Goal: Task Accomplishment & Management: Manage account settings

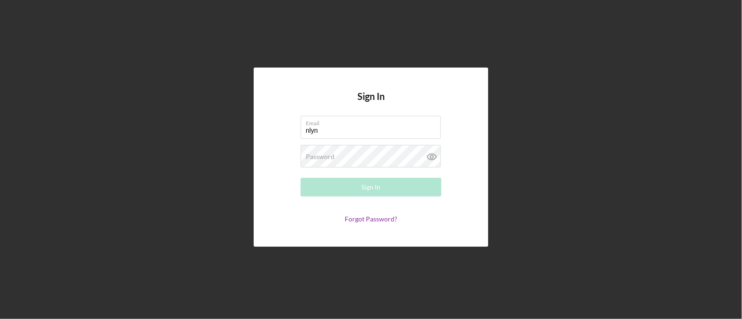
type input "[EMAIL_ADDRESS][DOMAIN_NAME]"
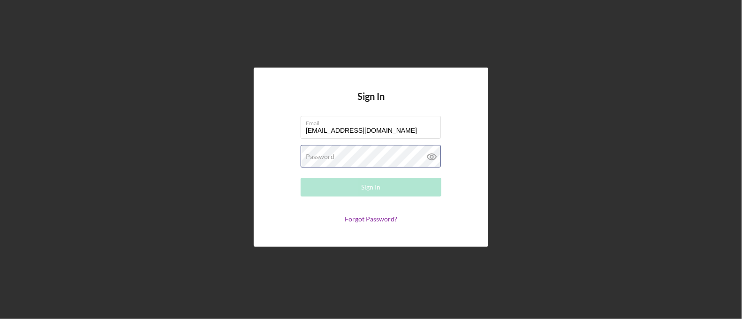
click at [366, 155] on div "Password Required" at bounding box center [371, 156] width 141 height 23
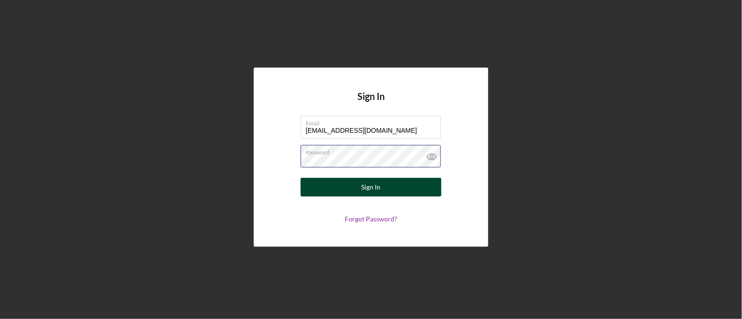
click at [301, 178] on button "Sign In" at bounding box center [371, 187] width 141 height 19
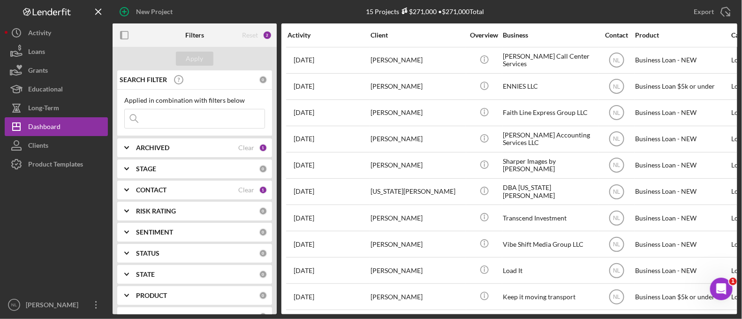
scroll to position [137, 0]
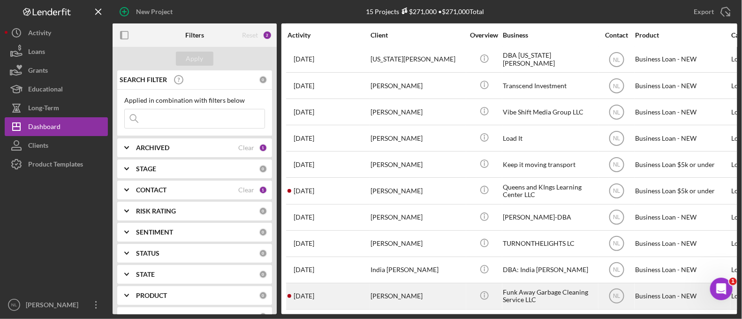
click at [366, 285] on div "3 days ago Robert Caston III" at bounding box center [329, 296] width 82 height 25
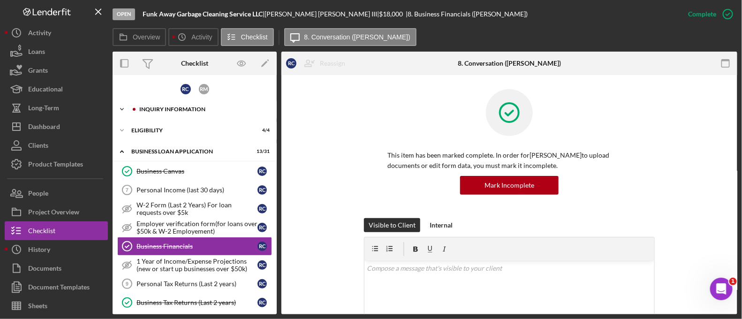
click at [153, 104] on div "Icon/Expander INQUIRY INFORMATION 5 / 11" at bounding box center [195, 109] width 164 height 19
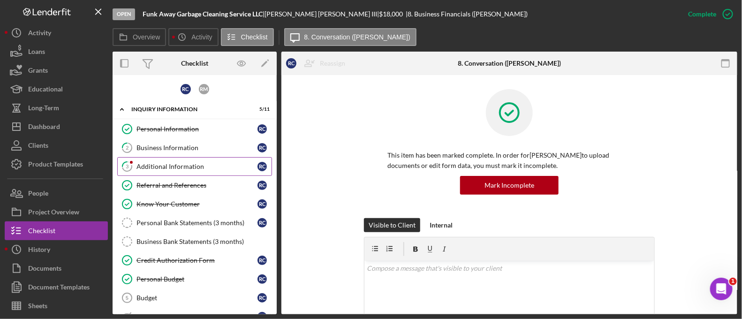
click at [165, 165] on div "Additional Information" at bounding box center [197, 167] width 121 height 8
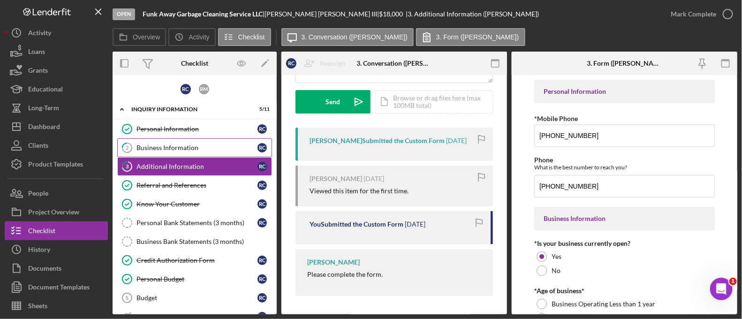
click at [174, 146] on div "Business Information" at bounding box center [197, 148] width 121 height 8
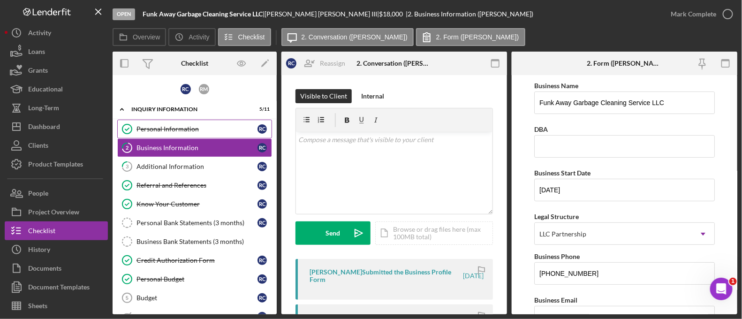
click at [162, 127] on div "Personal Information" at bounding box center [197, 129] width 121 height 8
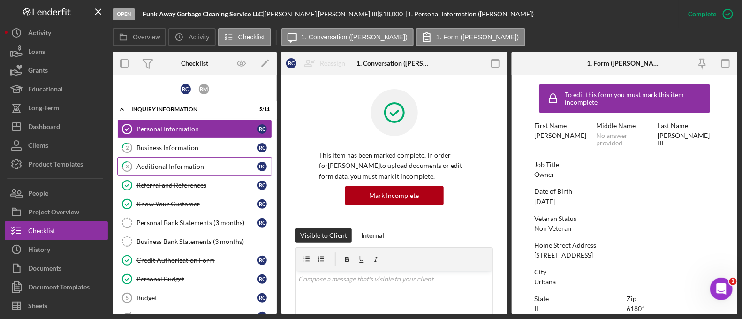
click at [170, 168] on div "Additional Information" at bounding box center [197, 167] width 121 height 8
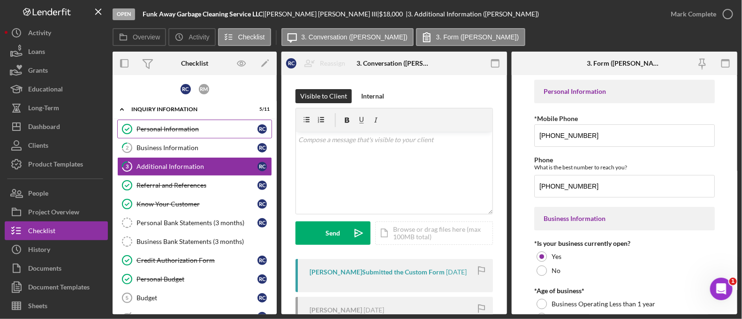
click at [192, 127] on div "Personal Information" at bounding box center [197, 129] width 121 height 8
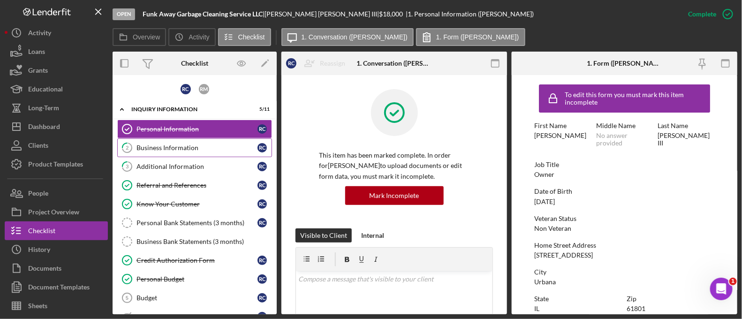
click at [188, 149] on div "Business Information" at bounding box center [197, 148] width 121 height 8
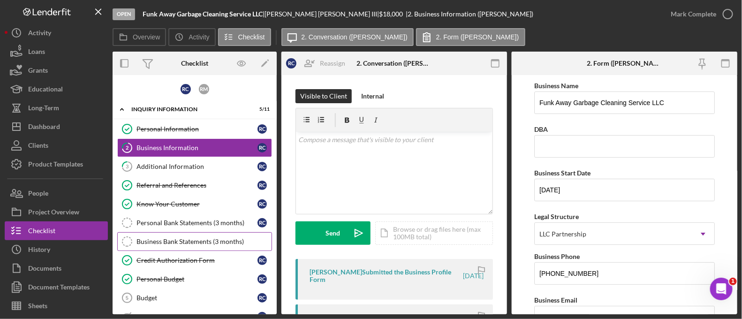
click at [191, 238] on div "Business Bank Statements (3 months)" at bounding box center [204, 242] width 135 height 8
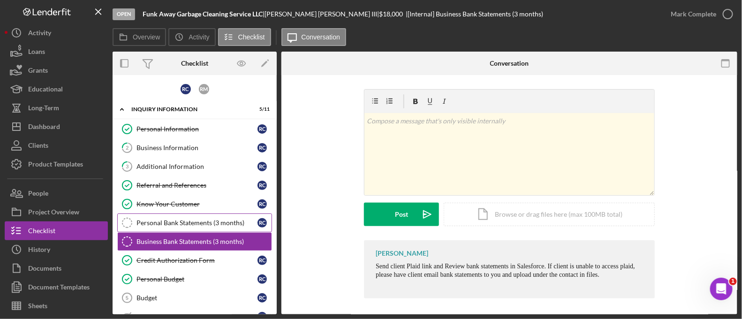
click at [178, 221] on div "Personal Bank Statements (3 months)" at bounding box center [197, 223] width 121 height 8
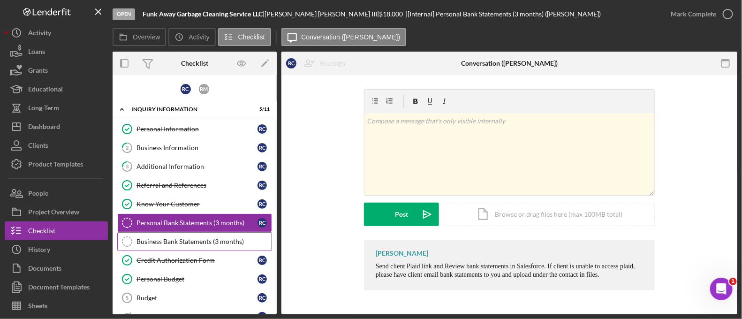
click at [174, 238] on div "Business Bank Statements (3 months)" at bounding box center [204, 242] width 135 height 8
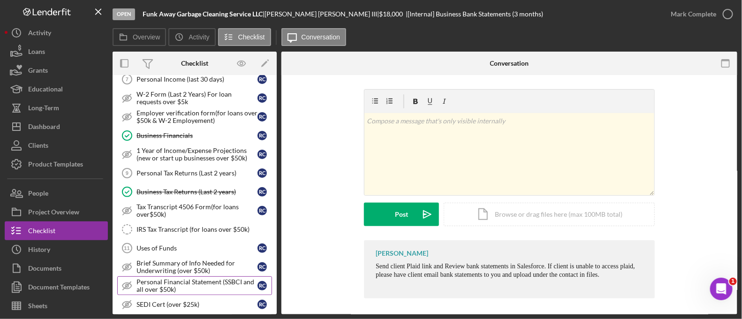
scroll to position [303, 0]
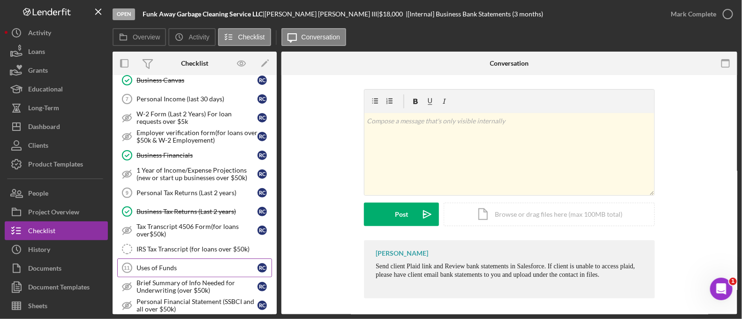
click at [175, 272] on link "Uses of Funds 11 Uses of Funds R C" at bounding box center [194, 268] width 155 height 19
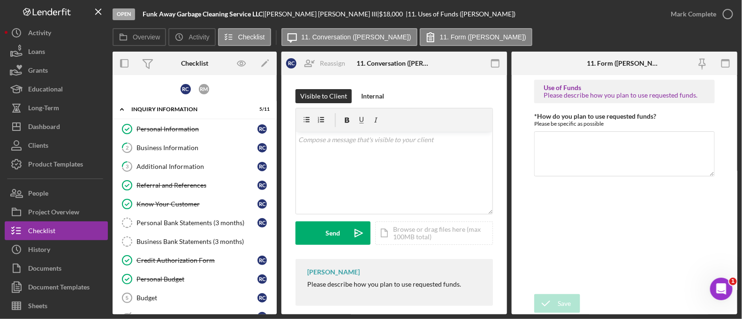
click at [135, 177] on icon "Referral and References" at bounding box center [126, 185] width 23 height 23
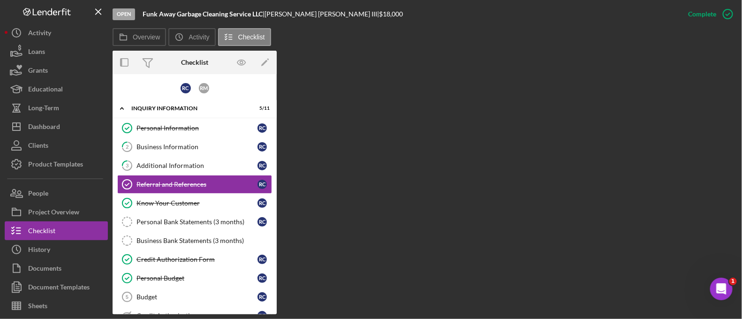
click at [135, 177] on icon "Referral and References" at bounding box center [126, 184] width 23 height 23
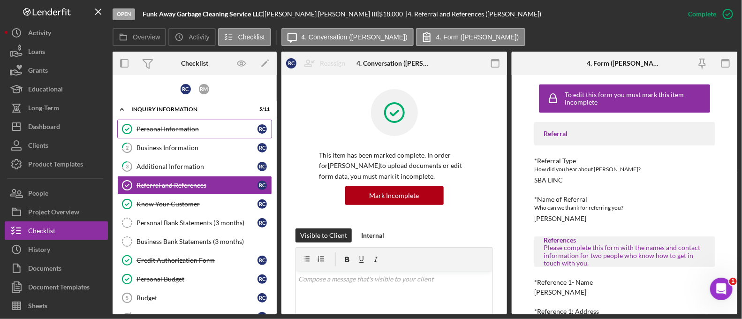
click at [152, 132] on div "Personal Information" at bounding box center [197, 129] width 121 height 8
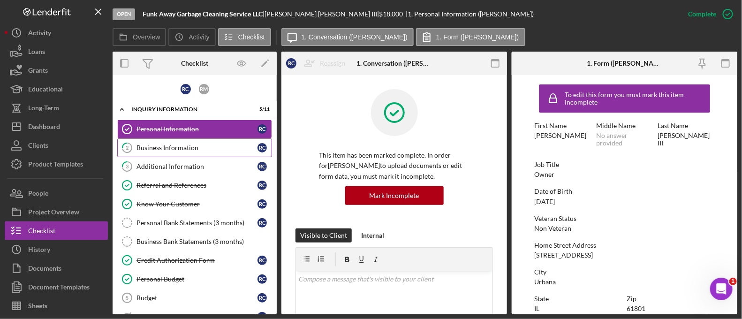
click at [187, 156] on link "2 Business Information R C" at bounding box center [194, 147] width 155 height 19
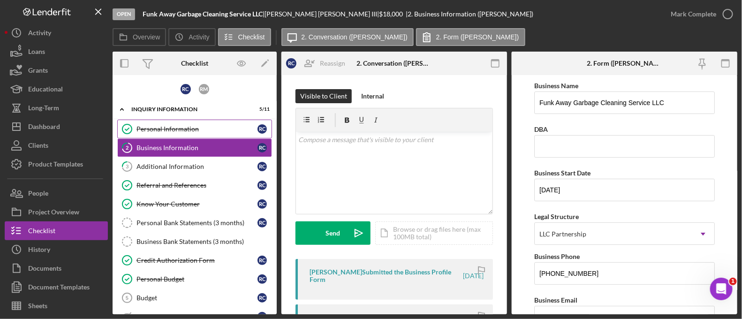
click at [172, 135] on link "Personal Information Personal Information R C" at bounding box center [194, 129] width 155 height 19
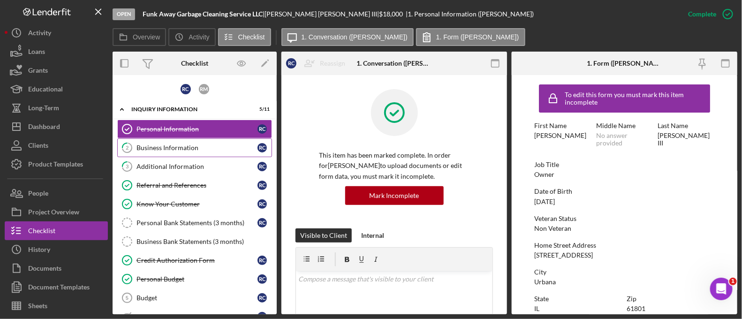
click at [167, 144] on div "Business Information" at bounding box center [197, 148] width 121 height 8
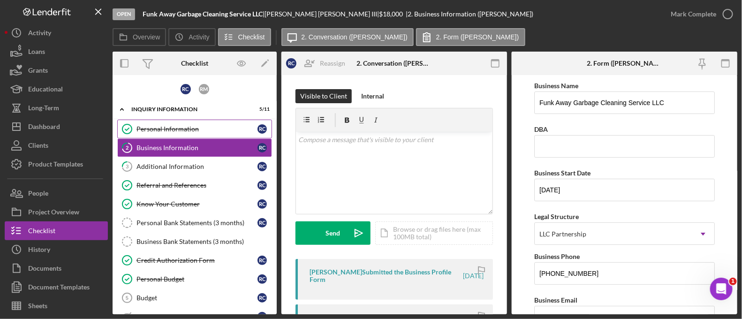
click at [171, 131] on div "Personal Information" at bounding box center [197, 129] width 121 height 8
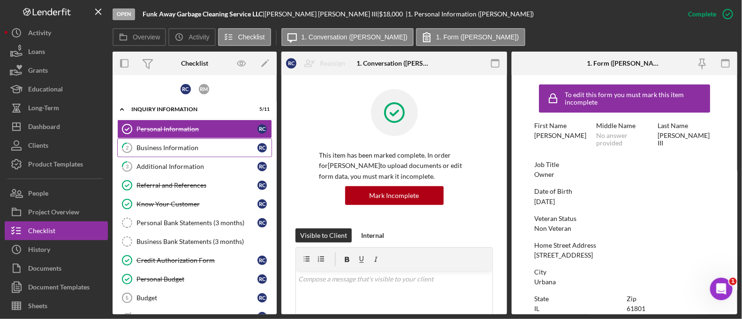
click at [193, 147] on div "Business Information" at bounding box center [197, 148] width 121 height 8
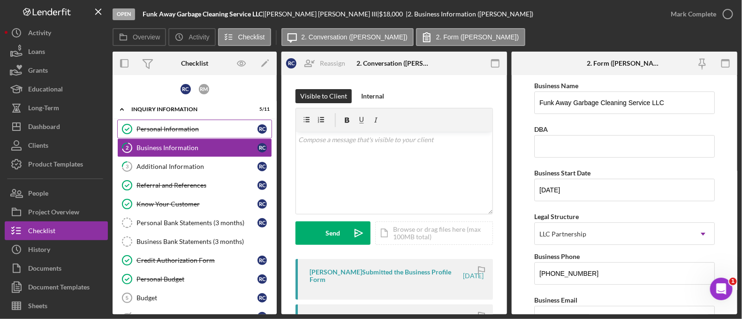
click at [187, 134] on link "Personal Information Personal Information R C" at bounding box center [194, 129] width 155 height 19
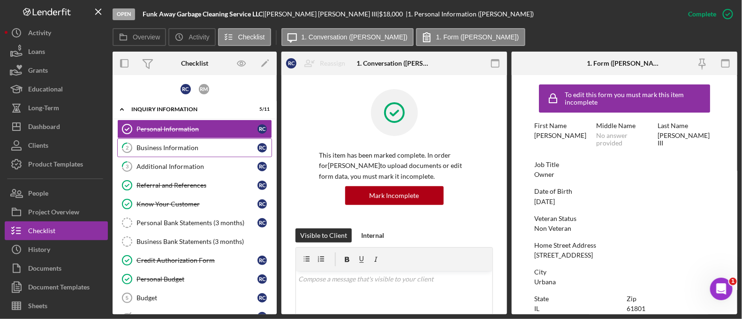
click at [198, 149] on div "Business Information" at bounding box center [197, 148] width 121 height 8
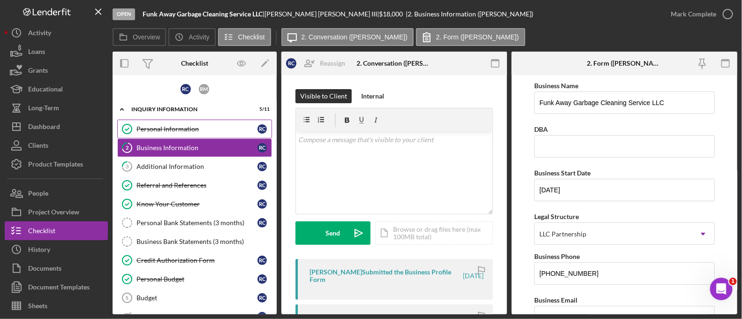
click at [190, 130] on div "Personal Information" at bounding box center [197, 129] width 121 height 8
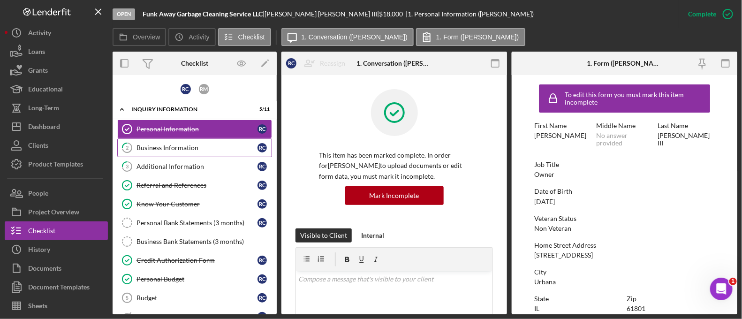
click at [174, 150] on div "Business Information" at bounding box center [197, 148] width 121 height 8
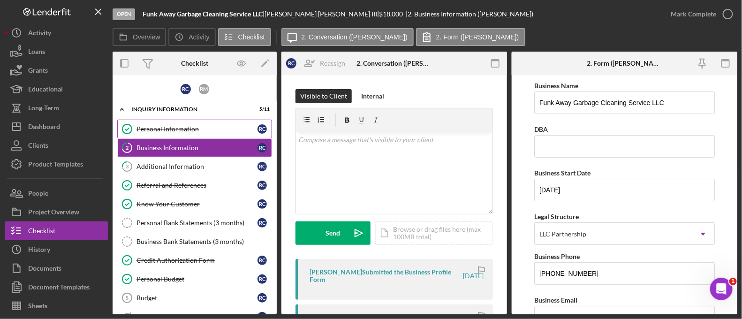
click at [167, 136] on link "Personal Information Personal Information R C" at bounding box center [194, 129] width 155 height 19
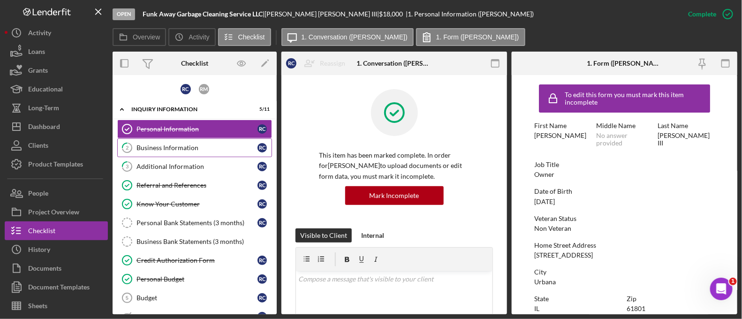
click at [156, 146] on div "Business Information" at bounding box center [197, 148] width 121 height 8
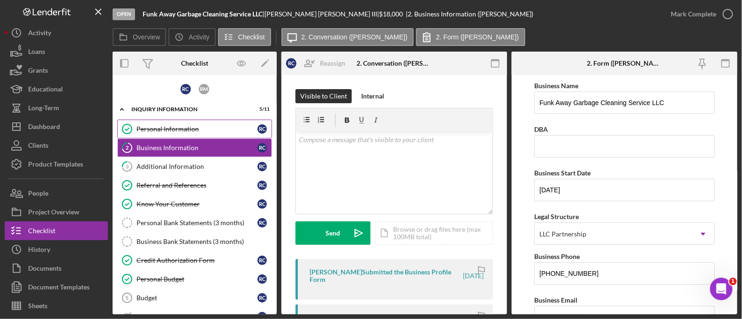
click at [158, 135] on link "Personal Information Personal Information R C" at bounding box center [194, 129] width 155 height 19
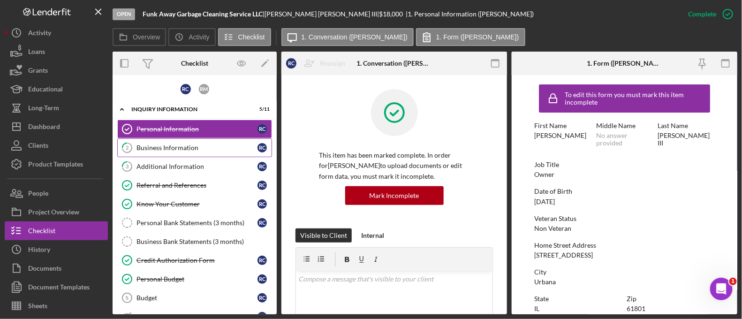
click at [163, 147] on div "Business Information" at bounding box center [197, 148] width 121 height 8
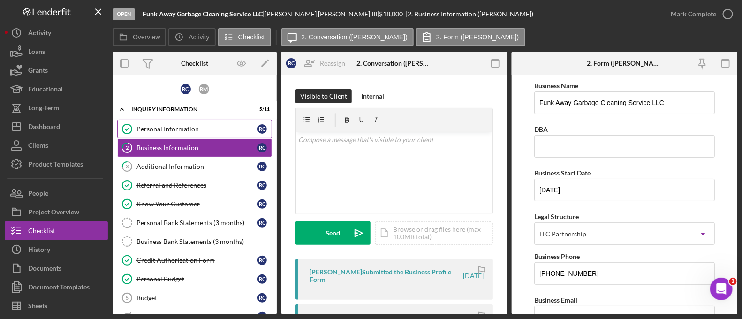
click at [163, 134] on link "Personal Information Personal Information R C" at bounding box center [194, 129] width 155 height 19
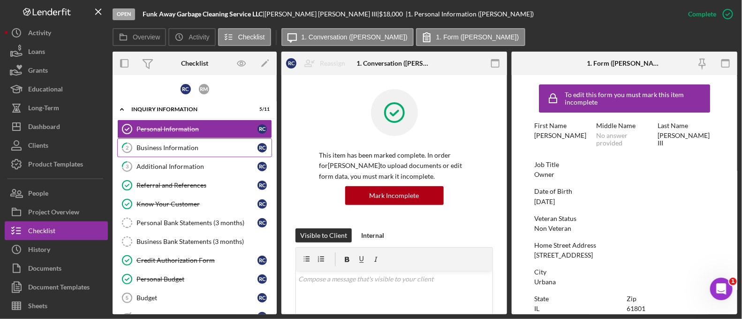
click at [169, 144] on div "Business Information" at bounding box center [197, 148] width 121 height 8
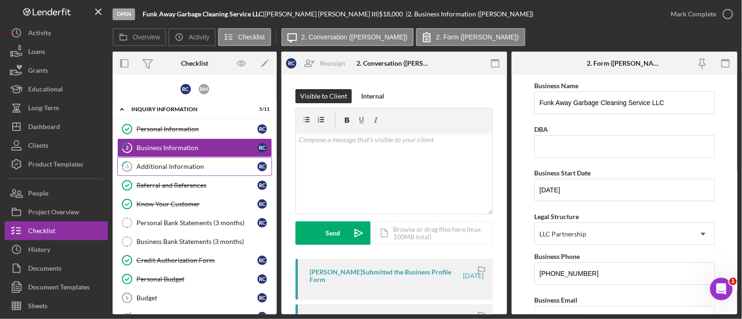
click at [178, 163] on div "Additional Information" at bounding box center [197, 167] width 121 height 8
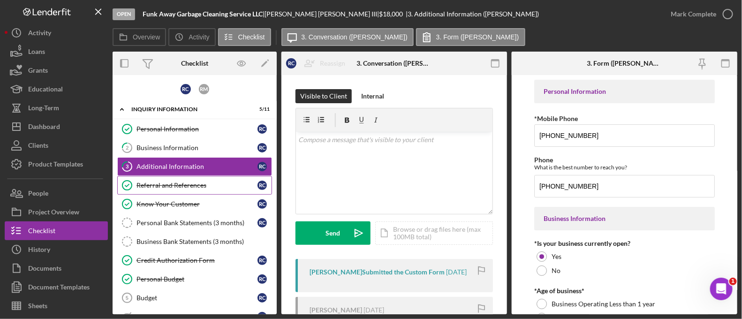
click at [177, 190] on link "Referral and References Referral and References R C" at bounding box center [194, 185] width 155 height 19
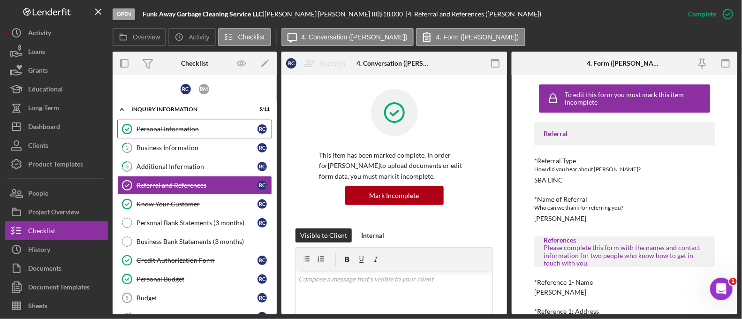
click at [211, 135] on link "Personal Information Personal Information R C" at bounding box center [194, 129] width 155 height 19
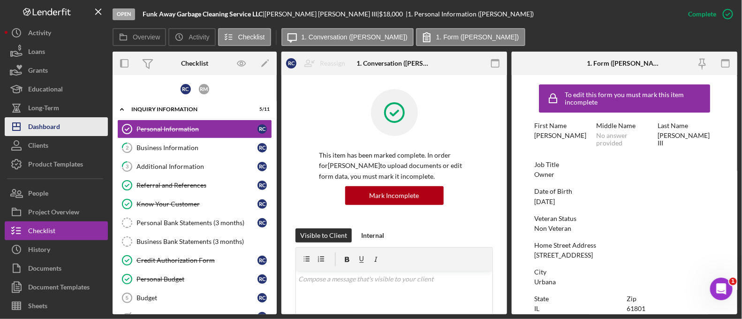
click at [54, 130] on div "Dashboard" at bounding box center [44, 127] width 32 height 21
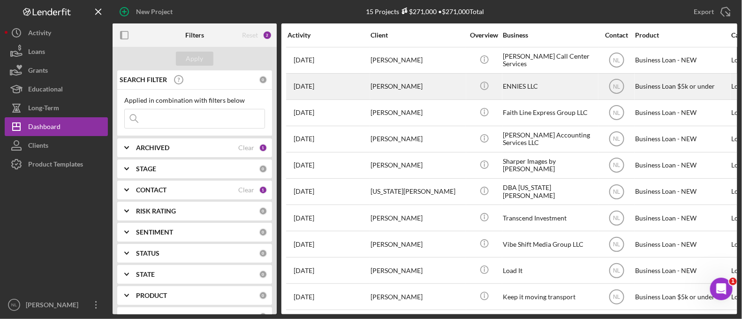
scroll to position [137, 0]
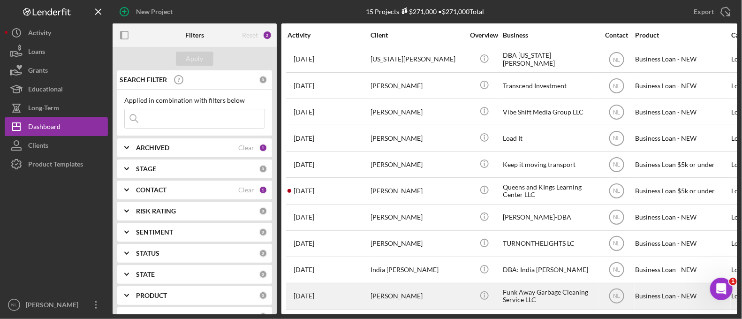
click at [408, 289] on div "[PERSON_NAME]" at bounding box center [418, 296] width 94 height 25
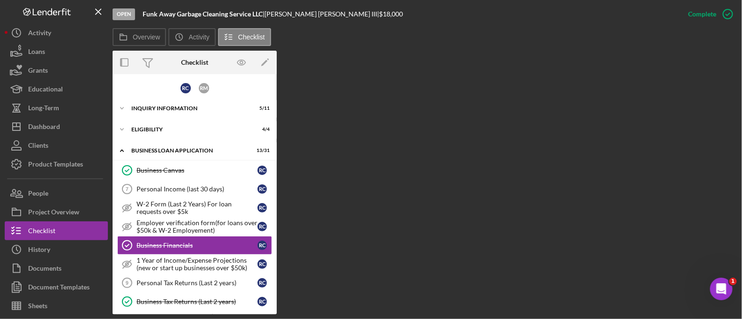
scroll to position [50, 0]
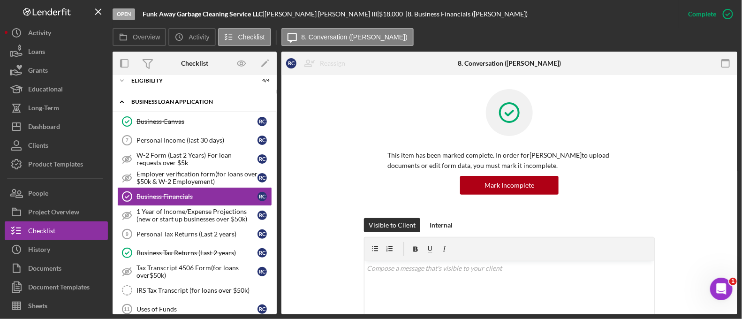
click at [186, 104] on div "Icon/Expander BUSINESS LOAN APPLICATION 13 / 31" at bounding box center [195, 101] width 164 height 19
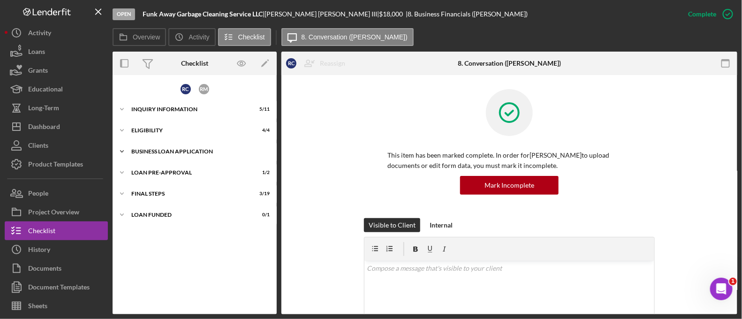
scroll to position [0, 0]
click at [186, 104] on div "Icon/Expander INQUIRY INFORMATION 5 / 11" at bounding box center [195, 109] width 164 height 19
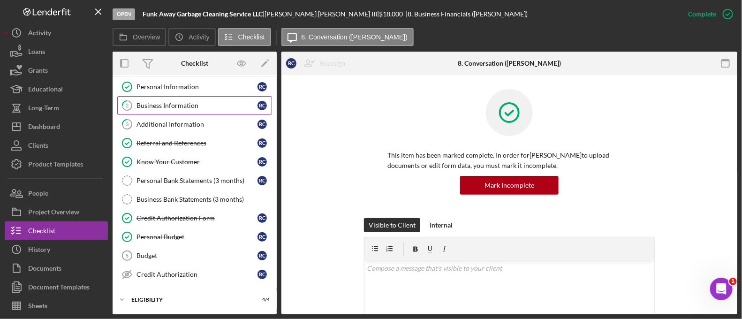
scroll to position [46, 0]
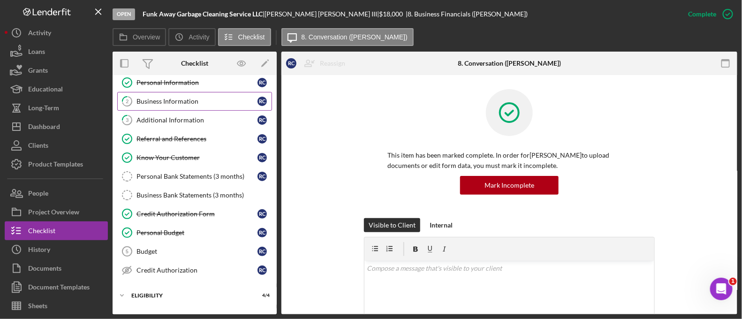
click at [157, 98] on div "Business Information" at bounding box center [197, 102] width 121 height 8
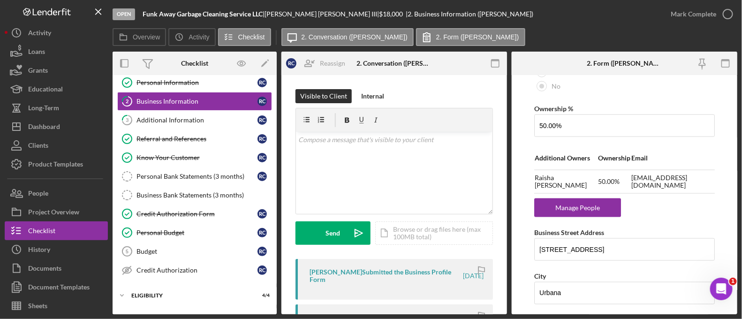
scroll to position [922, 0]
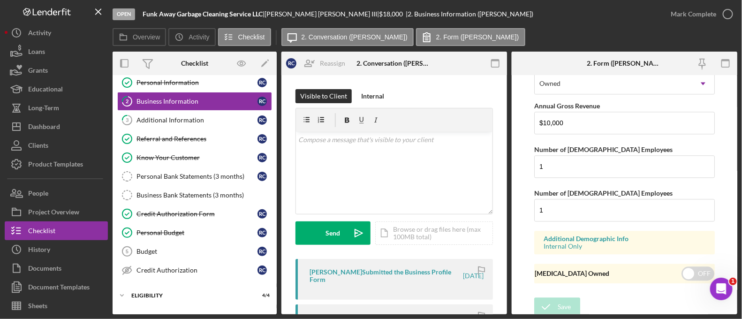
click at [680, 23] on div "Mark Complete" at bounding box center [700, 14] width 76 height 28
click at [676, 12] on div "Mark Complete" at bounding box center [694, 14] width 46 height 19
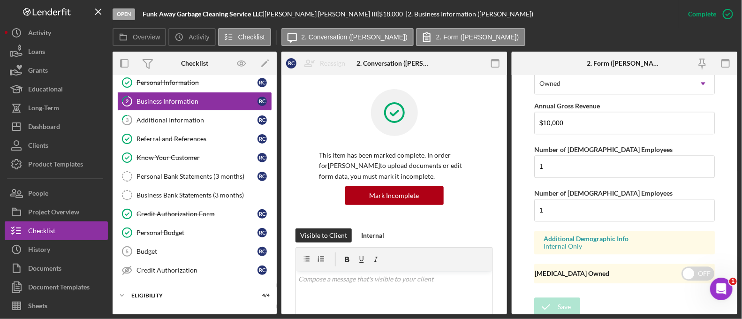
scroll to position [575, 0]
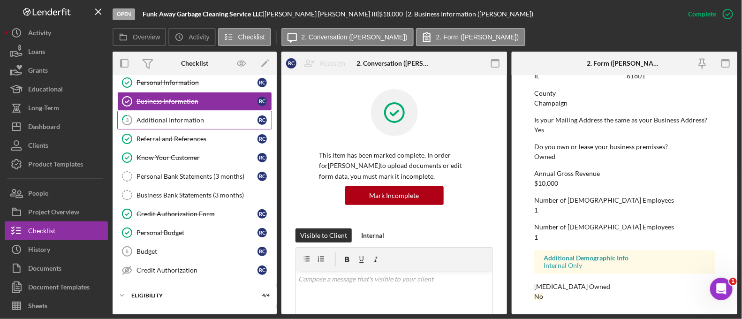
click at [204, 117] on div "Additional Information" at bounding box center [197, 120] width 121 height 8
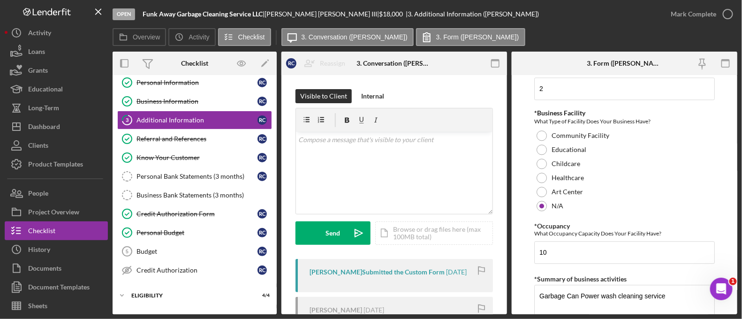
scroll to position [1142, 0]
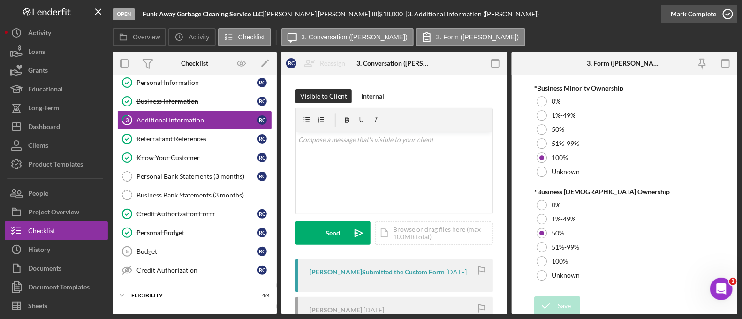
click at [696, 15] on div "Mark Complete" at bounding box center [694, 14] width 46 height 19
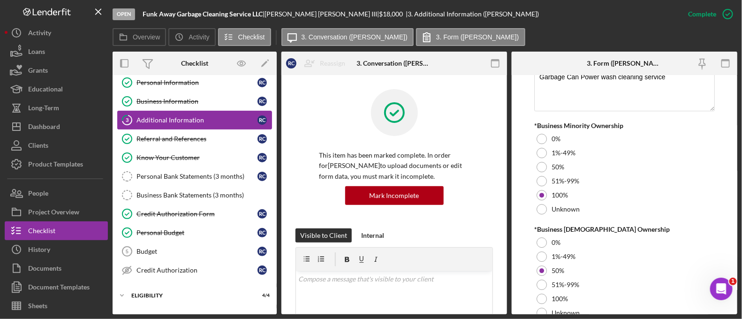
scroll to position [1180, 0]
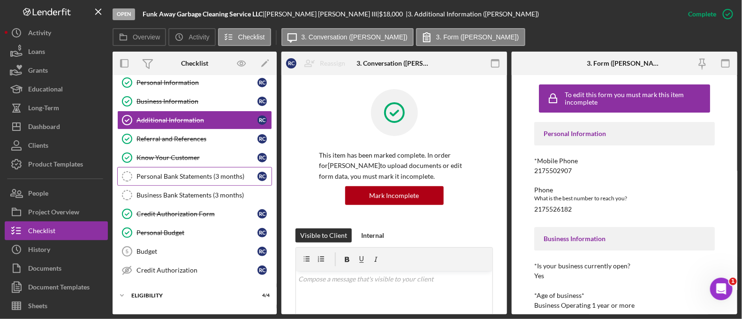
click at [201, 170] on link "Personal Bank Statements (3 months) Personal Bank Statements (3 months) R C" at bounding box center [194, 176] width 155 height 19
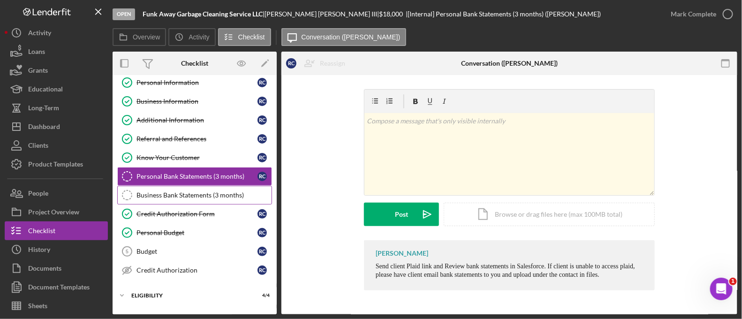
click at [198, 191] on div "Business Bank Statements (3 months)" at bounding box center [204, 195] width 135 height 8
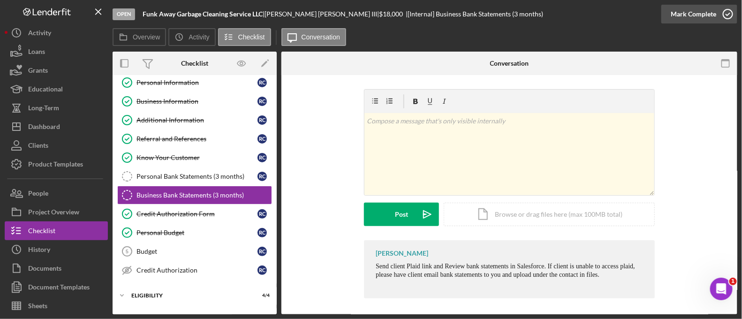
click at [675, 21] on div "Mark Complete" at bounding box center [694, 14] width 46 height 19
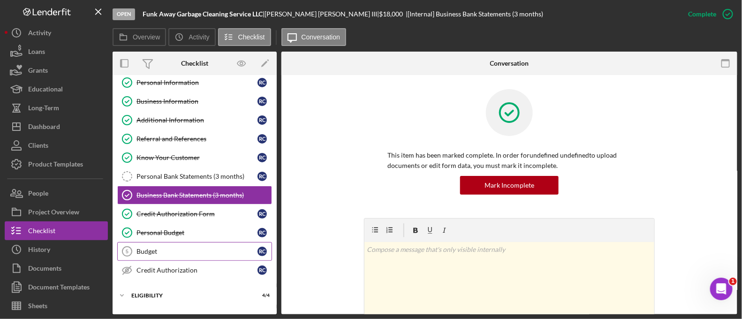
click at [188, 248] on div "Budget" at bounding box center [197, 252] width 121 height 8
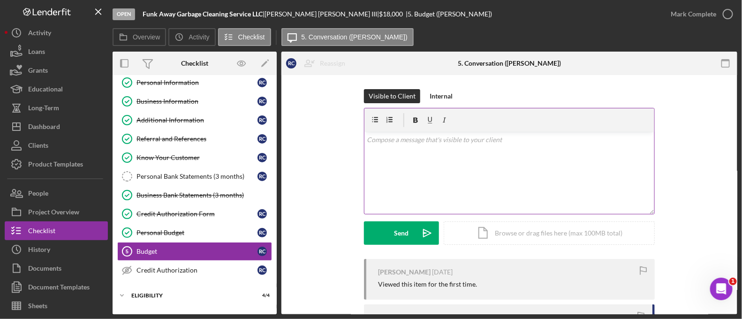
scroll to position [73, 0]
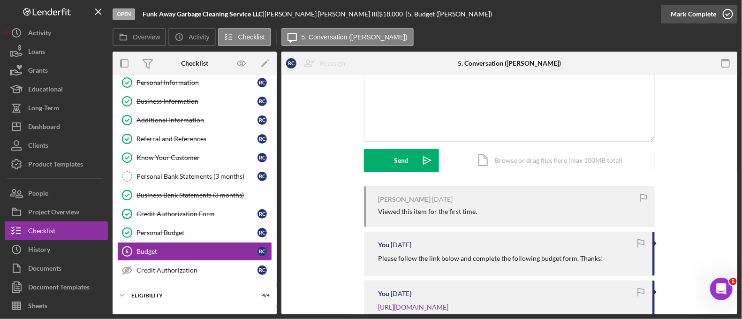
click at [692, 15] on div "Mark Complete" at bounding box center [694, 14] width 46 height 19
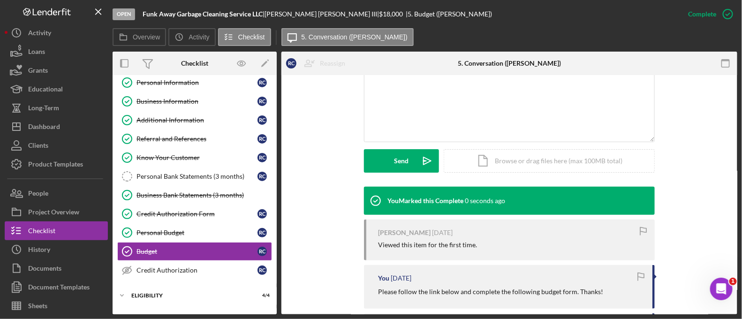
scroll to position [124, 0]
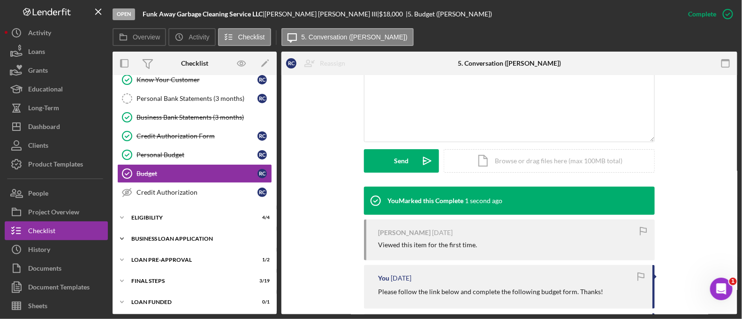
click at [171, 239] on div "Icon/Expander BUSINESS LOAN APPLICATION 13 / 31" at bounding box center [195, 238] width 164 height 19
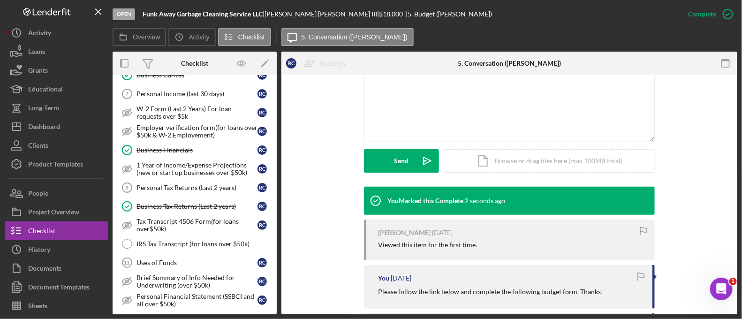
scroll to position [310, 0]
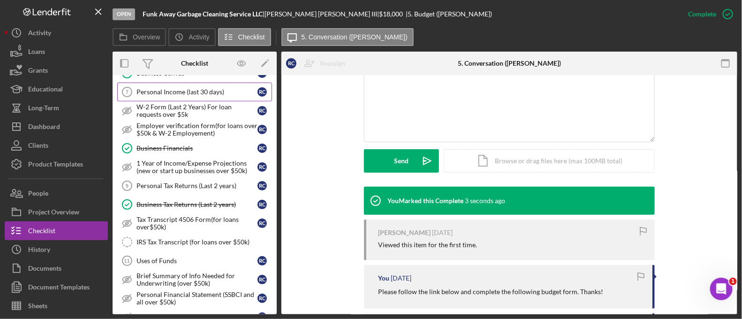
click at [178, 88] on div "Personal Income (last 30 days)" at bounding box center [197, 92] width 121 height 8
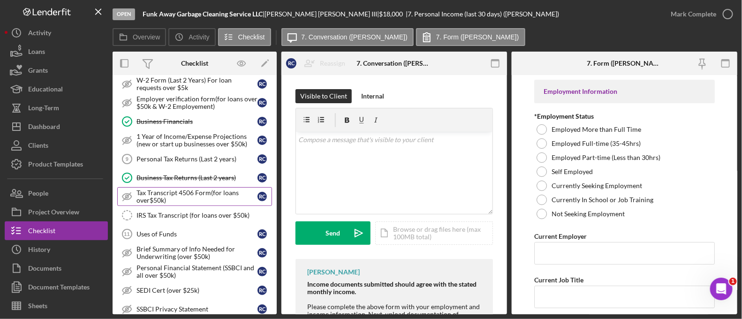
scroll to position [337, 0]
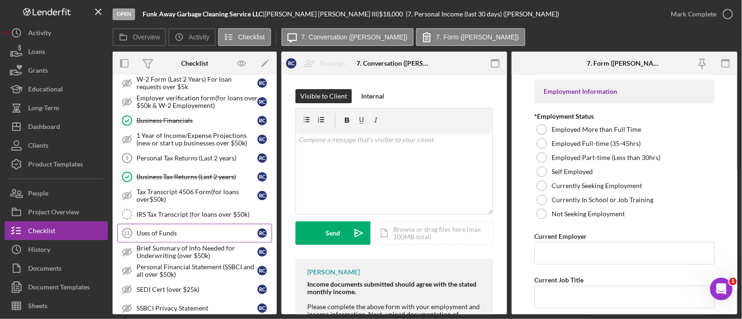
click at [189, 233] on div "Uses of Funds" at bounding box center [197, 233] width 121 height 8
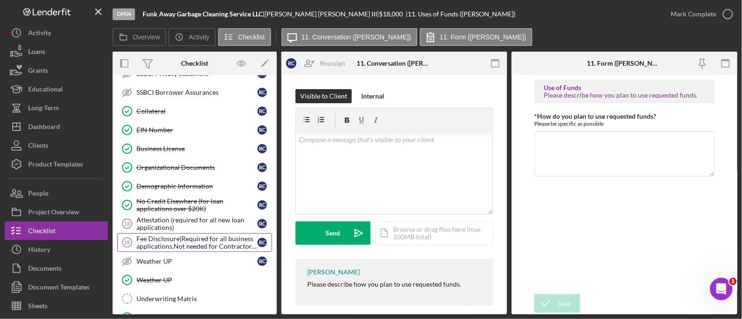
scroll to position [706, 0]
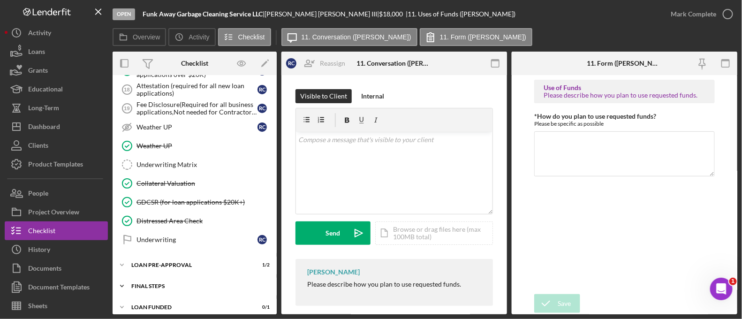
click at [187, 283] on div "FINAL STEPS" at bounding box center [198, 286] width 134 height 6
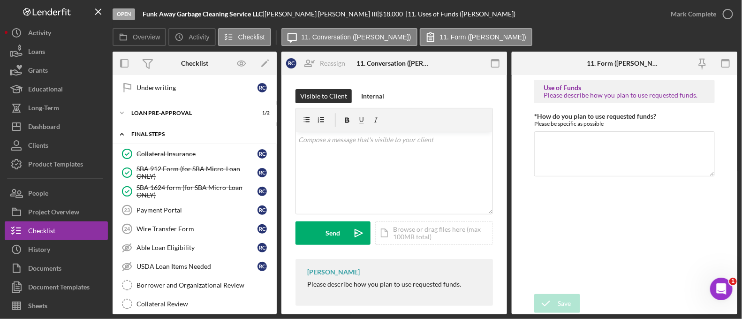
scroll to position [866, 0]
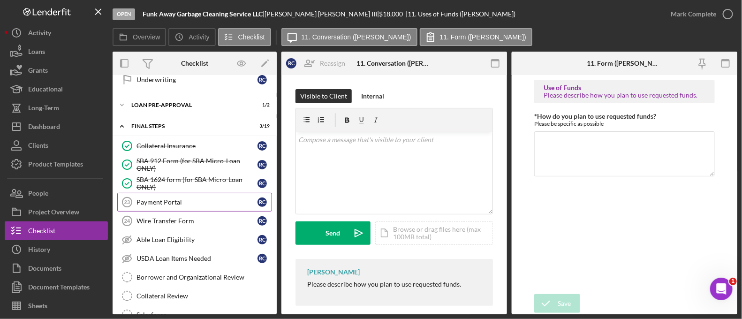
click at [185, 199] on link "Payment Portal 23 Payment Portal R C" at bounding box center [194, 202] width 155 height 19
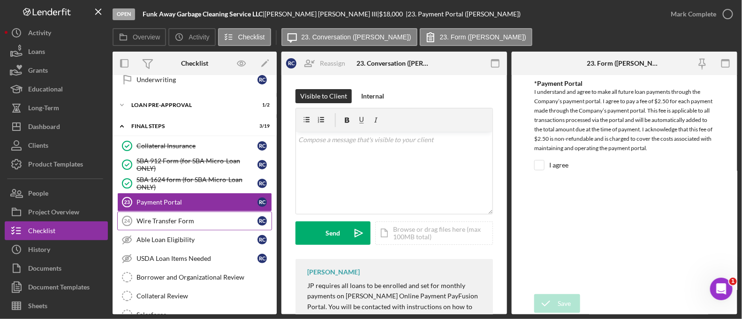
click at [184, 212] on link "Wire Transfer Form 24 Wire Transfer Form R C" at bounding box center [194, 221] width 155 height 19
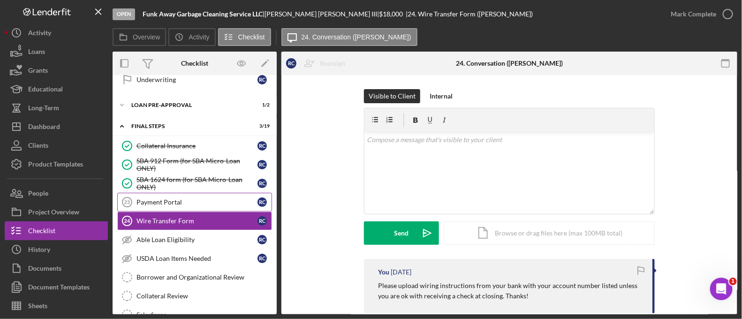
click at [193, 198] on div "Payment Portal" at bounding box center [197, 202] width 121 height 8
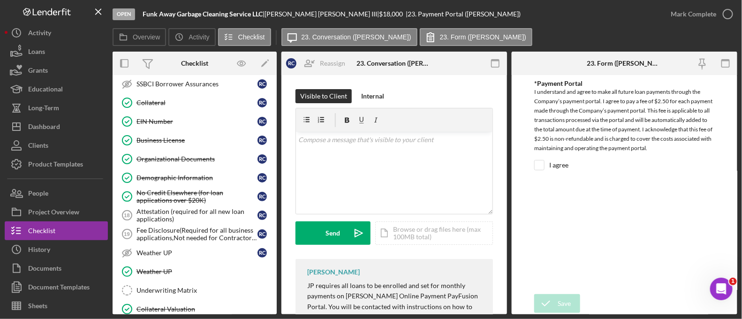
scroll to position [407, 0]
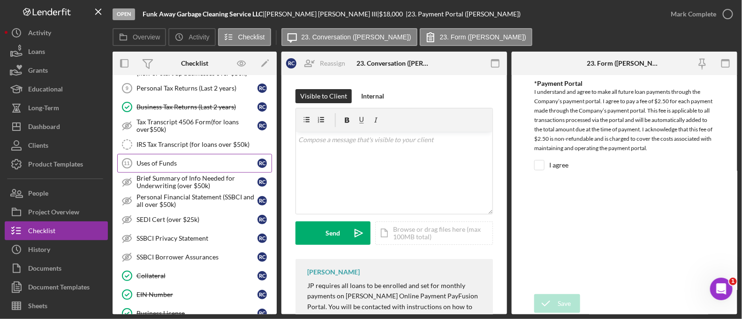
click at [151, 162] on div "Uses of Funds" at bounding box center [197, 164] width 121 height 8
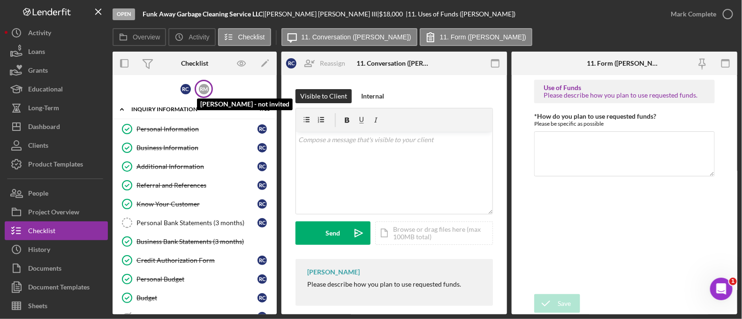
click at [203, 88] on div "R M" at bounding box center [204, 89] width 10 height 10
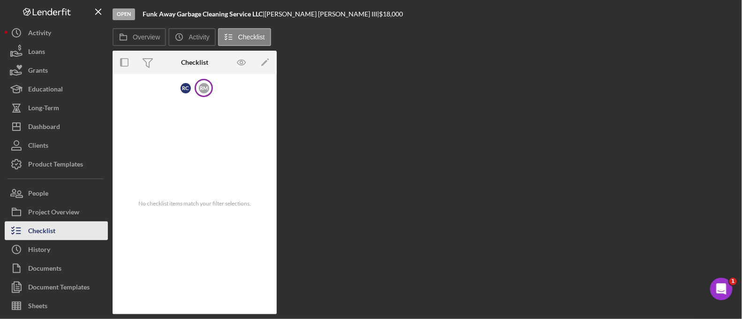
click at [70, 230] on button "Checklist" at bounding box center [56, 230] width 103 height 19
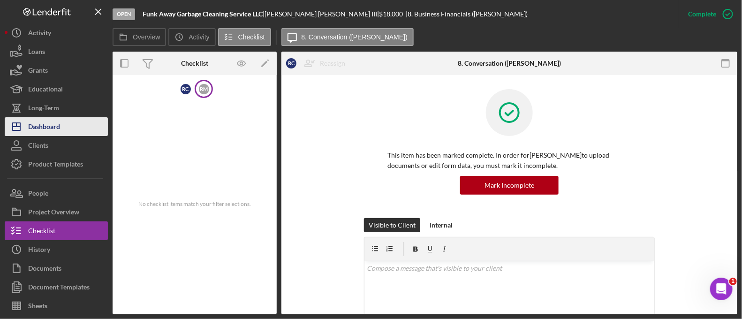
click at [62, 124] on button "Icon/Dashboard Dashboard" at bounding box center [56, 126] width 103 height 19
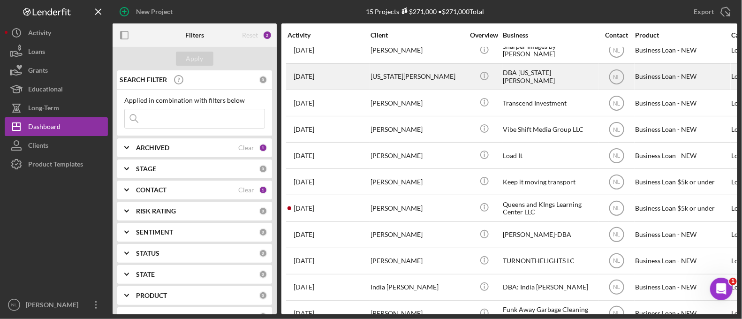
scroll to position [137, 0]
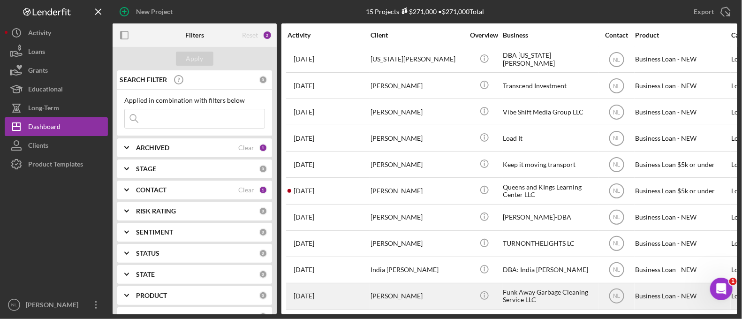
click at [386, 289] on div "[PERSON_NAME]" at bounding box center [418, 296] width 94 height 25
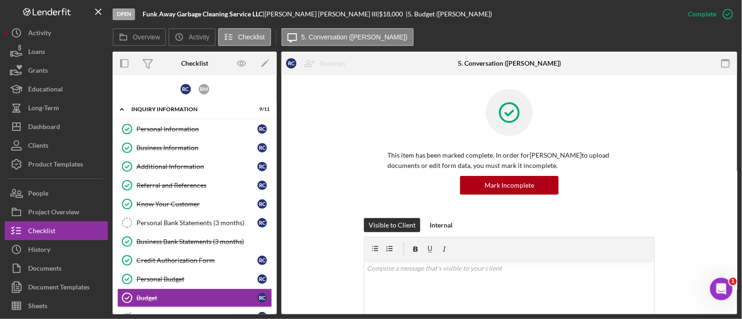
scroll to position [100, 0]
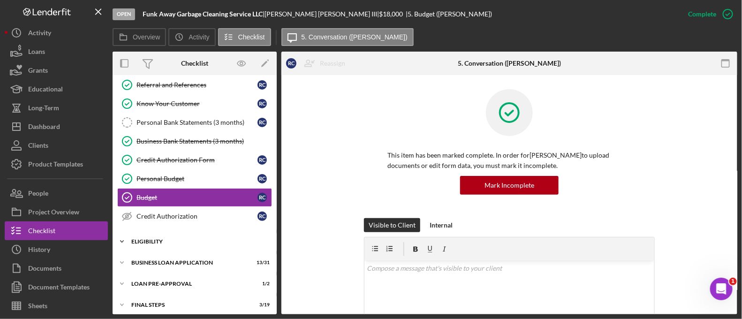
click at [189, 239] on div "ELIGIBILITY" at bounding box center [198, 242] width 134 height 6
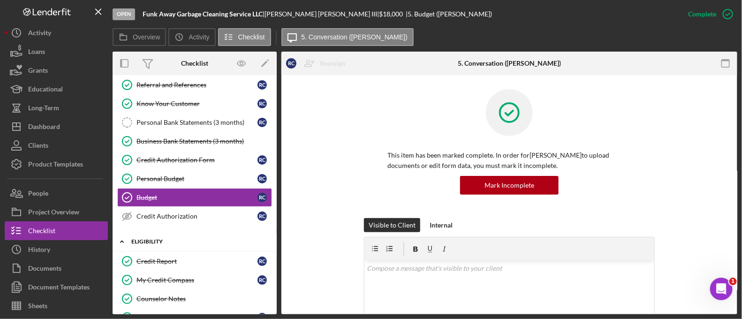
scroll to position [204, 0]
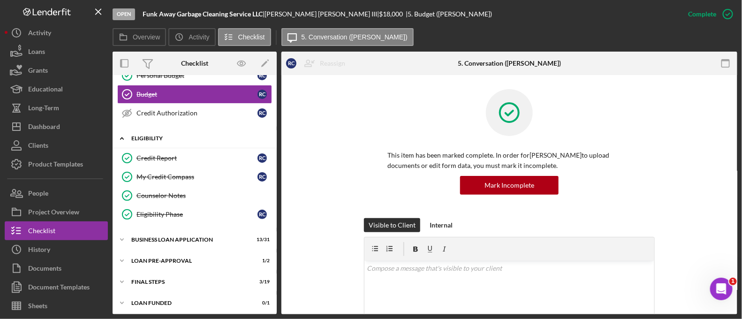
click at [189, 238] on div "BUSINESS LOAN APPLICATION" at bounding box center [188, 240] width 115 height 6
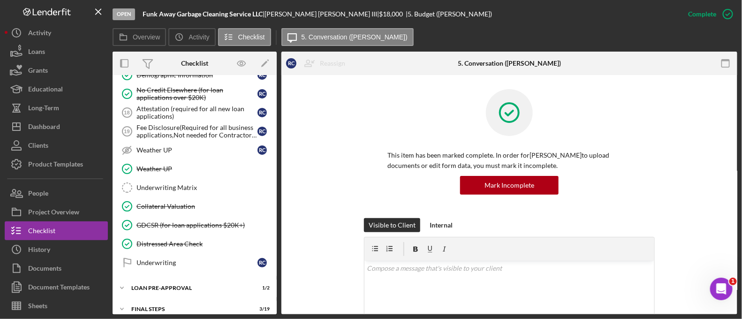
scroll to position [785, 0]
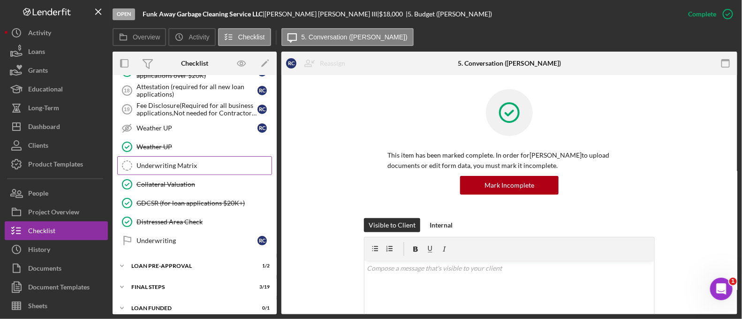
click at [185, 162] on div "Underwriting Matrix" at bounding box center [204, 166] width 135 height 8
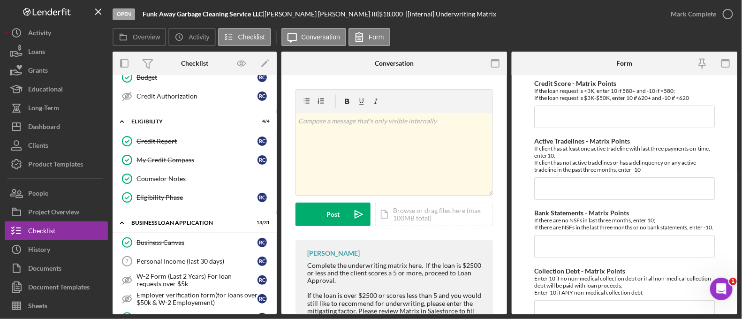
scroll to position [199, 0]
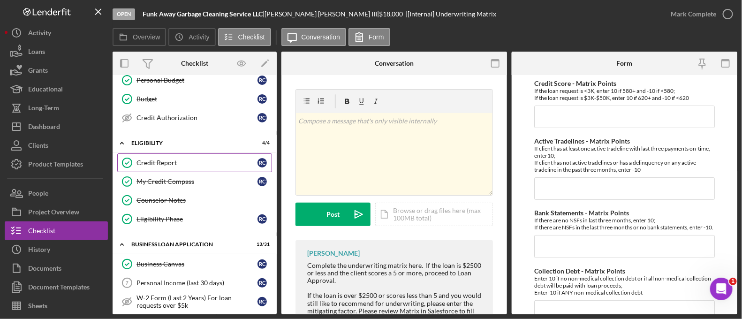
click at [197, 159] on div "Credit Report" at bounding box center [197, 163] width 121 height 8
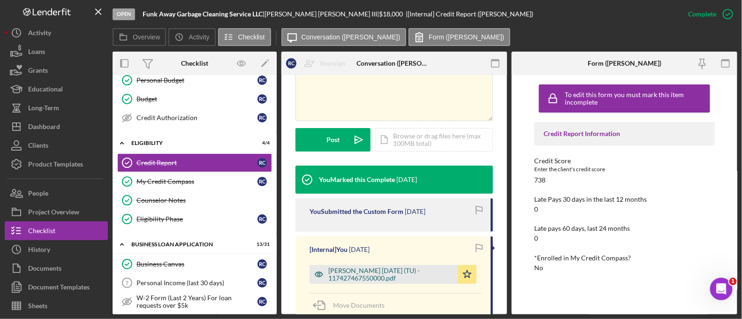
scroll to position [215, 0]
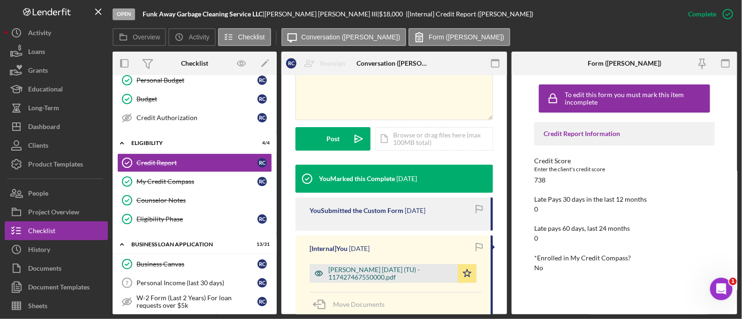
click at [420, 279] on div "Caston, Robert 2025-09-05 (TU) - 117427467550000.pdf" at bounding box center [390, 273] width 125 height 15
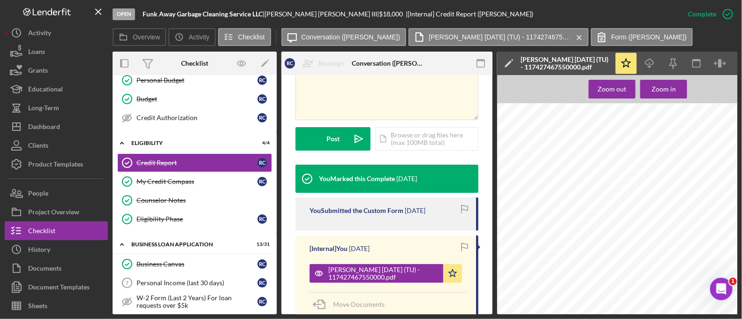
scroll to position [192, 0]
click at [649, 62] on icon "Icon/Download" at bounding box center [649, 63] width 21 height 21
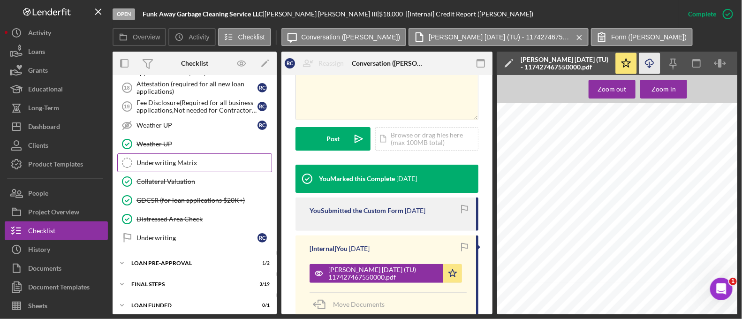
click at [183, 160] on link "Underwriting Matrix Underwriting Matrix" at bounding box center [194, 162] width 155 height 19
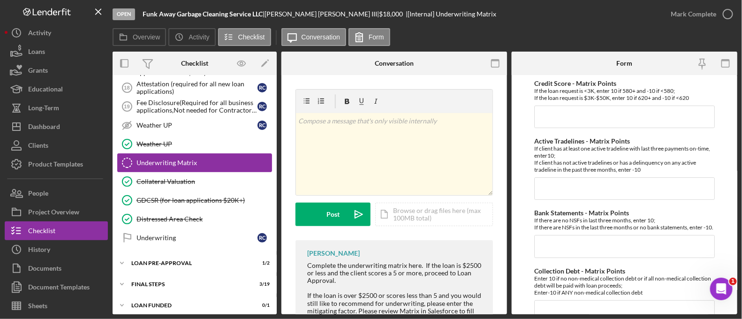
scroll to position [785, 0]
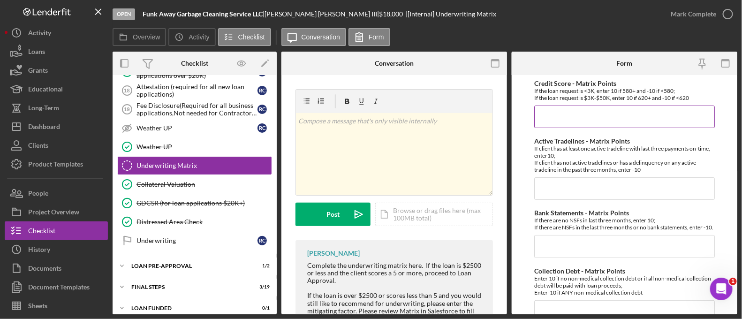
click at [590, 116] on input "Credit Score - Matrix Points" at bounding box center [624, 117] width 181 height 23
type input "10"
click at [589, 196] on input "Active Tradelines - Matrix Points" at bounding box center [624, 188] width 181 height 23
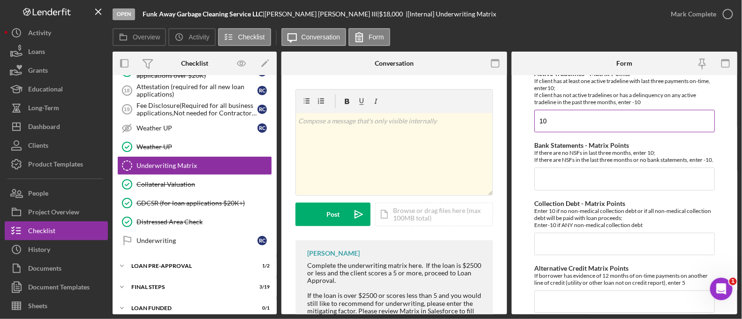
scroll to position [74, 0]
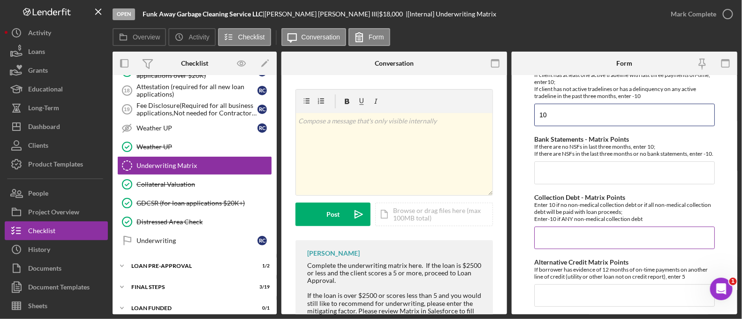
type input "10"
click at [563, 244] on input "Collection Debt - Matrix Points" at bounding box center [624, 238] width 181 height 23
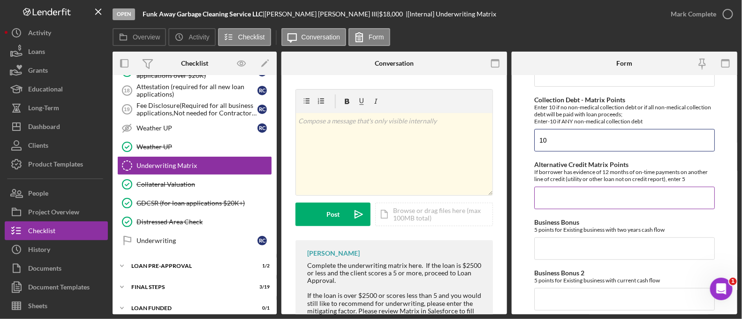
type input "10"
click at [562, 209] on input "Alternative Credit Matrix Points" at bounding box center [624, 198] width 181 height 23
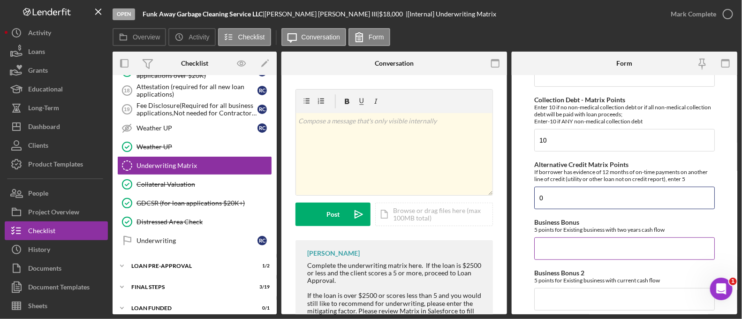
type input "0"
click at [546, 259] on input "Business Bonus" at bounding box center [624, 248] width 181 height 23
click at [599, 297] on input "Business Bonus 2" at bounding box center [624, 299] width 181 height 23
type input "5"
click at [585, 249] on input "0" at bounding box center [624, 248] width 181 height 23
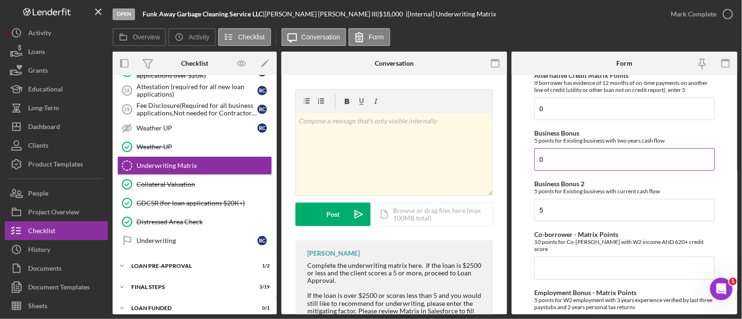
scroll to position [270, 0]
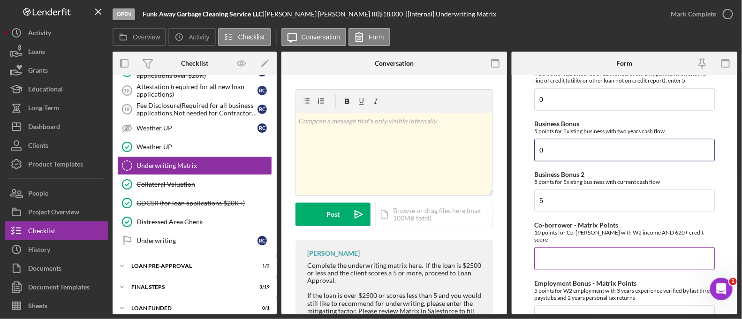
type input "0"
click at [579, 258] on input "Co-borrower - Matrix Points" at bounding box center [624, 258] width 181 height 23
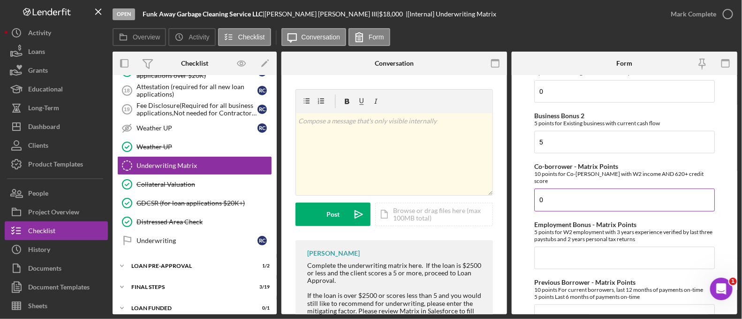
scroll to position [330, 0]
click at [565, 205] on input "0" at bounding box center [624, 198] width 181 height 23
type input "0"
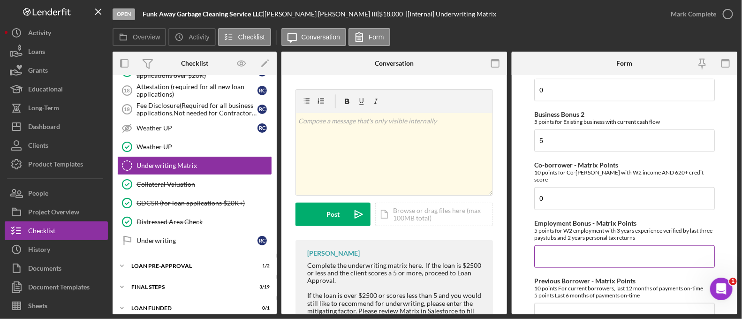
click at [553, 264] on input "Employment Bonus - Matrix Points" at bounding box center [624, 256] width 181 height 23
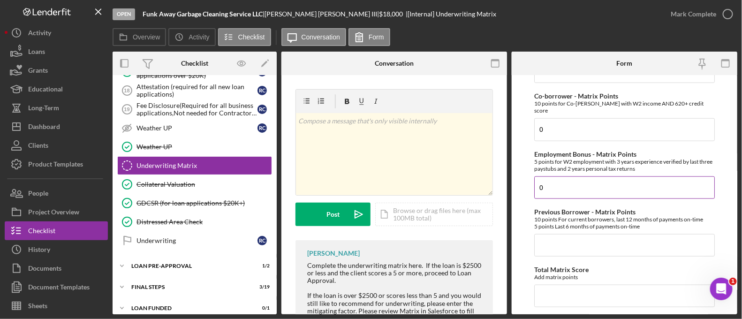
scroll to position [408, 0]
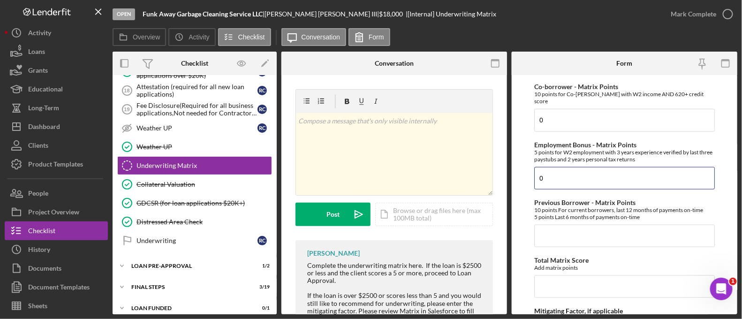
type input "0"
click at [557, 250] on div "Credit Score - Matrix Points If the loan request is <3K, enter 10 if 580+ and -…" at bounding box center [624, 71] width 181 height 799
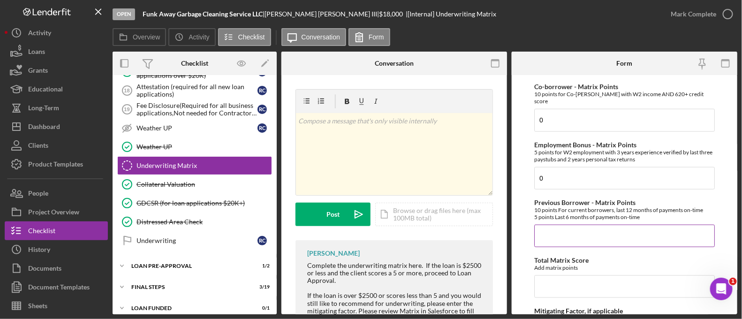
click at [554, 233] on input "Previous Borrower - Matrix Points" at bounding box center [624, 236] width 181 height 23
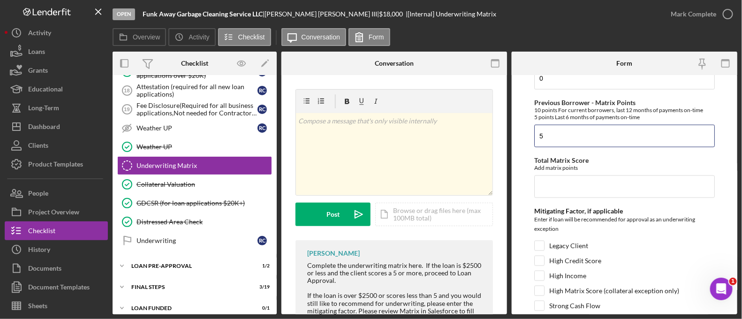
scroll to position [510, 0]
type input "5"
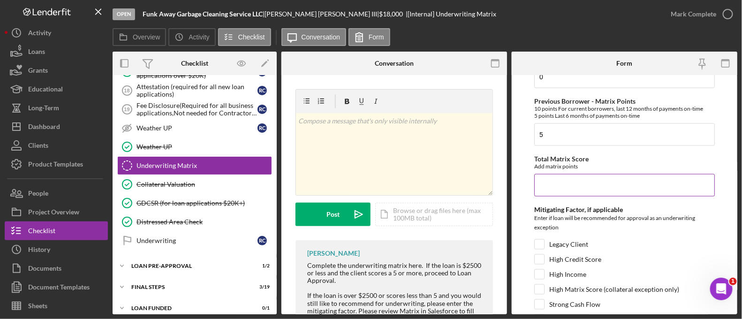
click at [565, 182] on input "Total Matrix Score" at bounding box center [624, 185] width 181 height 23
type input "45"
click at [543, 241] on input "Legacy Client" at bounding box center [539, 244] width 9 height 9
checkbox input "true"
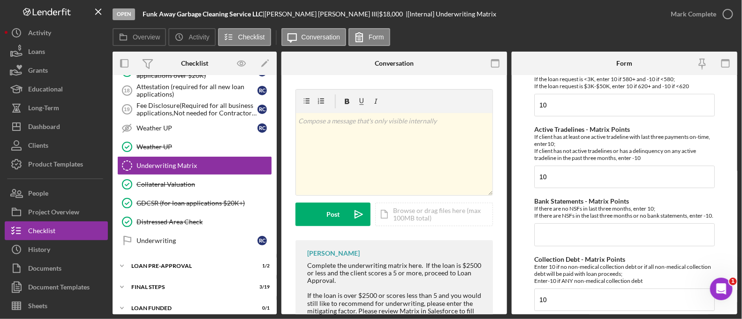
scroll to position [0, 0]
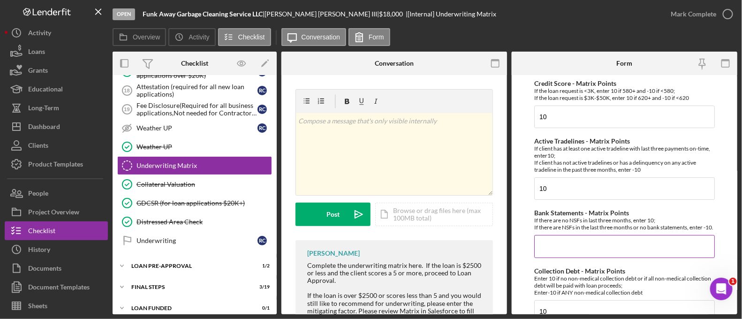
click at [558, 256] on input "Bank Statements - Matrix Points" at bounding box center [624, 246] width 181 height 23
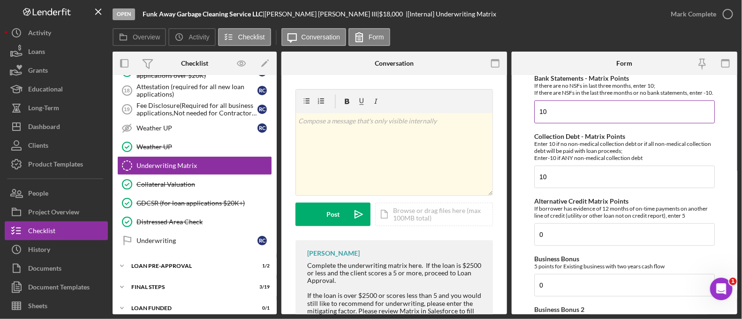
scroll to position [586, 0]
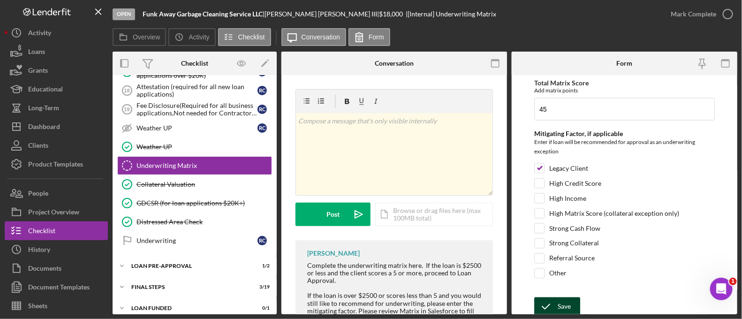
type input "10"
click at [563, 301] on div "Save" at bounding box center [564, 306] width 13 height 19
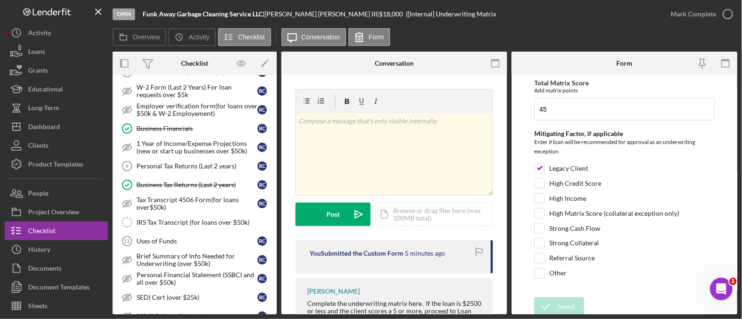
scroll to position [0, 0]
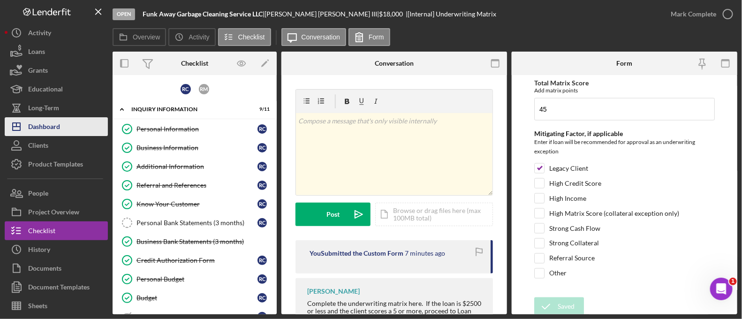
click at [22, 121] on icon "Icon/Dashboard" at bounding box center [16, 126] width 23 height 23
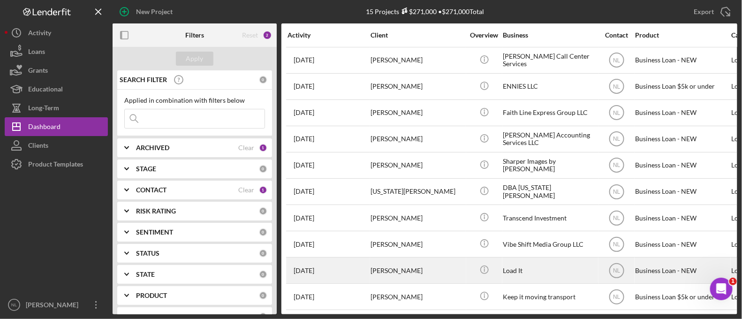
scroll to position [137, 0]
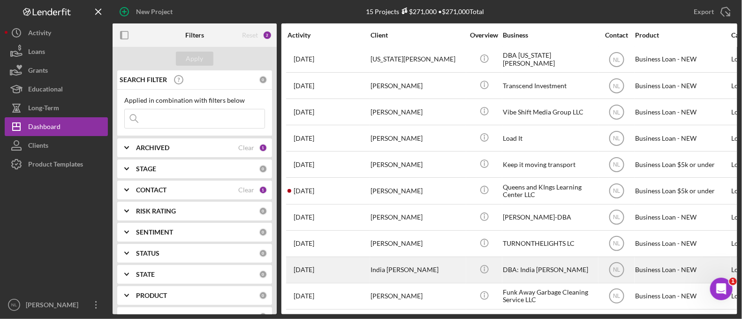
click at [391, 258] on div "India Lathan" at bounding box center [418, 270] width 94 height 25
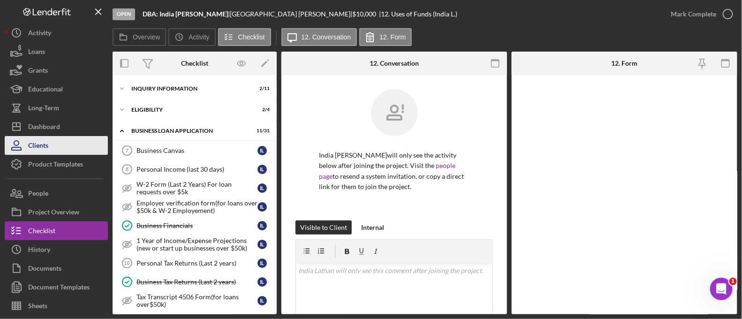
scroll to position [141, 0]
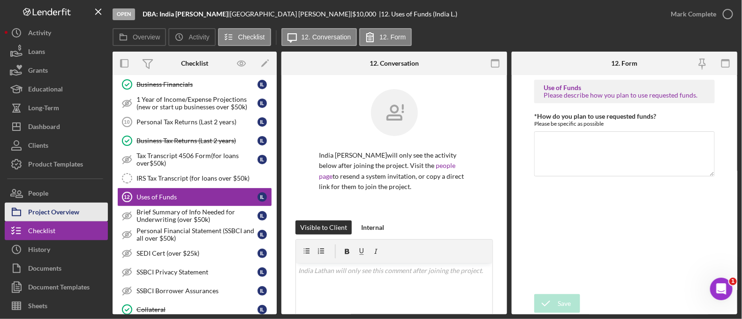
click at [58, 213] on div "Project Overview" at bounding box center [53, 213] width 51 height 21
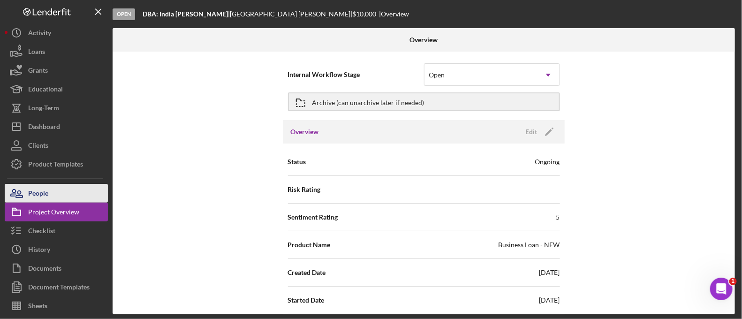
click at [47, 199] on div "People" at bounding box center [38, 194] width 20 height 21
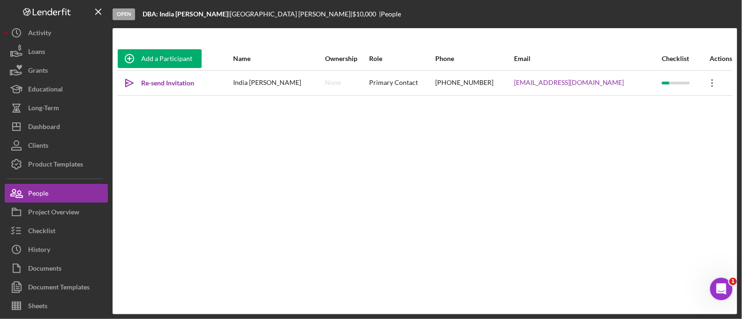
click at [711, 85] on icon "Icon/Overflow" at bounding box center [712, 82] width 23 height 23
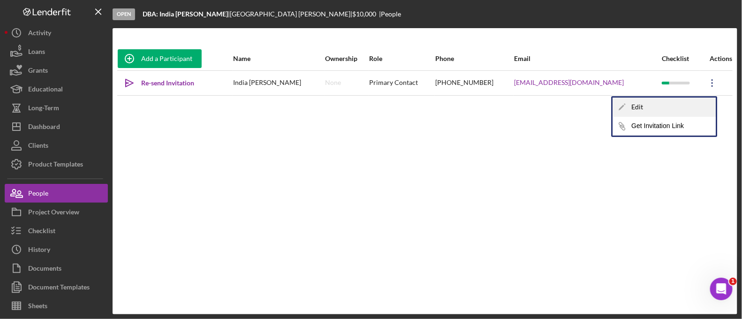
click at [666, 106] on div "Icon/Edit Edit" at bounding box center [664, 107] width 103 height 19
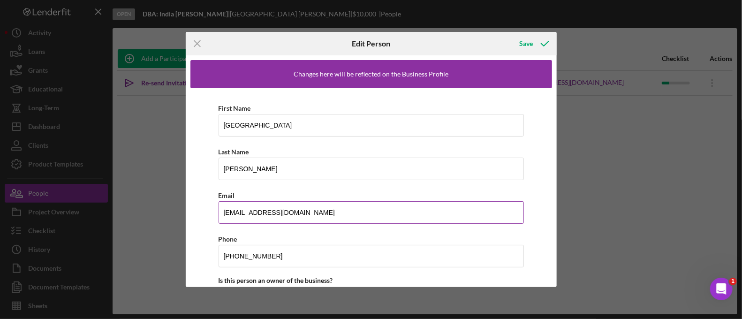
click at [238, 211] on input "indianalathan@gmail.com" at bounding box center [371, 212] width 305 height 23
click at [240, 211] on input "indianalathan@gmail.com" at bounding box center [371, 212] width 305 height 23
type input "indialathan@gmail.com"
click at [523, 38] on div "Save" at bounding box center [527, 43] width 14 height 19
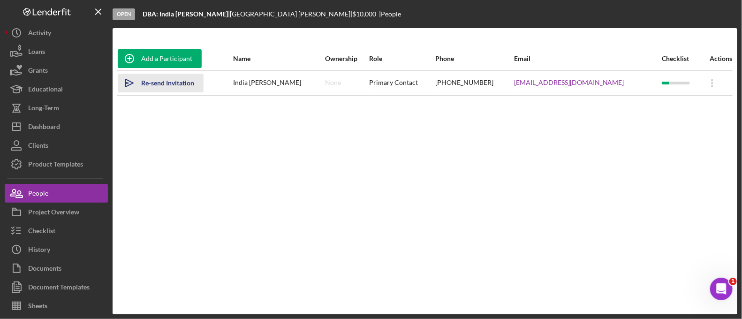
click at [159, 84] on div "Re-send Invitation" at bounding box center [167, 83] width 53 height 19
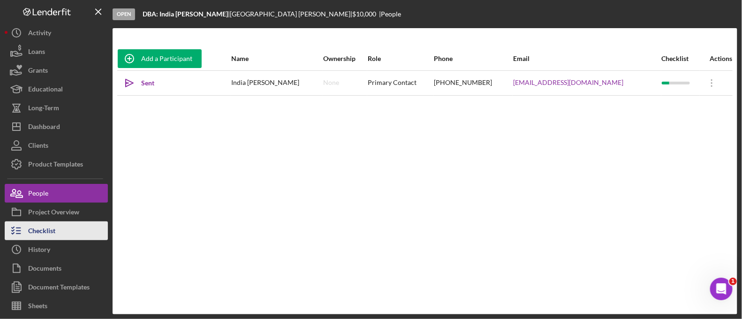
click at [75, 233] on button "Checklist" at bounding box center [56, 230] width 103 height 19
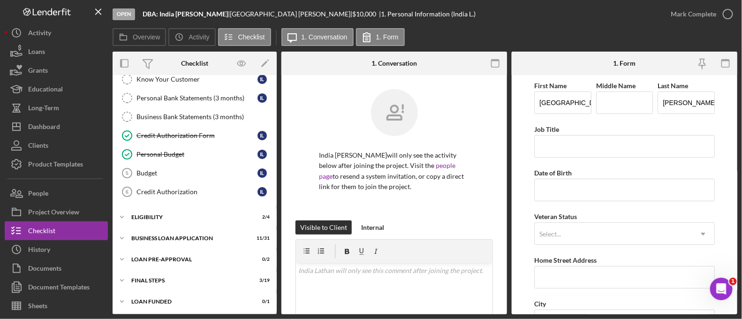
scroll to position [103, 0]
click at [185, 222] on div "Icon/Expander ELIGIBILITY 2 / 4" at bounding box center [195, 218] width 164 height 19
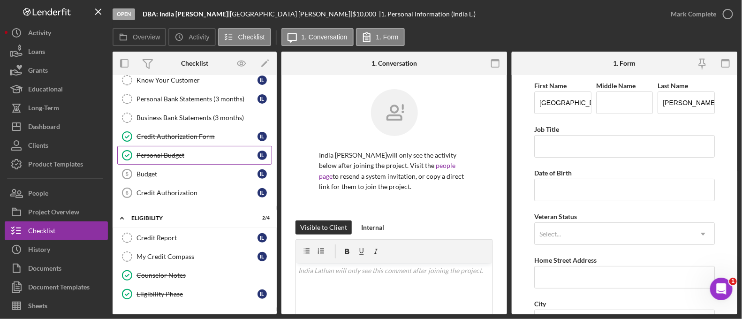
scroll to position [0, 0]
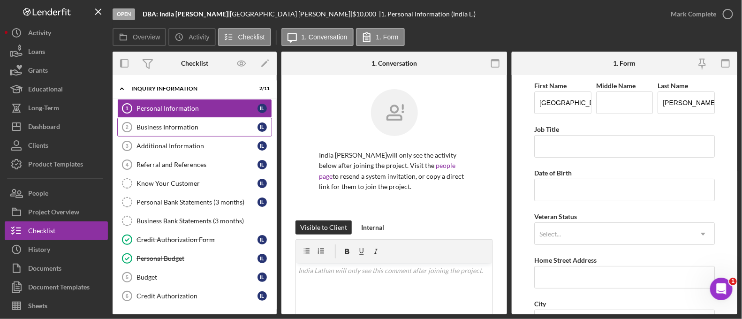
click at [176, 128] on div "Business Information" at bounding box center [197, 127] width 121 height 8
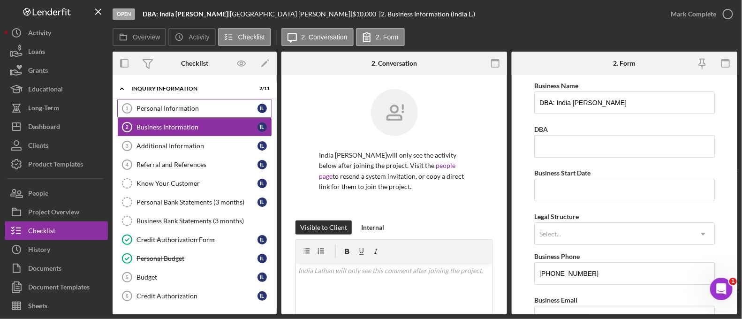
drag, startPoint x: 162, startPoint y: 102, endPoint x: 156, endPoint y: 104, distance: 6.3
drag, startPoint x: 155, startPoint y: 103, endPoint x: 141, endPoint y: 139, distance: 38.6
click at [141, 139] on link "Additional Information 3 Additional Information I L" at bounding box center [194, 146] width 155 height 19
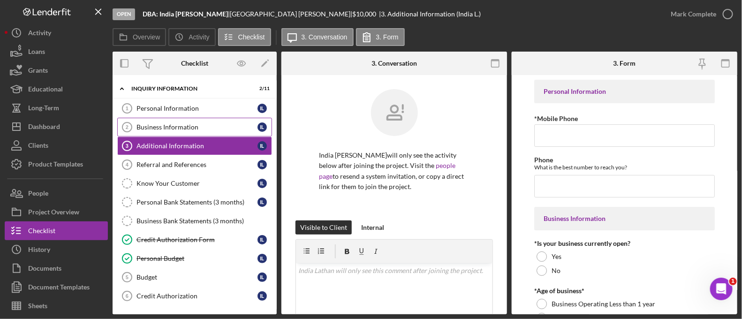
click at [197, 123] on div "Business Information" at bounding box center [197, 127] width 121 height 8
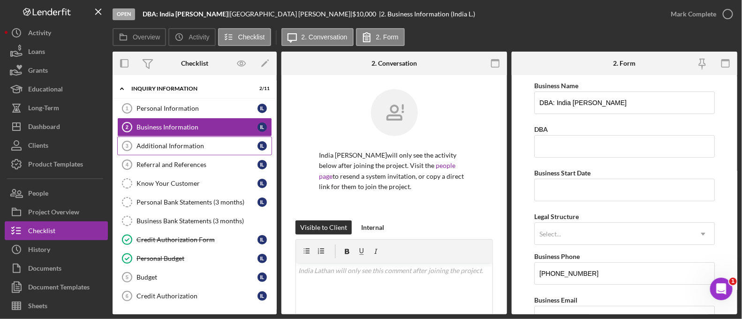
click at [188, 149] on div "Additional Information" at bounding box center [197, 146] width 121 height 8
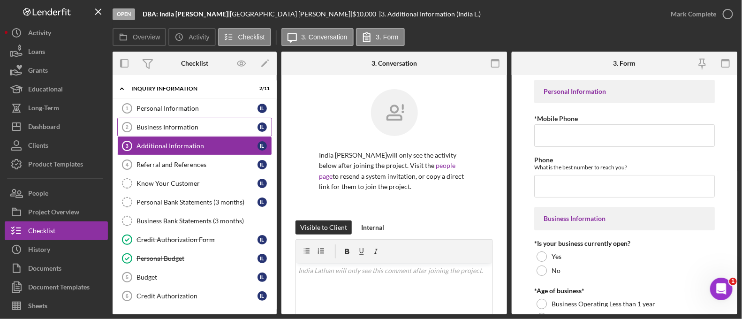
click at [167, 122] on link "Business Information 2 Business Information I L" at bounding box center [194, 127] width 155 height 19
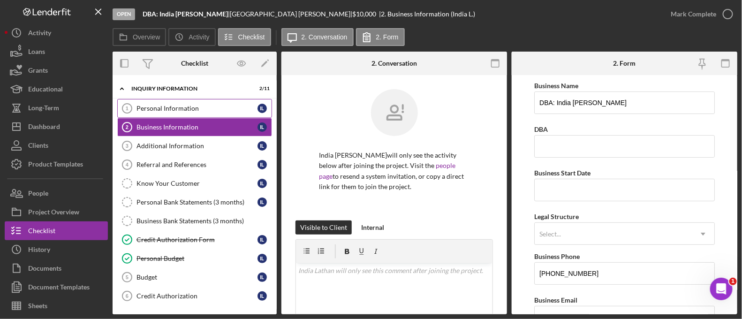
click at [163, 105] on div "Personal Information" at bounding box center [197, 109] width 121 height 8
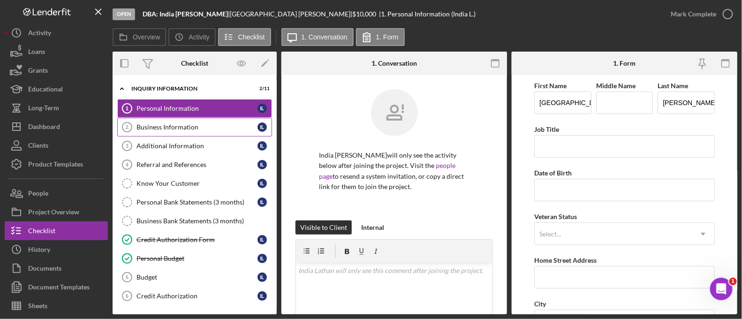
click at [157, 121] on link "Business Information 2 Business Information I L" at bounding box center [194, 127] width 155 height 19
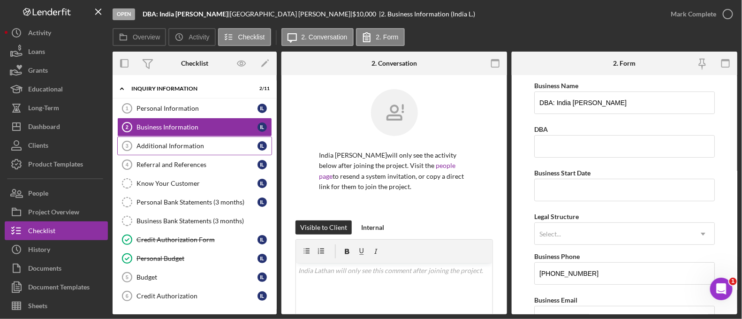
click at [178, 147] on div "Additional Information" at bounding box center [197, 146] width 121 height 8
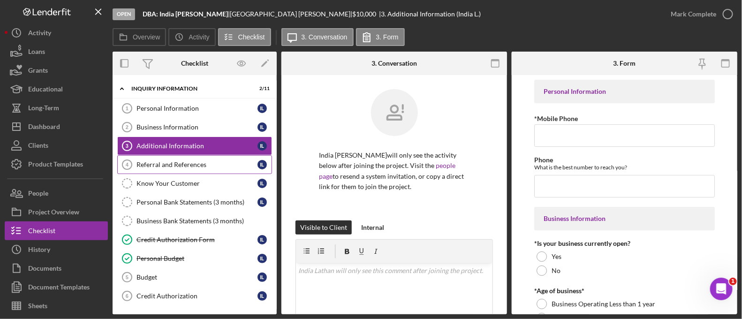
click at [173, 157] on link "Referral and References 4 Referral and References I L" at bounding box center [194, 164] width 155 height 19
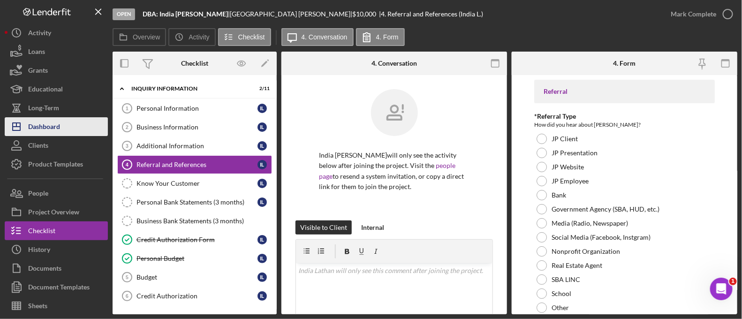
click at [56, 128] on div "Dashboard" at bounding box center [44, 127] width 32 height 21
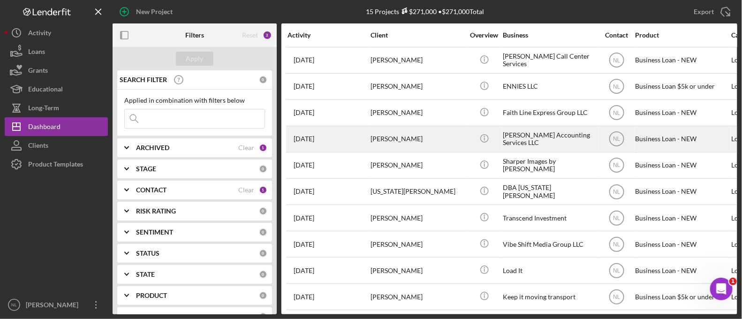
click at [380, 141] on div "Monterio Pattman" at bounding box center [418, 139] width 94 height 25
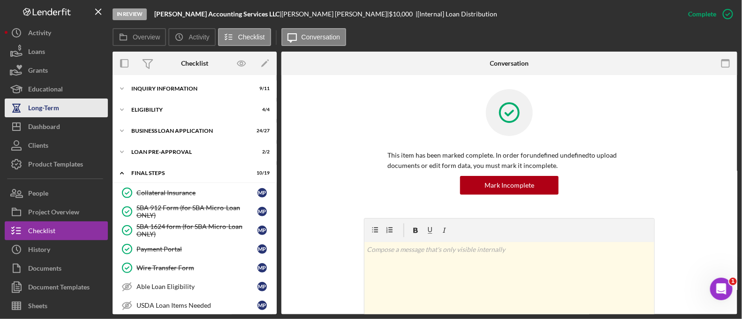
scroll to position [183, 0]
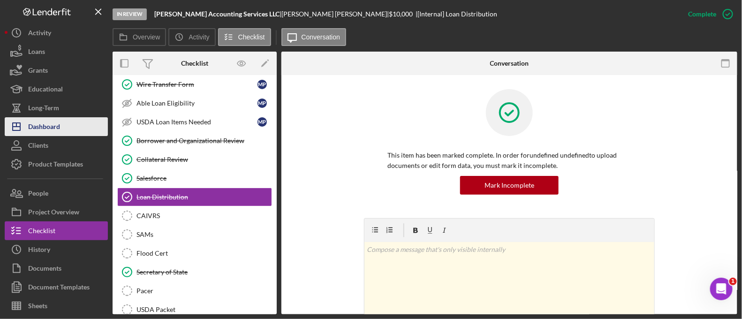
click at [63, 126] on button "Icon/Dashboard Dashboard" at bounding box center [56, 126] width 103 height 19
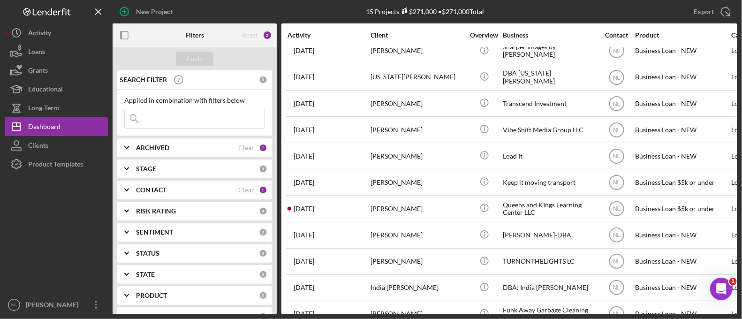
scroll to position [137, 0]
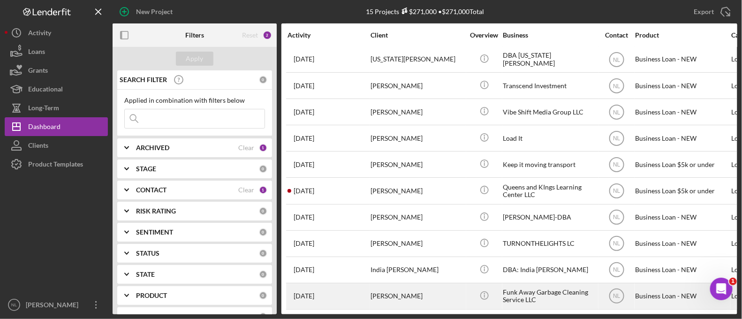
click at [411, 284] on div "[PERSON_NAME]" at bounding box center [418, 296] width 94 height 25
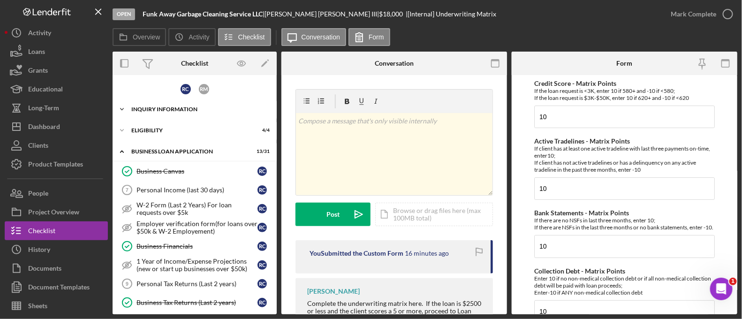
click at [188, 113] on div "Icon/Expander INQUIRY INFORMATION 9 / 11" at bounding box center [195, 109] width 164 height 19
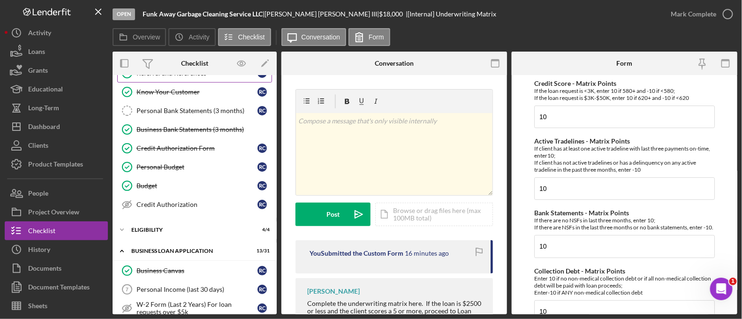
scroll to position [256, 0]
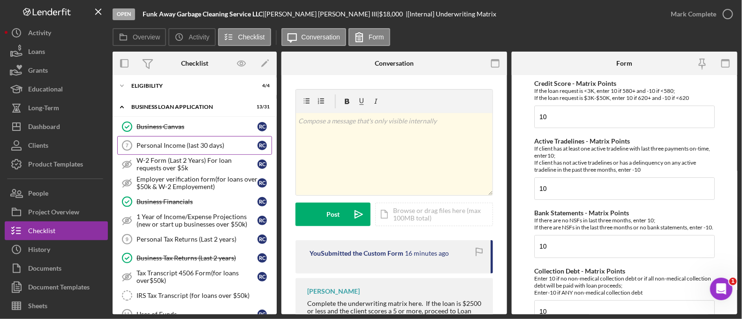
click at [176, 146] on link "Personal Income (last 30 days) 7 Personal Income (last 30 days) R C" at bounding box center [194, 145] width 155 height 19
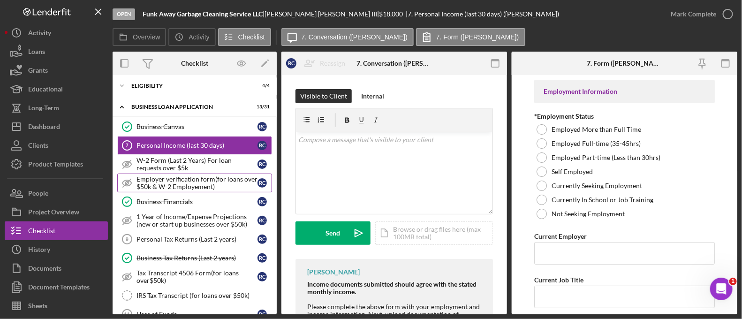
click at [204, 178] on div "Employer verification form(for loans over $50k & W-2 Employement)" at bounding box center [197, 182] width 121 height 15
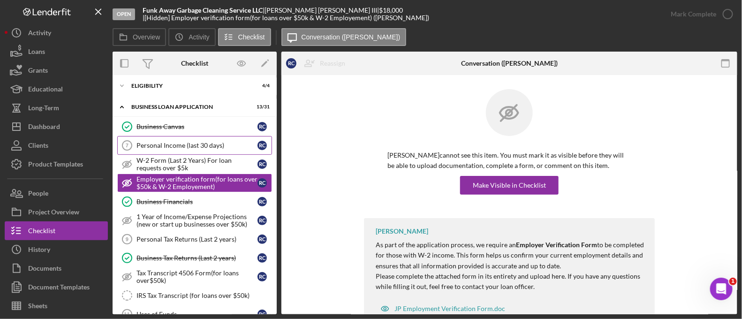
click at [175, 137] on link "Personal Income (last 30 days) 7 Personal Income (last 30 days) R C" at bounding box center [194, 145] width 155 height 19
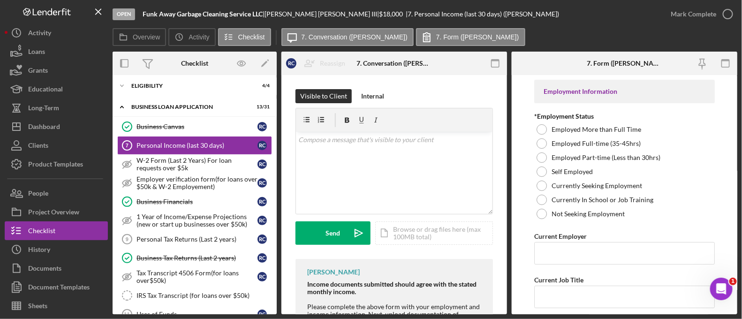
scroll to position [13, 0]
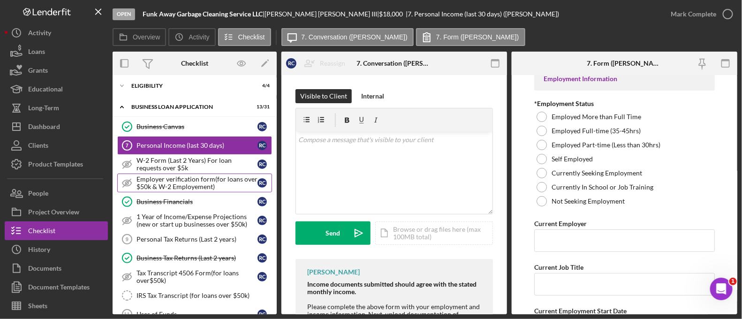
click at [185, 189] on link "Employer verification form(for loans over $50k & W-2 Employement) Employer veri…" at bounding box center [194, 183] width 155 height 19
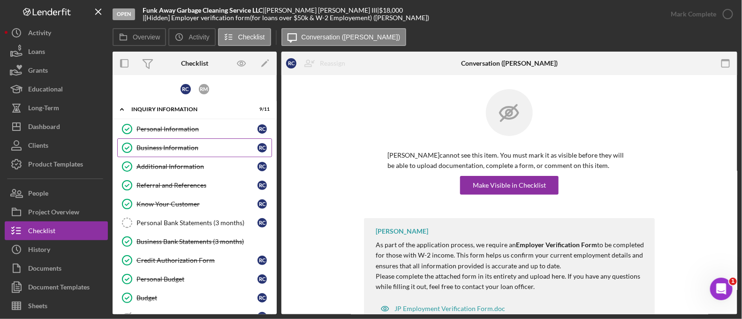
click at [180, 141] on link "Business Information Business Information R C" at bounding box center [194, 147] width 155 height 19
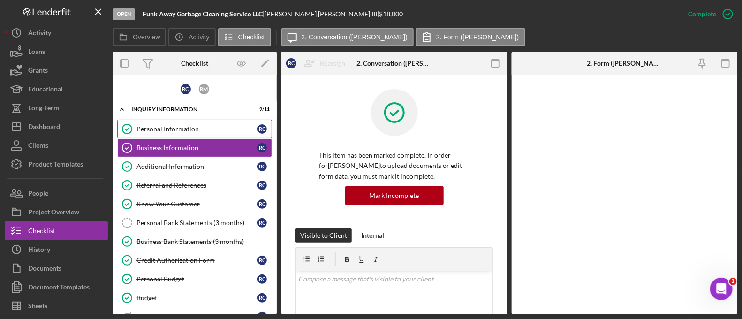
click at [164, 125] on div "Personal Information" at bounding box center [197, 129] width 121 height 8
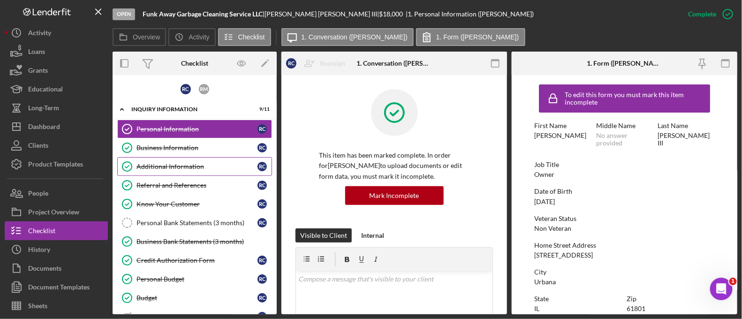
click at [193, 161] on link "Additional Information Additional Information R C" at bounding box center [194, 166] width 155 height 19
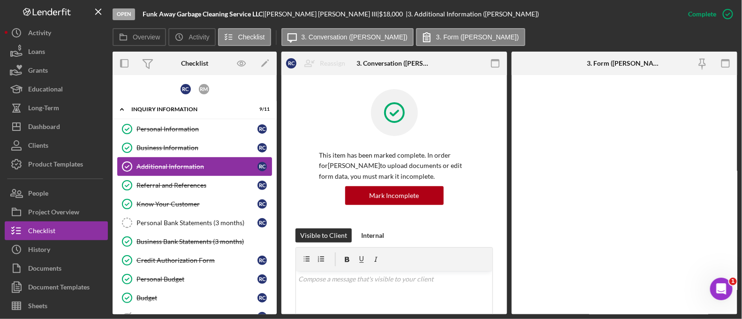
click at [191, 157] on link "Additional Information Additional Information R C" at bounding box center [194, 166] width 155 height 19
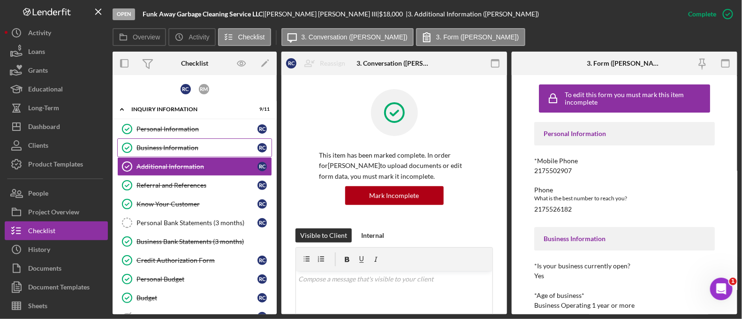
click at [184, 148] on div "Business Information" at bounding box center [197, 148] width 121 height 8
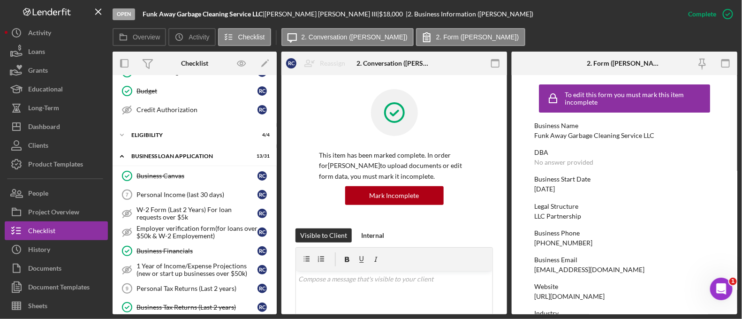
scroll to position [207, 0]
click at [198, 205] on div "W-2 Form (Last 2 Years) For loan requests over $5k" at bounding box center [197, 212] width 121 height 15
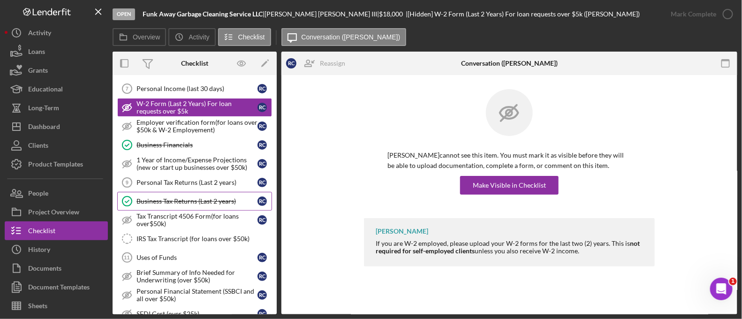
scroll to position [314, 0]
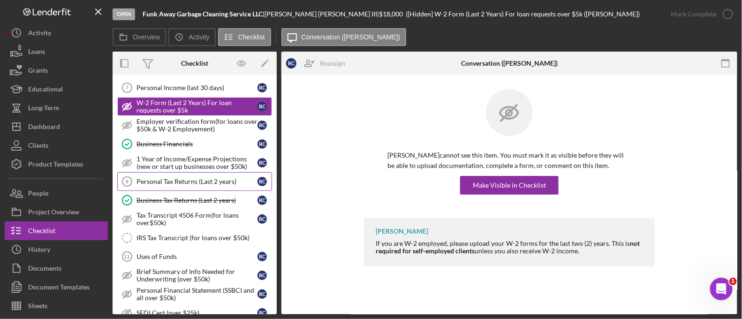
click at [188, 179] on div "Personal Tax Returns (Last 2 years)" at bounding box center [197, 182] width 121 height 8
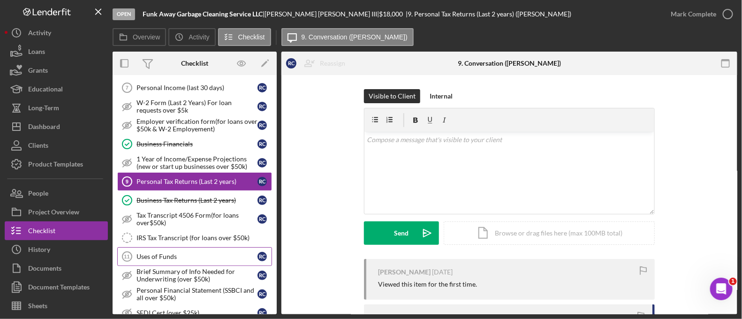
click at [183, 247] on link "Uses of Funds 11 Uses of Funds R C" at bounding box center [194, 256] width 155 height 19
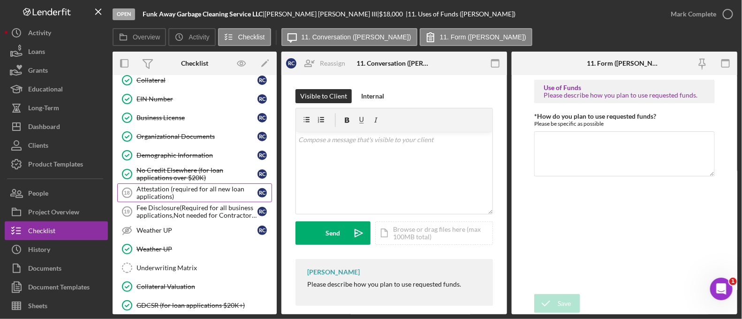
scroll to position [604, 0]
click at [180, 184] on div "Attestation (required for all new loan applications)" at bounding box center [197, 191] width 121 height 15
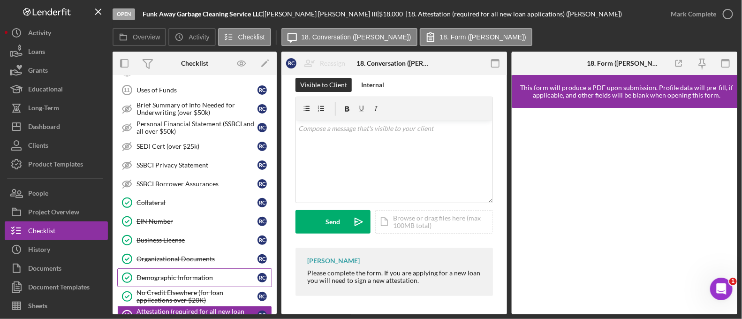
scroll to position [706, 0]
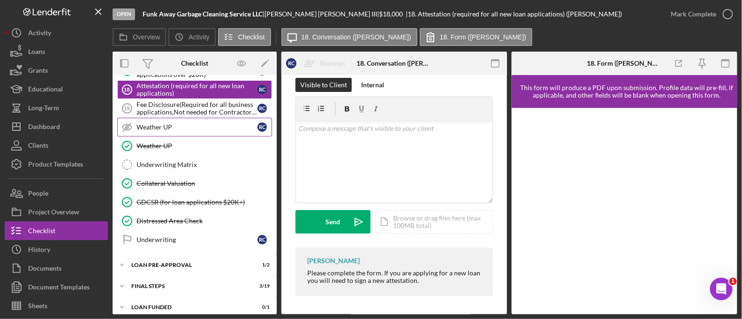
click at [165, 123] on div "Weather UP" at bounding box center [197, 127] width 121 height 8
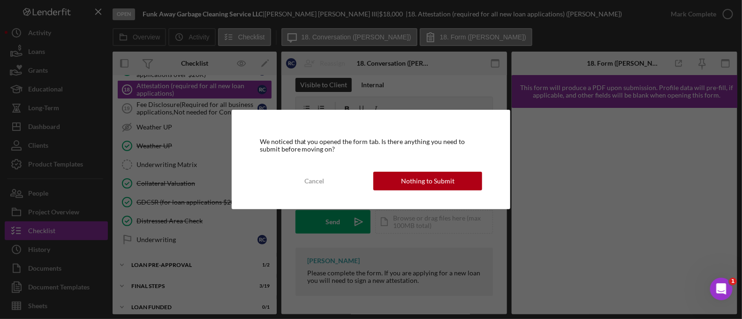
click at [171, 85] on div "We noticed that you opened the form tab. Is there anything you need to submit b…" at bounding box center [371, 159] width 742 height 319
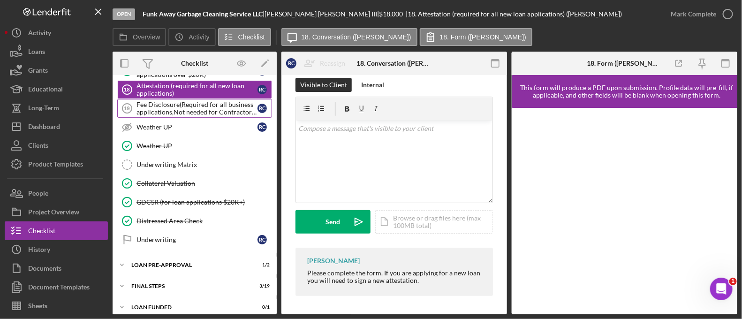
click at [183, 101] on div "Fee Disclosure(Required for all business applications,Not needed for Contractor…" at bounding box center [197, 108] width 121 height 15
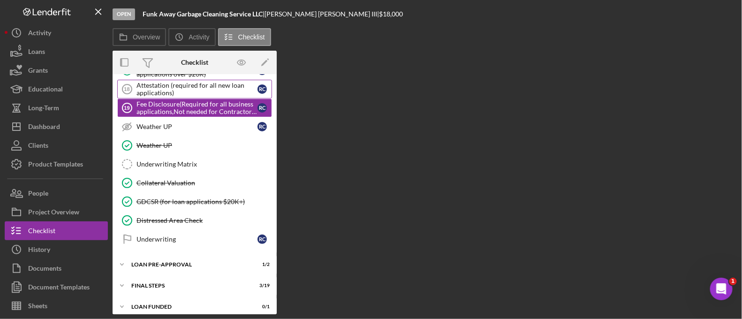
click at [175, 82] on div "Attestation (required for all new loan applications)" at bounding box center [197, 89] width 121 height 15
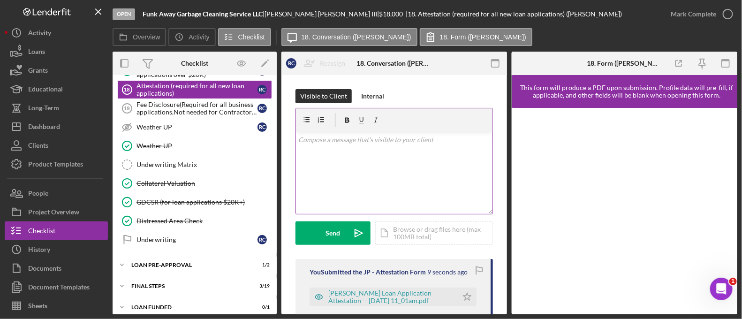
scroll to position [60, 0]
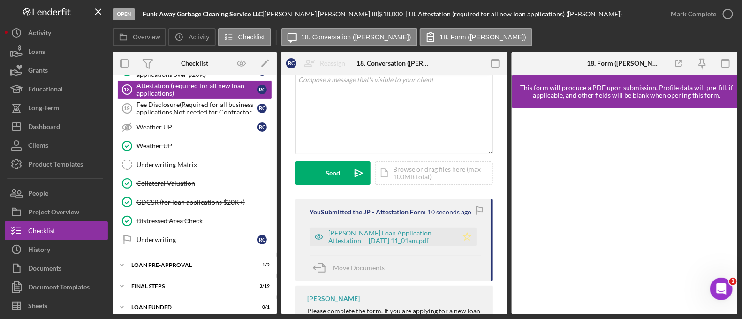
click at [470, 238] on icon "Icon/Star" at bounding box center [467, 237] width 19 height 19
click at [711, 20] on div "Mark Complete" at bounding box center [694, 14] width 46 height 19
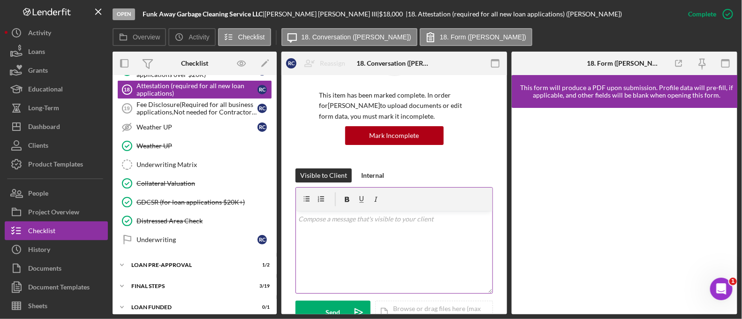
scroll to position [199, 0]
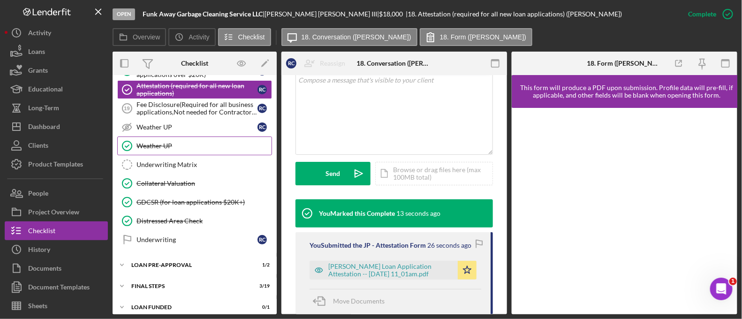
click at [177, 142] on div "Weather UP" at bounding box center [204, 146] width 135 height 8
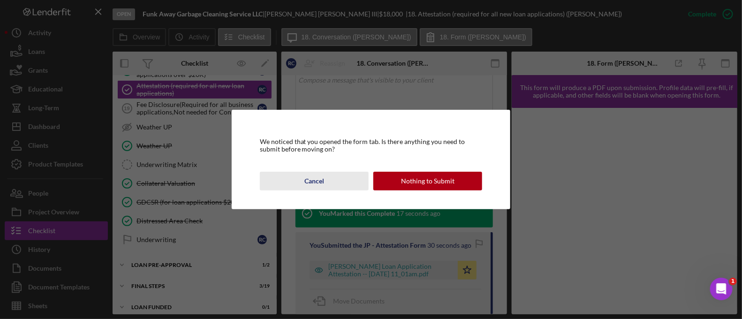
click at [307, 178] on div "Cancel" at bounding box center [314, 181] width 20 height 19
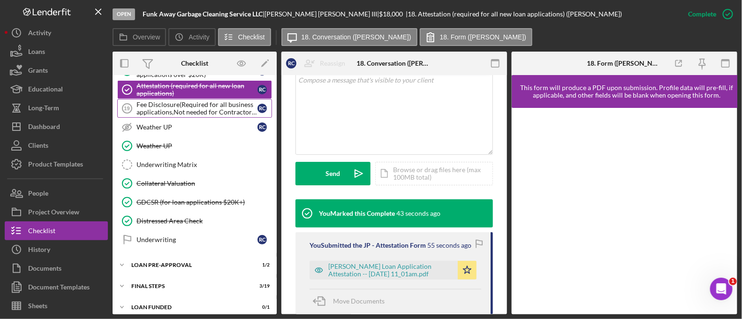
click at [157, 106] on div "Fee Disclosure(Required for all business applications,Not needed for Contractor…" at bounding box center [197, 108] width 121 height 15
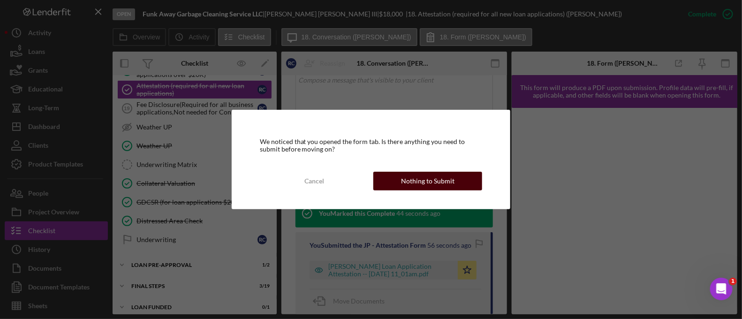
click at [417, 183] on div "Nothing to Submit" at bounding box center [427, 181] width 53 height 19
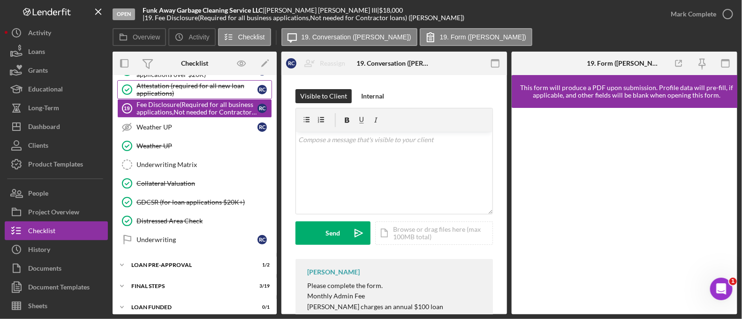
click at [177, 87] on div "Attestation (required for all new loan applications)" at bounding box center [197, 89] width 121 height 15
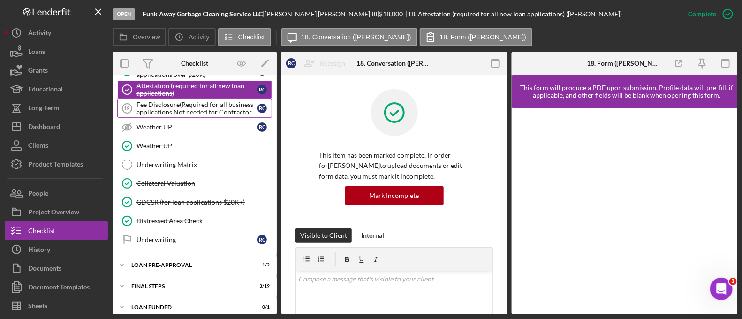
click at [183, 109] on div "Fee Disclosure(Required for all business applications,Not needed for Contractor…" at bounding box center [197, 108] width 121 height 15
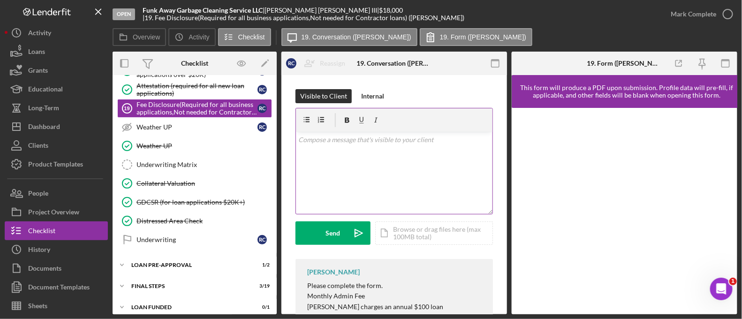
scroll to position [38, 0]
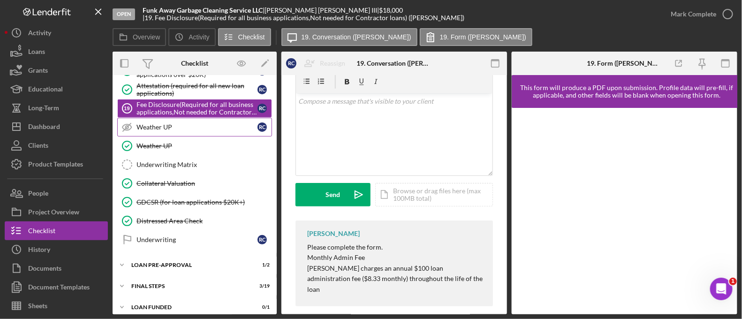
click at [213, 125] on link "Weather UP Weather UP R C" at bounding box center [194, 127] width 155 height 19
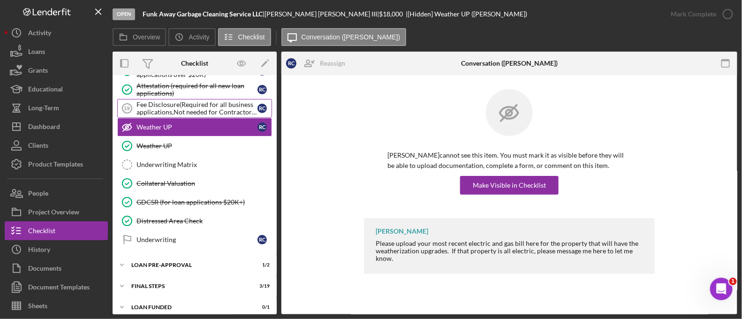
scroll to position [706, 0]
drag, startPoint x: 194, startPoint y: 102, endPoint x: 177, endPoint y: 99, distance: 16.6
click at [177, 101] on div "Fee Disclosure(Required for all business applications,Not needed for Contractor…" at bounding box center [197, 108] width 121 height 15
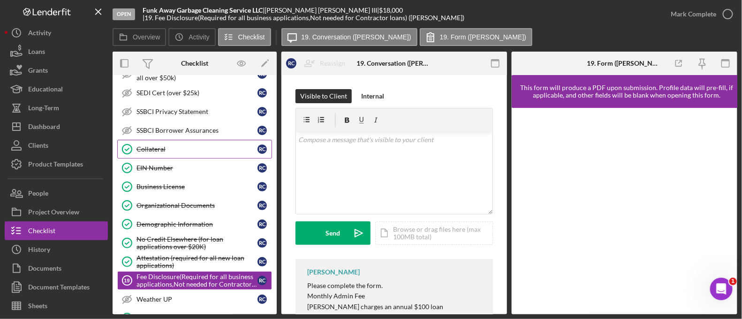
scroll to position [536, 0]
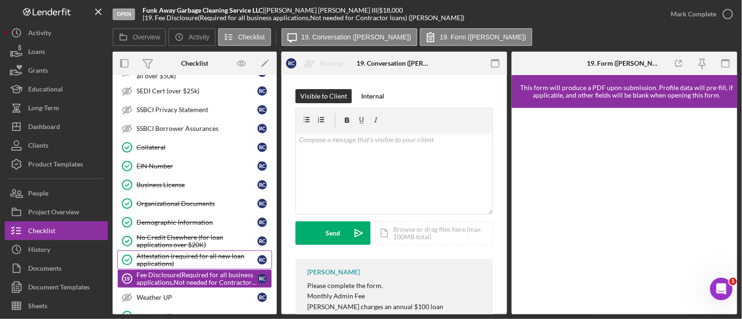
click at [179, 252] on div "Attestation (required for all new loan applications)" at bounding box center [197, 259] width 121 height 15
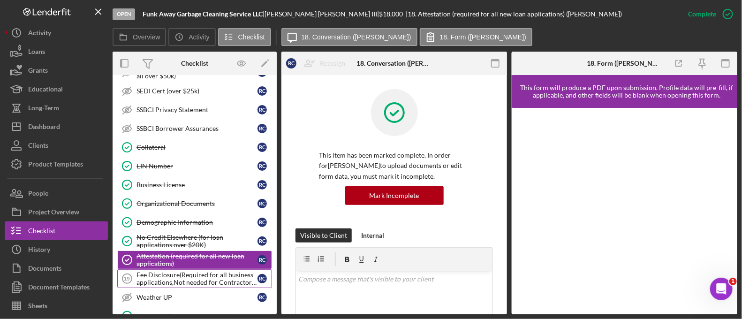
drag, startPoint x: 175, startPoint y: 235, endPoint x: 164, endPoint y: 270, distance: 36.8
click at [164, 271] on div "Fee Disclosure(Required for all business applications,Not needed for Contractor…" at bounding box center [197, 278] width 121 height 15
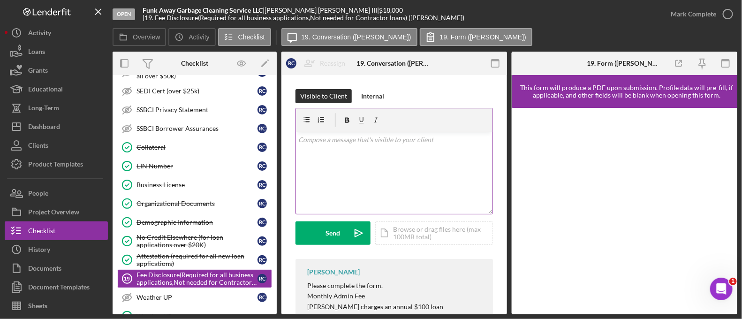
scroll to position [38, 0]
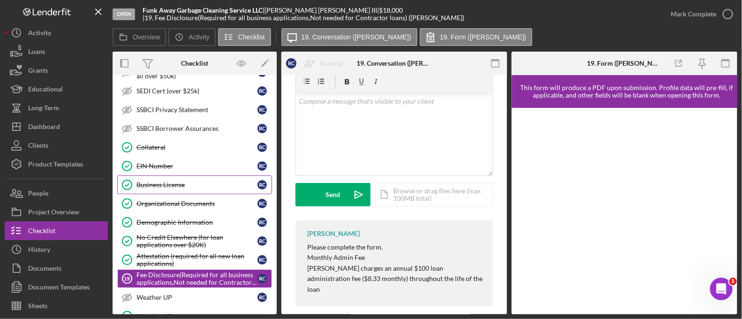
drag, startPoint x: 169, startPoint y: 249, endPoint x: 146, endPoint y: 186, distance: 67.4
drag, startPoint x: 146, startPoint y: 186, endPoint x: 182, endPoint y: 144, distance: 54.6
click at [182, 144] on div "Collateral" at bounding box center [197, 148] width 121 height 8
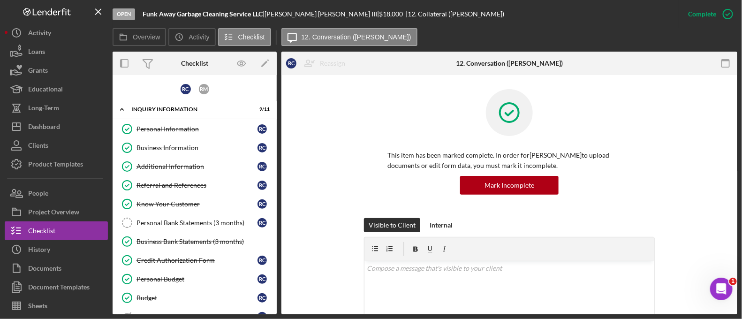
drag, startPoint x: 153, startPoint y: 116, endPoint x: 166, endPoint y: 67, distance: 50.9
click at [166, 67] on div "Checklist Icon/Edit R C R M Icon/Expander INQUIRY INFORMATION 9 / 11 Personal I…" at bounding box center [195, 183] width 164 height 263
click at [188, 128] on div "Personal Information" at bounding box center [197, 129] width 121 height 8
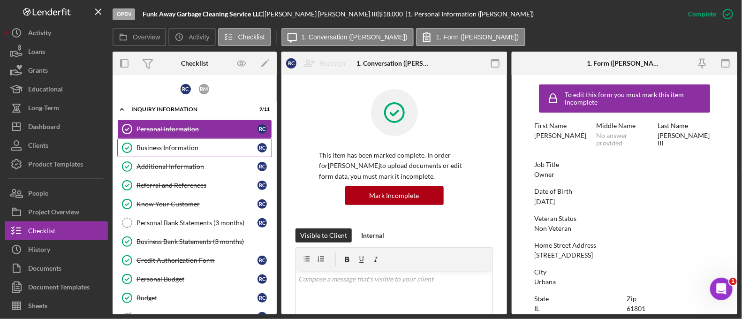
click at [195, 153] on link "Business Information Business Information R C" at bounding box center [194, 147] width 155 height 19
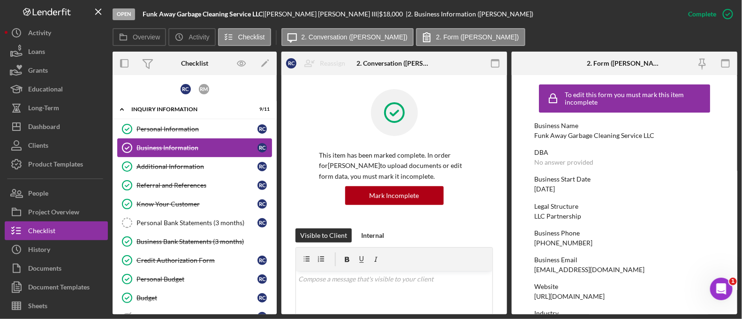
click at [183, 138] on link "Business Information Business Information R C" at bounding box center [194, 147] width 155 height 19
click at [201, 132] on div "Personal Information" at bounding box center [197, 129] width 121 height 8
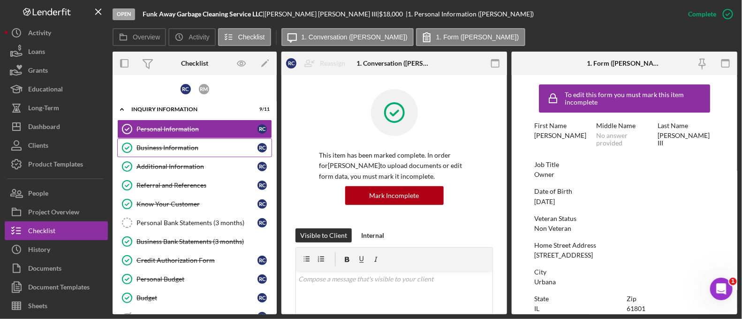
click at [141, 138] on link "Business Information Business Information R C" at bounding box center [194, 147] width 155 height 19
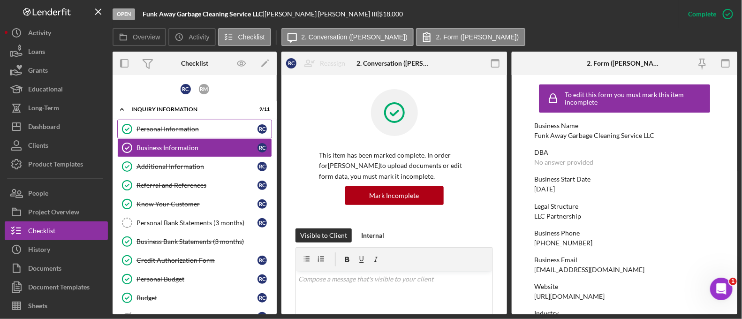
click at [143, 129] on div "Personal Information" at bounding box center [197, 129] width 121 height 8
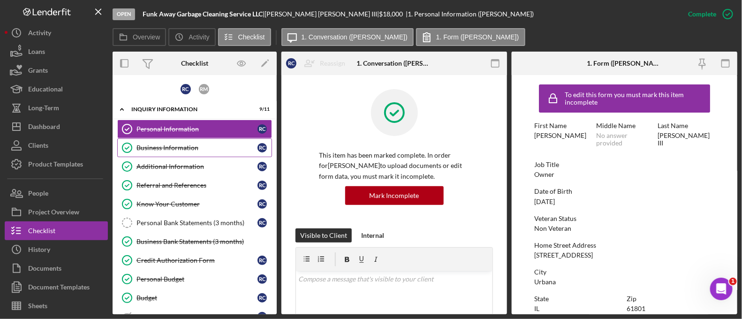
click at [160, 151] on div "Business Information" at bounding box center [197, 148] width 121 height 8
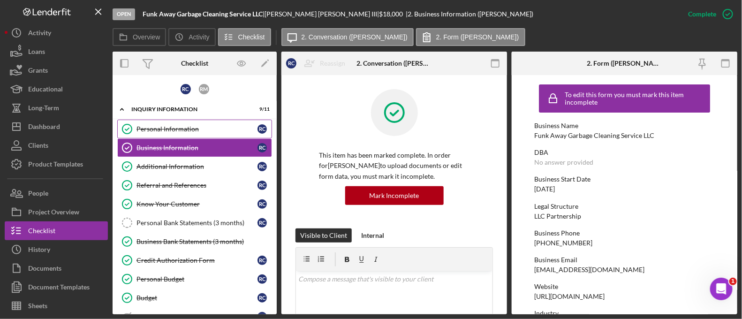
click at [160, 131] on div "Personal Information" at bounding box center [197, 129] width 121 height 8
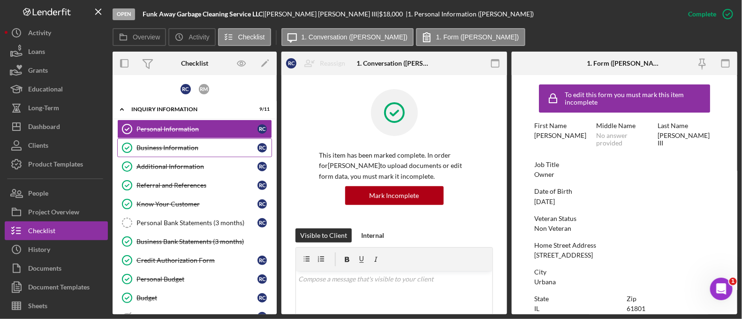
click at [160, 152] on link "Business Information Business Information R C" at bounding box center [194, 147] width 155 height 19
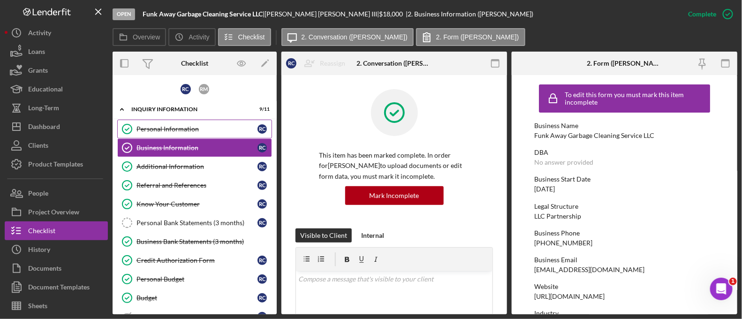
click at [168, 126] on div "Personal Information" at bounding box center [197, 129] width 121 height 8
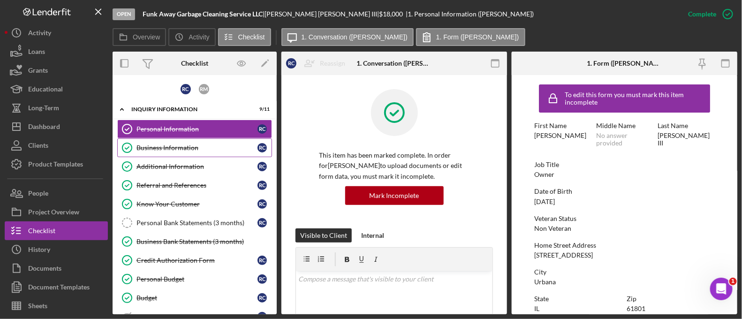
click at [167, 139] on link "Business Information Business Information R C" at bounding box center [194, 147] width 155 height 19
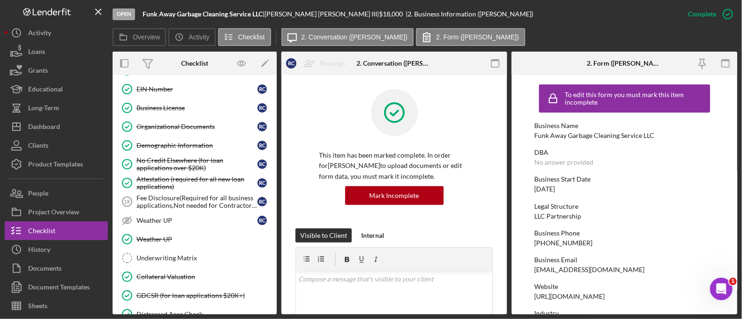
scroll to position [706, 0]
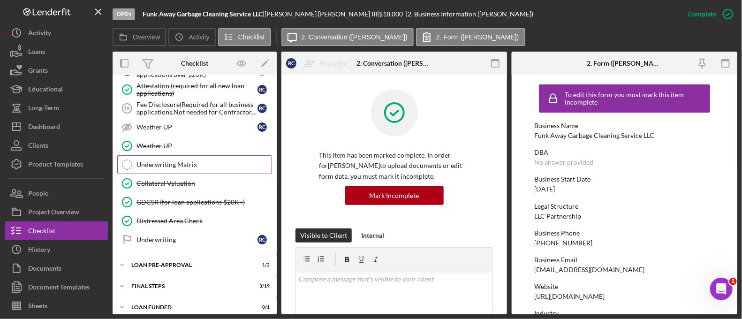
click at [194, 162] on link "Underwriting Matrix Underwriting Matrix" at bounding box center [194, 164] width 155 height 19
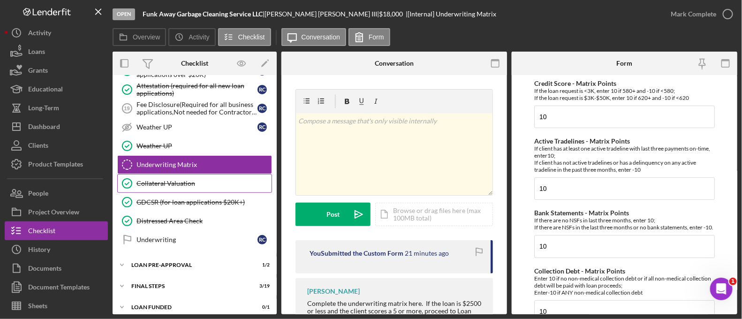
click at [194, 174] on link "Collateral Valuation Collateral Valuation" at bounding box center [194, 183] width 155 height 19
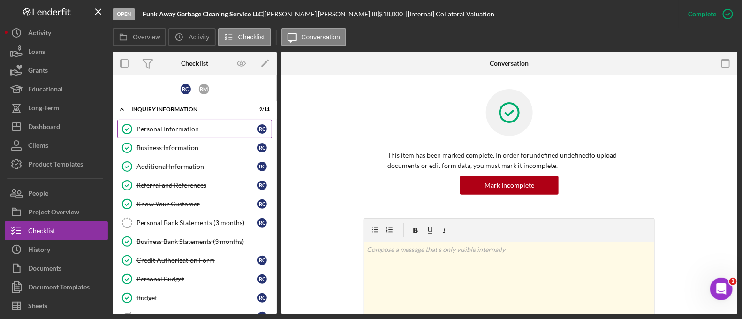
click at [187, 129] on div "Personal Information" at bounding box center [197, 129] width 121 height 8
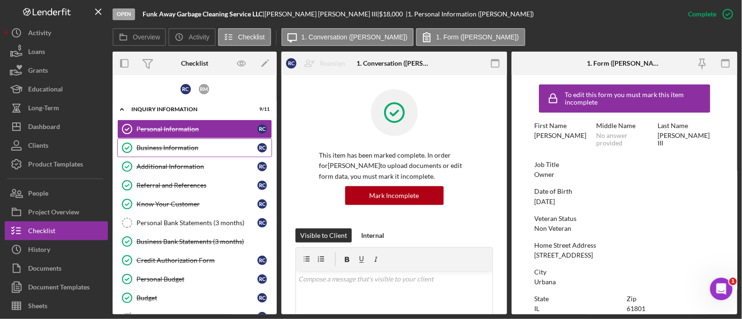
click at [179, 145] on div "Business Information" at bounding box center [197, 148] width 121 height 8
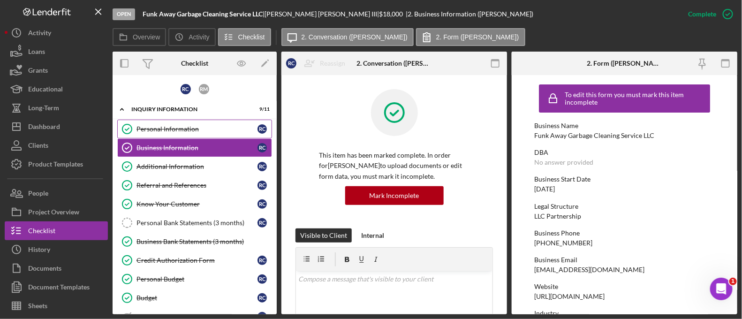
click at [177, 130] on div "Personal Information" at bounding box center [197, 129] width 121 height 8
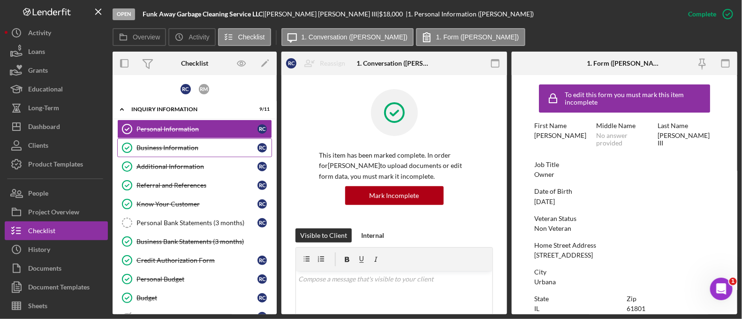
click at [166, 151] on link "Business Information Business Information R C" at bounding box center [194, 147] width 155 height 19
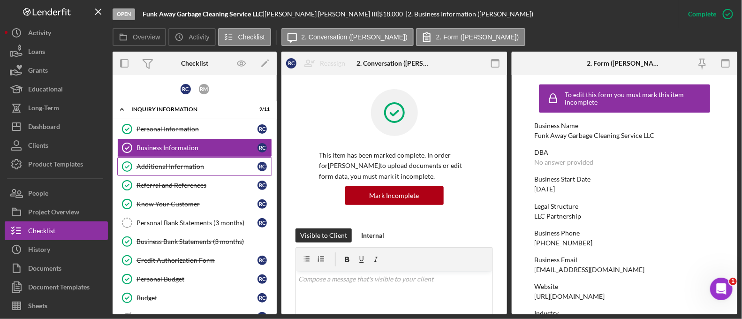
click at [162, 167] on div "Additional Information" at bounding box center [197, 167] width 121 height 8
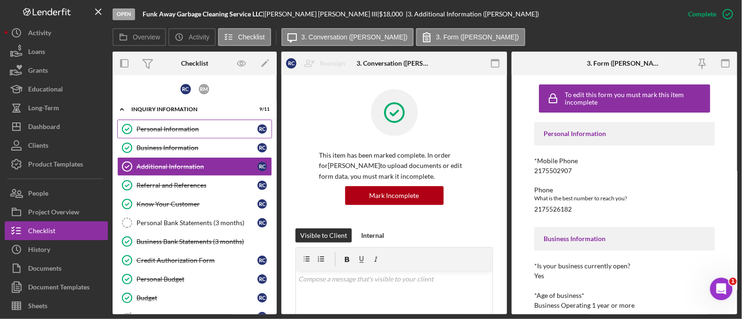
drag, startPoint x: 157, startPoint y: 144, endPoint x: 153, endPoint y: 123, distance: 20.4
drag, startPoint x: 153, startPoint y: 123, endPoint x: 145, endPoint y: 126, distance: 8.5
click at [145, 126] on div "Personal Information" at bounding box center [197, 129] width 121 height 8
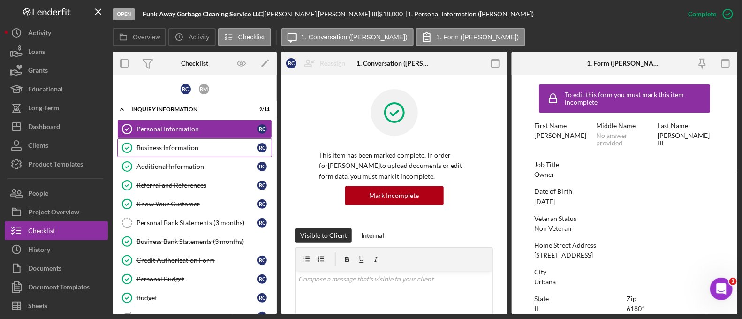
click at [146, 144] on div "Business Information" at bounding box center [197, 148] width 121 height 8
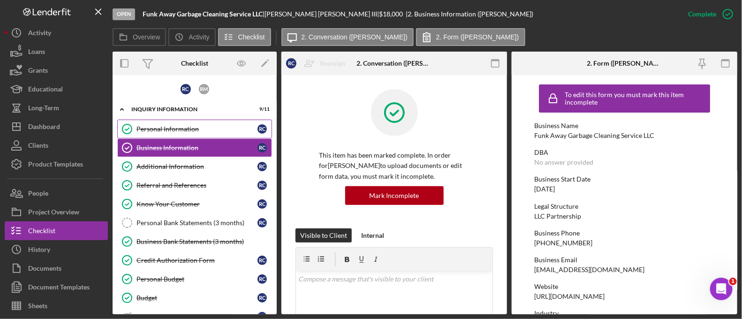
click at [145, 126] on div "Personal Information" at bounding box center [197, 129] width 121 height 8
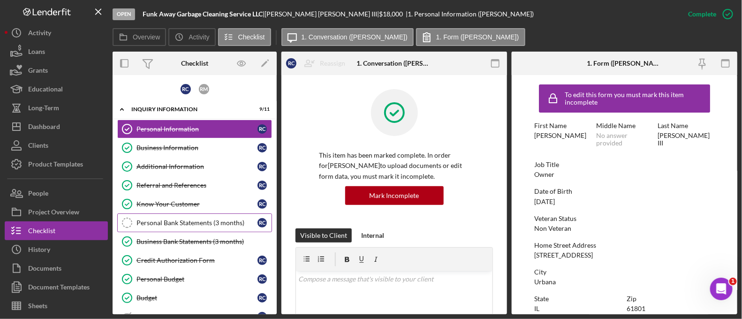
click at [178, 219] on div "Personal Bank Statements (3 months)" at bounding box center [197, 223] width 121 height 8
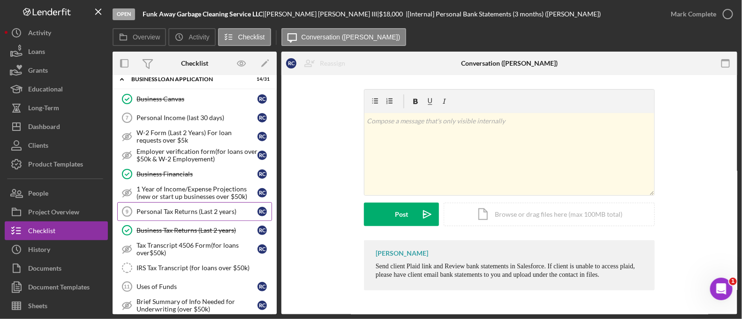
scroll to position [285, 0]
click at [213, 207] on div "Personal Tax Returns (Last 2 years)" at bounding box center [197, 210] width 121 height 8
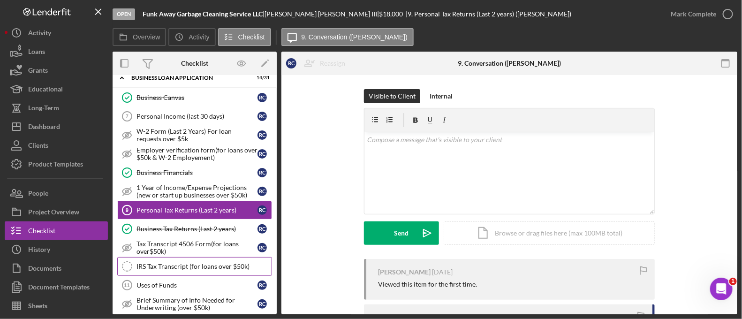
click at [199, 263] on div "IRS Tax Transcript (for loans over $50k)" at bounding box center [204, 267] width 135 height 8
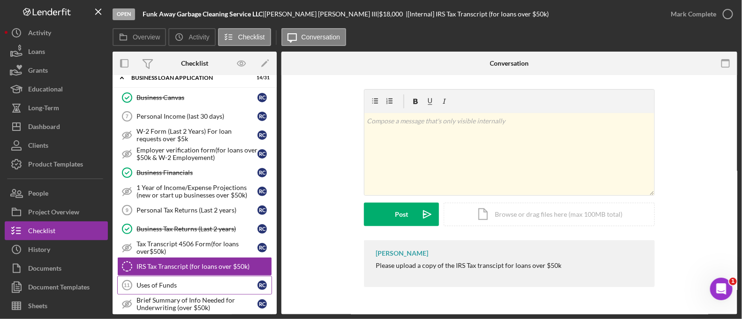
click at [185, 281] on div "Uses of Funds" at bounding box center [197, 285] width 121 height 8
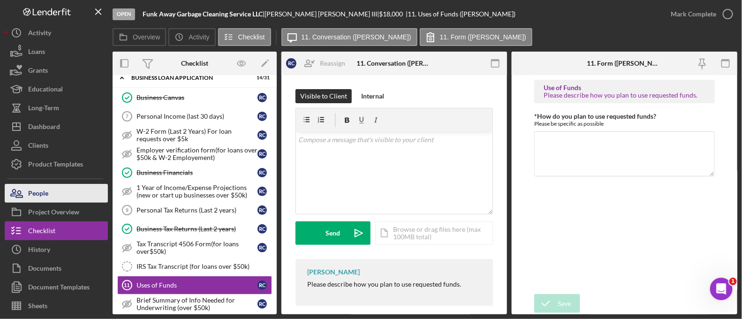
click at [54, 193] on button "People" at bounding box center [56, 193] width 103 height 19
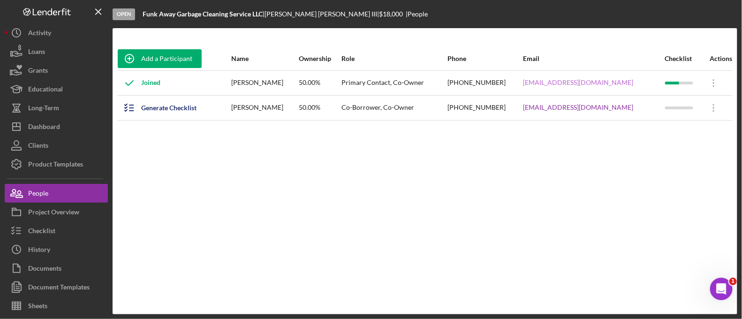
click at [556, 81] on link "caston1991@yahoo.com" at bounding box center [578, 83] width 110 height 8
click at [66, 229] on button "Checklist" at bounding box center [56, 230] width 103 height 19
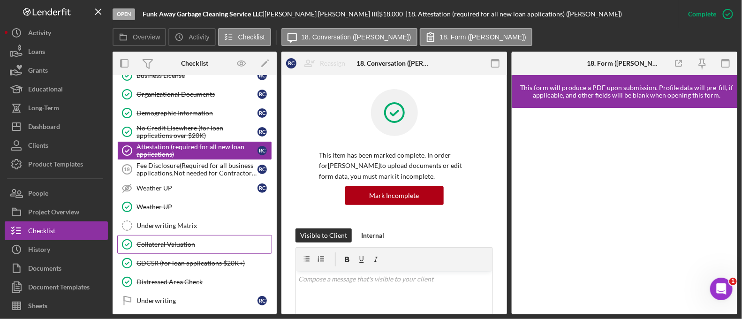
scroll to position [496, 0]
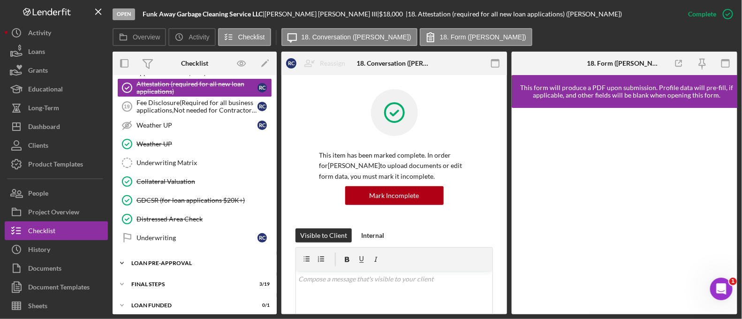
click at [210, 254] on div "Icon/Expander LOAN PRE-APPROVAL 1 / 2" at bounding box center [195, 263] width 164 height 19
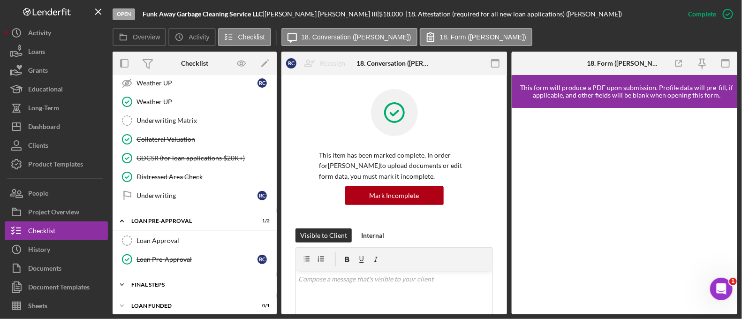
click at [195, 282] on div "FINAL STEPS" at bounding box center [198, 285] width 134 height 6
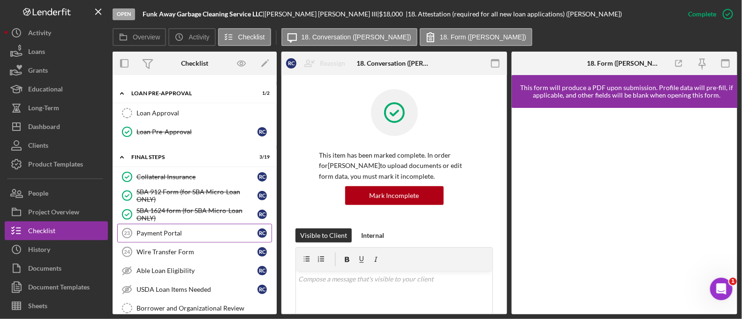
click at [181, 233] on link "Payment Portal 23 Payment Portal R C" at bounding box center [194, 233] width 155 height 19
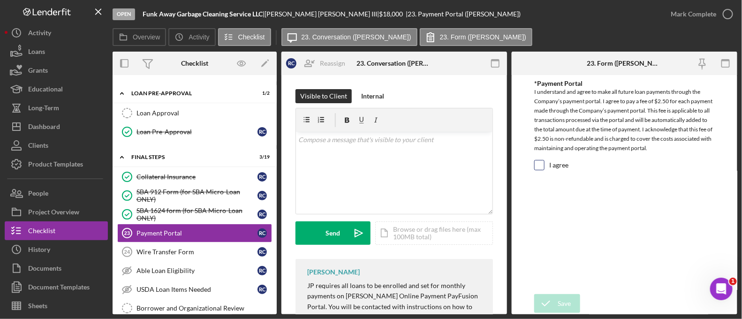
click at [540, 164] on input "I agree" at bounding box center [539, 164] width 9 height 9
checkbox input "true"
click at [549, 295] on icon "submit" at bounding box center [545, 303] width 23 height 23
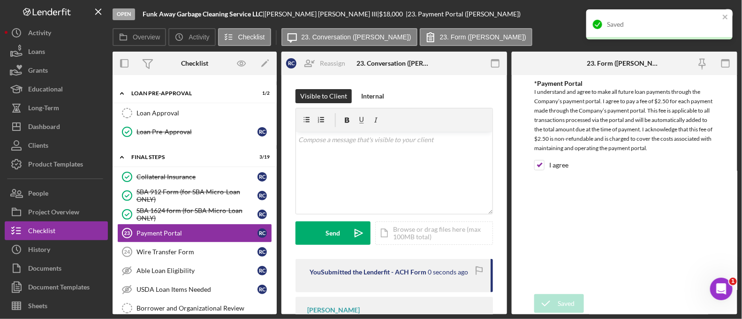
click at [719, 17] on div "Saved" at bounding box center [656, 24] width 132 height 15
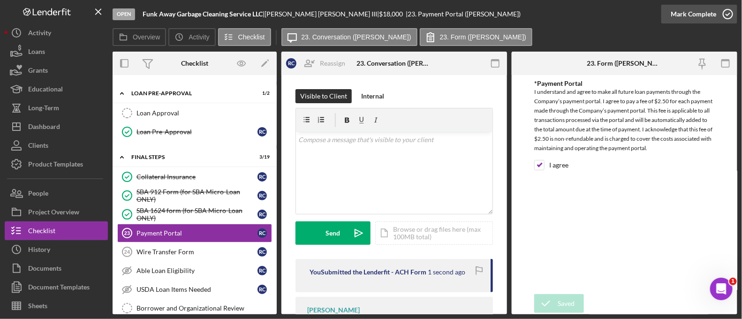
click at [697, 16] on div "Mark Complete" at bounding box center [694, 14] width 46 height 19
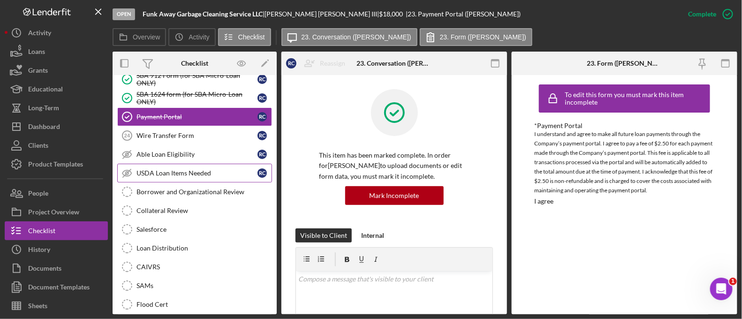
scroll to position [784, 0]
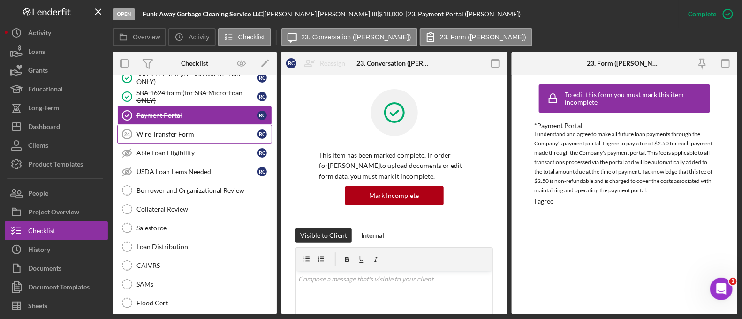
click at [180, 130] on div "Wire Transfer Form" at bounding box center [197, 134] width 121 height 8
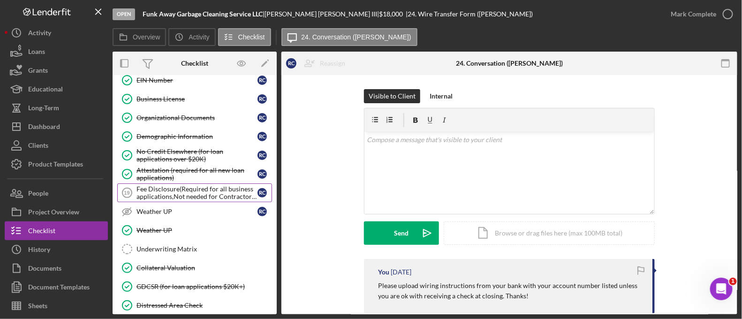
scroll to position [413, 0]
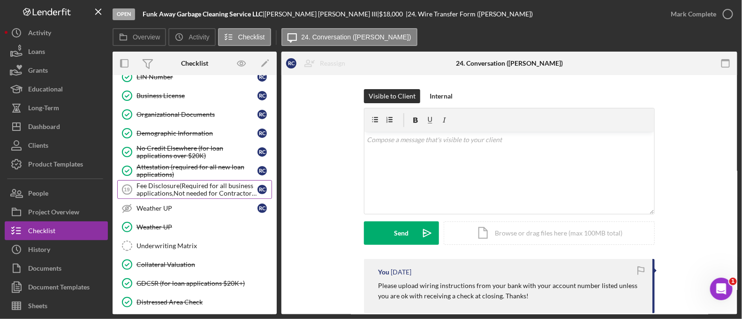
click at [204, 189] on div "Fee Disclosure(Required for all business applications,Not needed for Contractor…" at bounding box center [197, 189] width 121 height 15
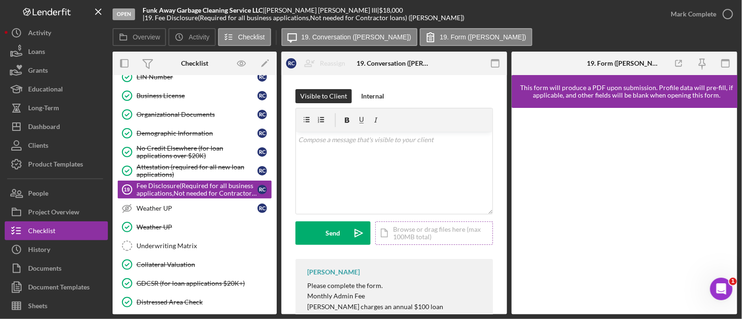
scroll to position [38, 0]
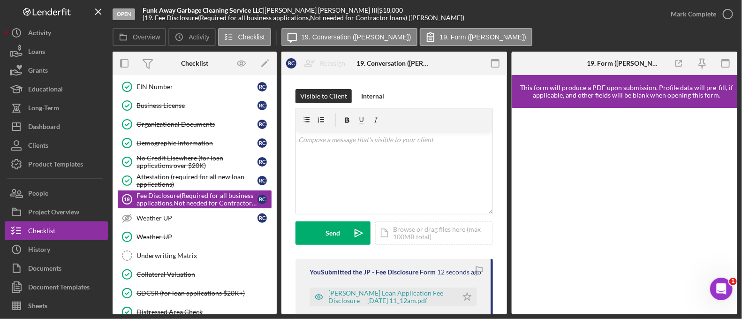
scroll to position [133, 0]
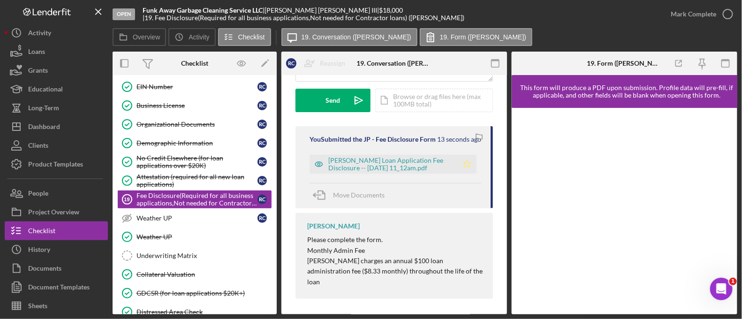
click at [461, 174] on icon "Icon/Star" at bounding box center [467, 164] width 19 height 19
click at [701, 16] on div "Mark Complete" at bounding box center [694, 14] width 46 height 19
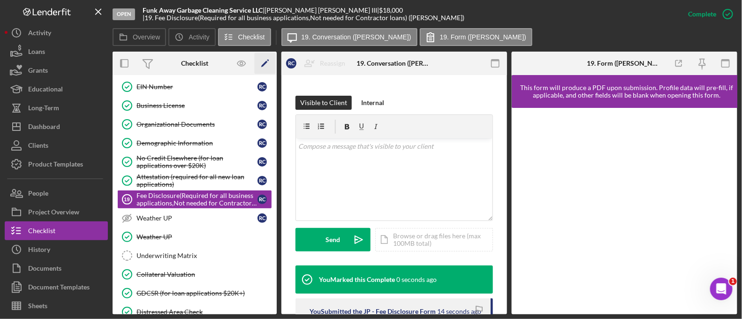
scroll to position [272, 0]
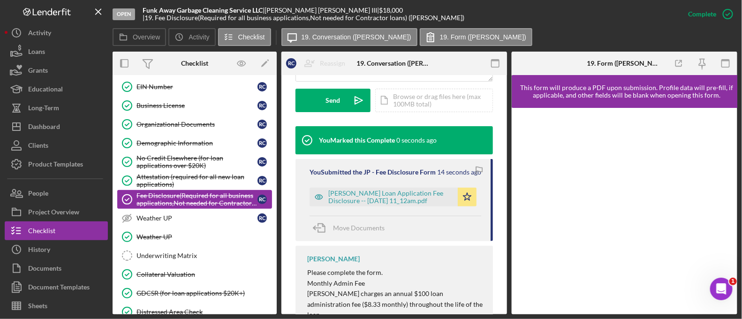
click at [179, 194] on div "Fee Disclosure(Required for all business applications,Not needed for Contractor…" at bounding box center [197, 199] width 121 height 15
drag, startPoint x: 169, startPoint y: 160, endPoint x: 149, endPoint y: 125, distance: 40.2
click at [149, 125] on link "Organizational Documents Organizational Documents R C" at bounding box center [194, 124] width 155 height 19
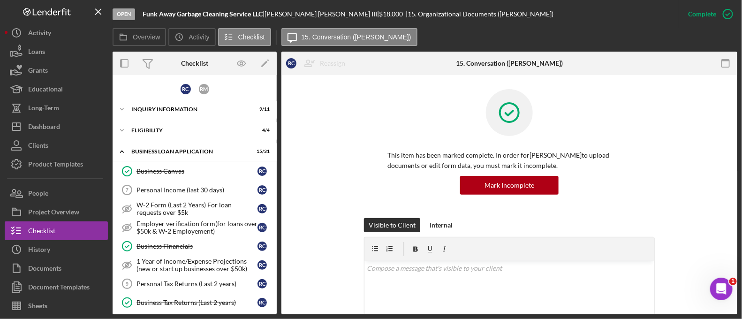
scroll to position [38, 0]
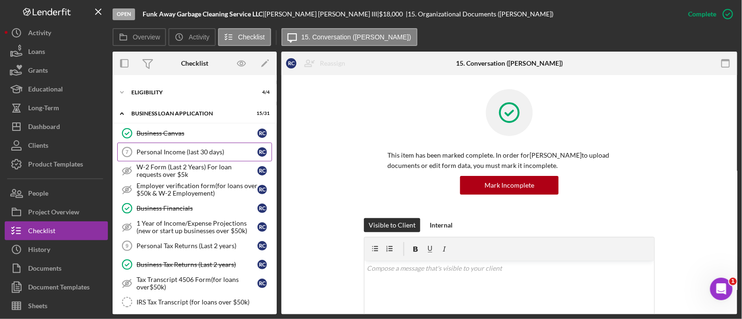
click at [167, 156] on link "Personal Income (last 30 days) 7 Personal Income (last 30 days) R C" at bounding box center [194, 152] width 155 height 19
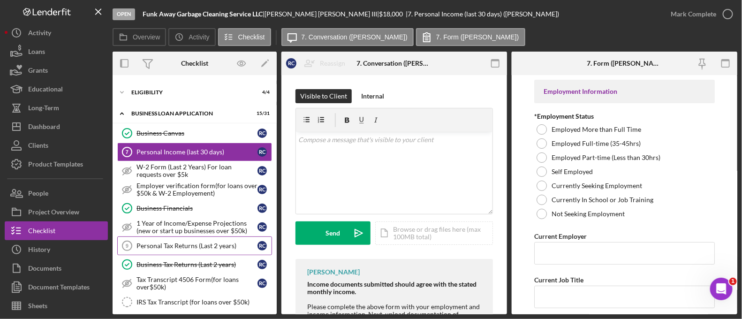
drag, startPoint x: 163, startPoint y: 239, endPoint x: 140, endPoint y: 243, distance: 22.8
click at [140, 243] on div "Personal Tax Returns (Last 2 years)" at bounding box center [197, 246] width 121 height 8
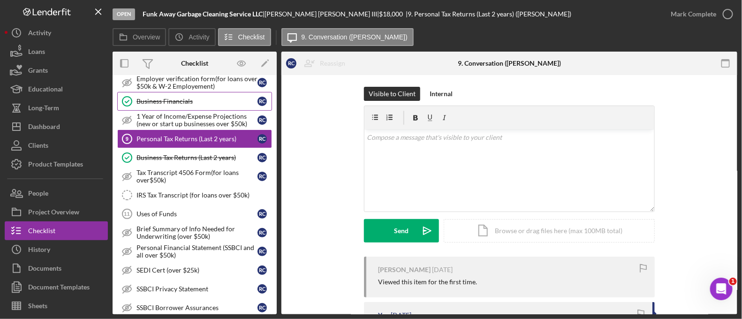
scroll to position [60, 0]
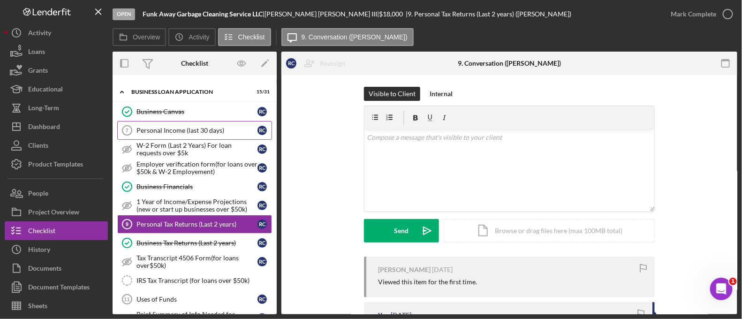
click at [203, 125] on link "Personal Income (last 30 days) 7 Personal Income (last 30 days) R C" at bounding box center [194, 130] width 155 height 19
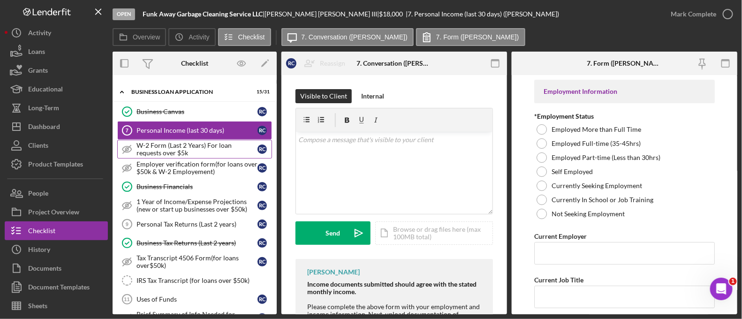
click at [183, 144] on div "W-2 Form (Last 2 Years) For loan requests over $5k" at bounding box center [197, 149] width 121 height 15
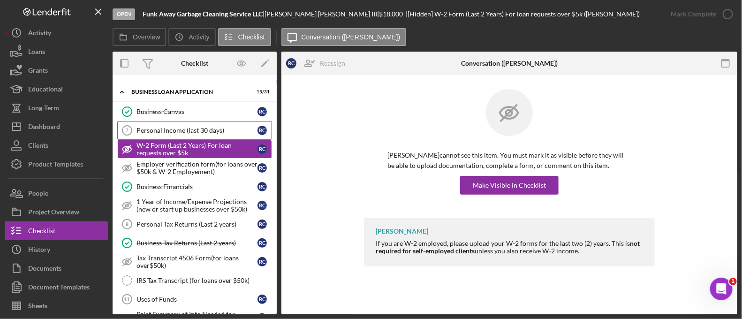
click at [178, 128] on div "Personal Income (last 30 days)" at bounding box center [197, 131] width 121 height 8
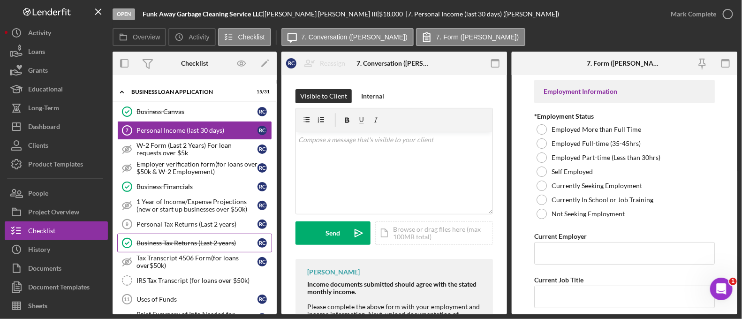
click at [183, 234] on link "Business Tax Returns (Last 2 years) Business Tax Returns (Last 2 years) R C" at bounding box center [194, 243] width 155 height 19
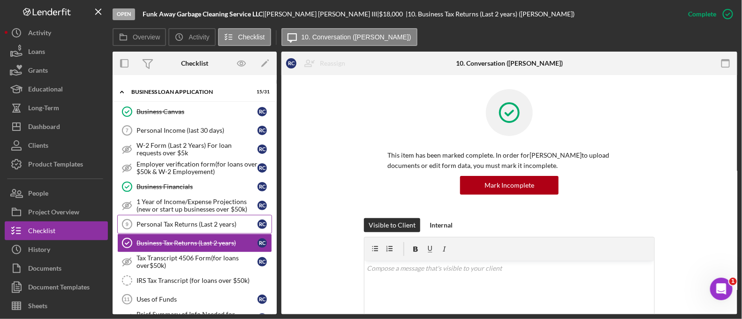
click at [178, 224] on div "Personal Tax Returns (Last 2 years)" at bounding box center [197, 225] width 121 height 8
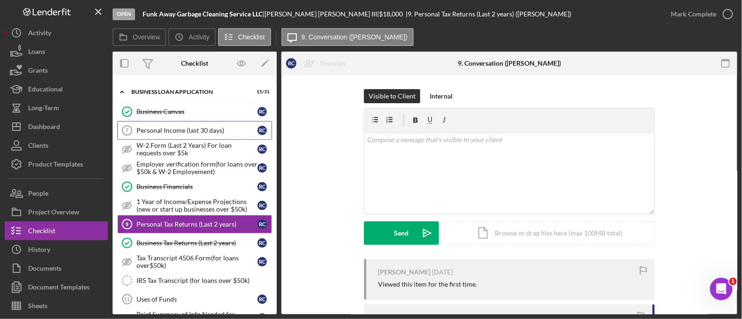
click at [170, 130] on div "Personal Income (last 30 days)" at bounding box center [197, 131] width 121 height 8
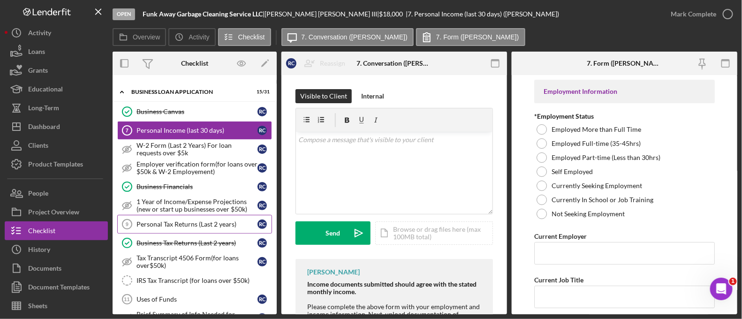
click at [153, 223] on div "Personal Tax Returns (Last 2 years)" at bounding box center [197, 225] width 121 height 8
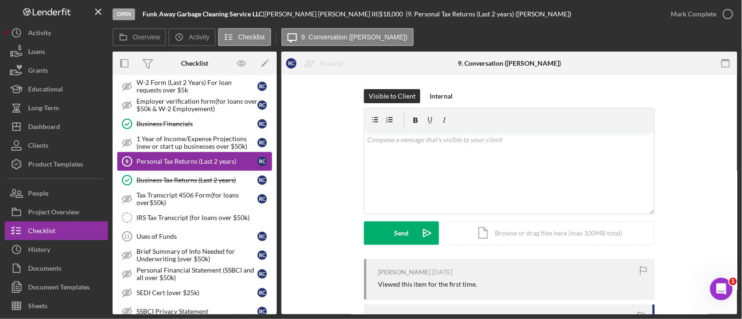
scroll to position [131, 0]
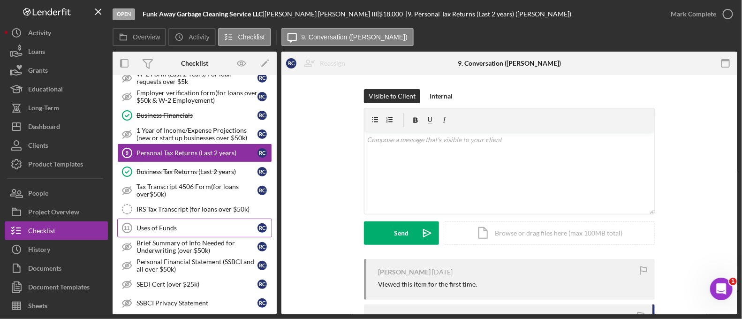
click at [154, 226] on div "Uses of Funds" at bounding box center [197, 228] width 121 height 8
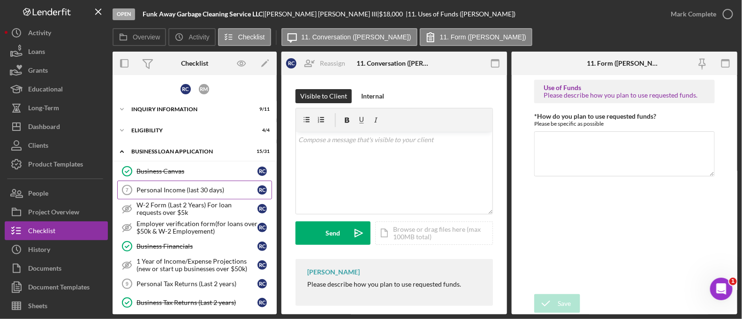
click at [187, 184] on link "Personal Income (last 30 days) 7 Personal Income (last 30 days) R C" at bounding box center [194, 190] width 155 height 19
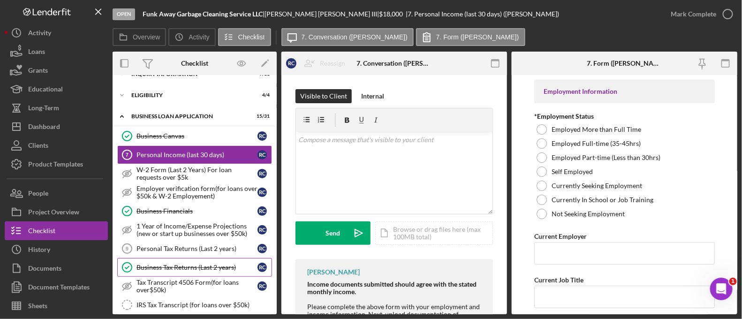
scroll to position [36, 0]
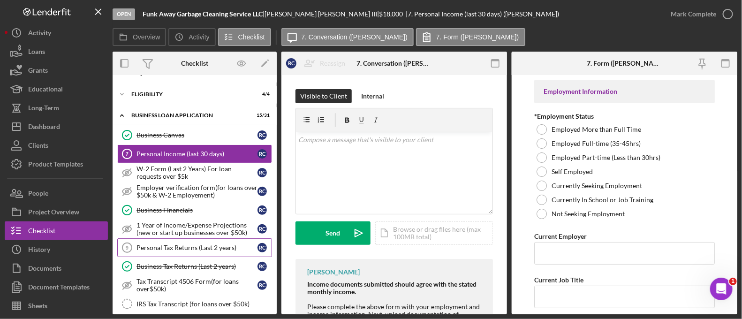
click at [193, 250] on link "Personal Tax Returns (Last 2 years) 9 Personal Tax Returns (Last 2 years) R C" at bounding box center [194, 247] width 155 height 19
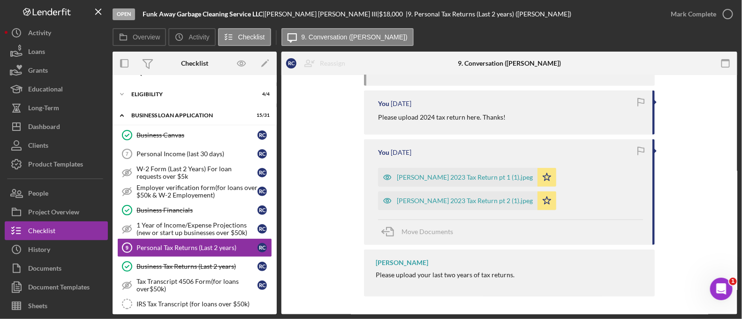
scroll to position [154, 0]
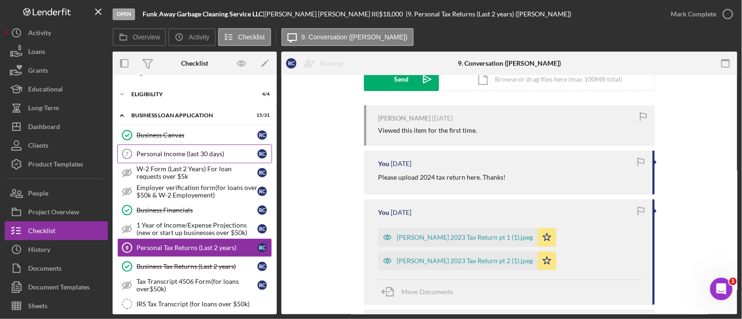
click at [205, 148] on link "Personal Income (last 30 days) 7 Personal Income (last 30 days) R C" at bounding box center [194, 154] width 155 height 19
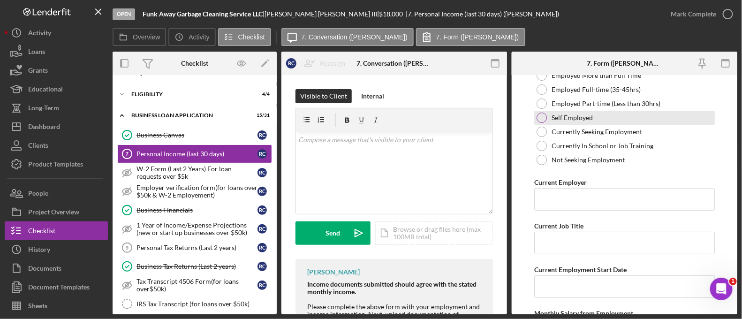
scroll to position [55, 0]
click at [537, 115] on div at bounding box center [542, 117] width 10 height 10
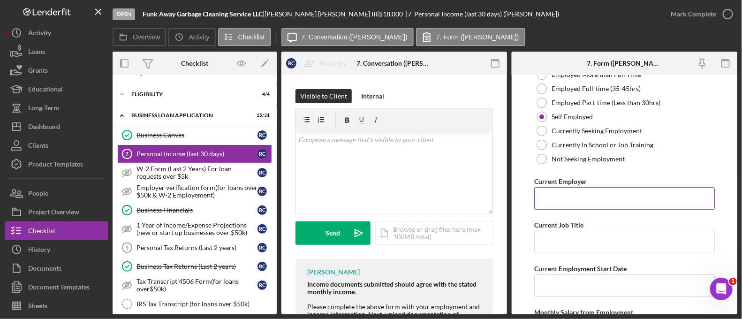
click at [559, 203] on input "Current Employer" at bounding box center [624, 198] width 181 height 23
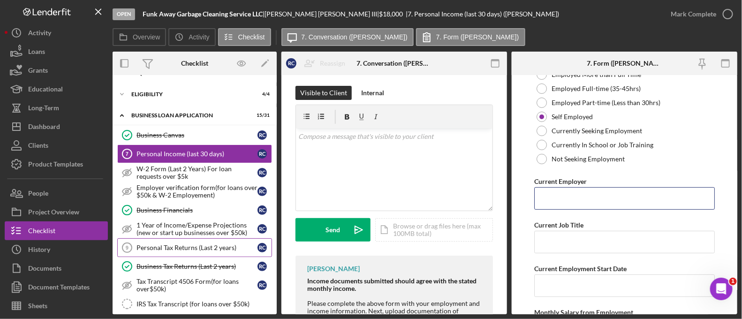
scroll to position [0, 0]
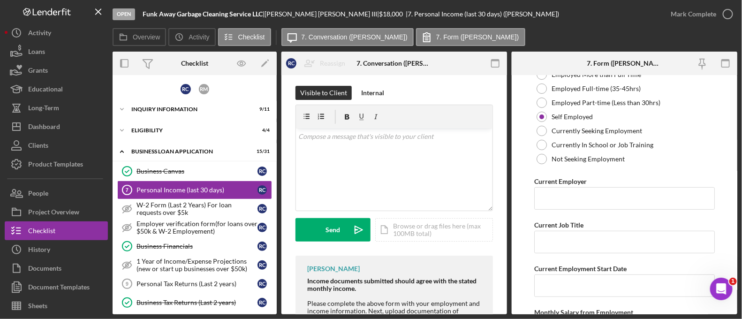
click at [167, 118] on div "Icon/Expander INQUIRY INFORMATION 9 / 11" at bounding box center [195, 109] width 164 height 19
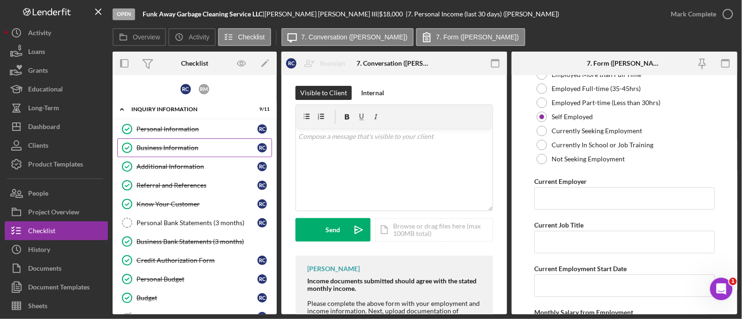
click at [174, 145] on div "Business Information" at bounding box center [197, 148] width 121 height 8
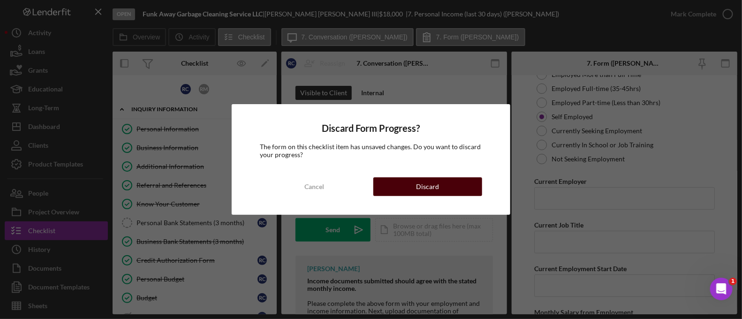
click at [425, 188] on div "Discard" at bounding box center [428, 186] width 23 height 19
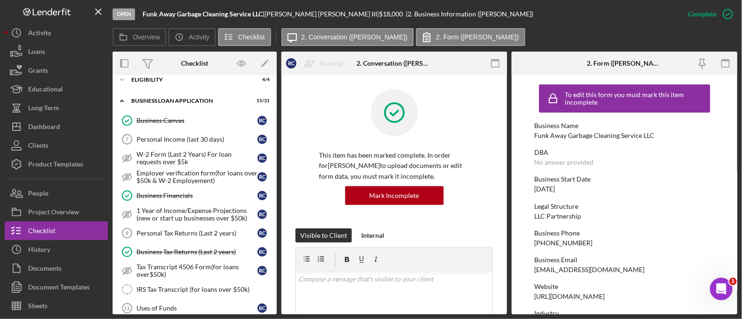
scroll to position [269, 0]
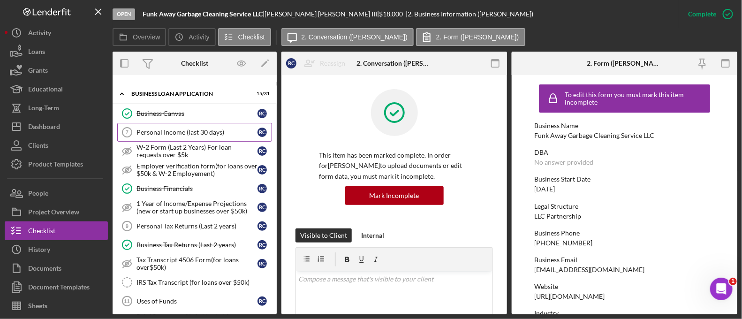
click at [186, 130] on div "Personal Income (last 30 days)" at bounding box center [197, 133] width 121 height 8
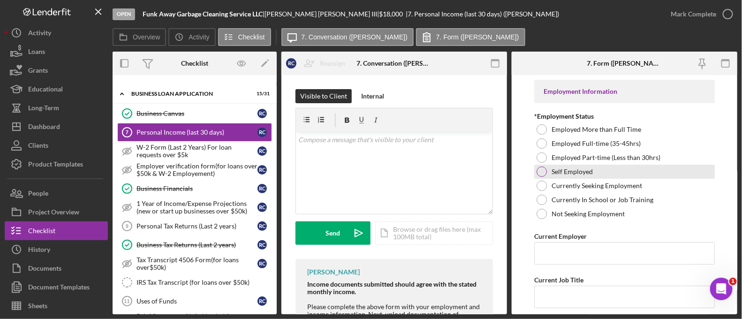
click at [543, 172] on div at bounding box center [542, 172] width 10 height 10
click at [563, 263] on input "Current Employer" at bounding box center [624, 253] width 181 height 23
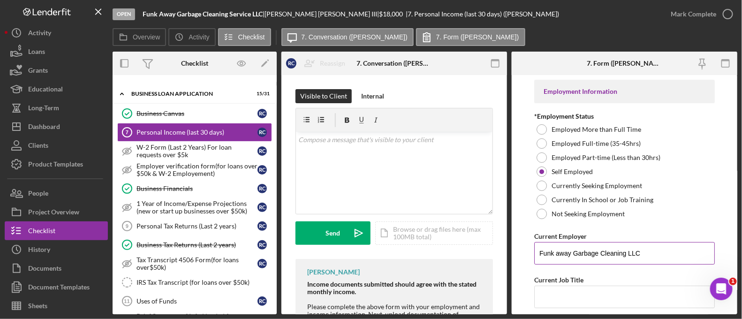
scroll to position [152, 0]
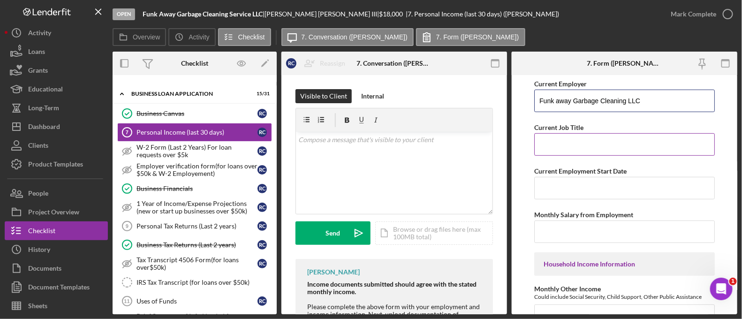
type input "Funk away Garbage Cleaning LLC"
click at [553, 144] on input "Current Job Title" at bounding box center [624, 144] width 181 height 23
type input "Owner"
click at [565, 191] on input "Current Employment Start Date" at bounding box center [624, 188] width 181 height 23
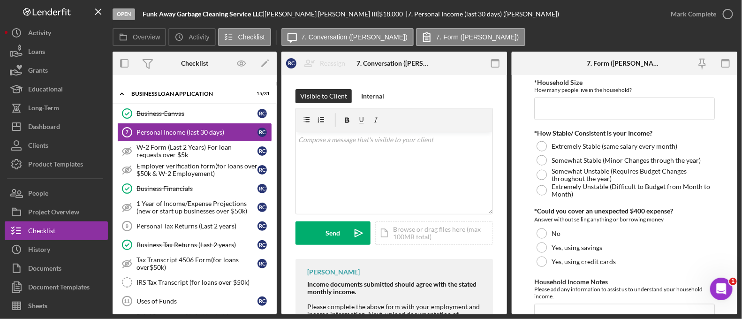
scroll to position [512, 0]
type input "05/04/2023"
click at [544, 143] on div at bounding box center [542, 145] width 10 height 10
click at [543, 242] on div at bounding box center [542, 247] width 10 height 10
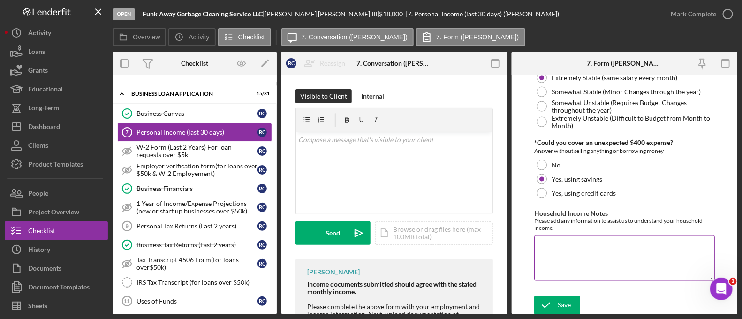
click at [553, 245] on textarea "Household Income Notes" at bounding box center [624, 258] width 181 height 45
click at [549, 308] on icon "submit" at bounding box center [545, 305] width 23 height 23
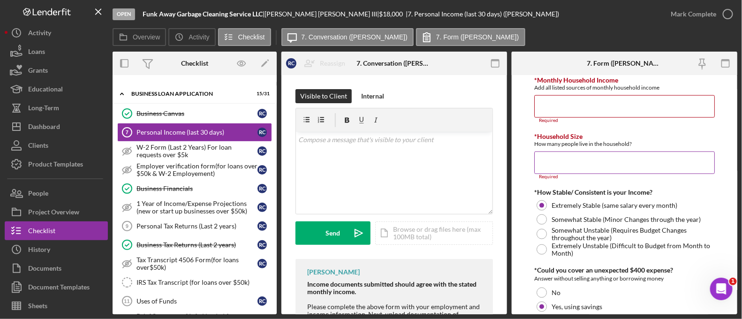
click at [599, 166] on input "*Household Size" at bounding box center [624, 163] width 181 height 23
type input "2"
click at [543, 160] on input "*Household Size" at bounding box center [624, 163] width 181 height 23
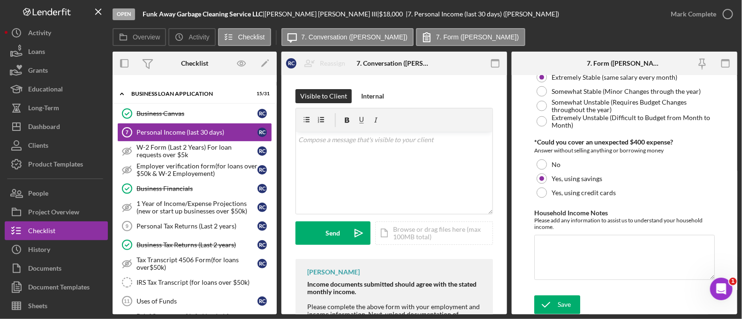
scroll to position [63, 0]
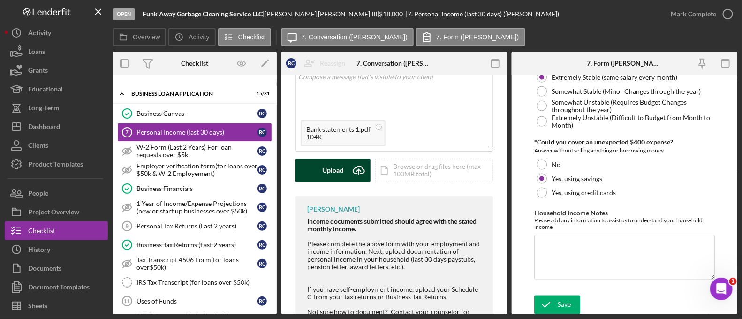
click at [326, 172] on div "Upload" at bounding box center [333, 170] width 21 height 23
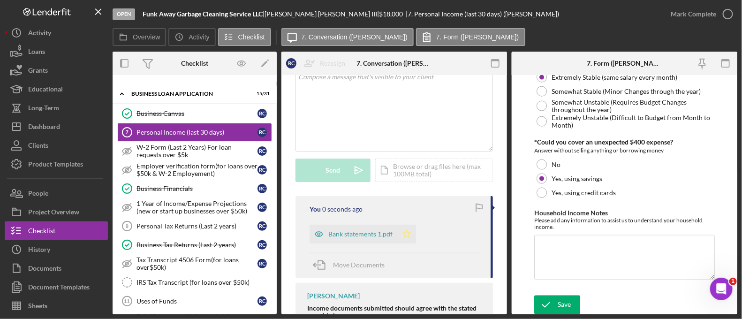
click at [412, 231] on icon "Icon/Star" at bounding box center [406, 234] width 19 height 19
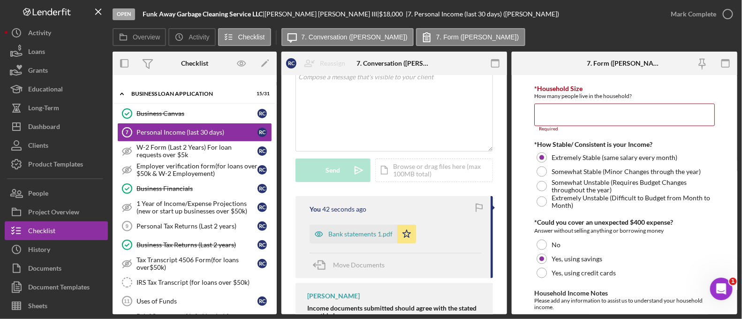
scroll to position [512, 0]
click at [546, 113] on input "*Household Size" at bounding box center [624, 113] width 181 height 23
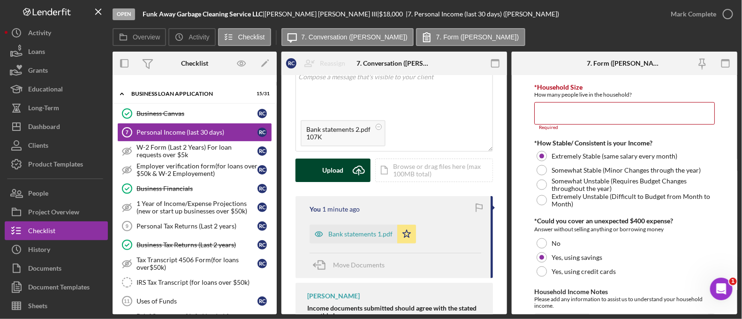
click at [342, 167] on div "Upload" at bounding box center [333, 170] width 21 height 23
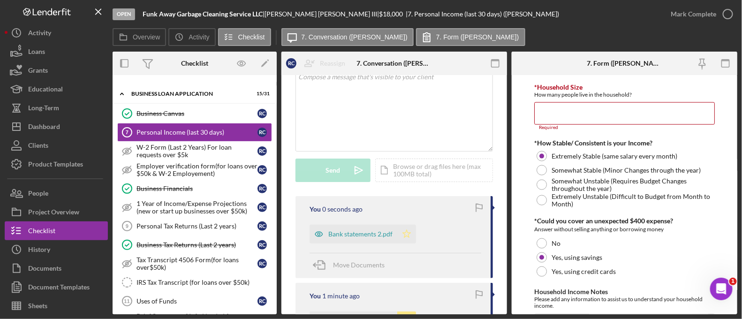
click at [409, 238] on icon "Icon/Star" at bounding box center [406, 234] width 19 height 19
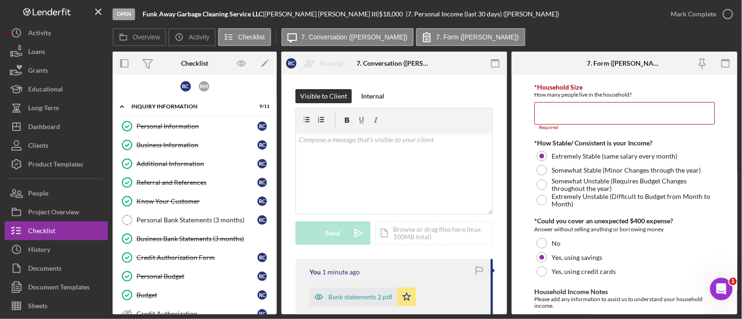
scroll to position [0, 0]
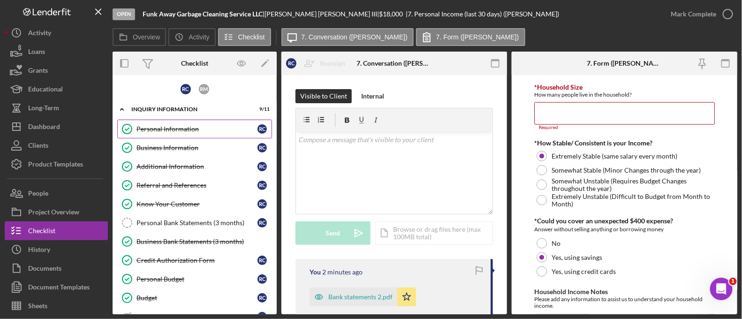
click at [196, 133] on link "Personal Information Personal Information R C" at bounding box center [194, 129] width 155 height 19
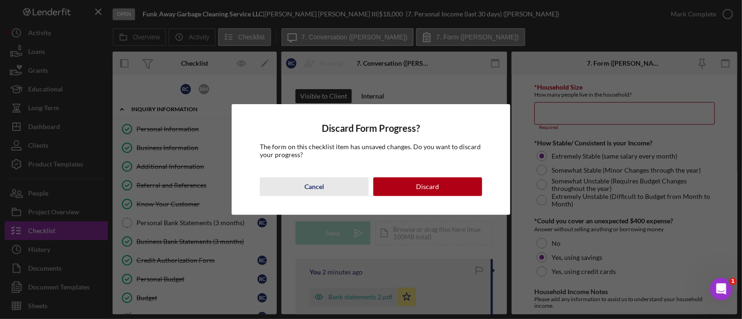
click at [342, 191] on button "Cancel" at bounding box center [314, 186] width 109 height 19
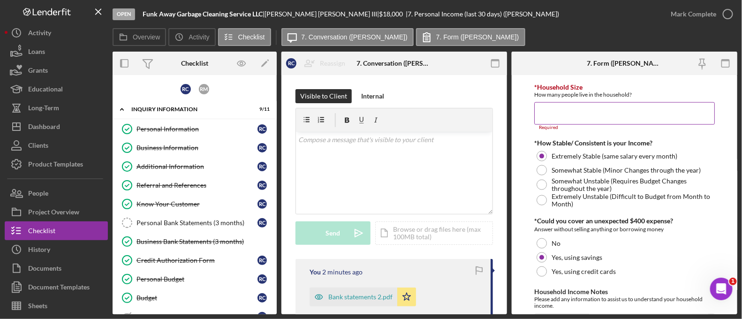
click at [559, 112] on input "*Household Size" at bounding box center [624, 113] width 181 height 23
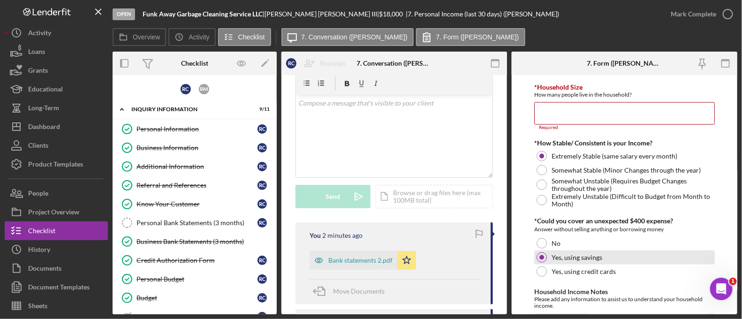
scroll to position [33, 0]
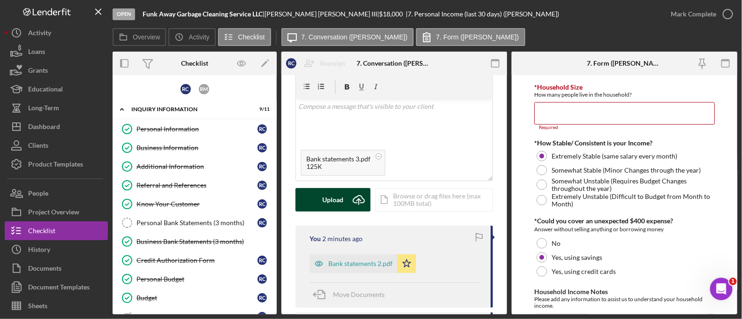
click at [334, 200] on div "Upload" at bounding box center [333, 199] width 21 height 23
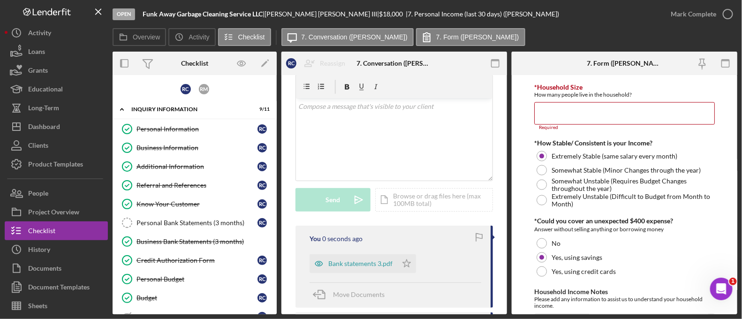
scroll to position [150, 0]
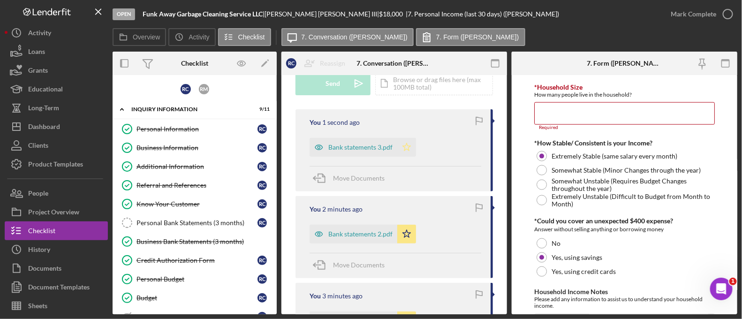
click at [407, 148] on icon "Icon/Star" at bounding box center [406, 147] width 19 height 19
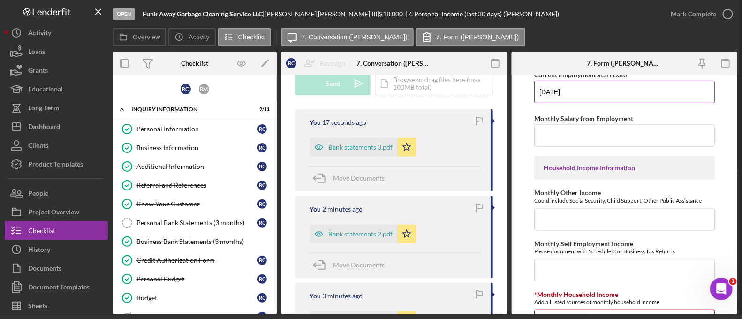
scroll to position [253, 0]
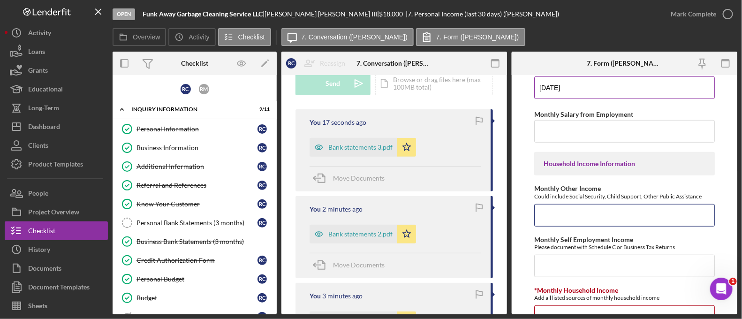
click at [606, 224] on input "Monthly Other Income" at bounding box center [624, 215] width 181 height 23
click at [584, 142] on input "Monthly Salary from Employment" at bounding box center [624, 131] width 181 height 23
click at [578, 208] on input "Monthly Other Income" at bounding box center [624, 215] width 181 height 23
click at [549, 131] on input "Monthly Salary from Employment" at bounding box center [624, 131] width 181 height 23
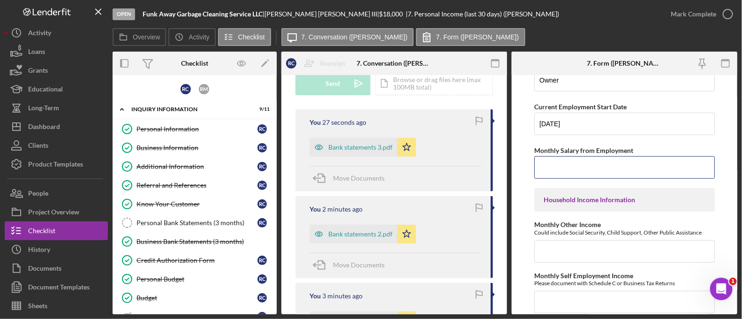
scroll to position [239, 0]
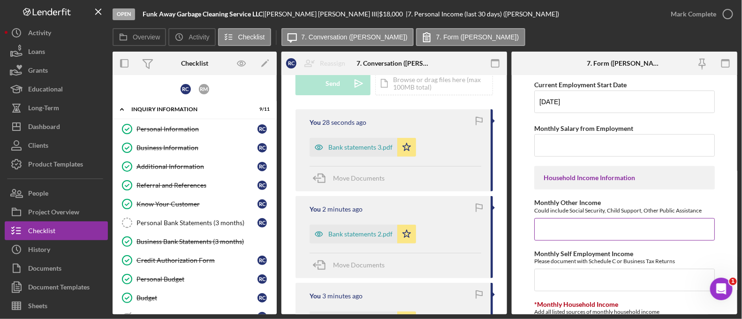
click at [555, 226] on input "Monthly Other Income" at bounding box center [624, 229] width 181 height 23
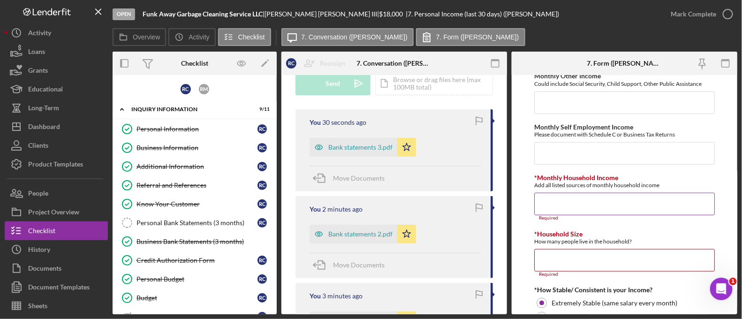
click at [559, 197] on input "*Monthly Household Income" at bounding box center [624, 204] width 181 height 23
click at [547, 253] on input "*Household Size" at bounding box center [624, 260] width 181 height 23
type input "4"
click at [552, 257] on input "*Household Size" at bounding box center [624, 260] width 181 height 23
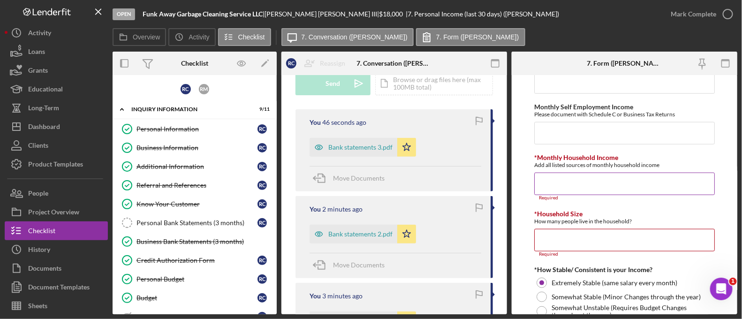
scroll to position [385, 0]
click at [559, 239] on input "*Household Size" at bounding box center [624, 241] width 181 height 23
click at [553, 241] on input "*Household Size" at bounding box center [624, 241] width 181 height 23
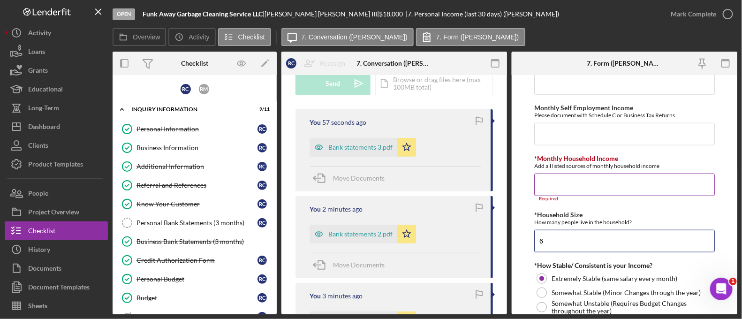
scroll to position [356, 0]
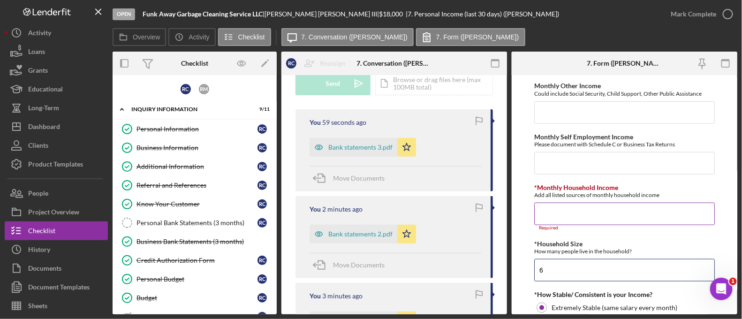
type input "6"
click at [572, 212] on input "*Monthly Household Income" at bounding box center [624, 214] width 181 height 23
click at [559, 207] on input "*Monthly Household Income" at bounding box center [624, 214] width 181 height 23
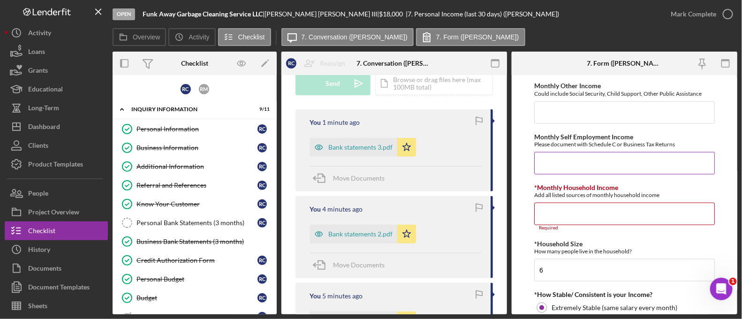
type input "$1"
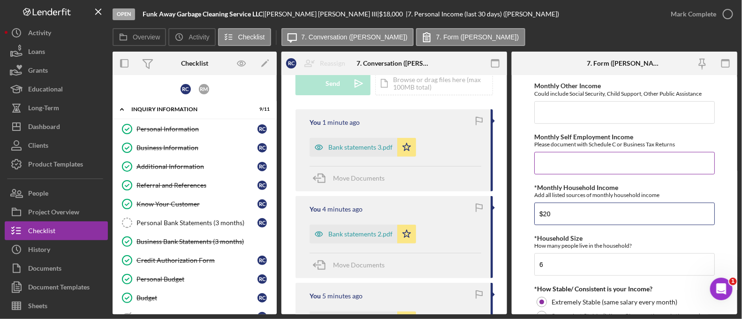
type input "$2"
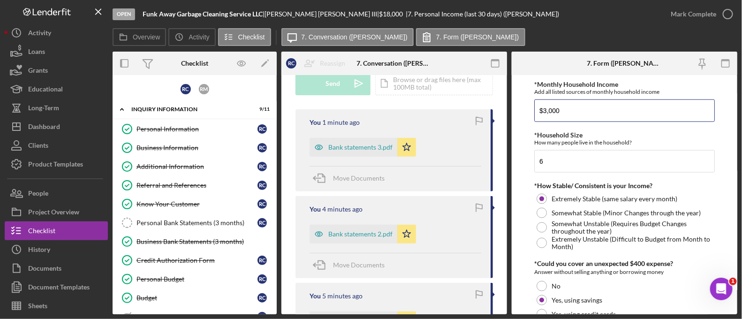
scroll to position [580, 0]
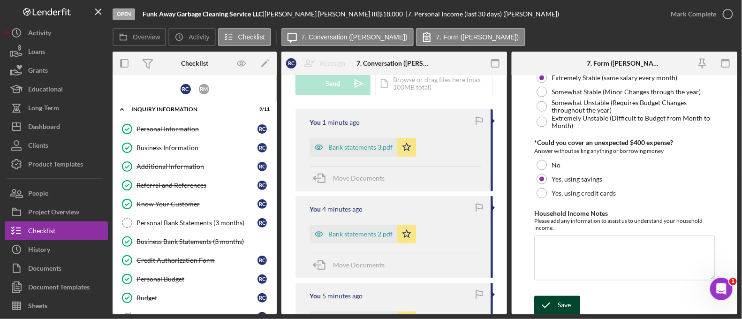
type input "$3,000"
click at [561, 309] on div "Save" at bounding box center [564, 305] width 13 height 19
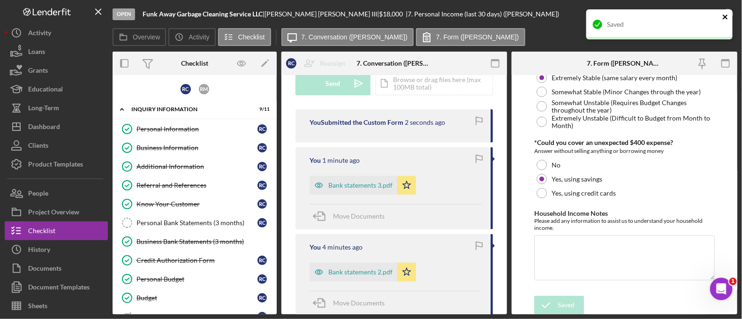
click at [723, 19] on icon "close" at bounding box center [726, 17] width 7 height 8
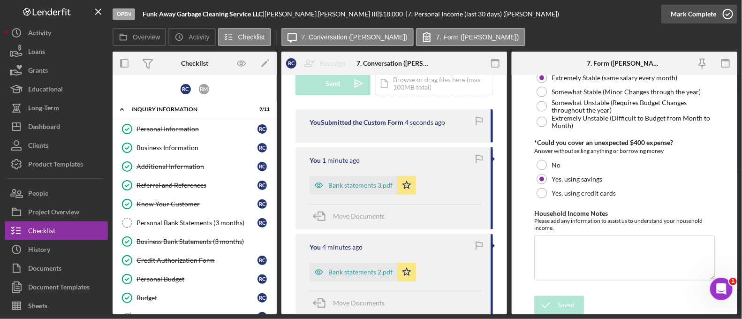
click at [686, 18] on div "Mark Complete" at bounding box center [694, 14] width 46 height 19
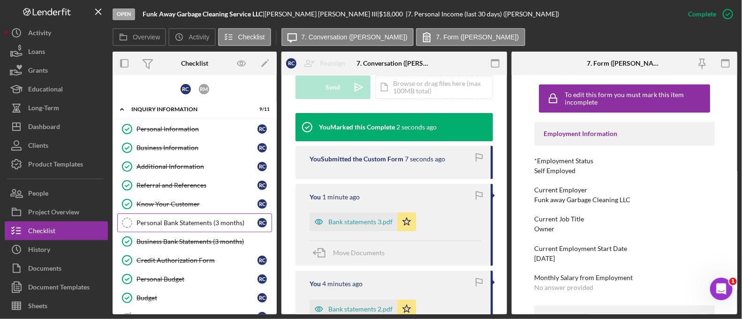
scroll to position [240, 0]
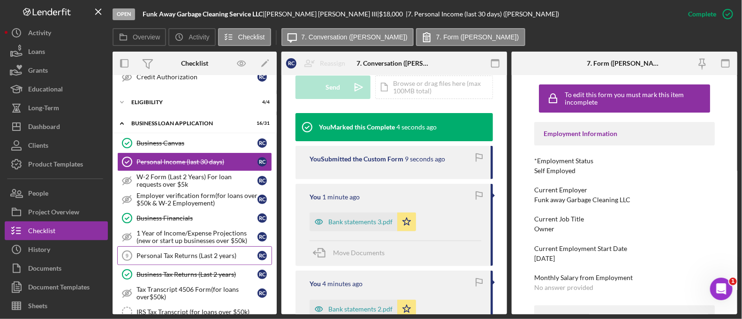
click at [183, 257] on link "Personal Tax Returns (Last 2 years) 9 Personal Tax Returns (Last 2 years) R C" at bounding box center [194, 255] width 155 height 19
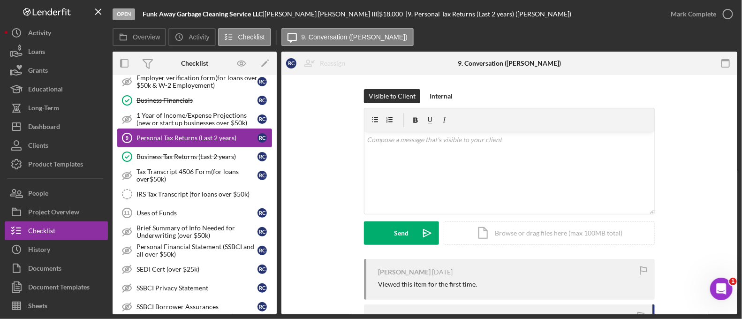
scroll to position [359, 0]
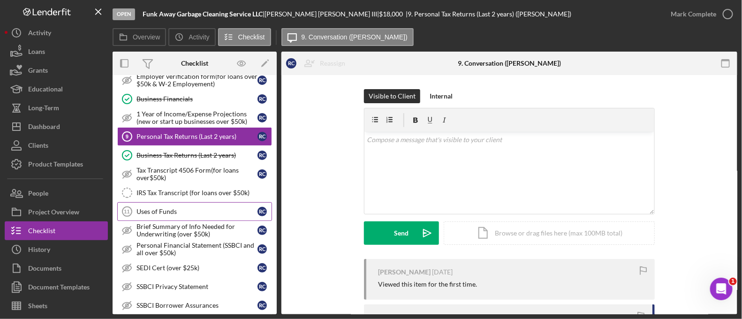
click at [157, 208] on div "Uses of Funds" at bounding box center [197, 212] width 121 height 8
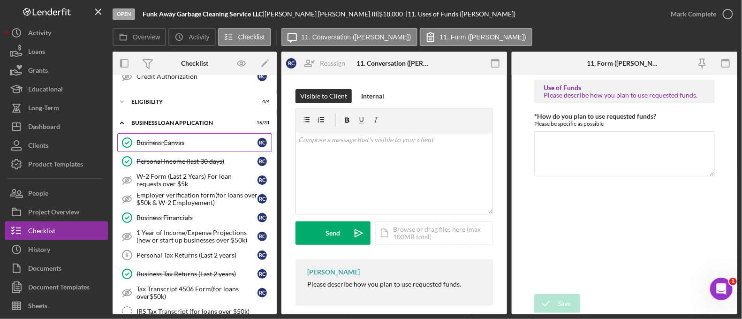
scroll to position [242, 0]
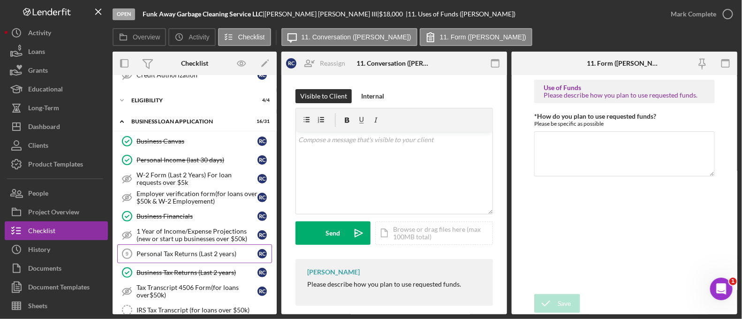
click at [201, 250] on div "Personal Tax Returns (Last 2 years)" at bounding box center [197, 254] width 121 height 8
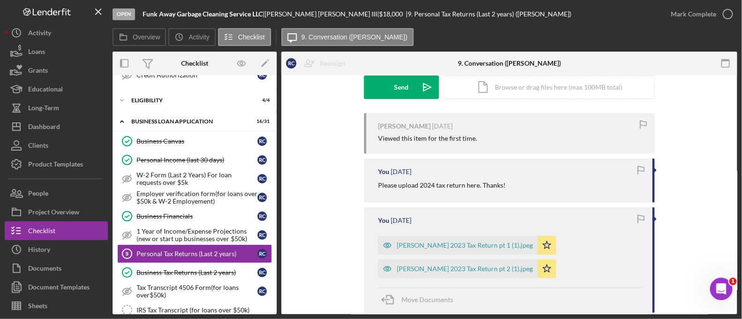
scroll to position [150, 0]
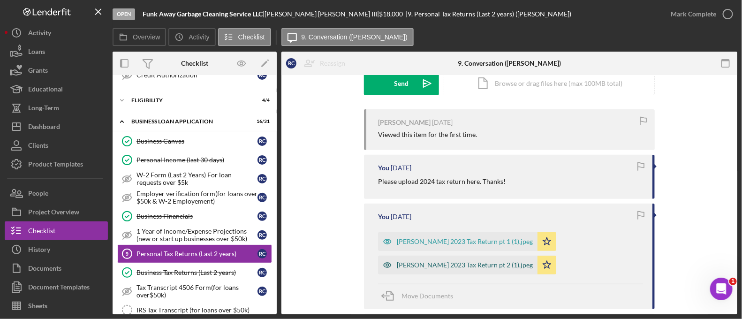
click at [484, 266] on div "[PERSON_NAME] 2023 Tax Return pt 2 (1).jpeg" at bounding box center [465, 265] width 136 height 8
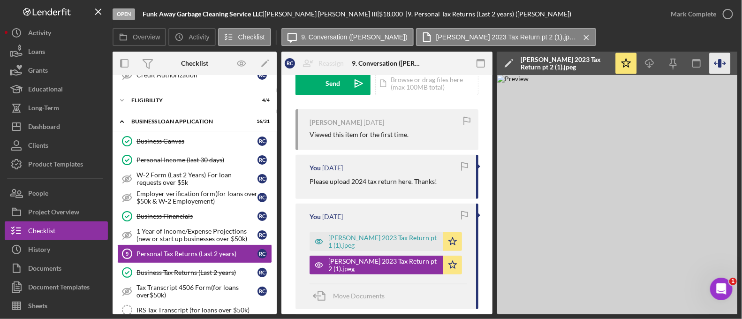
scroll to position [0, 41]
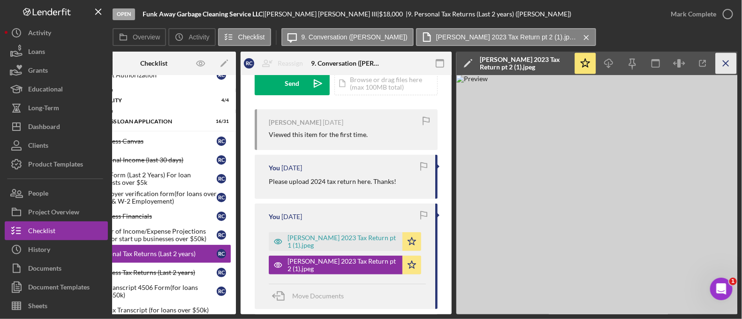
click at [728, 68] on icon "Icon/Menu Close" at bounding box center [726, 63] width 21 height 21
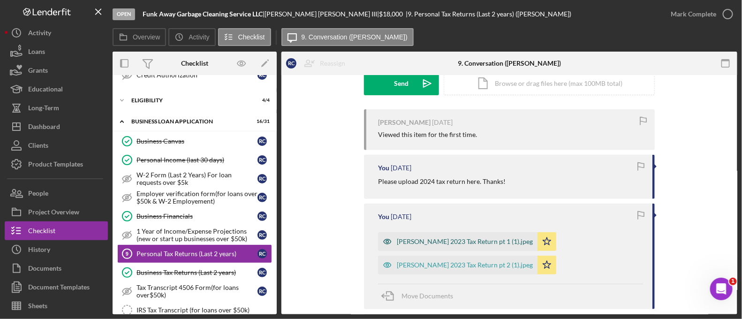
click at [441, 243] on div "[PERSON_NAME] 2023 Tax Return pt 1 (1).jpeg" at bounding box center [465, 242] width 136 height 8
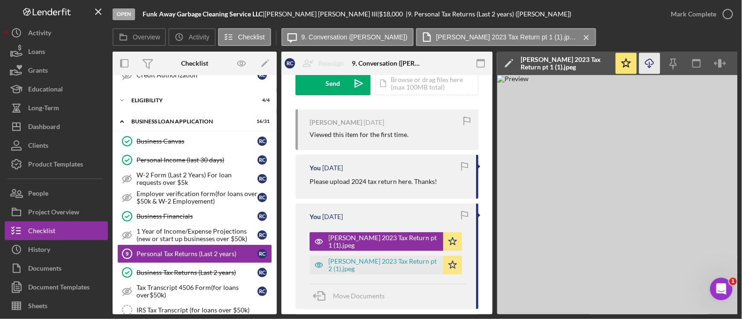
click at [651, 60] on icon "Icon/Download" at bounding box center [649, 63] width 21 height 21
click at [204, 207] on link "Business Financials Business Financials R C" at bounding box center [194, 216] width 155 height 19
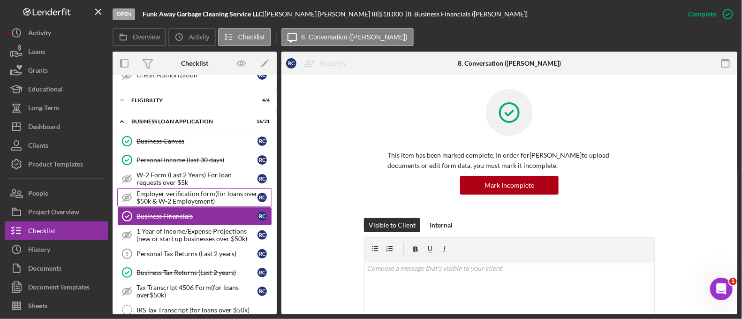
click at [185, 190] on div "Employer verification form(for loans over $50k & W-2 Employement)" at bounding box center [197, 197] width 121 height 15
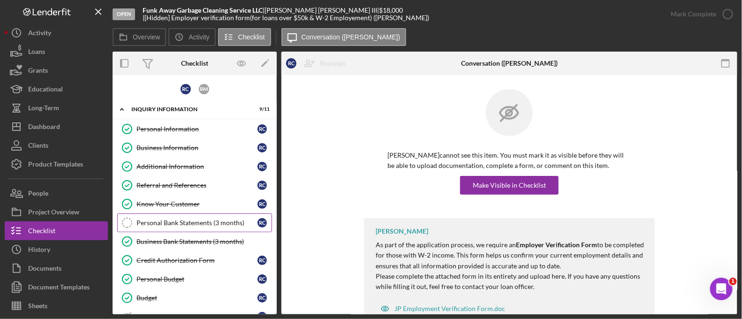
click at [198, 223] on div "Personal Bank Statements (3 months)" at bounding box center [197, 223] width 121 height 8
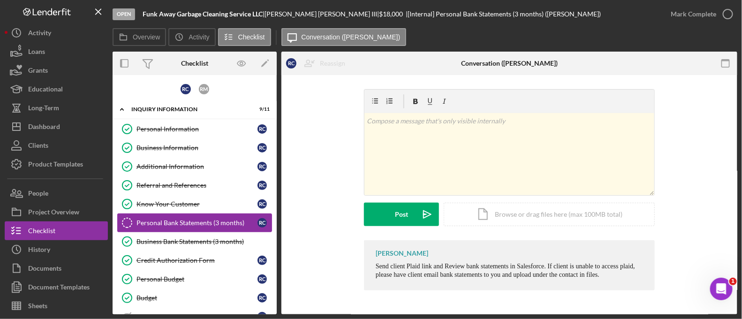
click at [198, 223] on div "Personal Bank Statements (3 months)" at bounding box center [197, 223] width 121 height 8
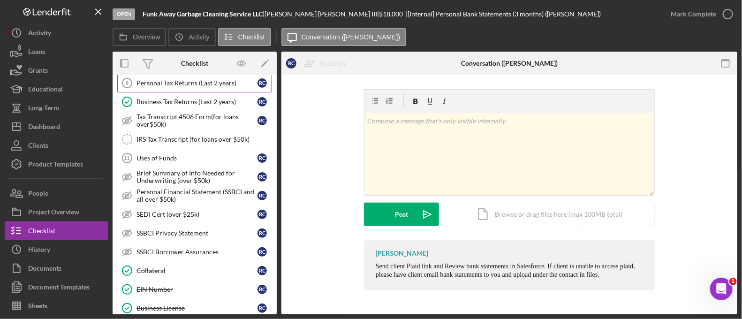
scroll to position [376, 0]
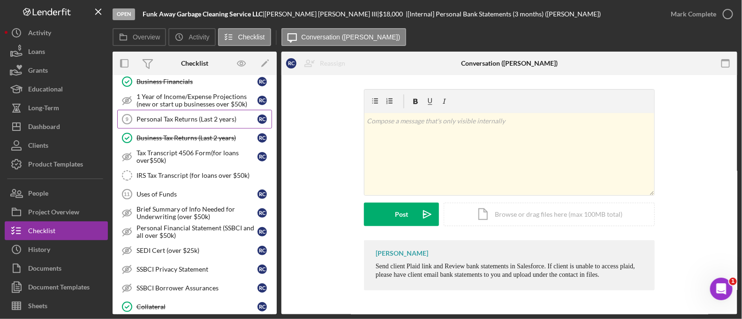
drag, startPoint x: 181, startPoint y: 191, endPoint x: 156, endPoint y: 118, distance: 77.3
click at [156, 118] on div "Personal Tax Returns (Last 2 years)" at bounding box center [197, 119] width 121 height 8
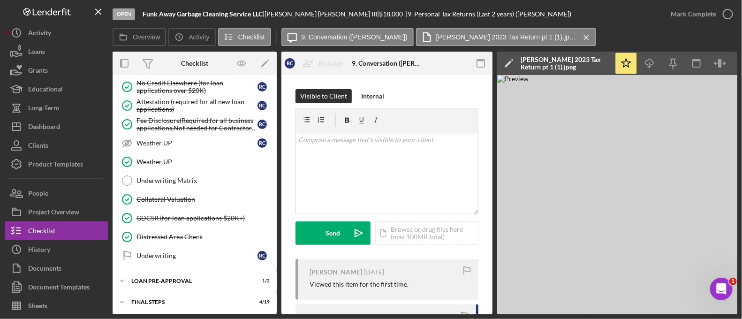
scroll to position [709, 0]
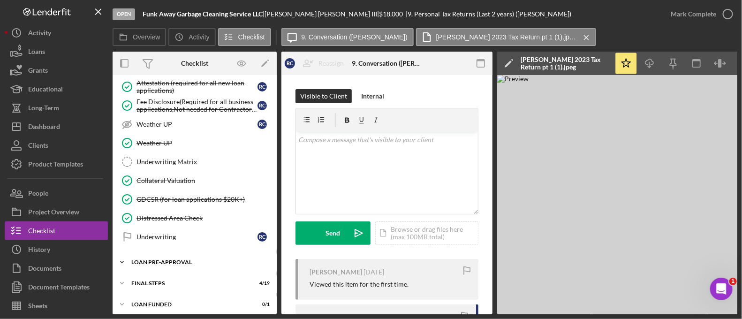
click at [195, 259] on div "LOAN PRE-APPROVAL" at bounding box center [198, 262] width 134 height 6
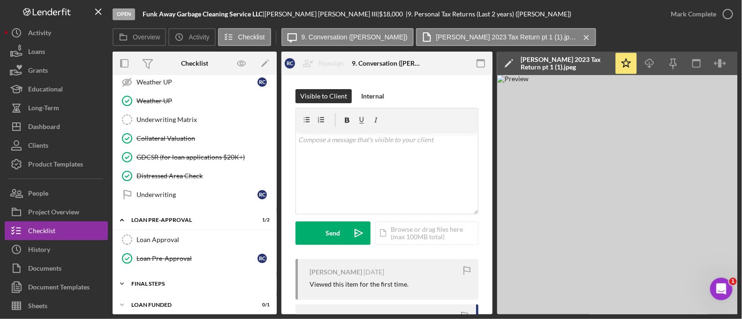
drag, startPoint x: 188, startPoint y: 271, endPoint x: 151, endPoint y: 282, distance: 38.3
drag, startPoint x: 151, startPoint y: 282, endPoint x: 126, endPoint y: 270, distance: 28.1
click at [126, 274] on icon "Icon/Expander" at bounding box center [122, 283] width 19 height 19
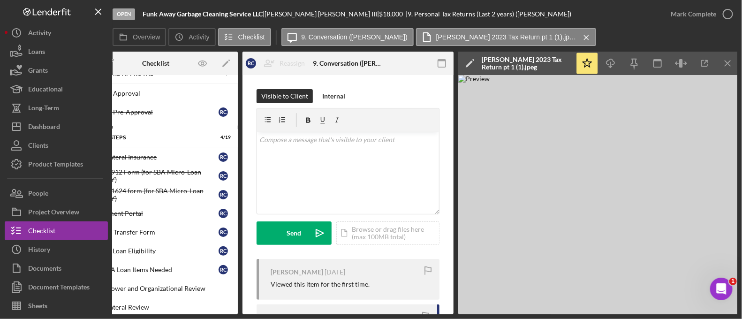
scroll to position [0, 40]
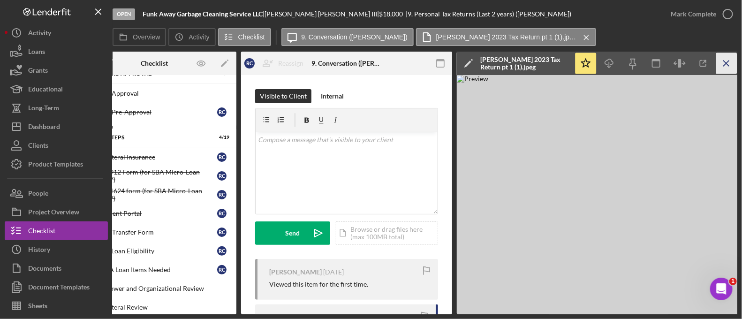
click at [732, 62] on icon "Icon/Menu Close" at bounding box center [726, 63] width 21 height 21
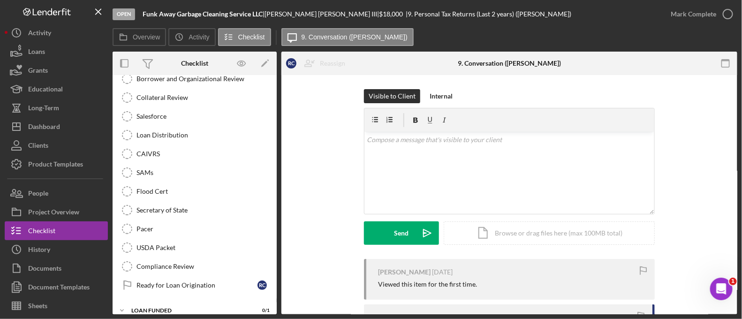
scroll to position [1002, 0]
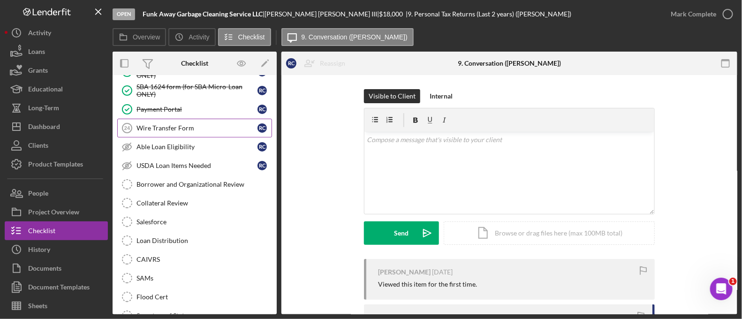
click at [190, 124] on div "Wire Transfer Form" at bounding box center [197, 128] width 121 height 8
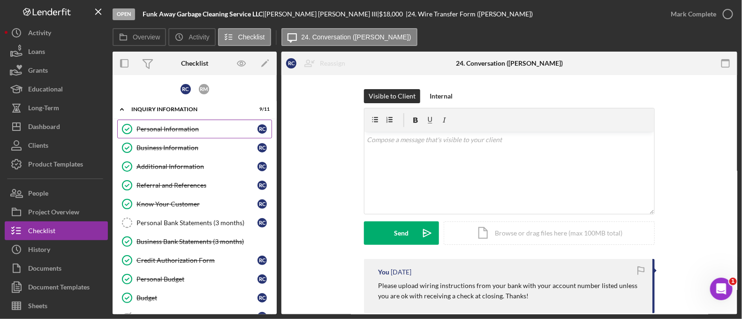
click at [186, 133] on link "Personal Information Personal Information R C" at bounding box center [194, 129] width 155 height 19
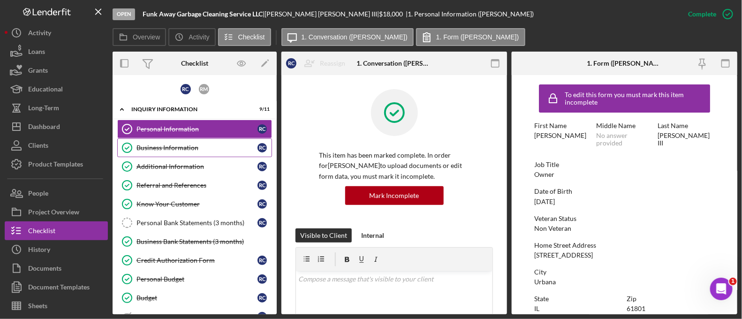
click at [181, 152] on link "Business Information Business Information R C" at bounding box center [194, 147] width 155 height 19
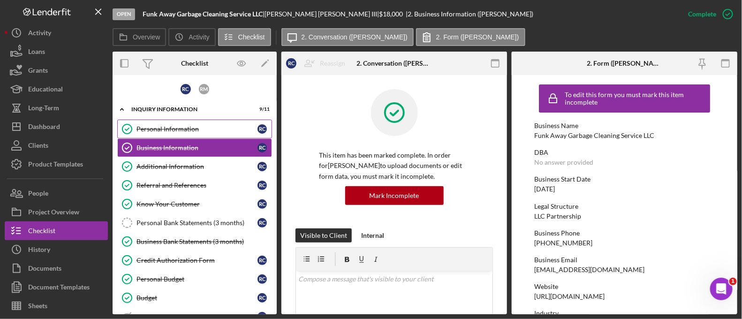
click at [177, 125] on div "Personal Information" at bounding box center [197, 129] width 121 height 8
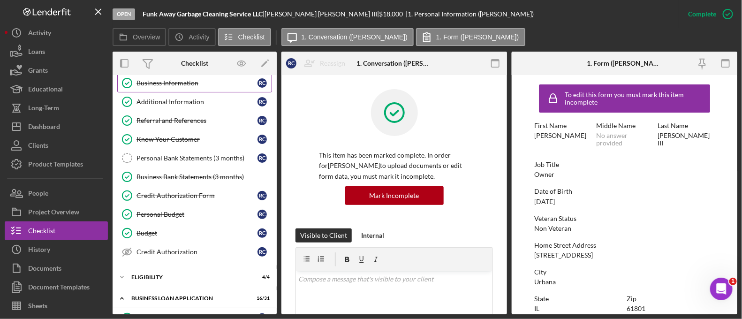
scroll to position [66, 0]
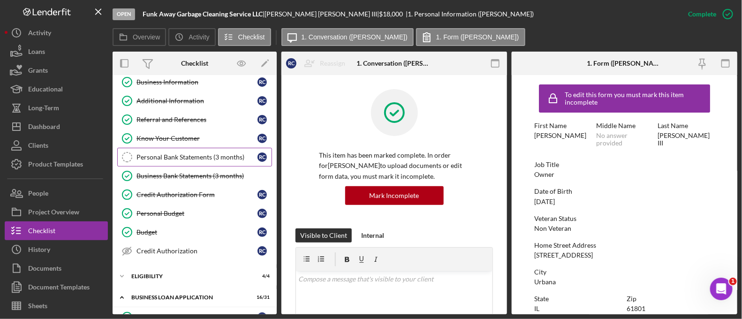
click at [181, 151] on link "Personal Bank Statements (3 months) Personal Bank Statements (3 months) R C" at bounding box center [194, 157] width 155 height 19
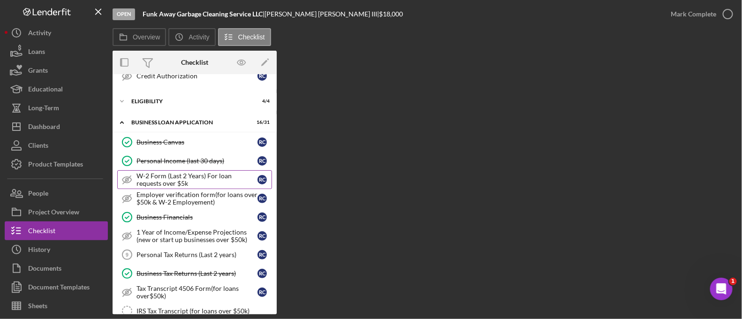
scroll to position [248, 0]
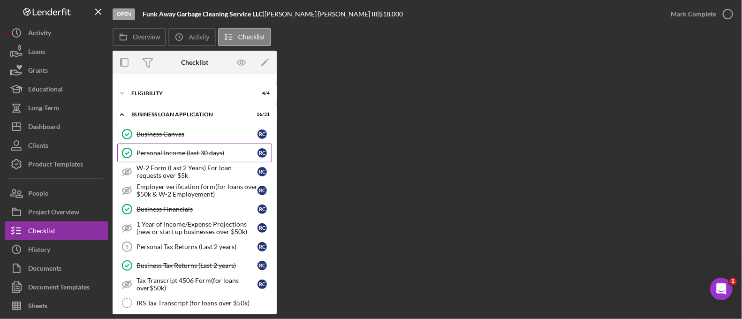
click at [192, 154] on link "Personal Income (last 30 days) Personal Income (last 30 days) R C" at bounding box center [194, 153] width 155 height 19
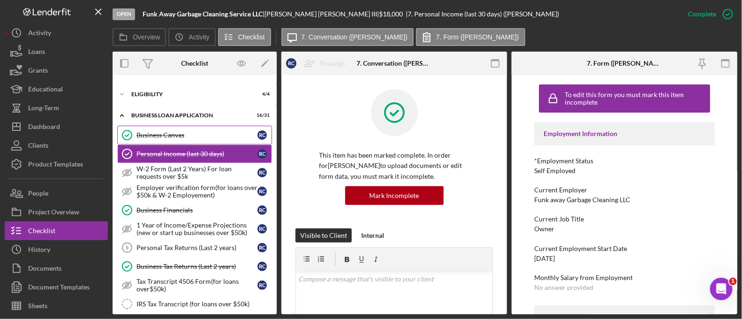
click at [157, 134] on div "Business Canvas" at bounding box center [197, 135] width 121 height 8
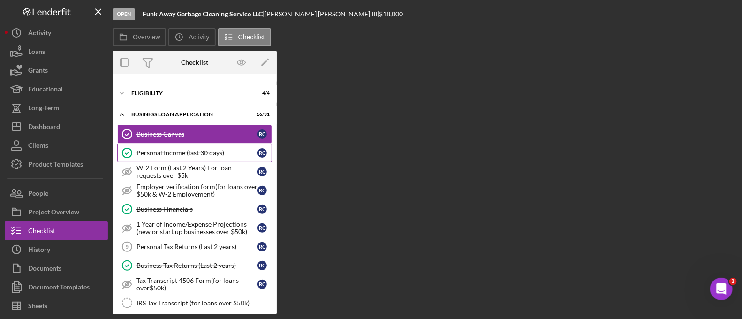
click at [158, 152] on div "Personal Income (last 30 days)" at bounding box center [197, 153] width 121 height 8
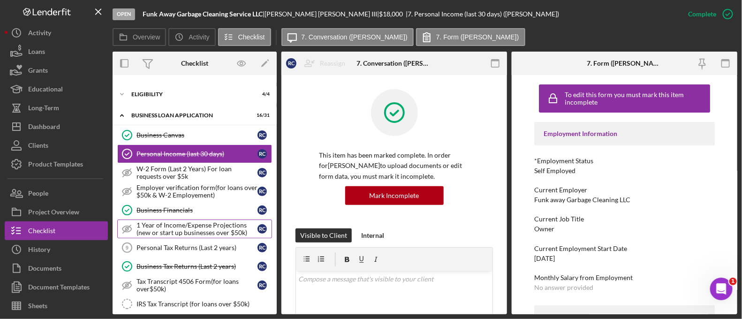
click at [196, 234] on link "1 Year of Income/Expense Projections (new or start up businesses over $50k) 1 Y…" at bounding box center [194, 229] width 155 height 19
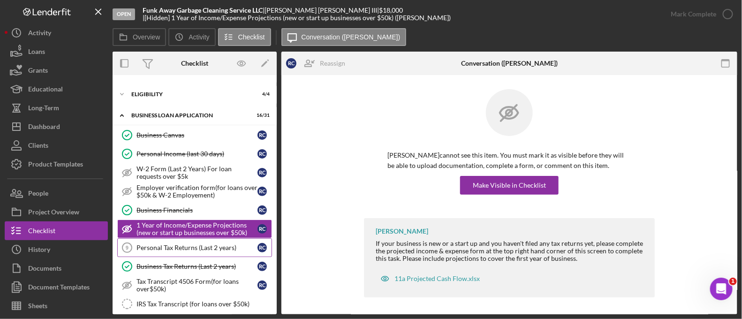
click at [190, 240] on link "Personal Tax Returns (Last 2 years) 9 Personal Tax Returns (Last 2 years) R C" at bounding box center [194, 247] width 155 height 19
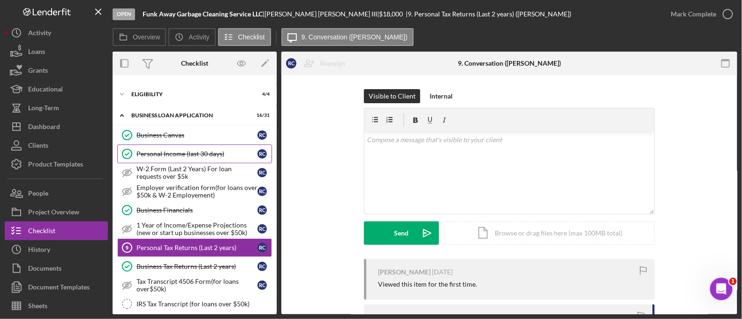
click at [162, 150] on div "Personal Income (last 30 days)" at bounding box center [197, 154] width 121 height 8
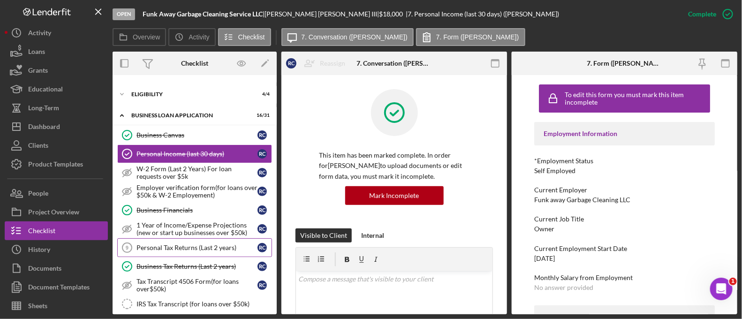
click at [155, 244] on div "Personal Tax Returns (Last 2 years)" at bounding box center [197, 248] width 121 height 8
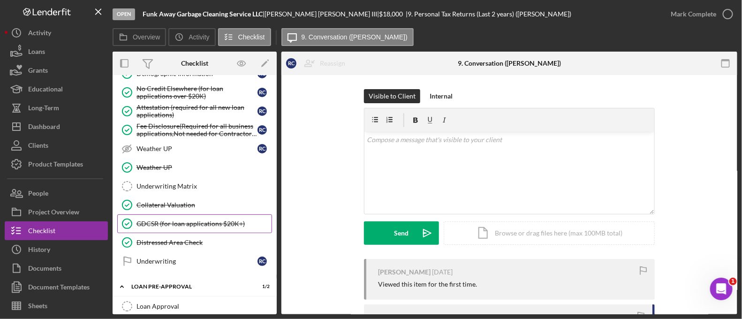
scroll to position [877, 0]
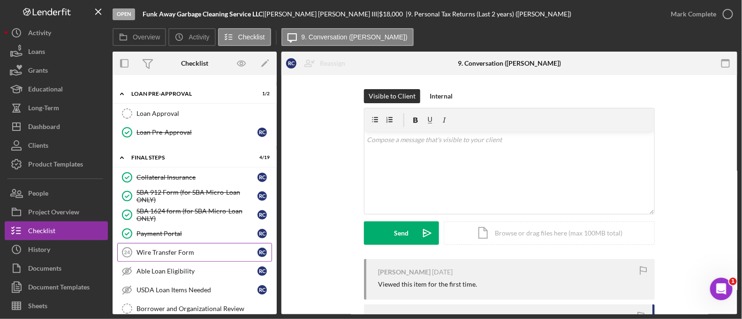
click at [174, 243] on link "Wire Transfer Form 24 Wire Transfer Form R C" at bounding box center [194, 252] width 155 height 19
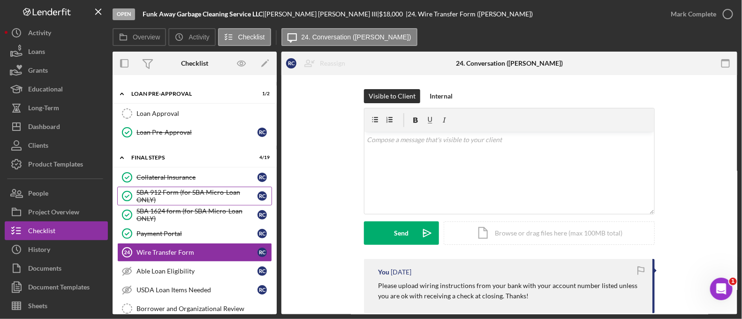
click at [196, 190] on div "SBA 912 Form (for SBA Micro-Loan ONLY)" at bounding box center [197, 196] width 121 height 15
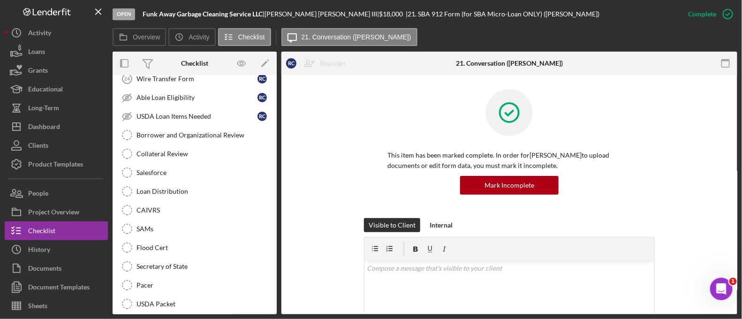
scroll to position [1053, 0]
click at [160, 161] on link "Salesforce Salesforce" at bounding box center [194, 170] width 155 height 19
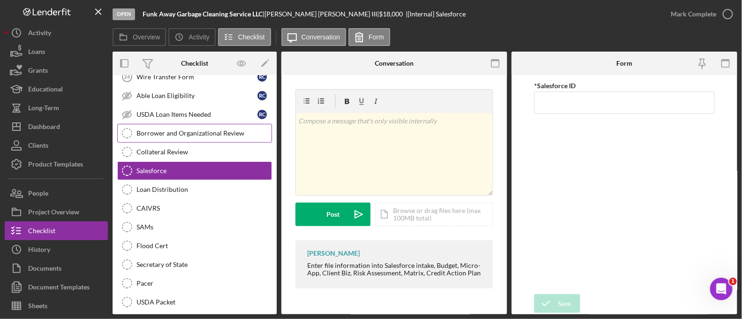
click at [141, 114] on link "USDA Loan Items Needed USDA Loan Items Needed R C" at bounding box center [194, 114] width 155 height 19
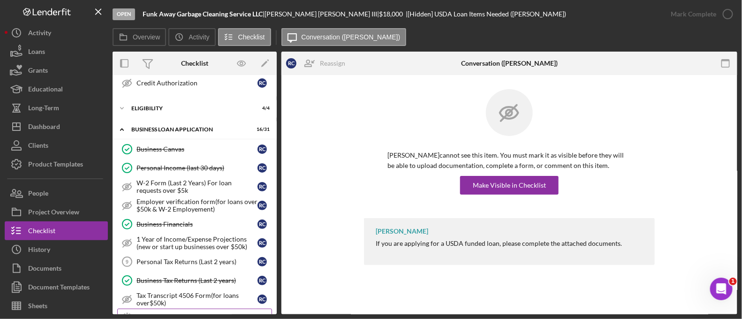
scroll to position [223, 0]
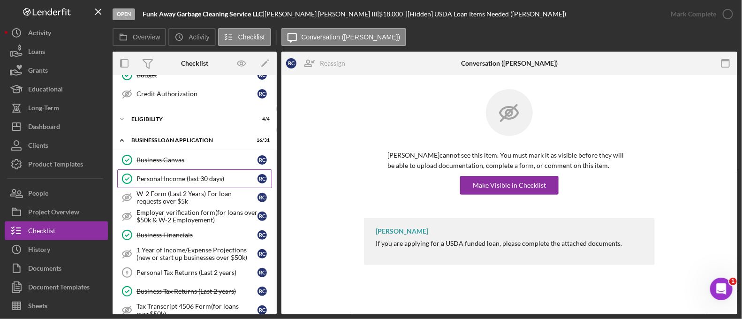
click at [206, 175] on div "Personal Income (last 30 days)" at bounding box center [197, 179] width 121 height 8
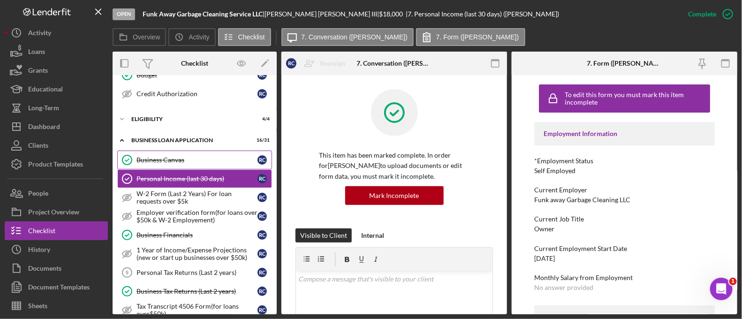
click at [185, 151] on link "Business Canvas Business Canvas R C" at bounding box center [194, 160] width 155 height 19
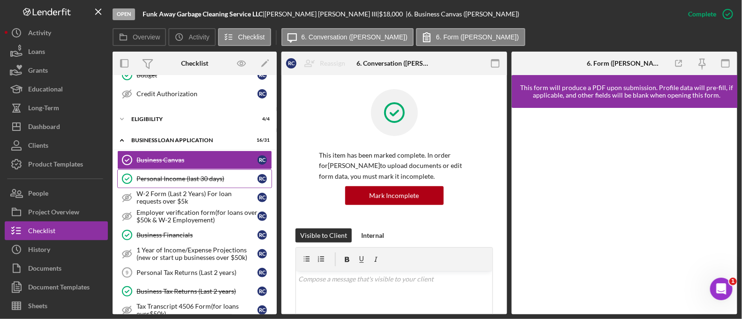
click at [177, 169] on link "Personal Income (last 30 days) Personal Income (last 30 days) R C" at bounding box center [194, 178] width 155 height 19
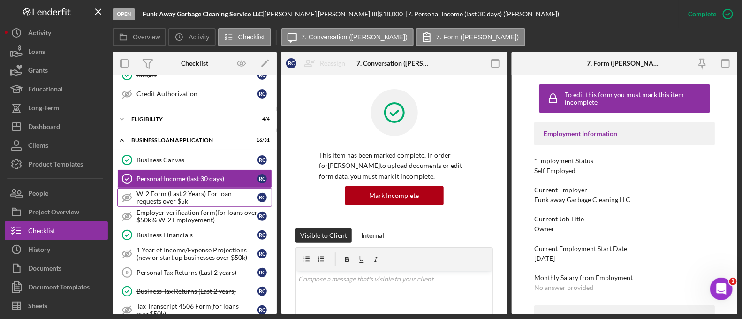
click at [172, 190] on div "W-2 Form (Last 2 Years) For loan requests over $5k" at bounding box center [197, 197] width 121 height 15
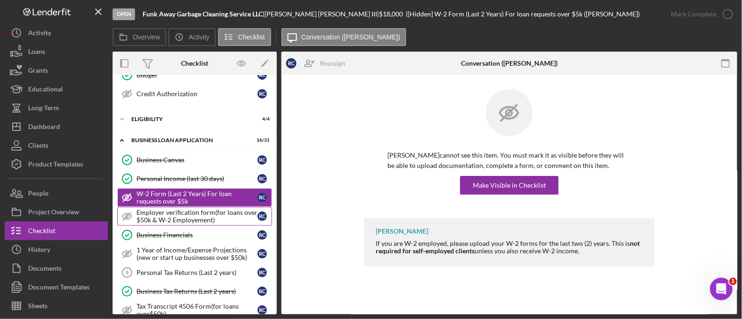
click at [174, 211] on div "Employer verification form(for loans over $50k & W-2 Employement)" at bounding box center [197, 216] width 121 height 15
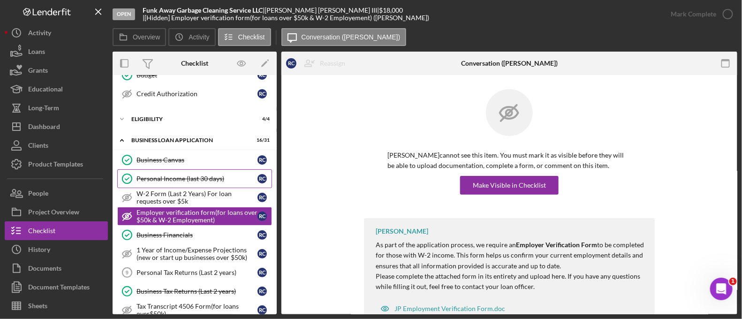
click at [155, 170] on link "Personal Income (last 30 days) Personal Income (last 30 days) R C" at bounding box center [194, 178] width 155 height 19
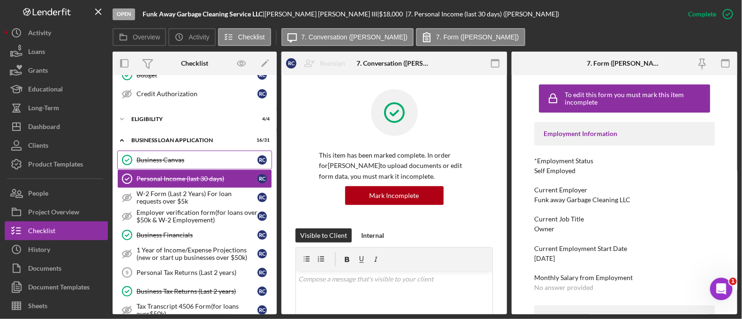
click at [151, 157] on div "Business Canvas" at bounding box center [197, 160] width 121 height 8
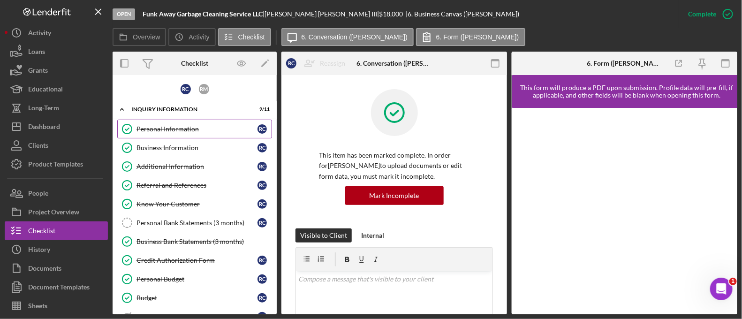
click at [177, 129] on div "Personal Information" at bounding box center [197, 129] width 121 height 8
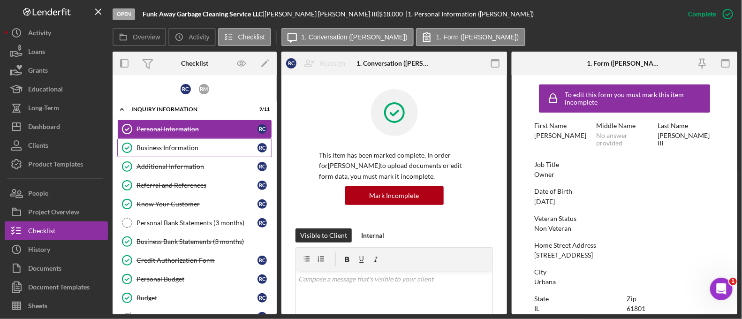
click at [181, 153] on link "Business Information Business Information R C" at bounding box center [194, 147] width 155 height 19
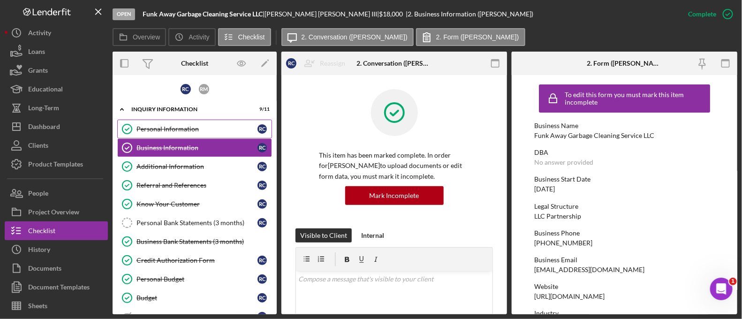
click at [175, 133] on link "Personal Information Personal Information R C" at bounding box center [194, 129] width 155 height 19
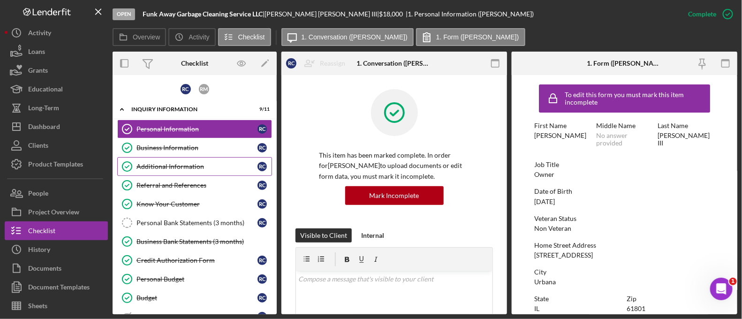
click at [176, 157] on link "Additional Information Additional Information R C" at bounding box center [194, 166] width 155 height 19
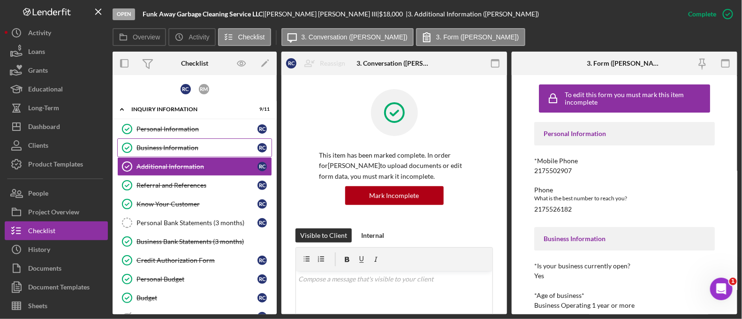
click at [174, 151] on link "Business Information Business Information R C" at bounding box center [194, 147] width 155 height 19
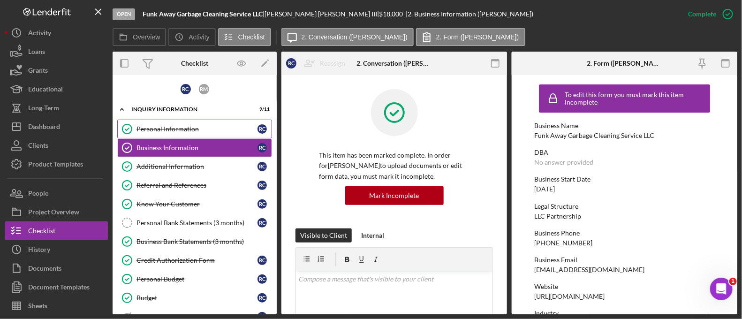
click at [156, 129] on div "Personal Information" at bounding box center [197, 129] width 121 height 8
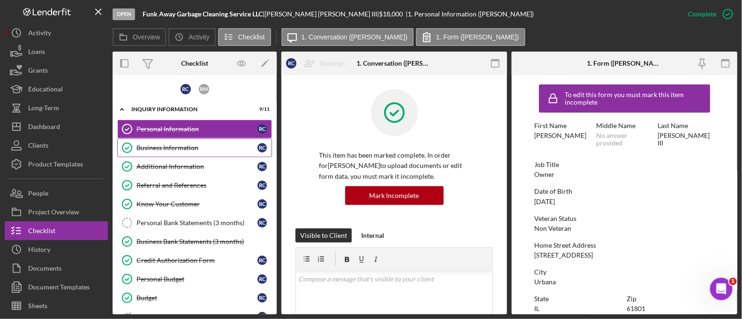
click at [156, 142] on link "Business Information Business Information R C" at bounding box center [194, 147] width 155 height 19
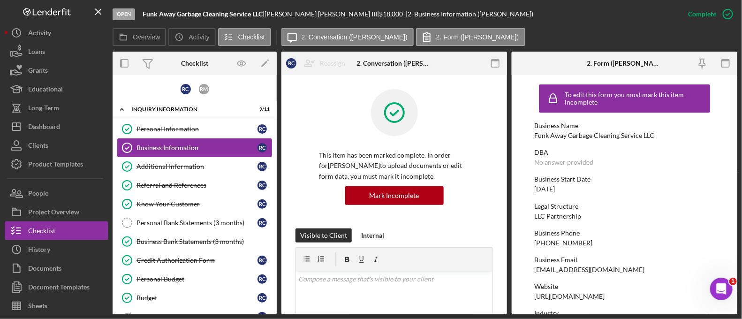
click at [154, 138] on link "Business Information Business Information R C" at bounding box center [194, 147] width 155 height 19
click at [154, 136] on link "Personal Information Personal Information R C" at bounding box center [194, 129] width 155 height 19
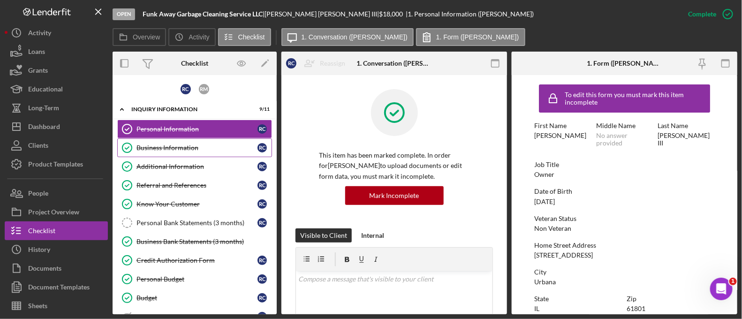
click at [154, 146] on div "Business Information" at bounding box center [197, 148] width 121 height 8
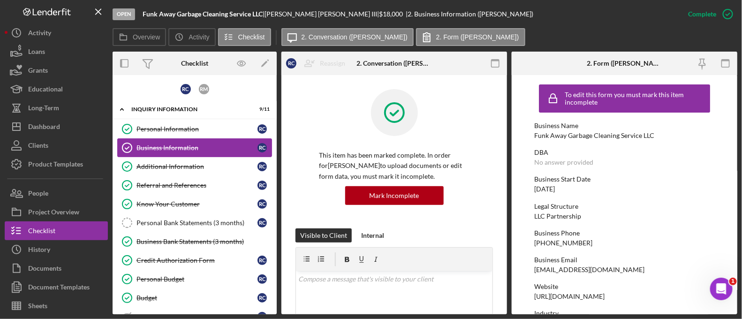
click at [153, 138] on link "Business Information Business Information R C" at bounding box center [194, 147] width 155 height 19
click at [162, 126] on div "Personal Information" at bounding box center [197, 129] width 121 height 8
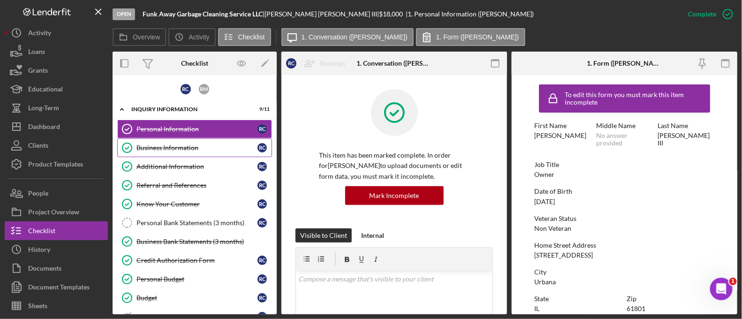
click at [204, 145] on div "Business Information" at bounding box center [197, 148] width 121 height 8
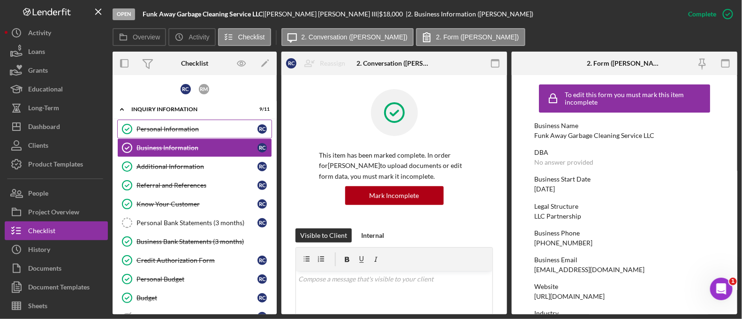
click at [189, 132] on link "Personal Information Personal Information R C" at bounding box center [194, 129] width 155 height 19
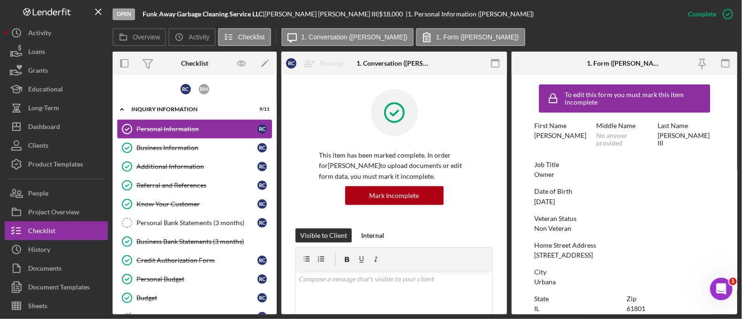
click at [189, 132] on link "Personal Information Personal Information R C" at bounding box center [194, 129] width 155 height 19
click at [166, 144] on div "Business Information" at bounding box center [197, 148] width 121 height 8
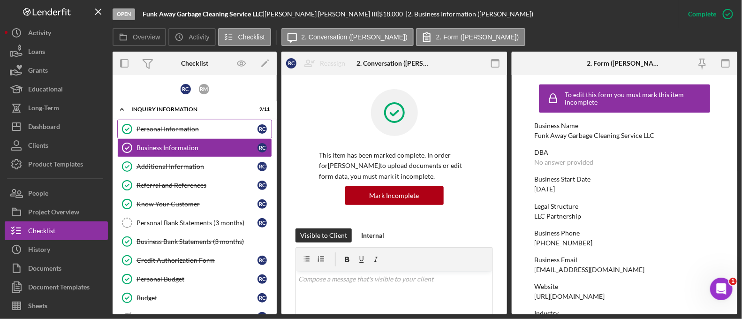
click at [162, 132] on div "Personal Information" at bounding box center [197, 129] width 121 height 8
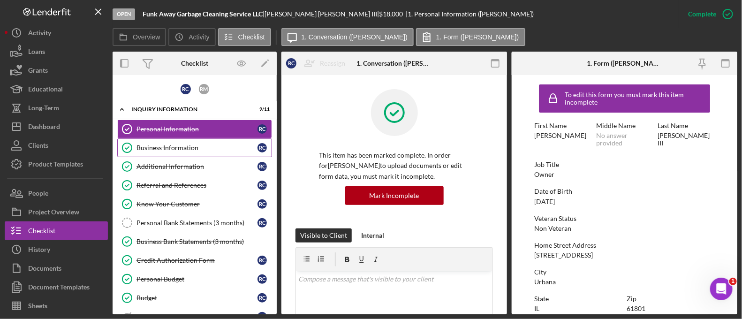
click at [186, 145] on div "Business Information" at bounding box center [197, 148] width 121 height 8
click at [179, 132] on div "Personal Information" at bounding box center [197, 129] width 121 height 8
click at [196, 147] on div "Business Information" at bounding box center [197, 148] width 121 height 8
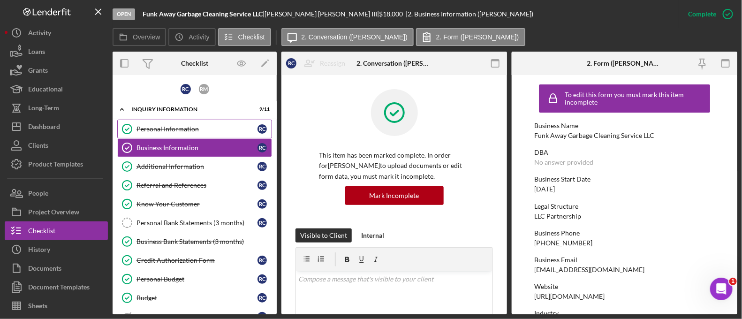
click at [189, 133] on link "Personal Information Personal Information R C" at bounding box center [194, 129] width 155 height 19
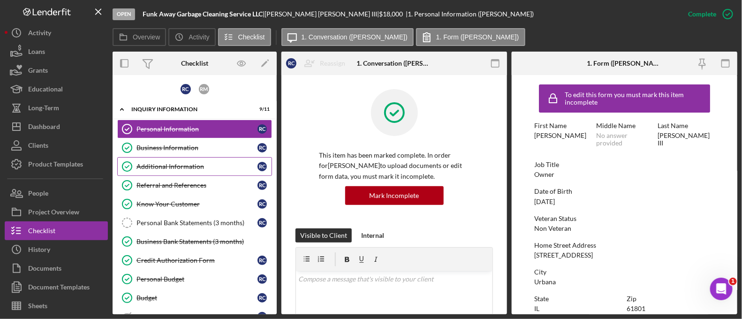
click at [176, 160] on link "Additional Information Additional Information R C" at bounding box center [194, 166] width 155 height 19
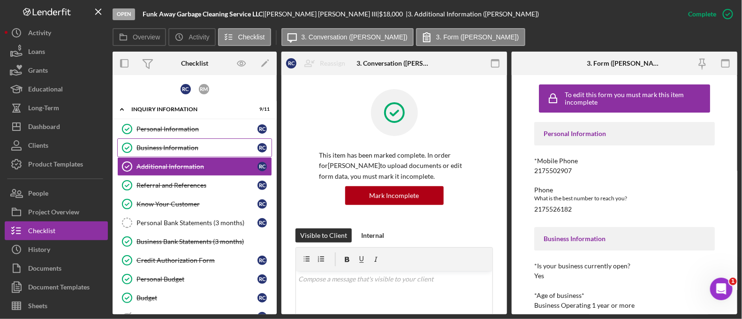
click at [170, 138] on link "Business Information Business Information R C" at bounding box center [194, 147] width 155 height 19
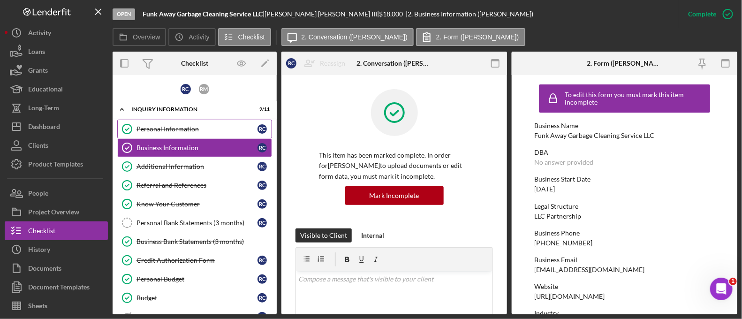
click at [171, 124] on link "Personal Information Personal Information R C" at bounding box center [194, 129] width 155 height 19
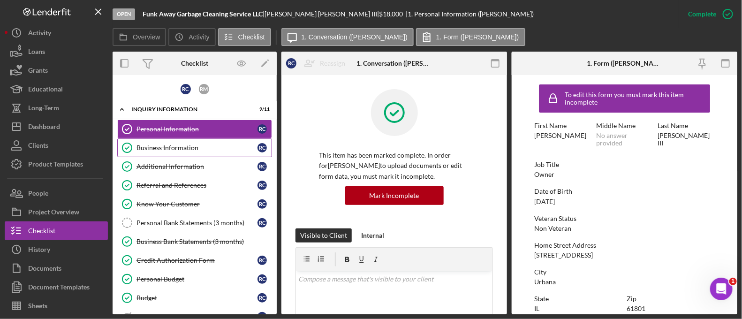
click at [156, 144] on div "Business Information" at bounding box center [197, 148] width 121 height 8
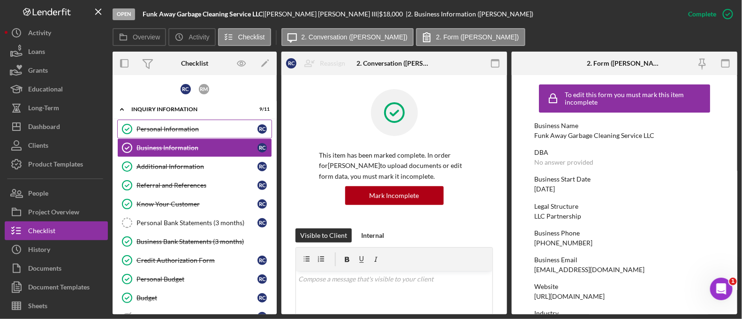
click at [152, 130] on div "Personal Information" at bounding box center [197, 129] width 121 height 8
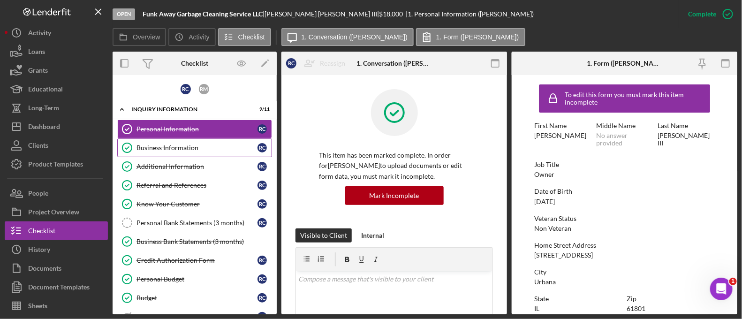
click at [159, 150] on div "Business Information" at bounding box center [197, 148] width 121 height 8
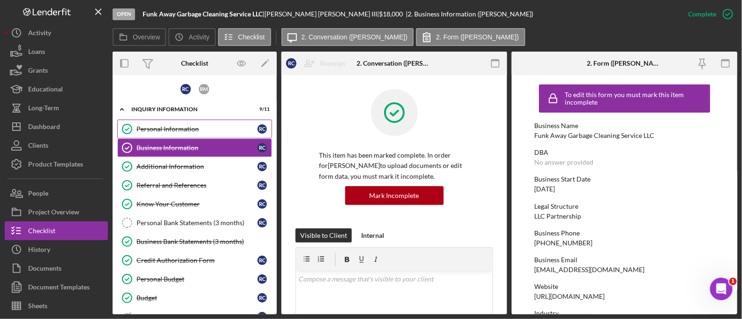
click at [153, 123] on link "Personal Information Personal Information R C" at bounding box center [194, 129] width 155 height 19
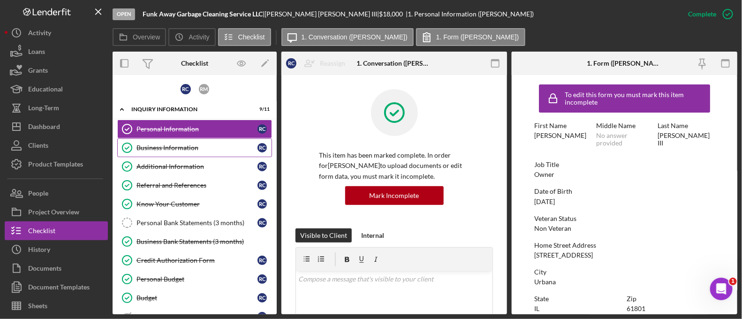
click at [154, 141] on link "Business Information Business Information R C" at bounding box center [194, 147] width 155 height 19
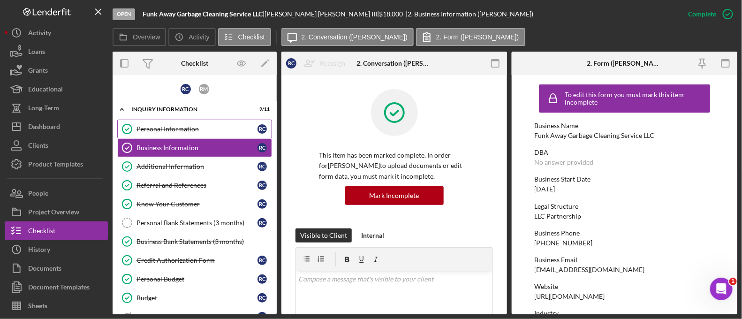
click at [146, 121] on link "Personal Information Personal Information R C" at bounding box center [194, 129] width 155 height 19
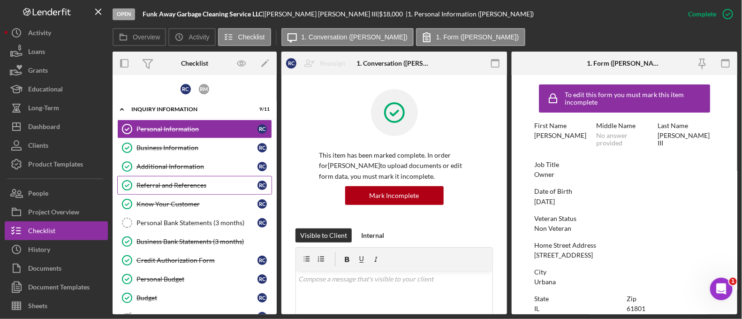
click at [239, 182] on div "Referral and References" at bounding box center [197, 186] width 121 height 8
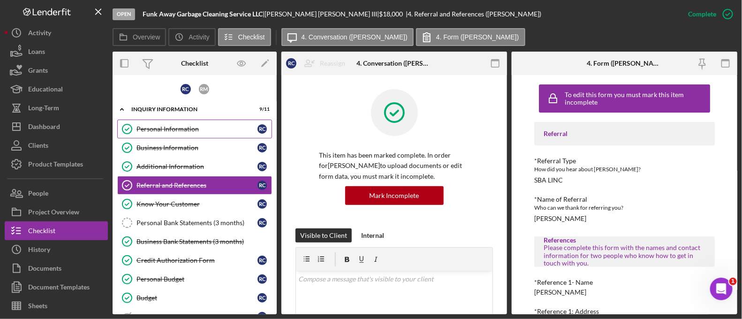
click at [191, 129] on div "Personal Information" at bounding box center [197, 129] width 121 height 8
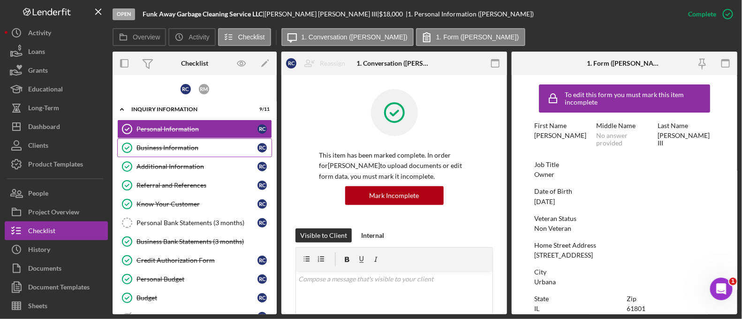
click at [191, 141] on link "Business Information Business Information R C" at bounding box center [194, 147] width 155 height 19
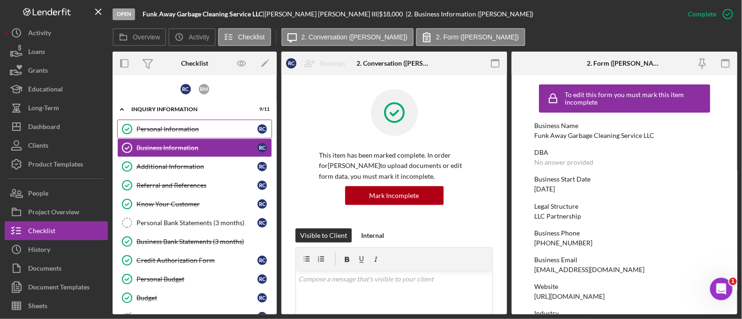
click at [167, 135] on link "Personal Information Personal Information R C" at bounding box center [194, 129] width 155 height 19
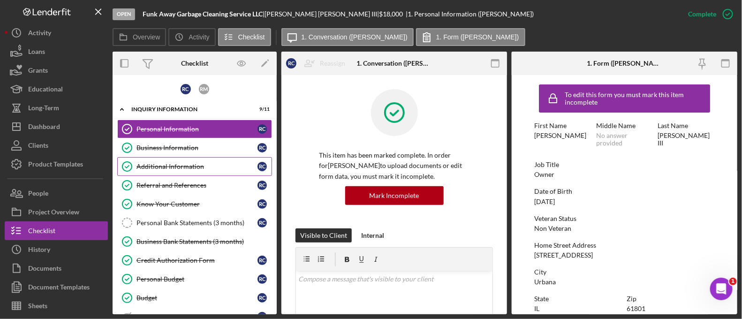
click at [198, 167] on div "Additional Information" at bounding box center [197, 167] width 121 height 8
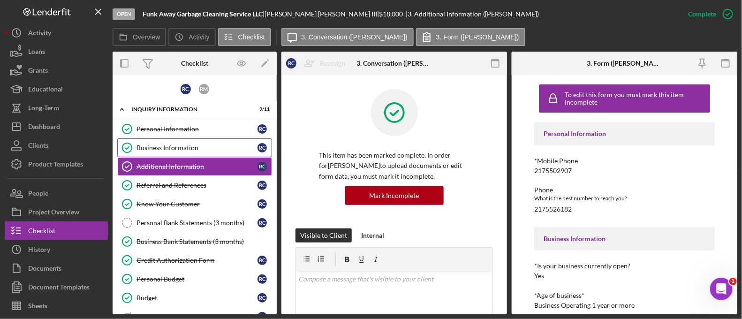
click at [180, 149] on div "Business Information" at bounding box center [197, 148] width 121 height 8
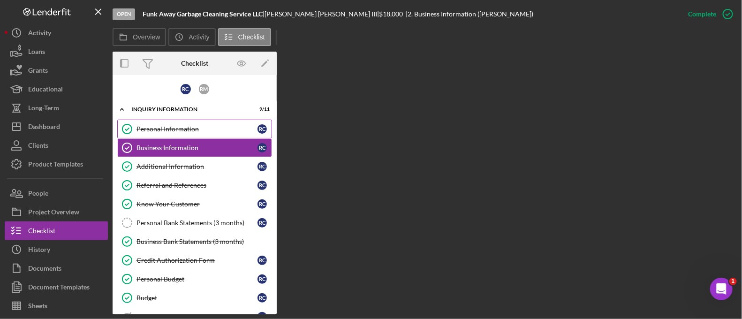
click at [165, 133] on link "Personal Information Personal Information R C" at bounding box center [194, 129] width 155 height 19
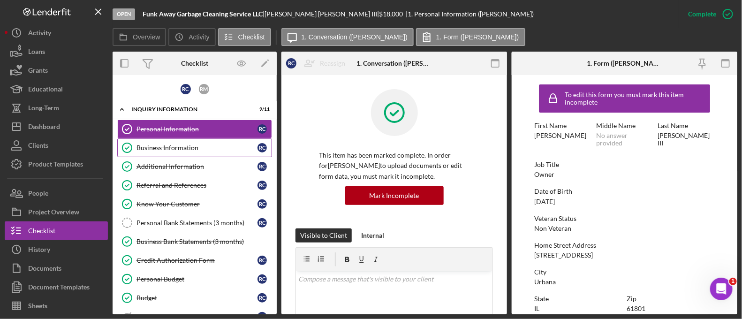
click at [157, 145] on div "Business Information" at bounding box center [197, 148] width 121 height 8
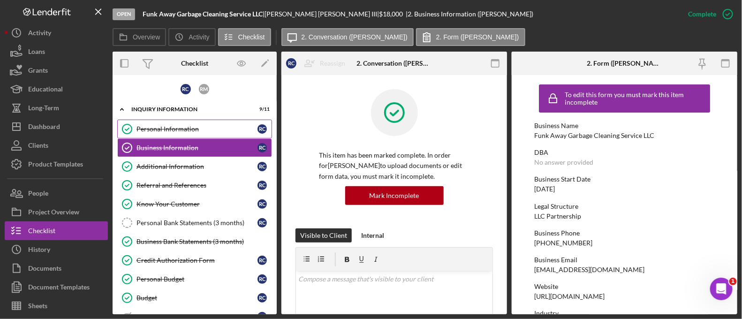
click at [156, 136] on link "Personal Information Personal Information R C" at bounding box center [194, 129] width 155 height 19
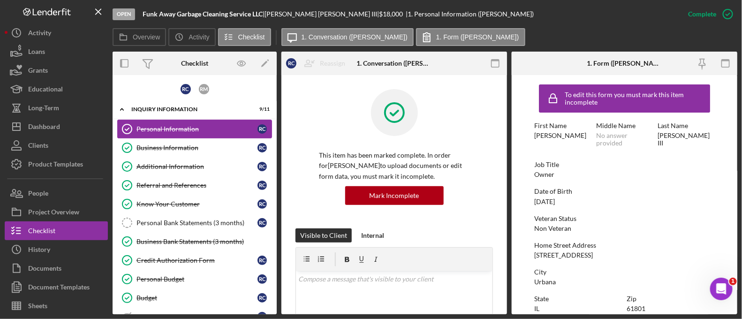
click at [156, 136] on link "Personal Information Personal Information R C" at bounding box center [194, 129] width 155 height 19
click at [153, 142] on link "Business Information Business Information R C" at bounding box center [194, 147] width 155 height 19
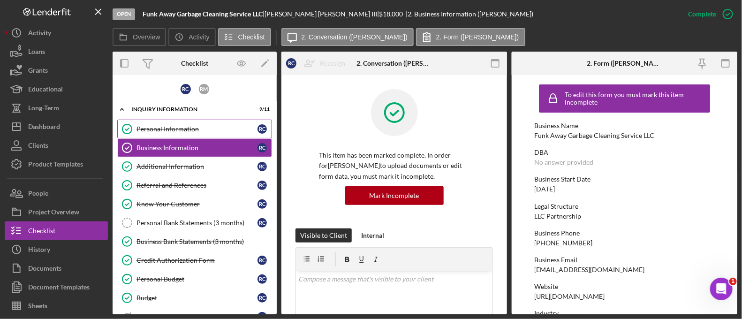
click at [141, 127] on div "Personal Information" at bounding box center [197, 129] width 121 height 8
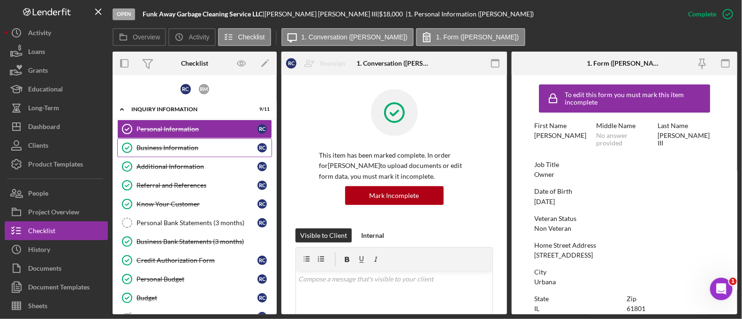
click at [157, 151] on div "Business Information" at bounding box center [197, 148] width 121 height 8
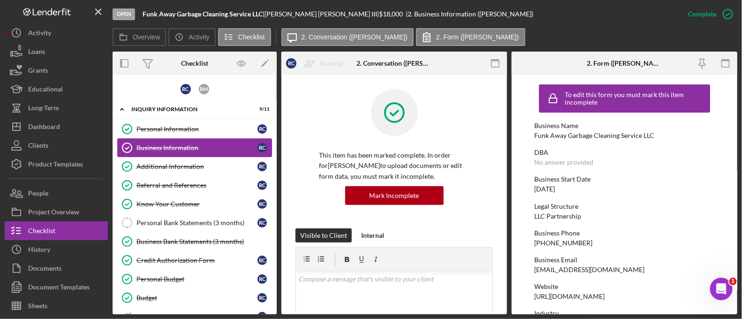
click at [154, 138] on link "Business Information Business Information R C" at bounding box center [194, 147] width 155 height 19
click at [156, 129] on div "Personal Information" at bounding box center [197, 129] width 121 height 8
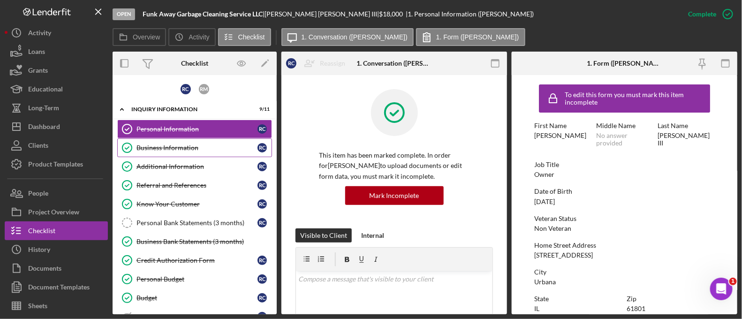
click at [155, 141] on link "Business Information Business Information R C" at bounding box center [194, 147] width 155 height 19
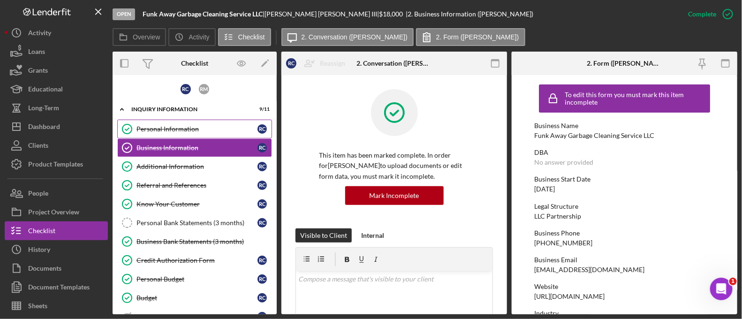
click at [152, 128] on div "Personal Information" at bounding box center [197, 129] width 121 height 8
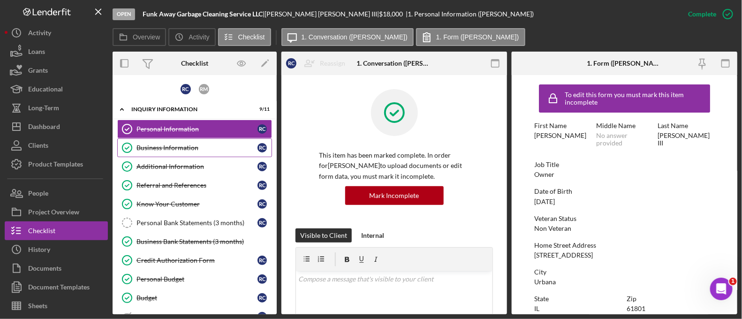
click at [183, 150] on div "Business Information" at bounding box center [197, 148] width 121 height 8
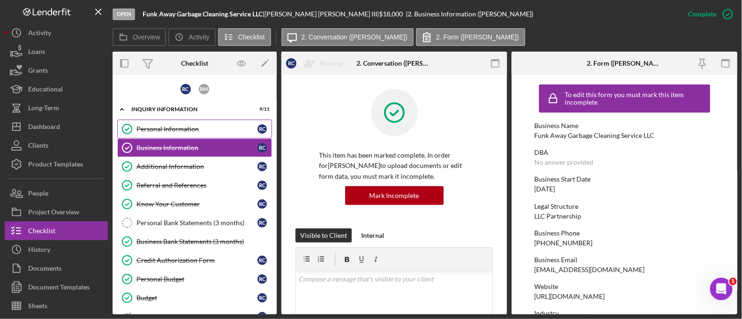
click at [173, 135] on link "Personal Information Personal Information R C" at bounding box center [194, 129] width 155 height 19
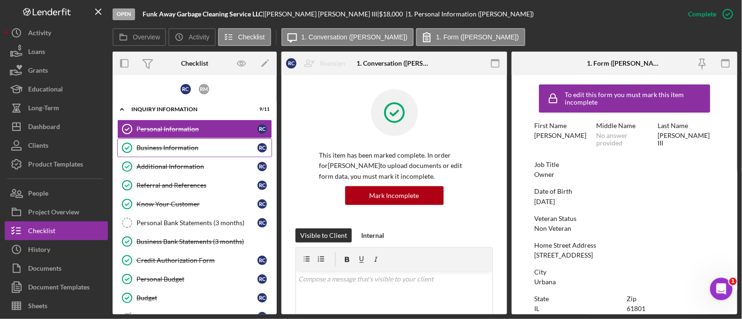
click at [169, 151] on link "Business Information Business Information R C" at bounding box center [194, 147] width 155 height 19
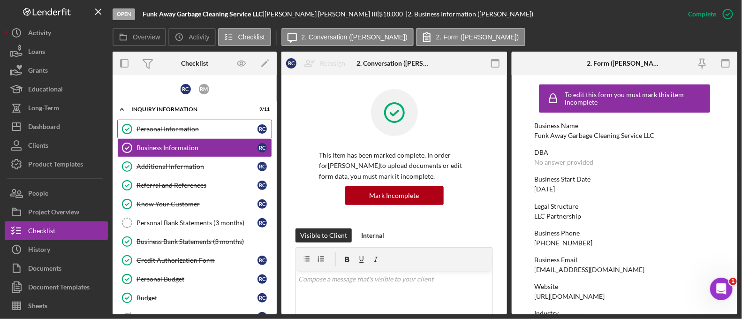
click at [159, 121] on link "Personal Information Personal Information R C" at bounding box center [194, 129] width 155 height 19
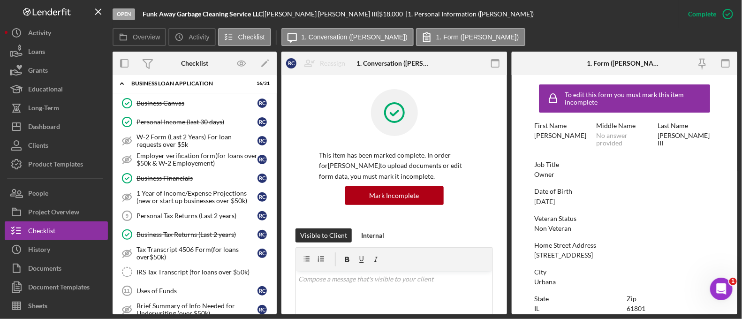
scroll to position [302, 0]
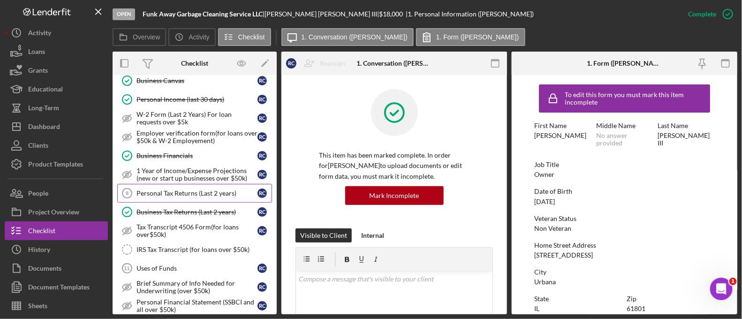
click at [152, 185] on link "Personal Tax Returns (Last 2 years) 9 Personal Tax Returns (Last 2 years) R C" at bounding box center [194, 193] width 155 height 19
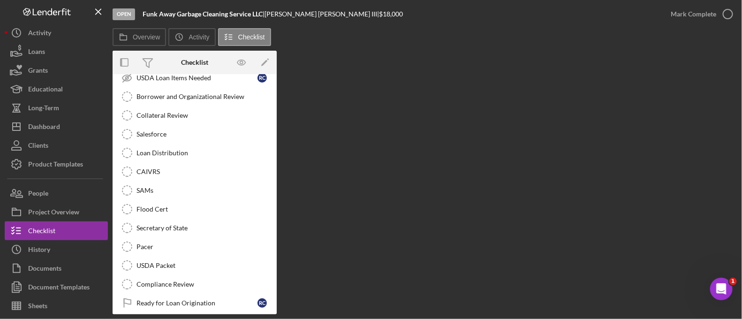
scroll to position [1106, 0]
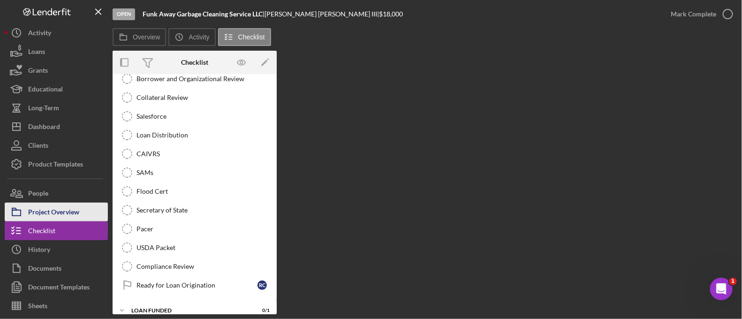
click at [56, 203] on div "Project Overview" at bounding box center [53, 213] width 51 height 21
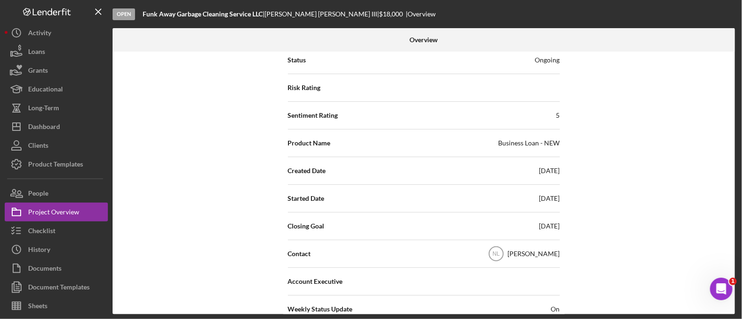
scroll to position [68, 0]
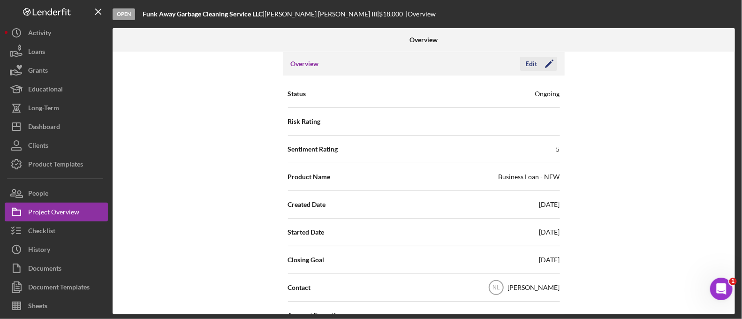
click at [544, 62] on icon "Icon/Edit" at bounding box center [549, 63] width 23 height 23
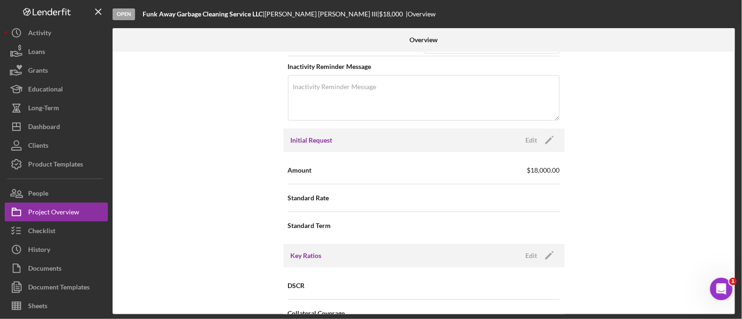
scroll to position [490, 0]
click at [549, 144] on icon "Icon/Edit" at bounding box center [549, 141] width 23 height 23
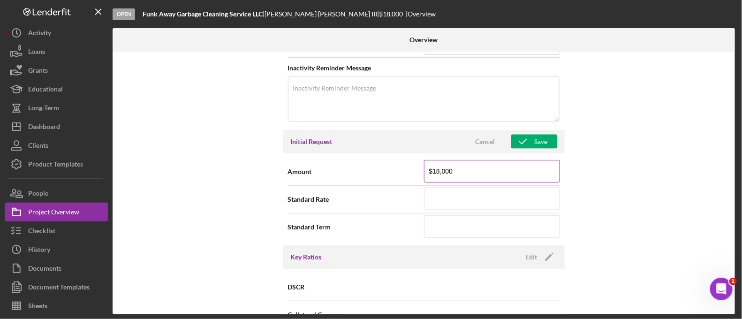
click at [502, 177] on input "$18,000" at bounding box center [492, 171] width 136 height 23
type input "$1"
type input "$20,000"
click at [537, 141] on div "Save" at bounding box center [541, 142] width 13 height 14
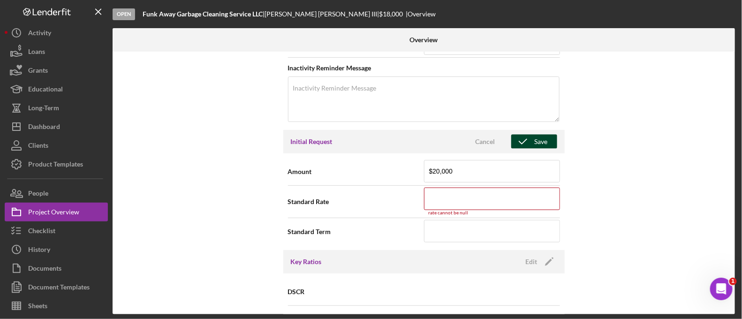
scroll to position [624, 0]
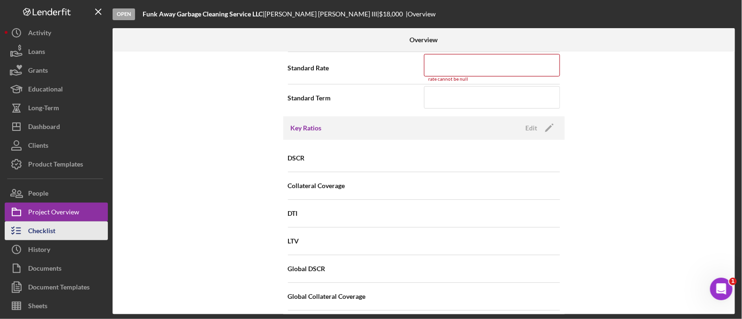
click at [56, 230] on button "Checklist" at bounding box center [56, 230] width 103 height 19
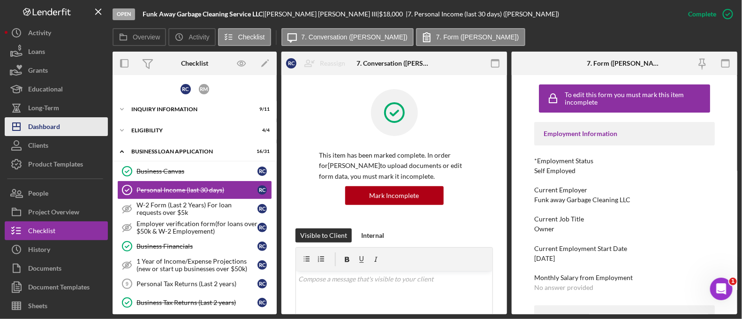
click at [62, 128] on button "Icon/Dashboard Dashboard" at bounding box center [56, 126] width 103 height 19
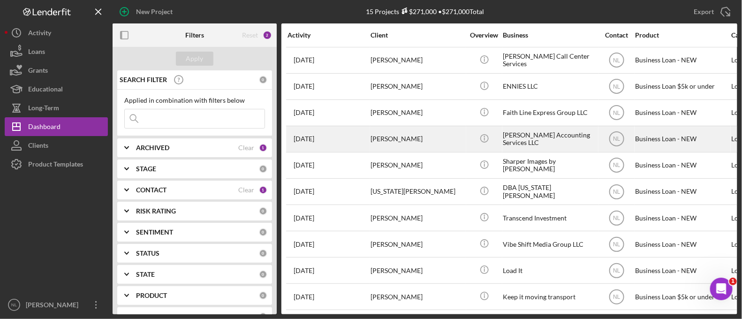
scroll to position [137, 0]
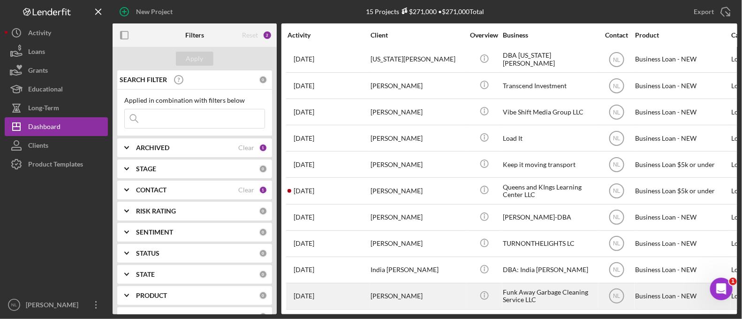
click at [411, 292] on div "[PERSON_NAME]" at bounding box center [418, 296] width 94 height 25
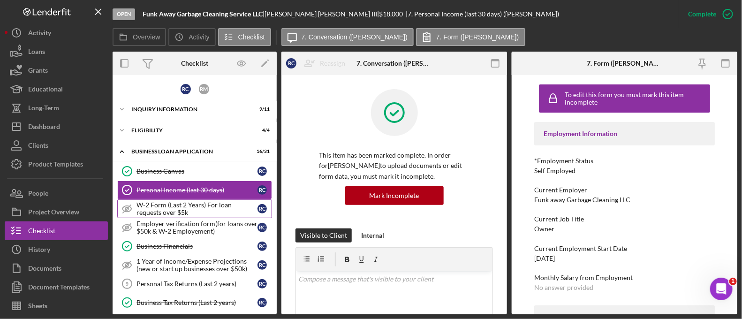
click at [188, 215] on link "W-2 Form (Last 2 Years) For loan requests over $5k W-2 Form (Last 2 Years) For …" at bounding box center [194, 208] width 155 height 19
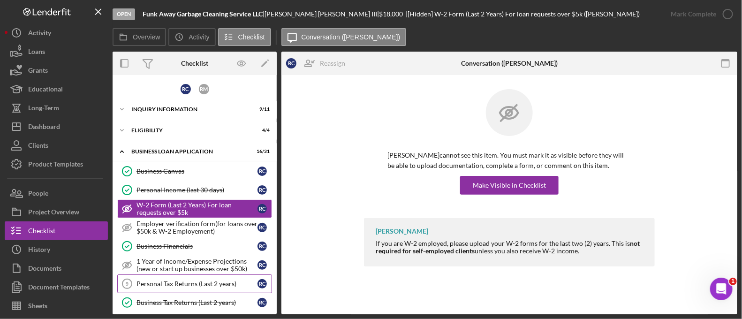
click at [189, 283] on div "Personal Tax Returns (Last 2 years)" at bounding box center [197, 284] width 121 height 8
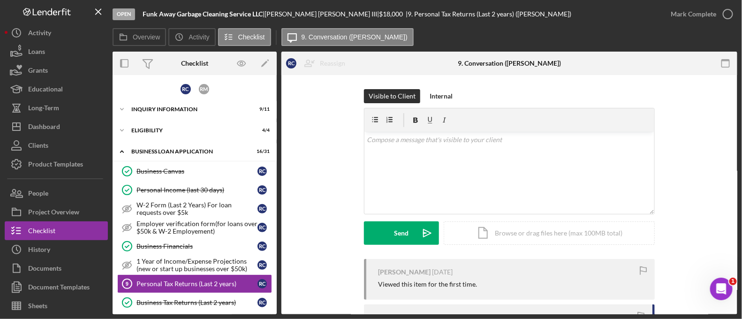
scroll to position [58, 0]
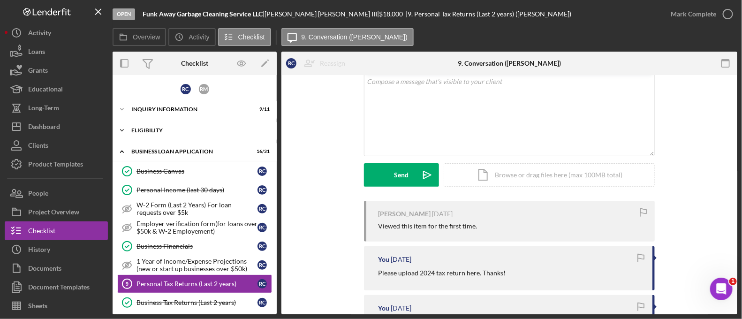
click at [132, 135] on div "Icon/Expander ELIGIBILITY 4 / 4" at bounding box center [195, 130] width 164 height 19
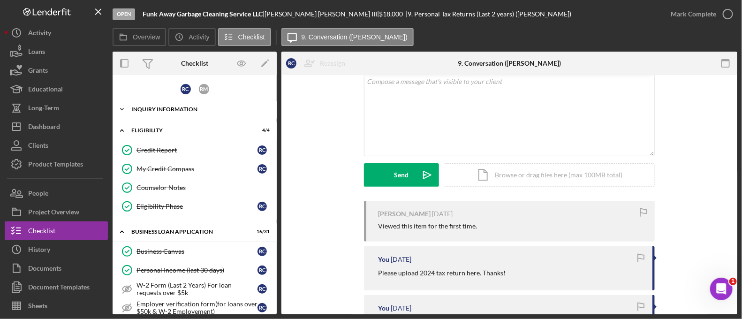
click at [142, 114] on div "Icon/Expander INQUIRY INFORMATION 9 / 11" at bounding box center [195, 109] width 164 height 19
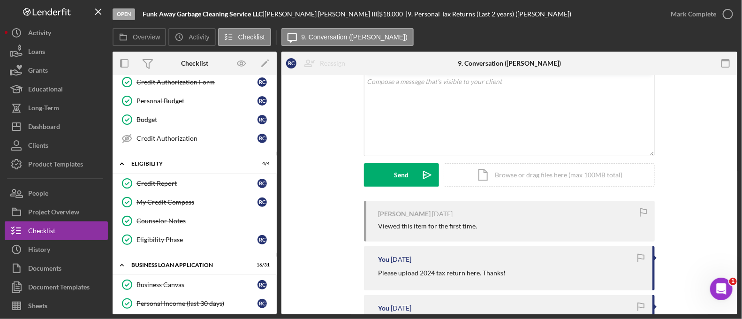
scroll to position [311, 0]
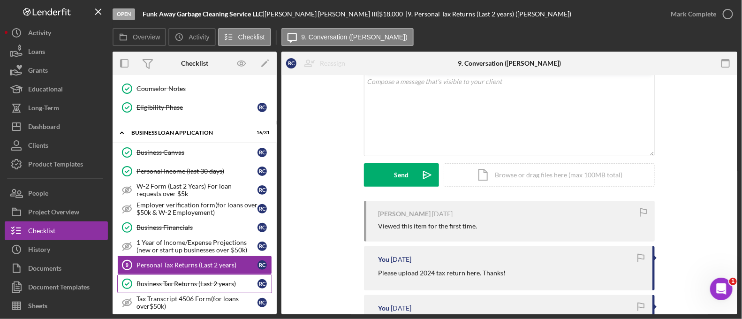
click at [178, 274] on link "Business Tax Returns (Last 2 years) Business Tax Returns (Last 2 years) R C" at bounding box center [194, 283] width 155 height 19
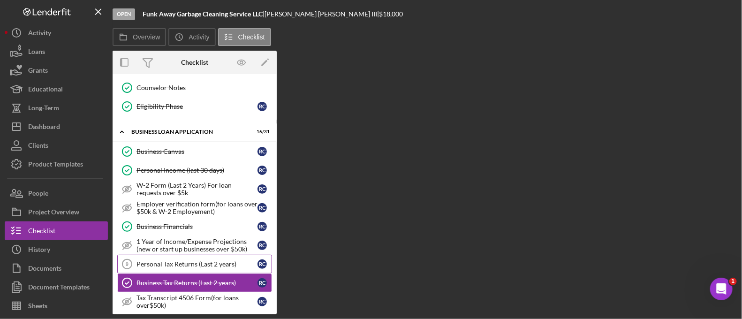
click at [178, 264] on link "Personal Tax Returns (Last 2 years) 9 Personal Tax Returns (Last 2 years) R C" at bounding box center [194, 264] width 155 height 19
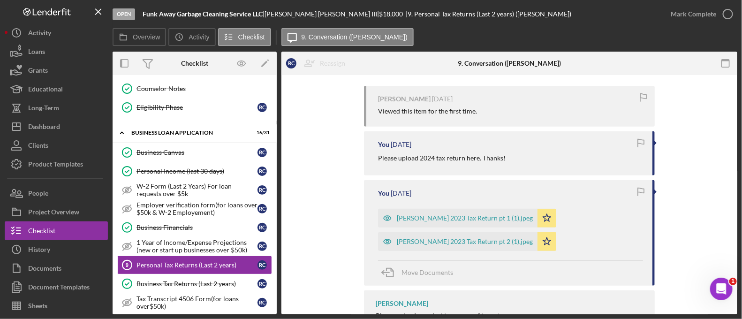
scroll to position [134, 0]
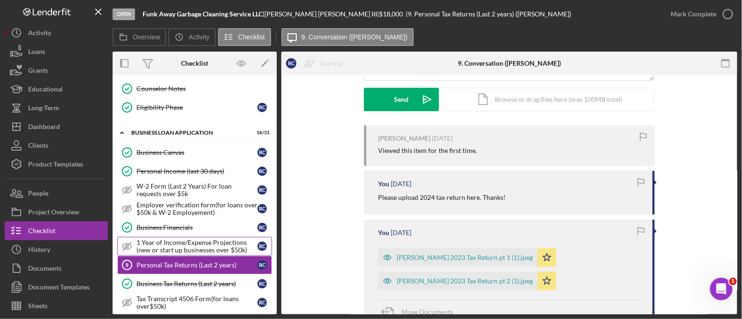
click at [175, 243] on div "1 Year of Income/Expense Projections (new or start up businesses over $50k)" at bounding box center [197, 246] width 121 height 15
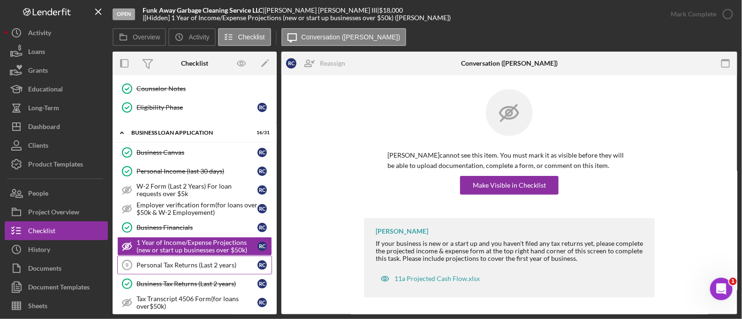
click at [175, 261] on div "Personal Tax Returns (Last 2 years)" at bounding box center [197, 265] width 121 height 8
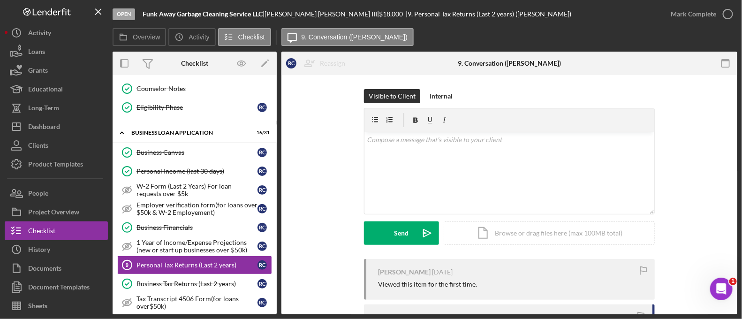
scroll to position [214, 0]
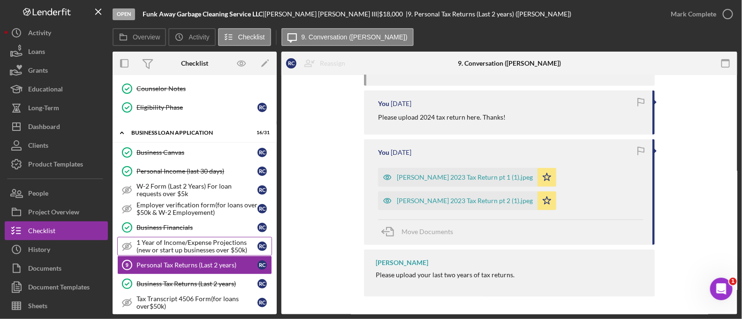
click at [162, 240] on div "1 Year of Income/Expense Projections (new or start up businesses over $50k)" at bounding box center [197, 246] width 121 height 15
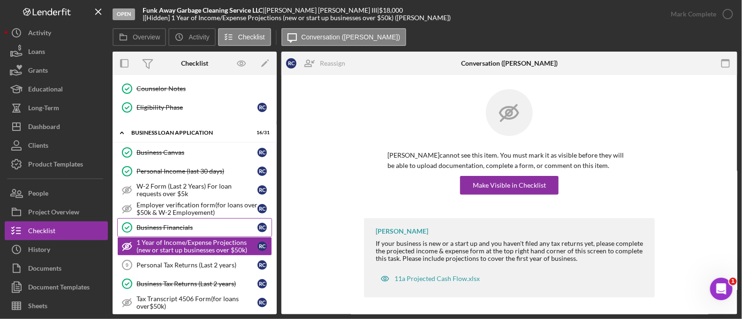
click at [162, 224] on div "Business Financials" at bounding box center [197, 228] width 121 height 8
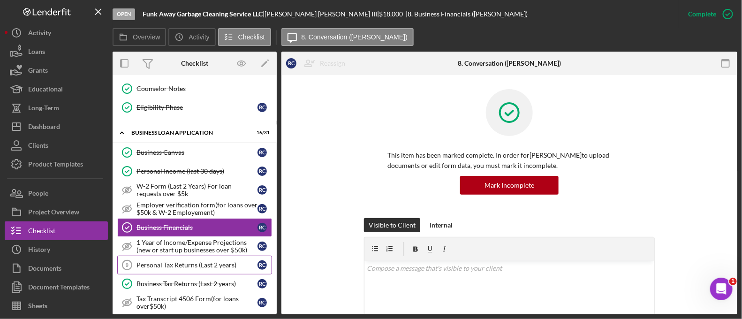
click at [167, 261] on div "Personal Tax Returns (Last 2 years)" at bounding box center [197, 265] width 121 height 8
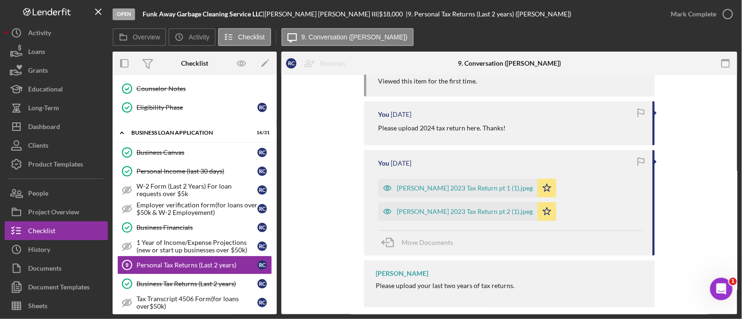
scroll to position [211, 0]
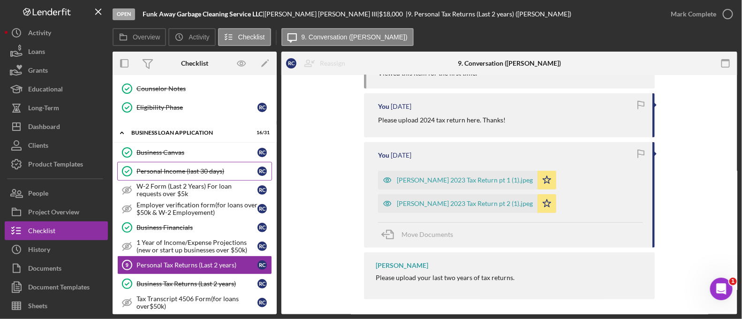
click at [167, 167] on div "Personal Income (last 30 days)" at bounding box center [197, 171] width 121 height 8
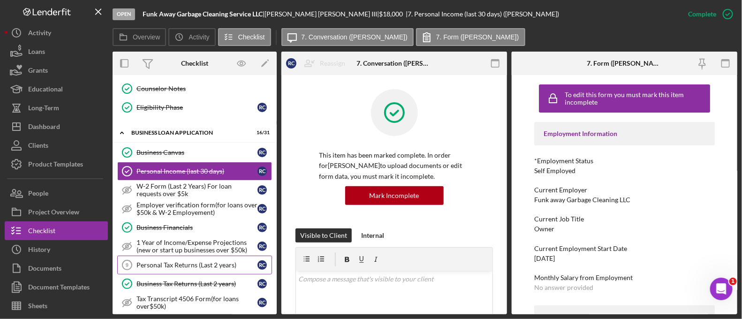
click at [169, 261] on div "Personal Tax Returns (Last 2 years)" at bounding box center [197, 265] width 121 height 8
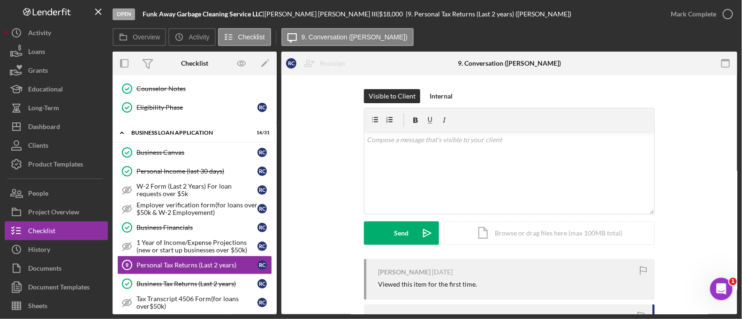
scroll to position [156, 0]
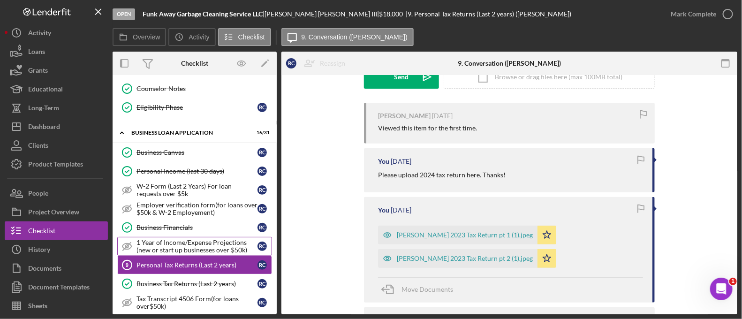
click at [204, 243] on div "1 Year of Income/Expense Projections (new or start up businesses over $50k)" at bounding box center [197, 246] width 121 height 15
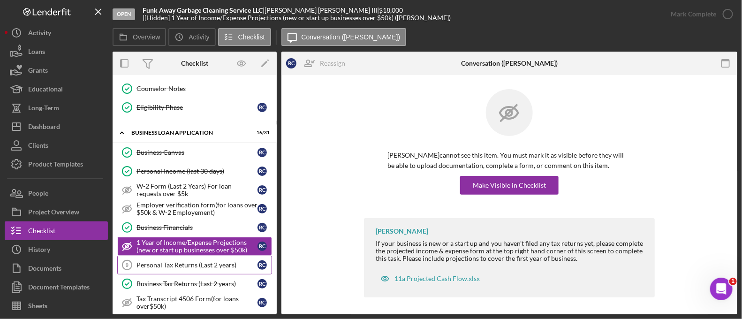
click at [198, 261] on div "Personal Tax Returns (Last 2 years)" at bounding box center [197, 265] width 121 height 8
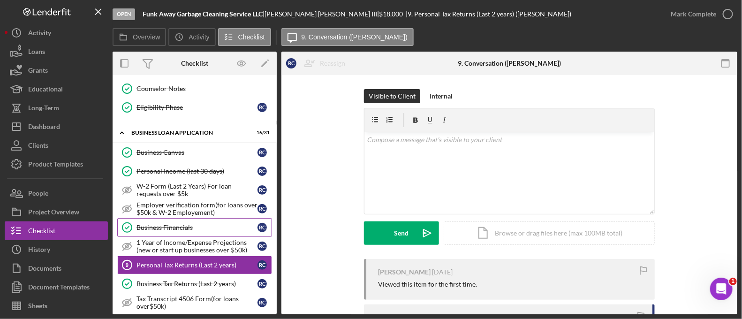
click at [169, 230] on link "Business Financials Business Financials R C" at bounding box center [194, 227] width 155 height 19
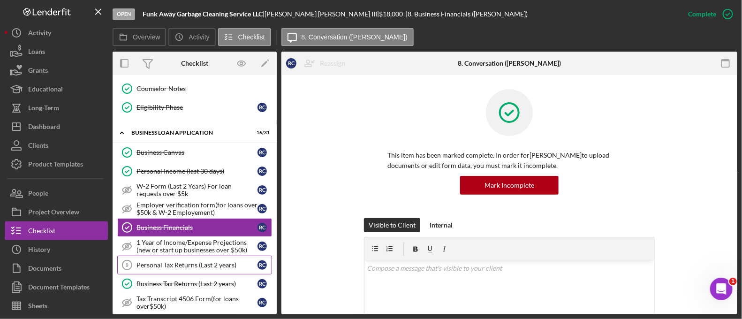
click at [188, 256] on link "Personal Tax Returns (Last 2 years) 9 Personal Tax Returns (Last 2 years) R C" at bounding box center [194, 265] width 155 height 19
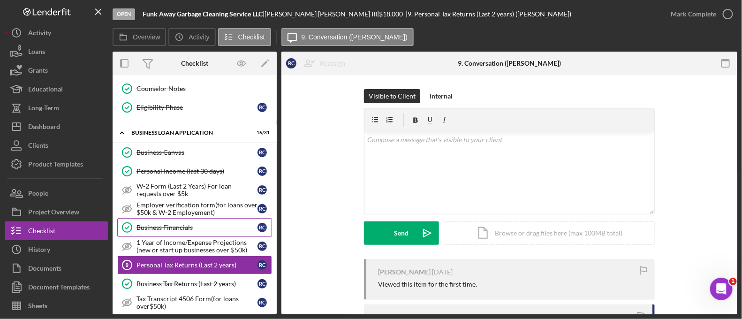
click at [166, 224] on div "Business Financials" at bounding box center [197, 228] width 121 height 8
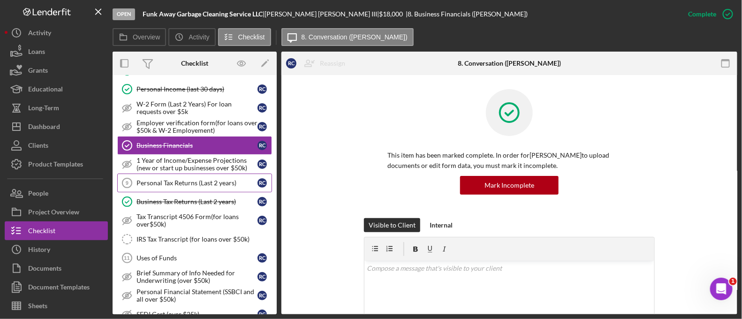
scroll to position [394, 0]
click at [175, 178] on div "Personal Tax Returns (Last 2 years)" at bounding box center [197, 182] width 121 height 8
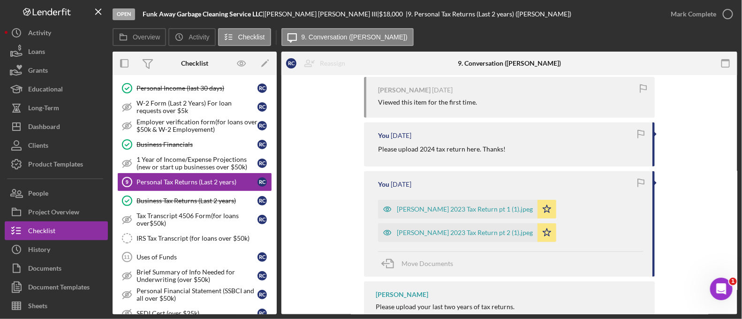
scroll to position [198, 0]
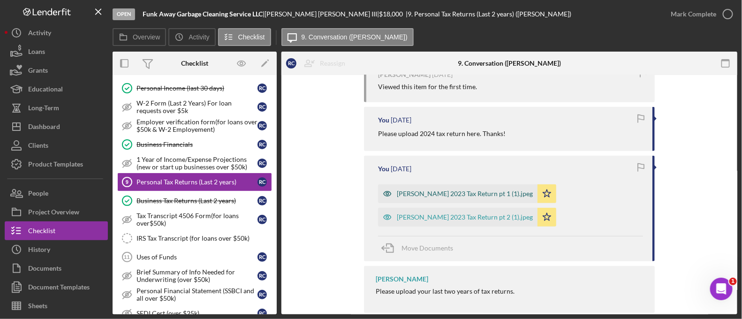
click at [482, 197] on div "[PERSON_NAME] 2023 Tax Return pt 1 (1).jpeg" at bounding box center [458, 193] width 160 height 19
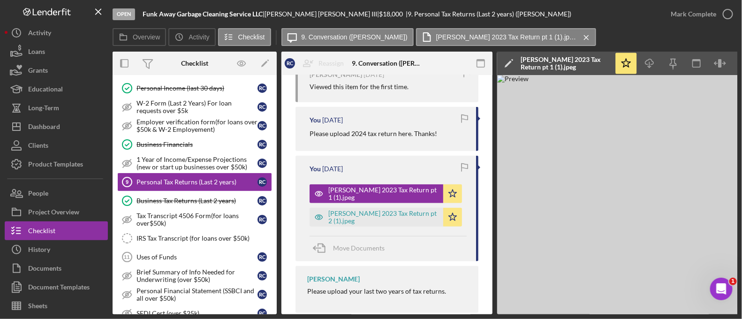
scroll to position [0, 41]
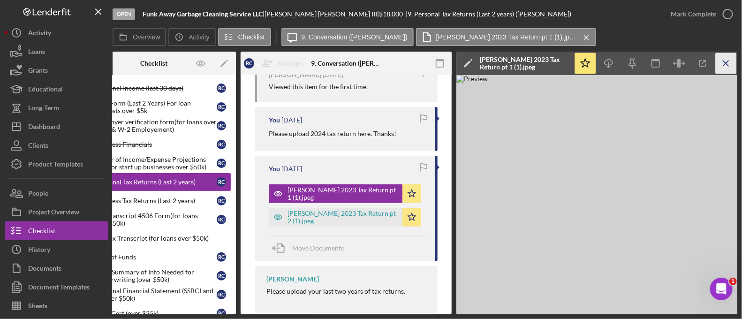
click at [730, 66] on icon "Icon/Menu Close" at bounding box center [726, 63] width 21 height 21
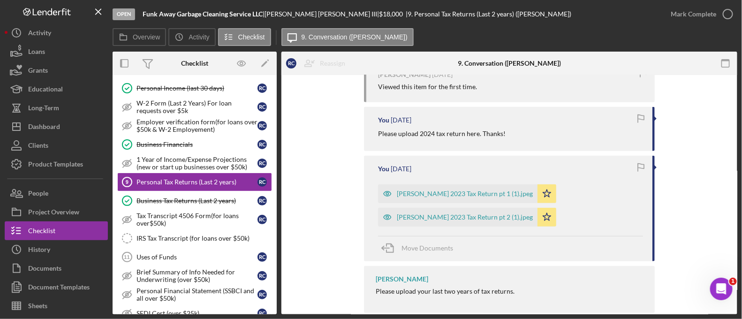
scroll to position [0, 0]
click at [432, 218] on div "[PERSON_NAME] 2023 Tax Return pt 2 (1).jpeg" at bounding box center [465, 217] width 136 height 8
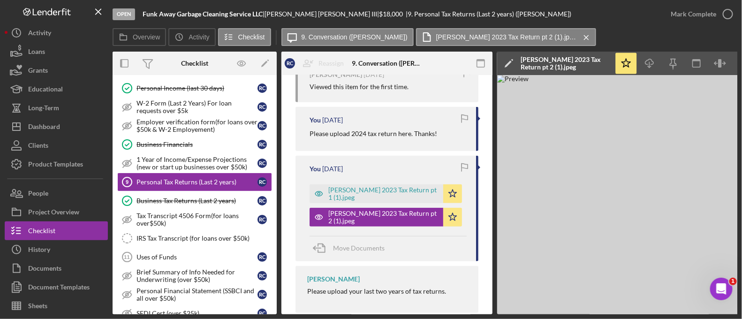
scroll to position [0, 41]
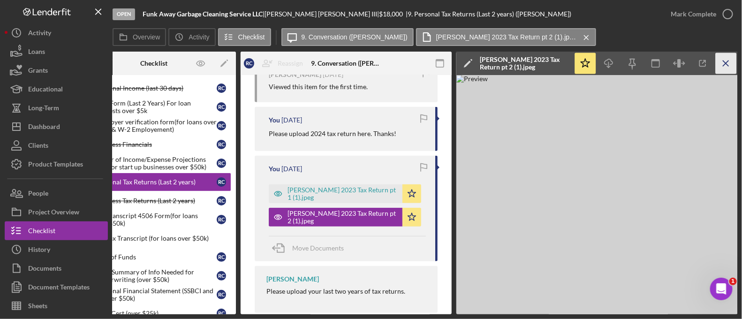
click at [723, 70] on icon "Icon/Menu Close" at bounding box center [726, 63] width 21 height 21
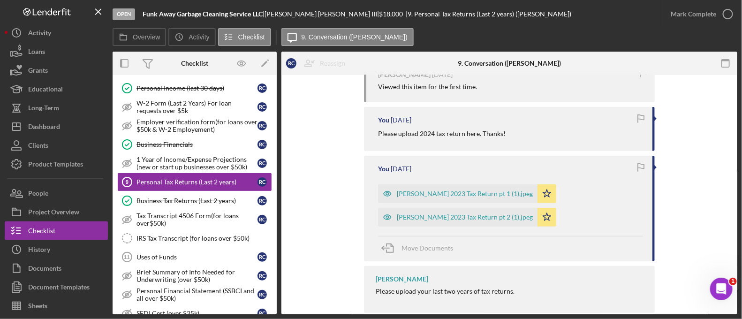
scroll to position [0, 0]
click at [213, 197] on div "Business Tax Returns (Last 2 years)" at bounding box center [197, 201] width 121 height 8
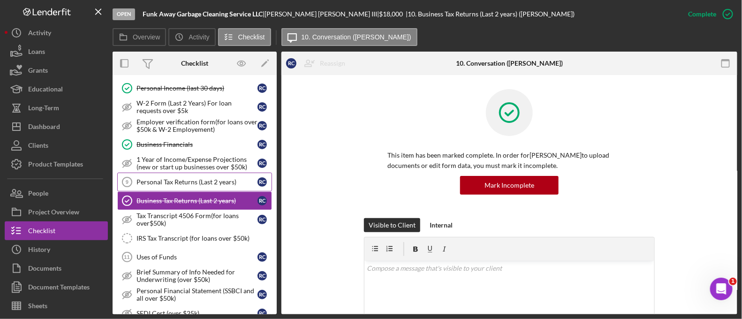
click at [200, 182] on link "Personal Tax Returns (Last 2 years) 9 Personal Tax Returns (Last 2 years) R C" at bounding box center [194, 182] width 155 height 19
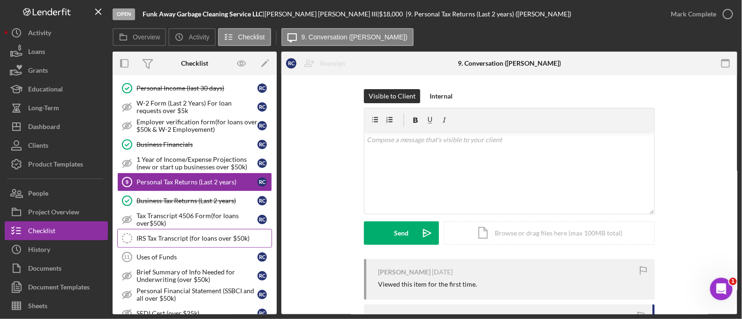
click at [162, 235] on div "IRS Tax Transcript (for loans over $50k)" at bounding box center [204, 239] width 135 height 8
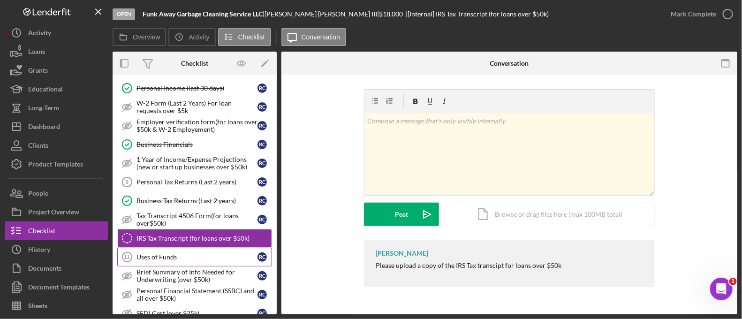
click at [161, 253] on div "Uses of Funds" at bounding box center [197, 257] width 121 height 8
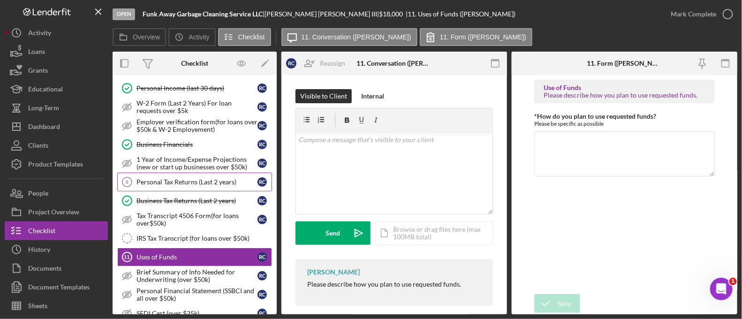
click at [147, 178] on div "Personal Tax Returns (Last 2 years)" at bounding box center [197, 182] width 121 height 8
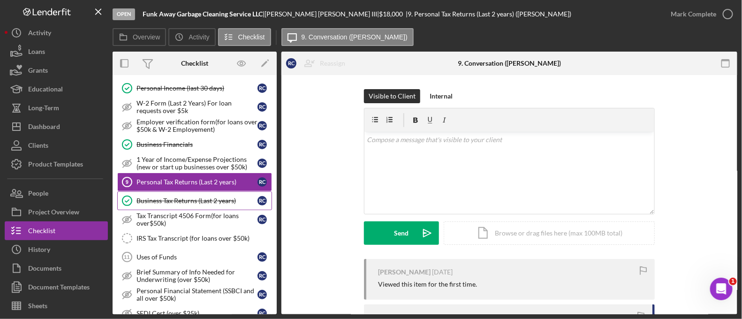
click at [166, 191] on link "Business Tax Returns (Last 2 years) Business Tax Returns (Last 2 years) R C" at bounding box center [194, 200] width 155 height 19
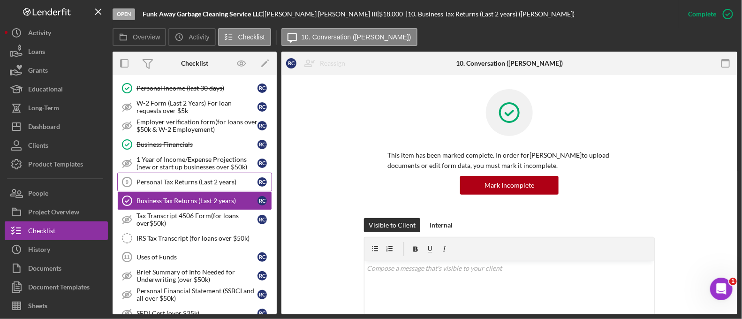
click at [166, 182] on link "Personal Tax Returns (Last 2 years) 9 Personal Tax Returns (Last 2 years) R C" at bounding box center [194, 182] width 155 height 19
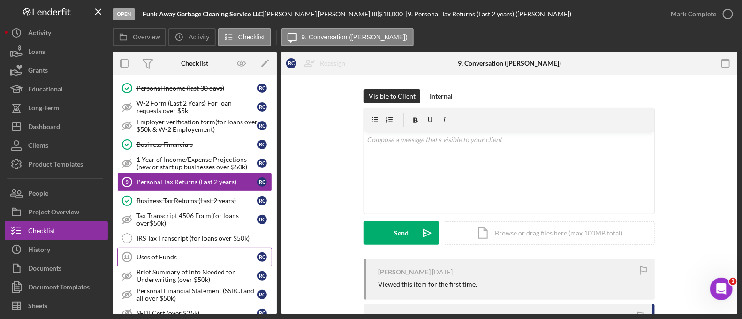
click at [162, 253] on div "Uses of Funds" at bounding box center [197, 257] width 121 height 8
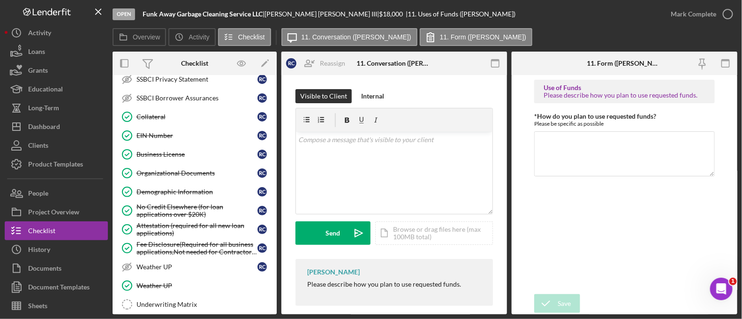
scroll to position [785, 0]
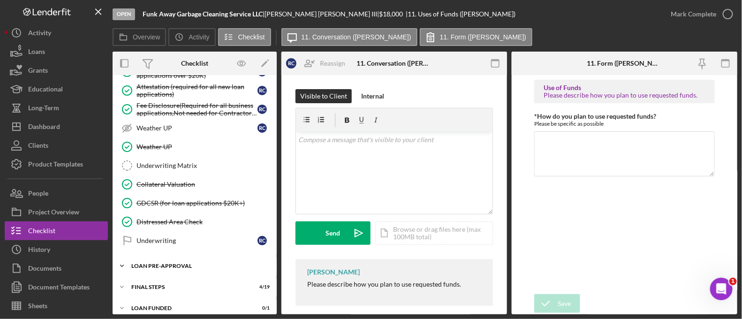
click at [162, 257] on div "Icon/Expander LOAN PRE-APPROVAL 1 / 2" at bounding box center [195, 266] width 164 height 19
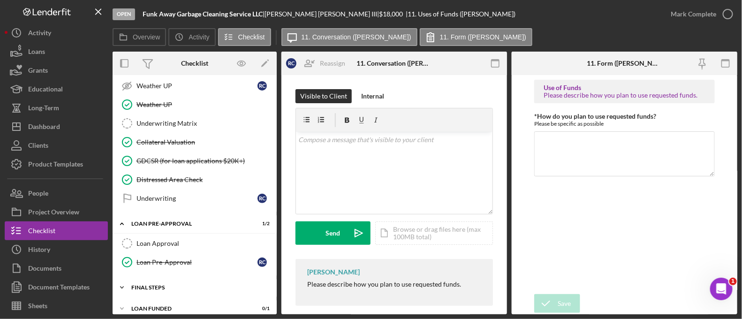
click at [155, 278] on div "Icon/Expander FINAL STEPS 4 / 19" at bounding box center [195, 287] width 164 height 19
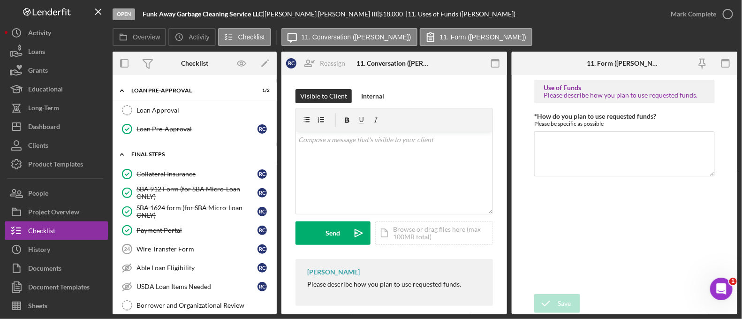
scroll to position [972, 0]
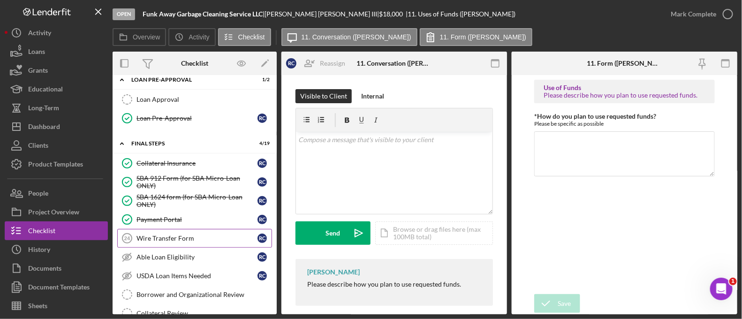
click at [142, 234] on link "Wire Transfer Form 24 Wire Transfer Form R C" at bounding box center [194, 238] width 155 height 19
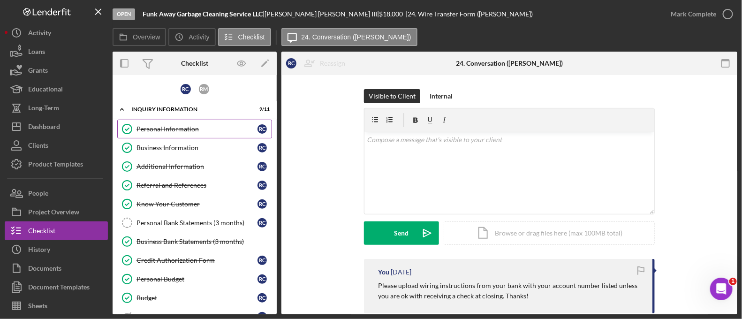
click at [190, 132] on link "Personal Information Personal Information R C" at bounding box center [194, 129] width 155 height 19
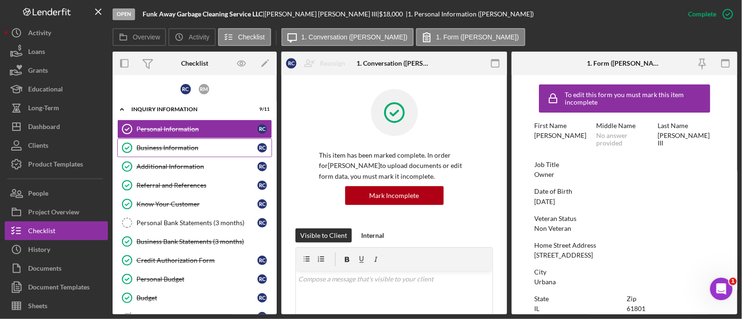
click at [175, 155] on link "Business Information Business Information R C" at bounding box center [194, 147] width 155 height 19
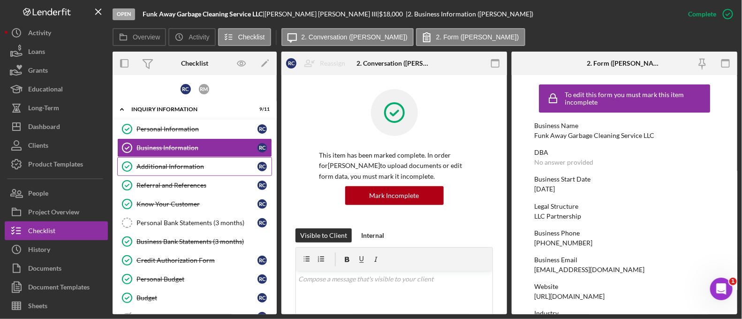
click at [174, 165] on div "Additional Information" at bounding box center [197, 167] width 121 height 8
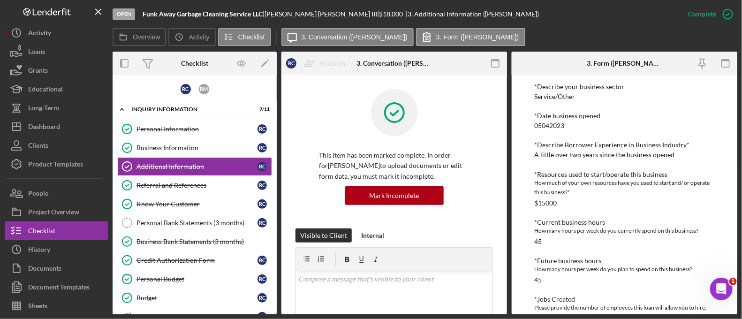
scroll to position [281, 0]
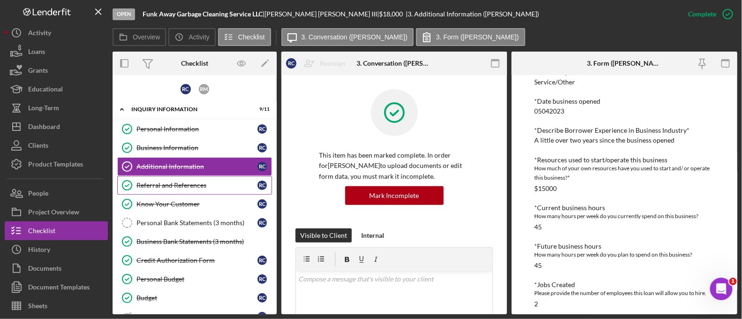
click at [185, 182] on div "Referral and References" at bounding box center [197, 186] width 121 height 8
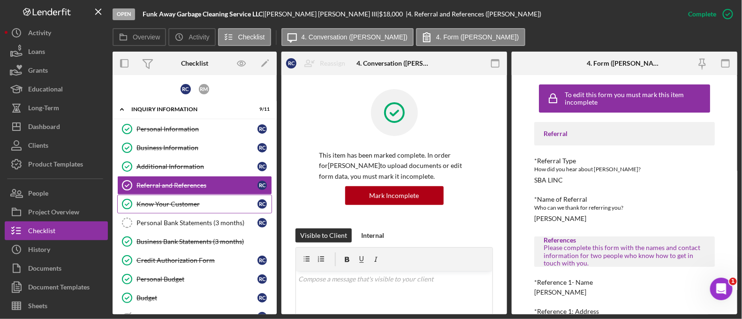
click at [176, 197] on link "Know Your Customer Know Your Customer R C" at bounding box center [194, 204] width 155 height 19
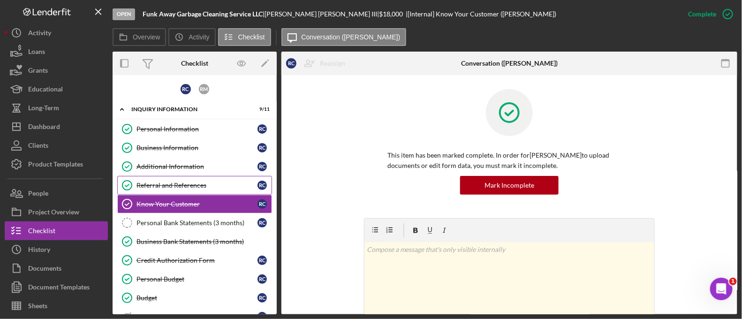
click at [178, 189] on link "Referral and References Referral and References R C" at bounding box center [194, 185] width 155 height 19
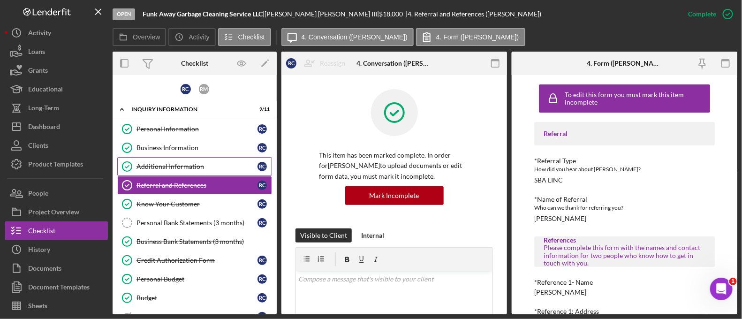
click at [165, 173] on link "Additional Information Additional Information R C" at bounding box center [194, 166] width 155 height 19
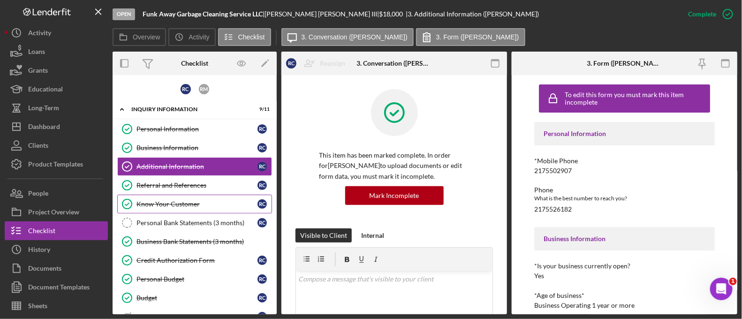
click at [166, 200] on div "Know Your Customer" at bounding box center [197, 204] width 121 height 8
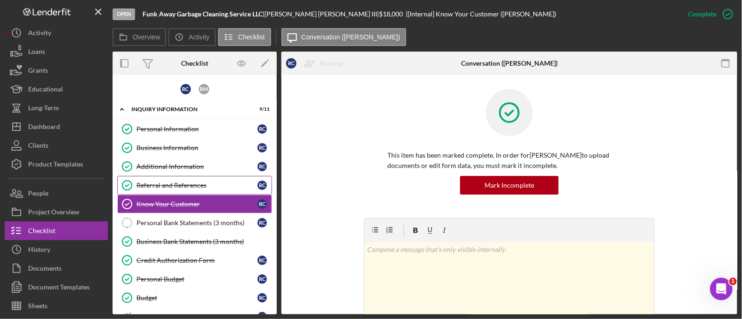
click at [164, 186] on div "Referral and References" at bounding box center [197, 186] width 121 height 8
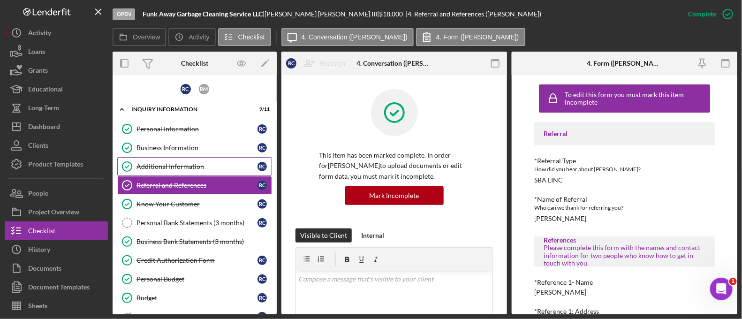
click at [155, 160] on link "Additional Information Additional Information R C" at bounding box center [194, 166] width 155 height 19
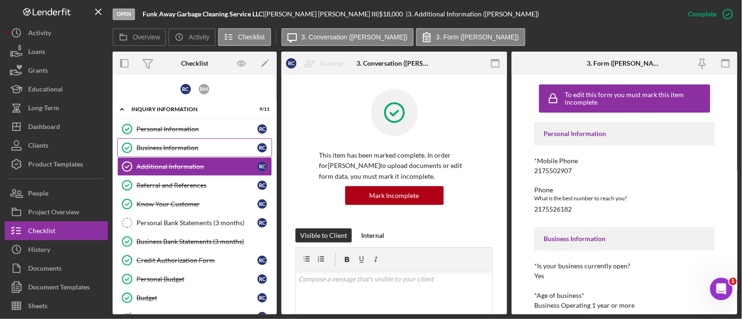
click at [145, 144] on div "Business Information" at bounding box center [197, 148] width 121 height 8
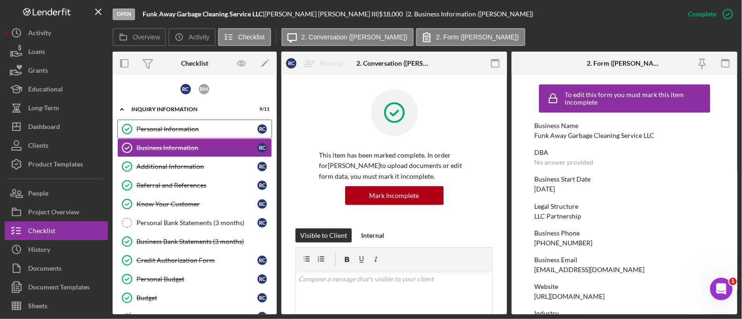
click at [145, 130] on div "Personal Information" at bounding box center [197, 129] width 121 height 8
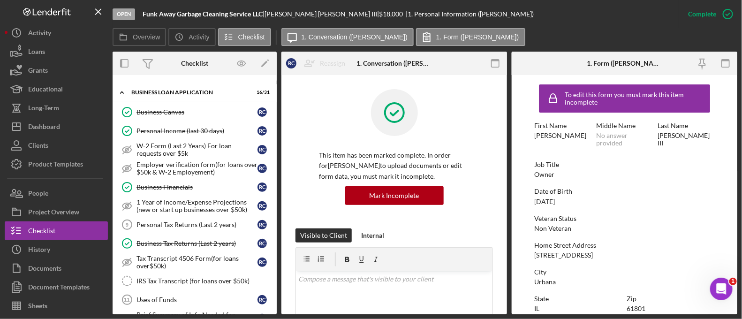
scroll to position [395, 0]
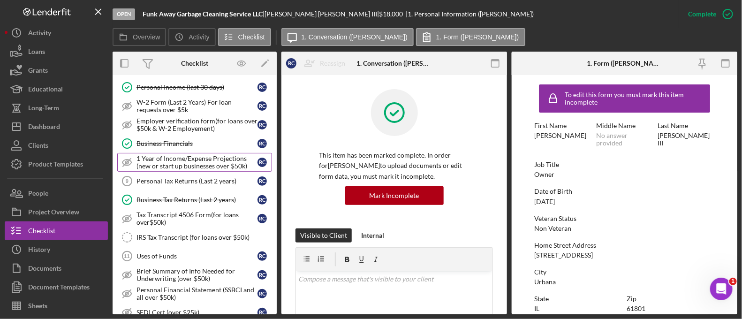
click at [165, 165] on div "1 Year of Income/Expense Projections (new or start up businesses over $50k)" at bounding box center [197, 162] width 121 height 15
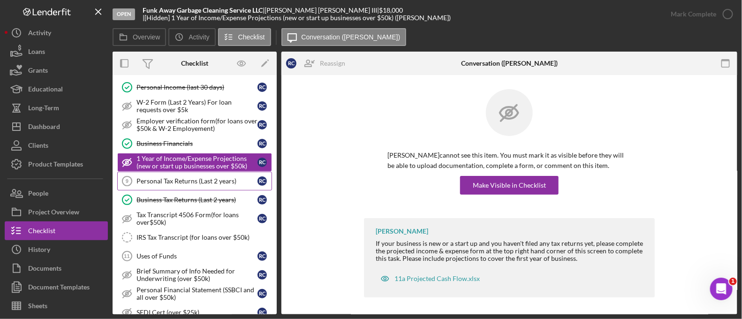
click at [162, 172] on link "Personal Tax Returns (Last 2 years) 9 Personal Tax Returns (Last 2 years) R C" at bounding box center [194, 181] width 155 height 19
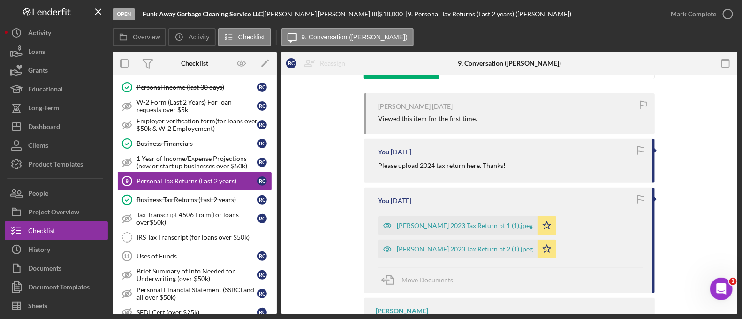
scroll to position [214, 0]
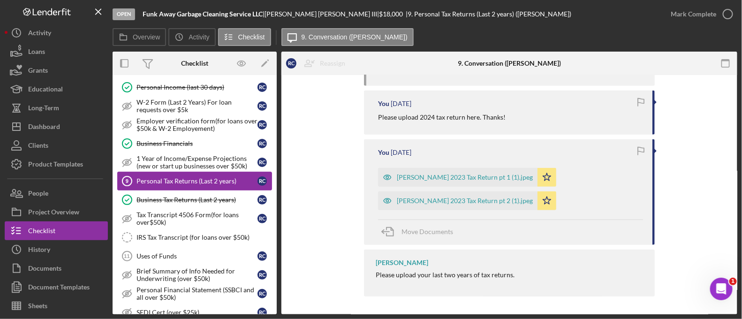
click at [190, 178] on div "Personal Tax Returns (Last 2 years)" at bounding box center [197, 181] width 121 height 8
click at [180, 199] on link "Business Tax Returns (Last 2 years) Business Tax Returns (Last 2 years) R C" at bounding box center [194, 199] width 155 height 19
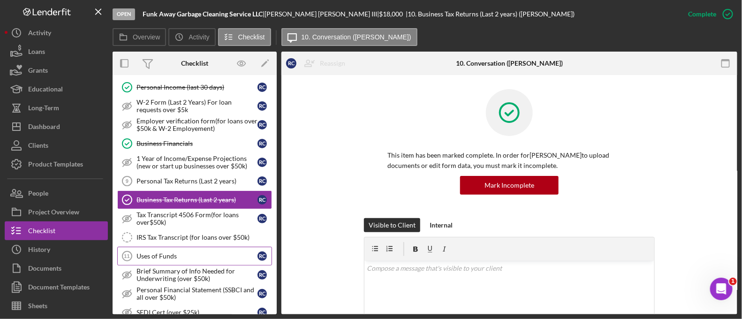
click at [157, 254] on div "Uses of Funds" at bounding box center [197, 256] width 121 height 8
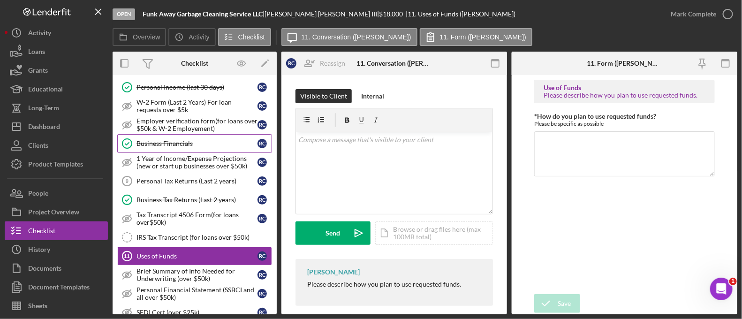
click at [159, 143] on div "Business Financials" at bounding box center [197, 144] width 121 height 8
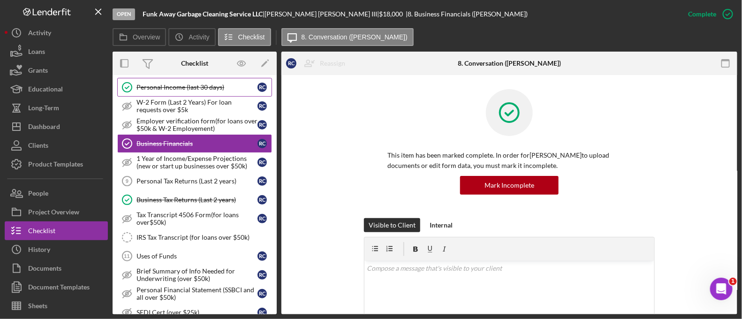
click at [160, 84] on div "Personal Income (last 30 days)" at bounding box center [197, 88] width 121 height 8
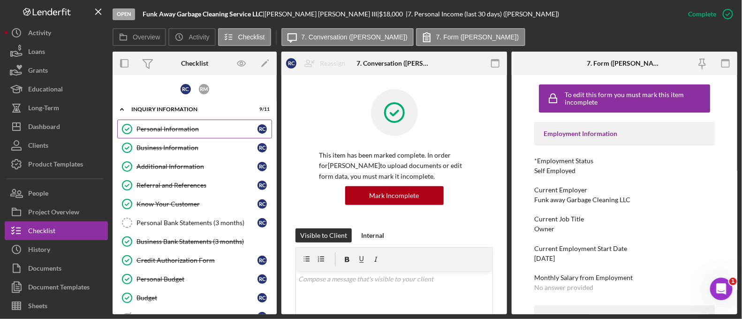
click at [175, 135] on link "Personal Information Personal Information R C" at bounding box center [194, 129] width 155 height 19
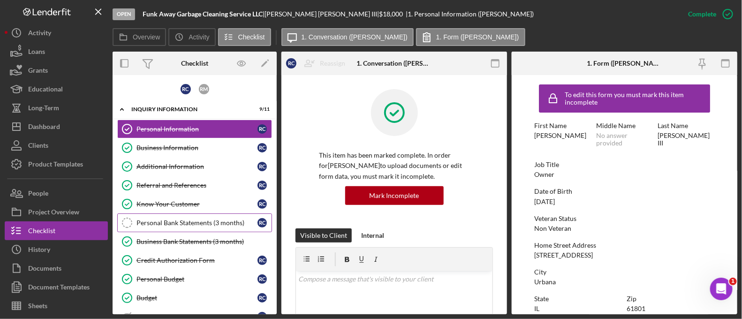
click at [167, 216] on link "Personal Bank Statements (3 months) Personal Bank Statements (3 months) R C" at bounding box center [194, 222] width 155 height 19
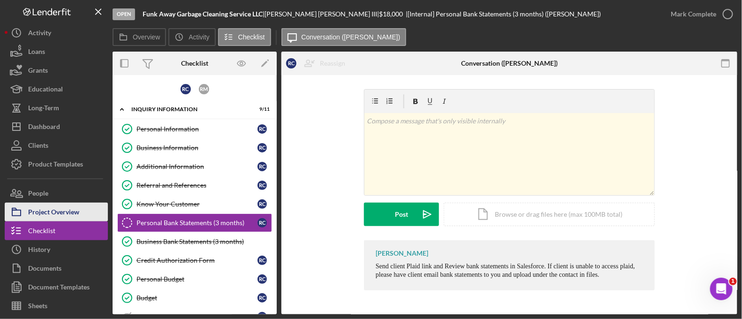
click at [83, 213] on button "Project Overview" at bounding box center [56, 212] width 103 height 19
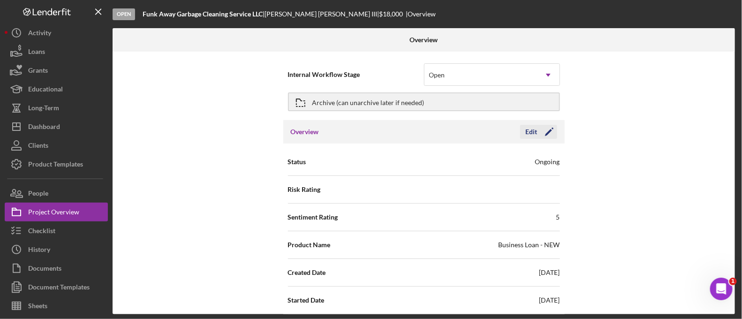
click at [549, 126] on icon "Icon/Edit" at bounding box center [549, 131] width 23 height 23
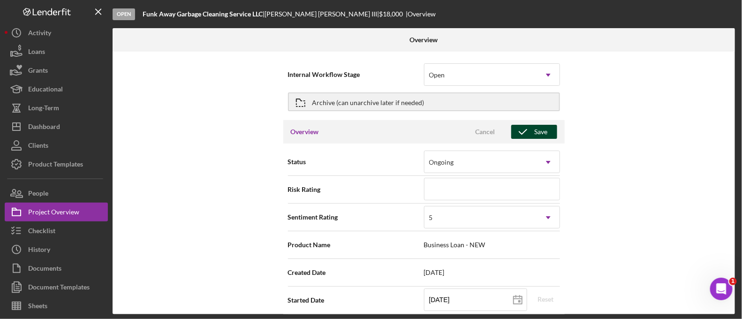
click at [543, 129] on div "Save" at bounding box center [541, 132] width 13 height 14
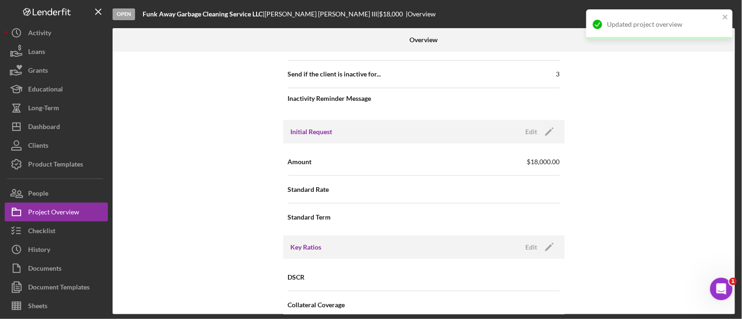
scroll to position [422, 0]
click at [546, 132] on icon "Icon/Edit" at bounding box center [549, 129] width 23 height 23
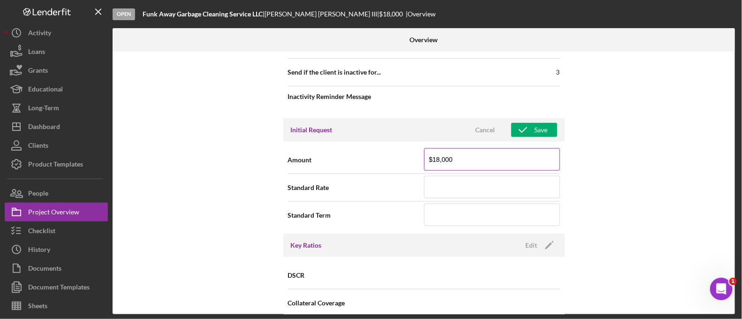
click at [495, 157] on input "$18,000" at bounding box center [492, 159] width 136 height 23
type input "$20,000"
click at [527, 129] on icon "button" at bounding box center [522, 129] width 23 height 23
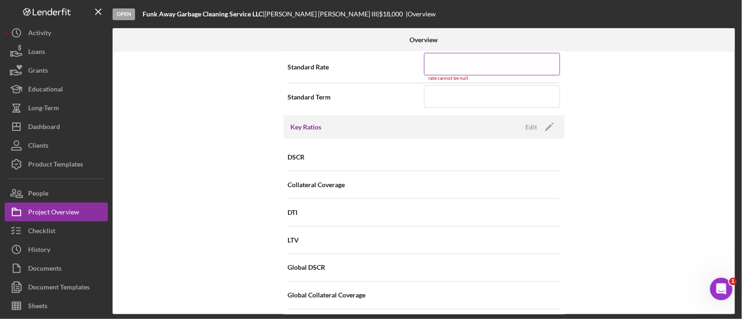
click at [449, 67] on input at bounding box center [492, 64] width 136 height 23
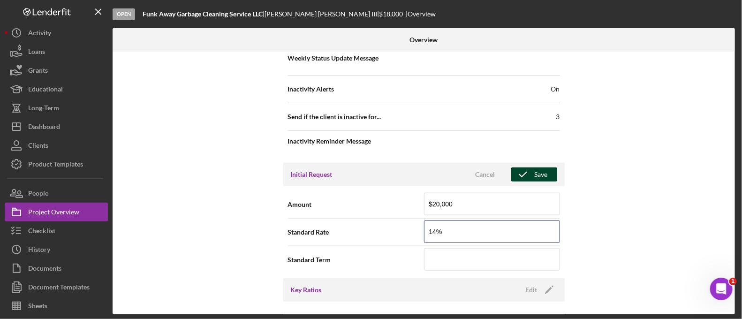
scroll to position [377, 0]
type input "14.000%"
click at [530, 174] on icon "button" at bounding box center [522, 174] width 23 height 23
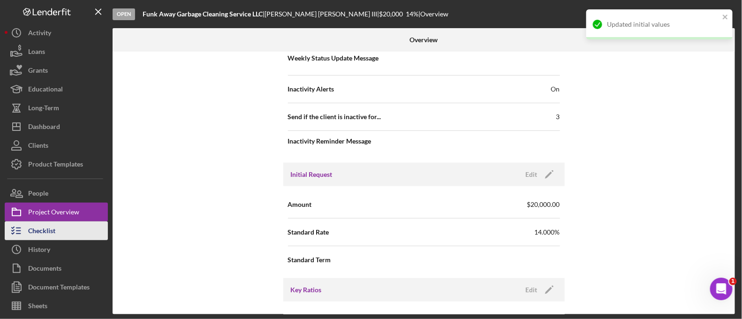
click at [51, 225] on div "Checklist" at bounding box center [41, 231] width 27 height 21
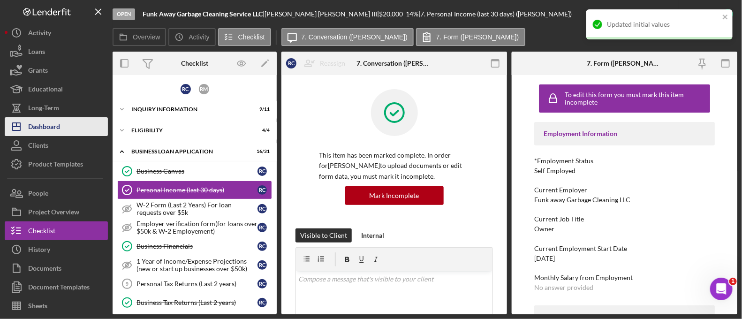
click at [61, 125] on button "Icon/Dashboard Dashboard" at bounding box center [56, 126] width 103 height 19
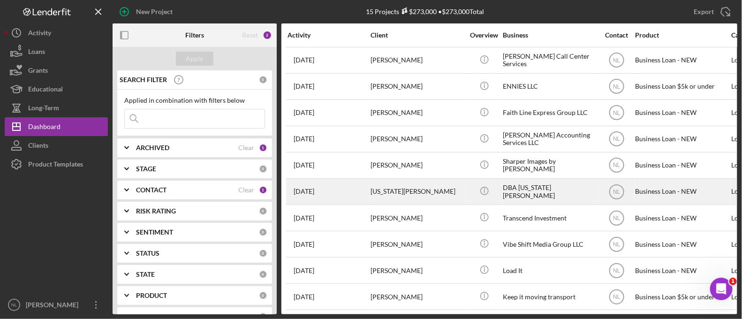
scroll to position [137, 0]
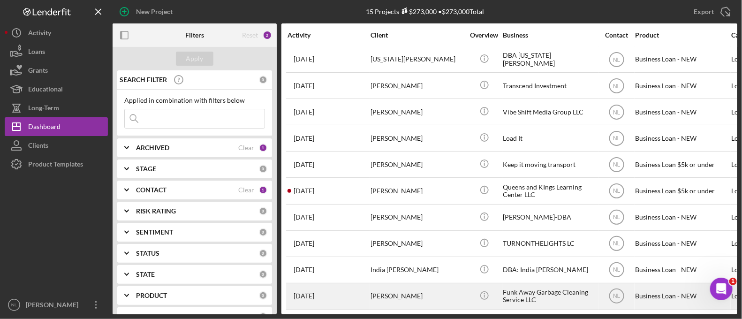
click at [381, 291] on div "[PERSON_NAME]" at bounding box center [418, 296] width 94 height 25
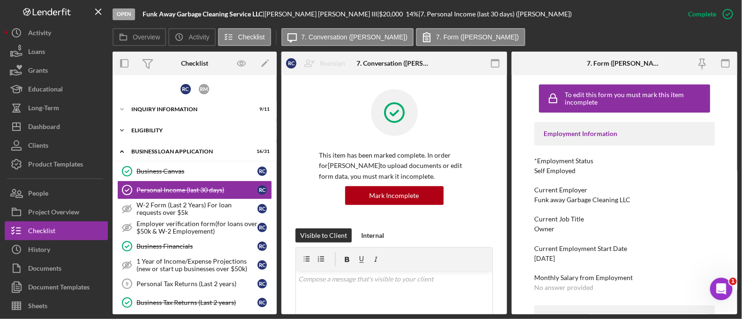
click at [197, 124] on div "Icon/Expander ELIGIBILITY 4 / 4" at bounding box center [195, 130] width 164 height 19
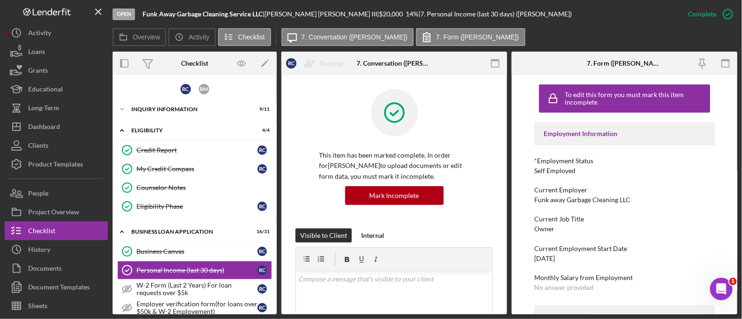
click at [193, 97] on div "R C R M" at bounding box center [195, 89] width 164 height 18
click at [192, 107] on div "INQUIRY INFORMATION" at bounding box center [198, 109] width 134 height 6
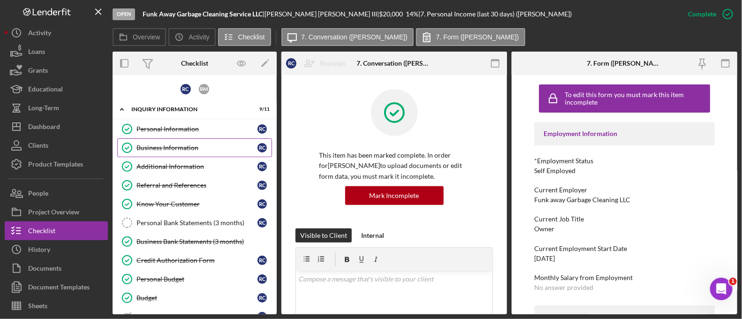
click at [201, 141] on link "Business Information Business Information R C" at bounding box center [194, 147] width 155 height 19
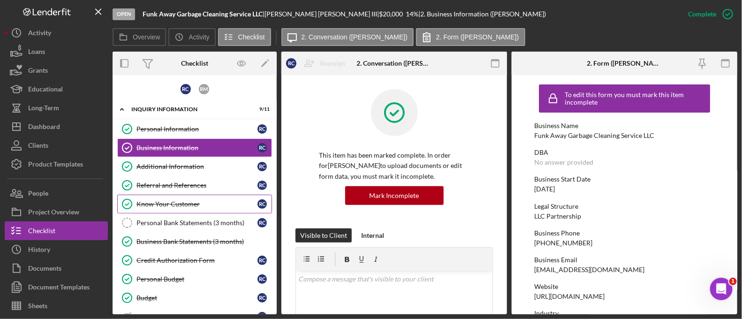
scroll to position [86, 0]
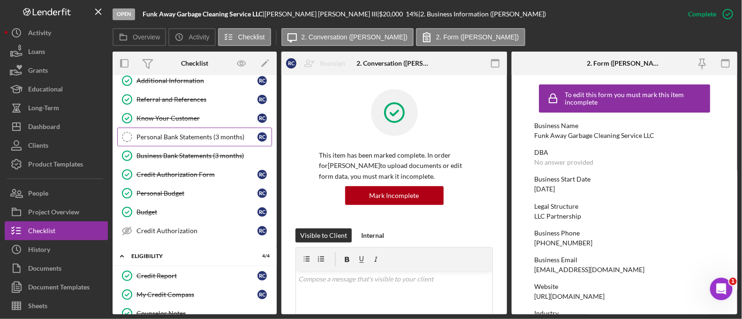
click at [136, 134] on icon "Personal Bank Statements (3 months)" at bounding box center [126, 136] width 23 height 23
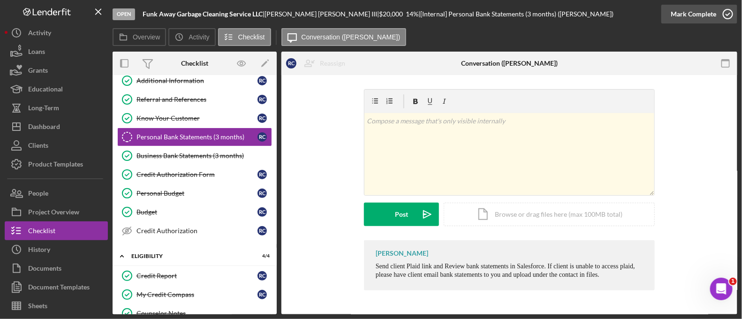
click at [708, 22] on div "Mark Complete" at bounding box center [694, 14] width 46 height 19
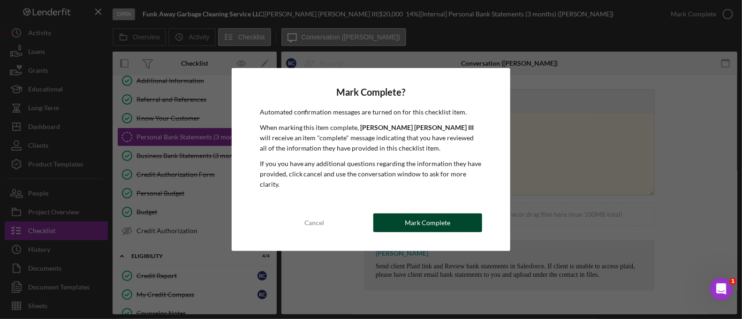
click at [469, 214] on button "Mark Complete" at bounding box center [427, 222] width 109 height 19
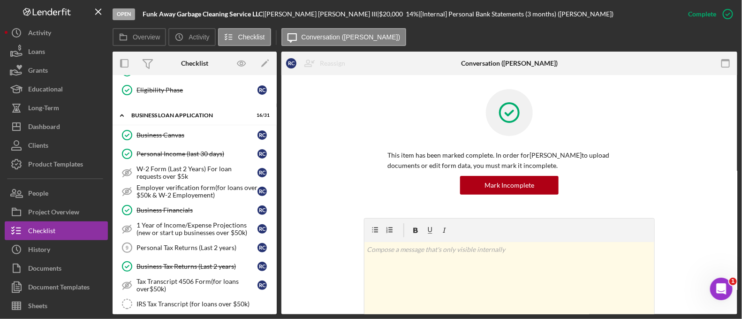
scroll to position [328, 0]
click at [347, 135] on div "This item has been marked complete. In order for Robert Caston III to upload do…" at bounding box center [510, 153] width 428 height 129
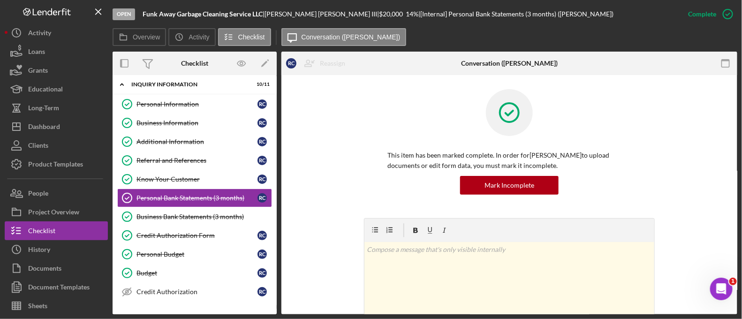
scroll to position [3, 0]
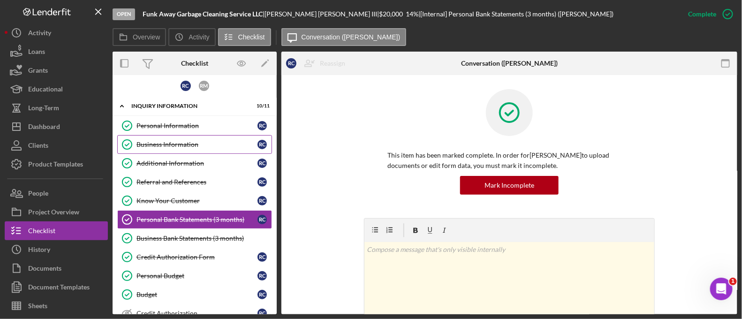
click at [188, 141] on div "Business Information" at bounding box center [197, 145] width 121 height 8
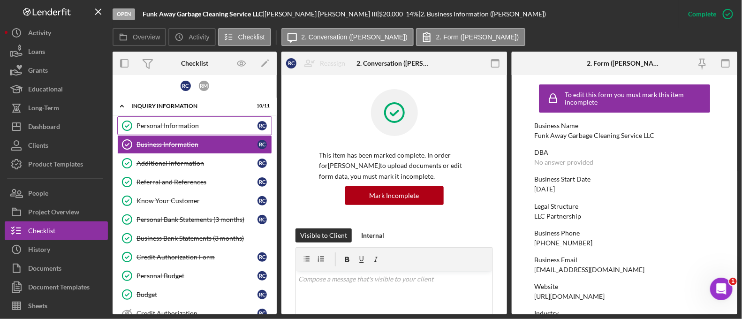
drag, startPoint x: 187, startPoint y: 135, endPoint x: 142, endPoint y: 121, distance: 47.6
click at [142, 121] on link "Personal Information Personal Information R C" at bounding box center [194, 125] width 155 height 19
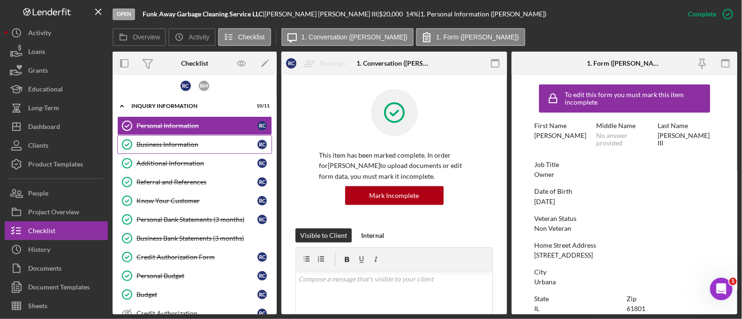
click at [167, 142] on div "Business Information" at bounding box center [197, 145] width 121 height 8
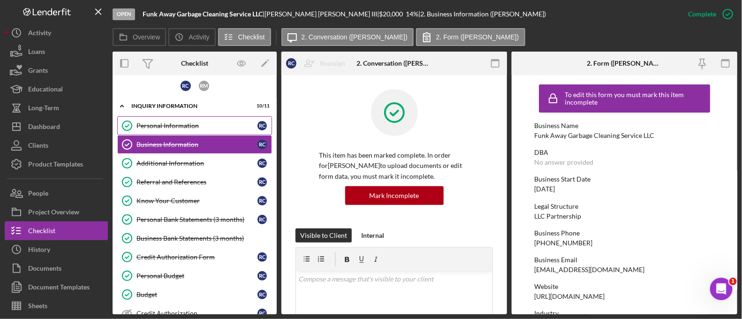
click at [167, 130] on link "Personal Information Personal Information R C" at bounding box center [194, 125] width 155 height 19
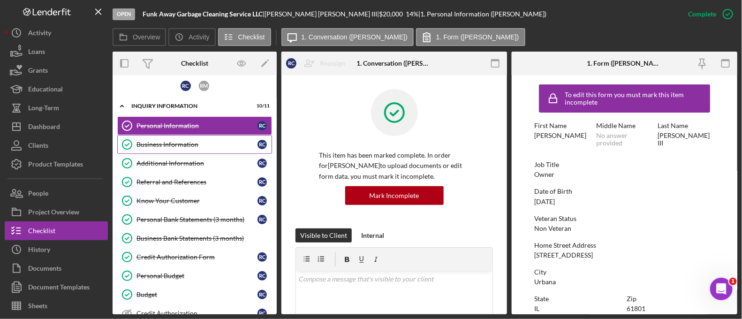
click at [169, 149] on link "Business Information Business Information R C" at bounding box center [194, 144] width 155 height 19
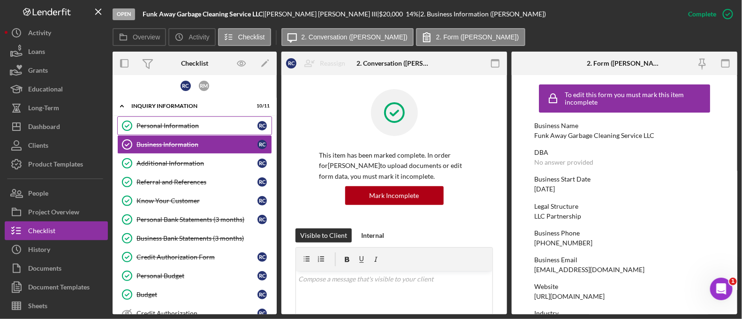
click at [167, 132] on link "Personal Information Personal Information R C" at bounding box center [194, 125] width 155 height 19
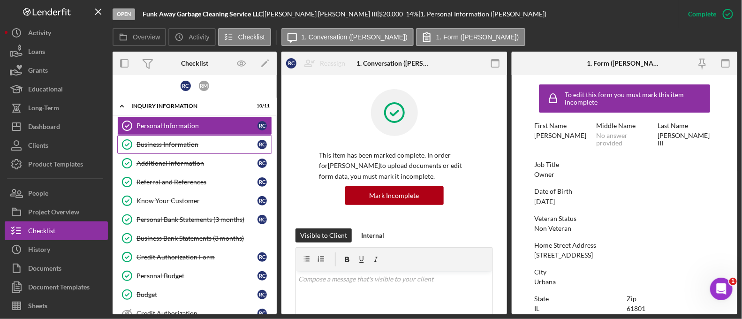
click at [181, 145] on div "Business Information" at bounding box center [197, 145] width 121 height 8
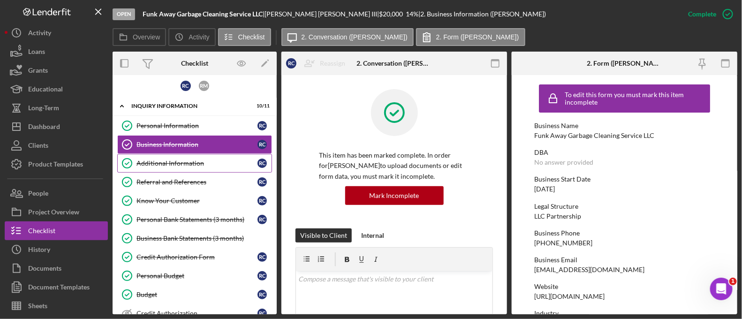
click at [169, 160] on div "Additional Information" at bounding box center [197, 164] width 121 height 8
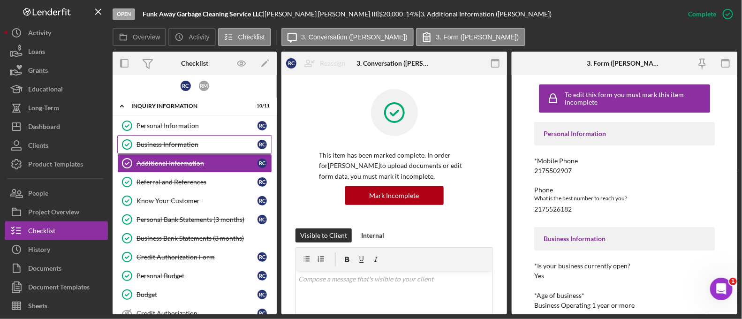
click at [167, 149] on link "Business Information Business Information R C" at bounding box center [194, 144] width 155 height 19
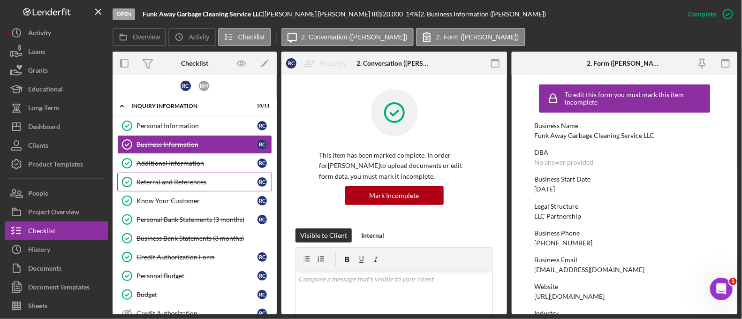
click at [193, 173] on link "Referral and References Referral and References R C" at bounding box center [194, 182] width 155 height 19
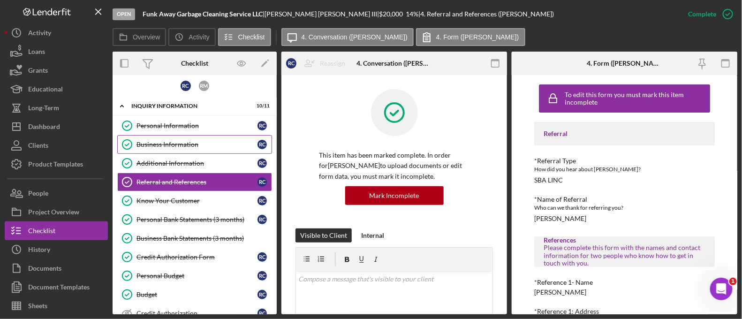
click at [190, 150] on link "Business Information Business Information R C" at bounding box center [194, 144] width 155 height 19
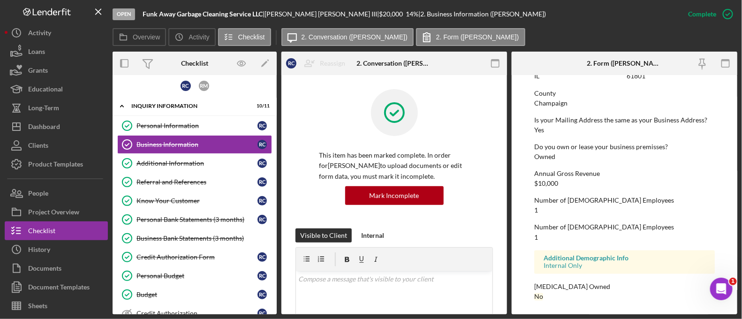
scroll to position [575, 0]
click at [203, 162] on div "Additional Information" at bounding box center [197, 164] width 121 height 8
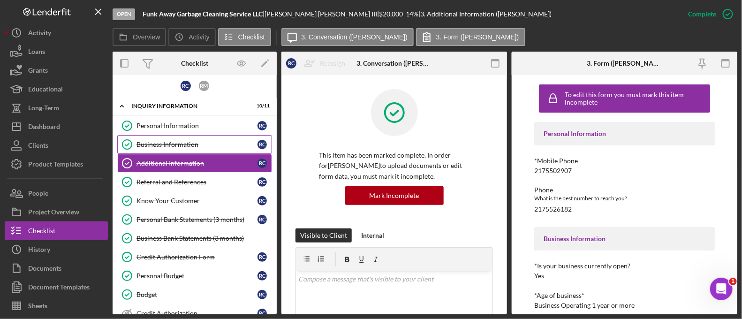
click at [186, 142] on div "Business Information" at bounding box center [197, 145] width 121 height 8
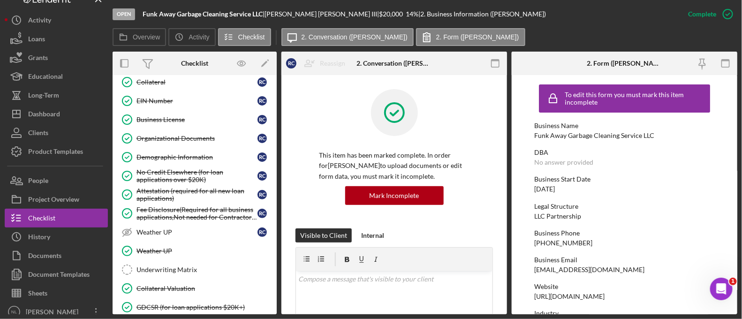
scroll to position [463, 0]
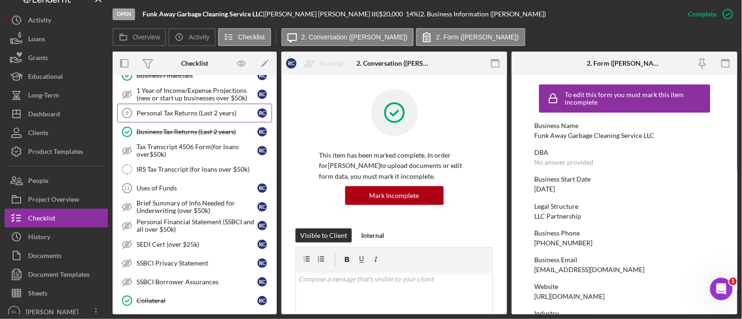
click at [183, 115] on link "Personal Tax Returns (Last 2 years) 9 Personal Tax Returns (Last 2 years) R C" at bounding box center [194, 113] width 155 height 19
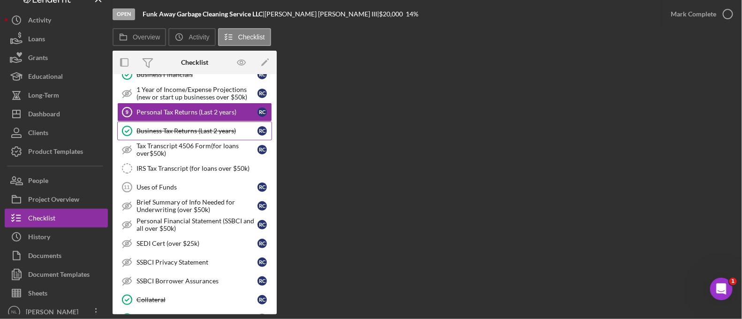
click at [195, 122] on link "Business Tax Returns (Last 2 years) Business Tax Returns (Last 2 years) R C" at bounding box center [194, 131] width 155 height 19
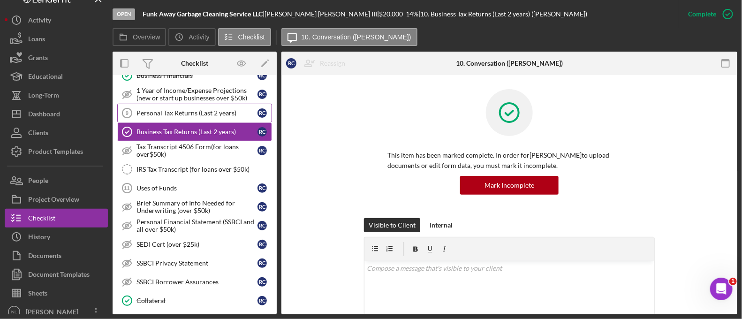
click at [176, 104] on link "Personal Tax Returns (Last 2 years) 9 Personal Tax Returns (Last 2 years) R C" at bounding box center [194, 113] width 155 height 19
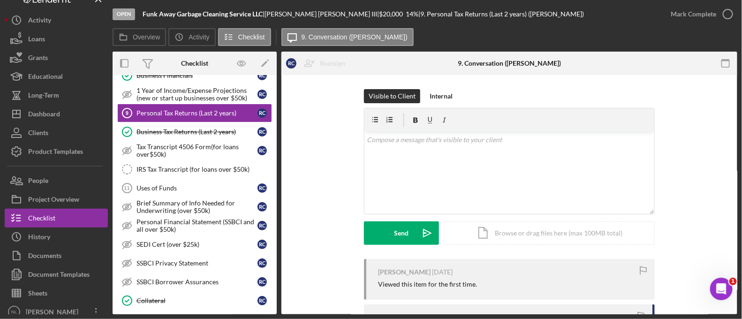
scroll to position [8, 0]
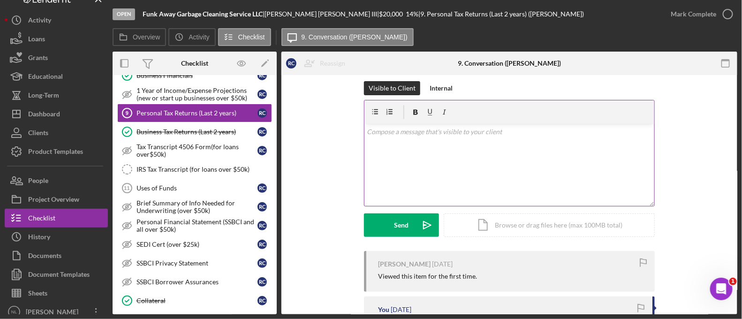
click at [412, 121] on icon at bounding box center [403, 111] width 23 height 23
click at [394, 178] on div "v Color teal Color pink Remove color Add row above Add row below Add column bef…" at bounding box center [510, 165] width 290 height 82
click at [392, 159] on div "v Color teal Color pink Remove color Add row above Add row below Add column bef…" at bounding box center [510, 165] width 290 height 82
click at [375, 129] on p "CAn you please uplaod here" at bounding box center [509, 132] width 285 height 10
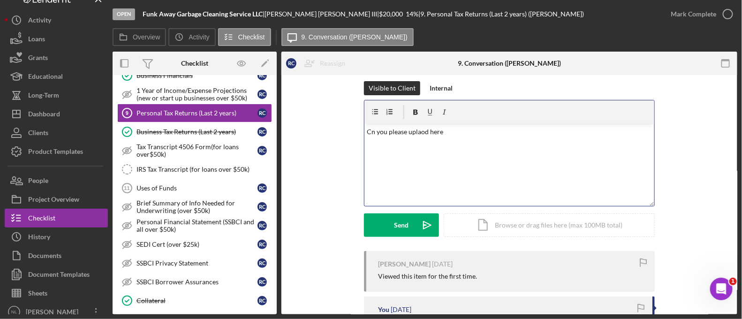
click at [402, 177] on div "v Color teal Color pink Remove color Add row above Add row below Add column bef…" at bounding box center [510, 165] width 290 height 82
click at [425, 131] on p "Cn you pleasae uplaod here" at bounding box center [509, 132] width 285 height 10
click at [437, 144] on div "v Color teal Color pink Remove color Add row above Add row below Add column bef…" at bounding box center [510, 165] width 290 height 82
click at [370, 132] on p "Cn you pleasae upld hereoa" at bounding box center [509, 132] width 285 height 10
click at [456, 132] on p "Can you pleasae upld hereoa" at bounding box center [509, 132] width 285 height 10
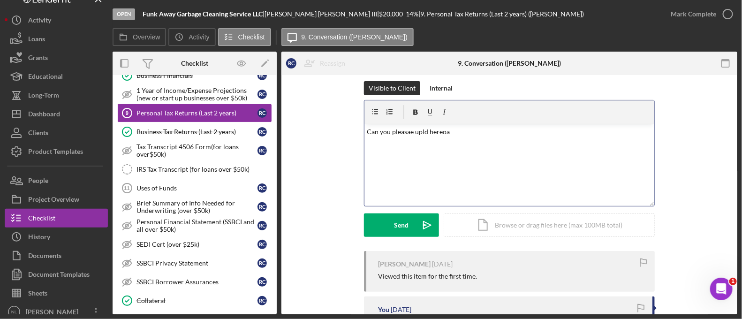
click at [456, 132] on p "Can you pleasae upld hereoa" at bounding box center [509, 132] width 285 height 10
click at [418, 231] on icon "Icon/icon-invite-send" at bounding box center [427, 224] width 23 height 23
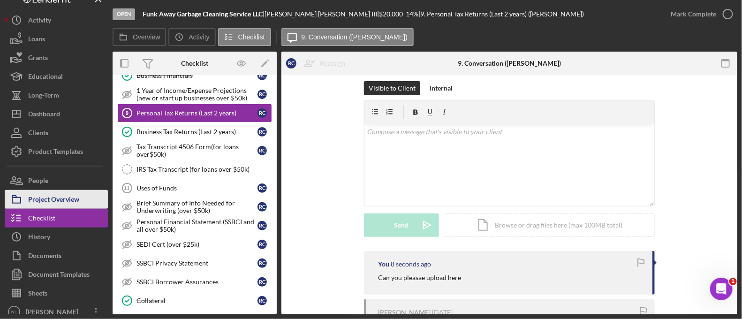
click at [51, 196] on div "Project Overview" at bounding box center [53, 200] width 51 height 21
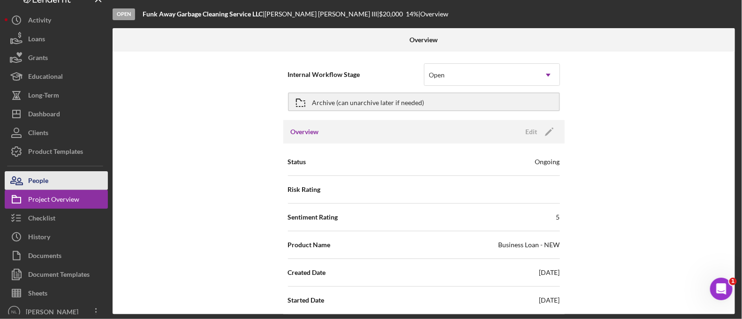
click at [49, 180] on button "People" at bounding box center [56, 180] width 103 height 19
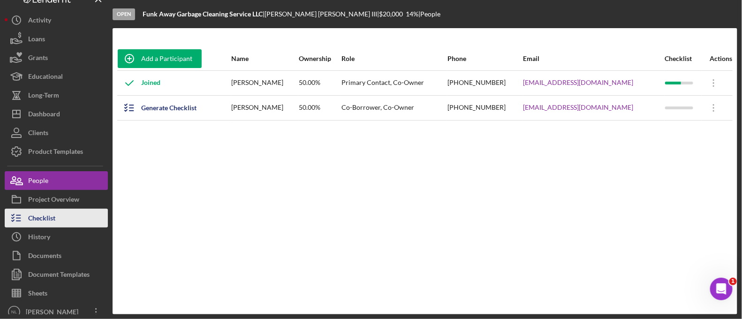
click at [47, 220] on div "Checklist" at bounding box center [41, 219] width 27 height 21
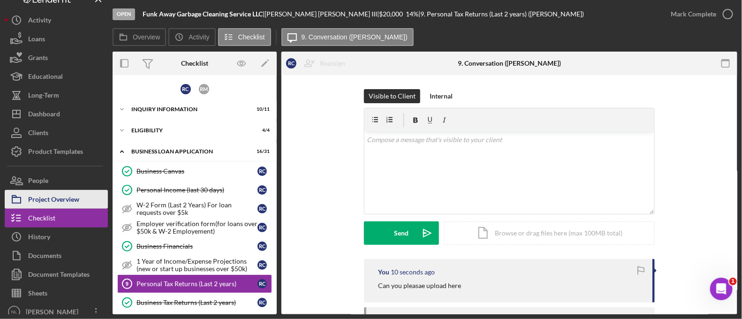
scroll to position [87, 0]
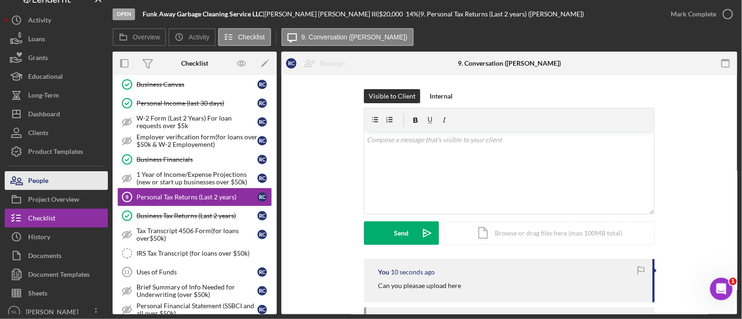
click at [45, 188] on div "People" at bounding box center [38, 181] width 20 height 21
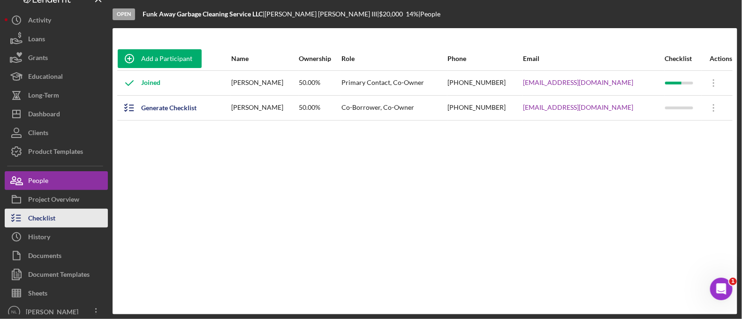
click at [54, 222] on div "Checklist" at bounding box center [41, 219] width 27 height 21
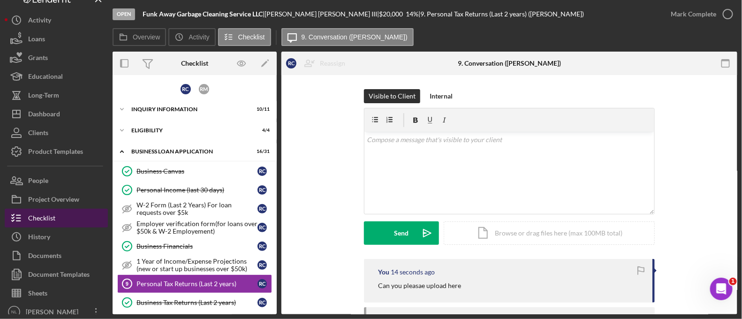
scroll to position [87, 0]
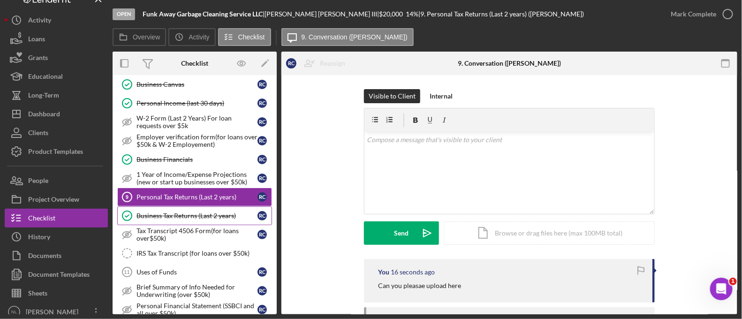
click at [204, 209] on link "Business Tax Returns (Last 2 years) Business Tax Returns (Last 2 years) R C" at bounding box center [194, 215] width 155 height 19
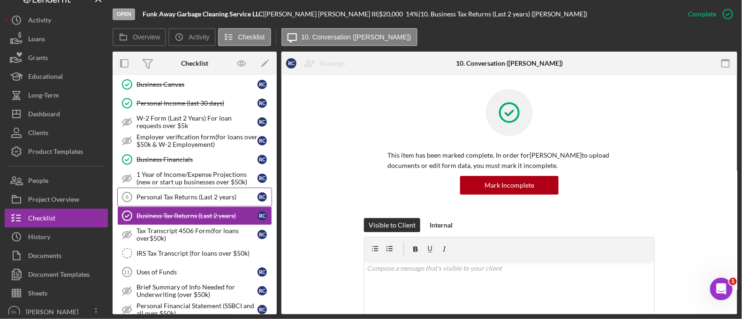
click at [198, 203] on link "Personal Tax Returns (Last 2 years) 9 Personal Tax Returns (Last 2 years) R C" at bounding box center [194, 197] width 155 height 19
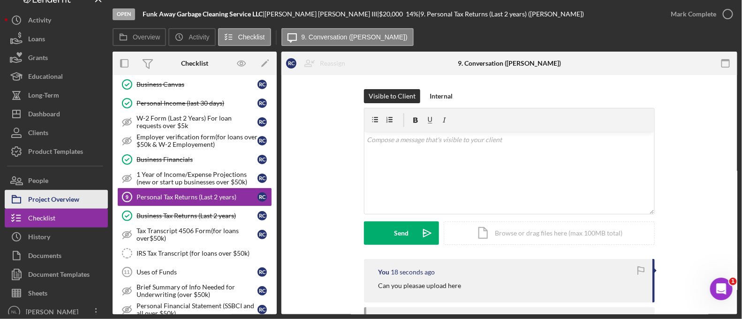
click at [71, 193] on div "Project Overview" at bounding box center [53, 200] width 51 height 21
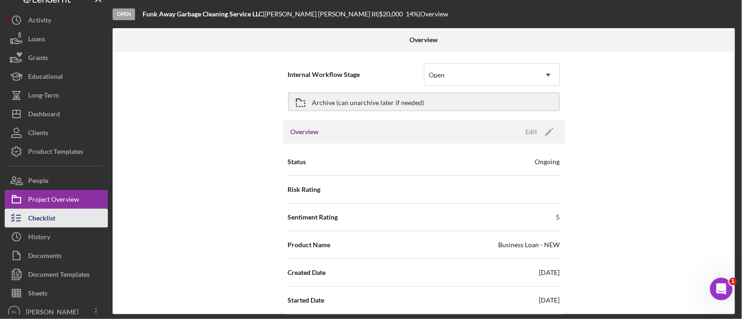
click at [61, 209] on button "Checklist" at bounding box center [56, 218] width 103 height 19
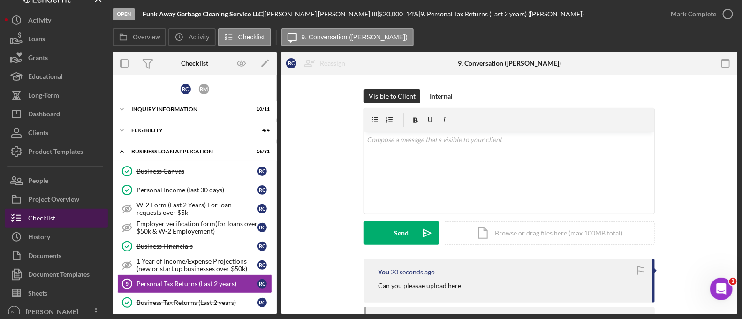
scroll to position [87, 0]
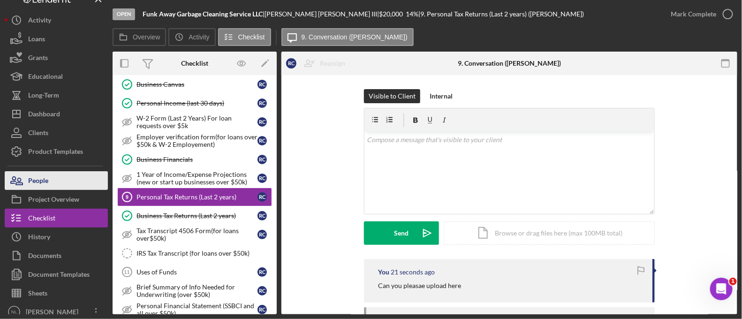
click at [50, 188] on button "People" at bounding box center [56, 180] width 103 height 19
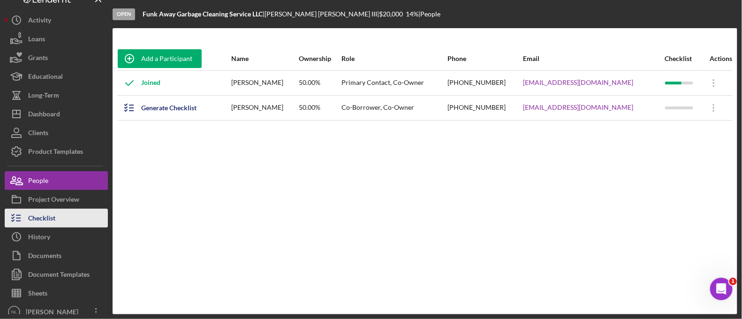
click at [53, 211] on div "Checklist" at bounding box center [41, 219] width 27 height 21
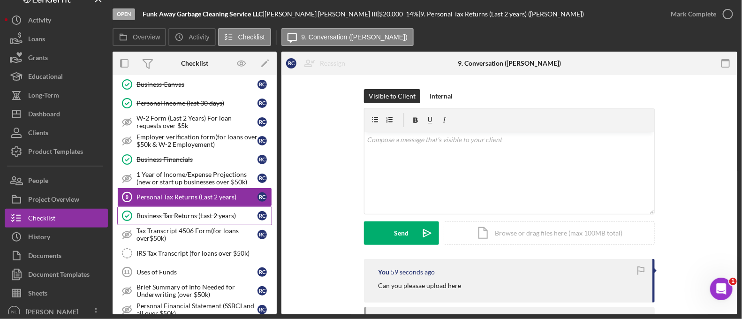
click at [174, 217] on div "Business Tax Returns (Last 2 years)" at bounding box center [197, 216] width 121 height 8
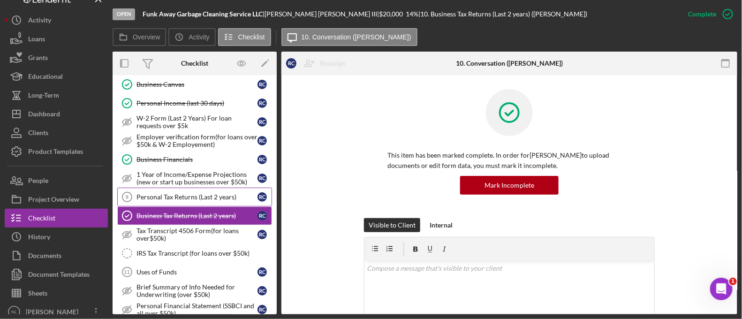
click at [173, 196] on div "Personal Tax Returns (Last 2 years)" at bounding box center [197, 197] width 121 height 8
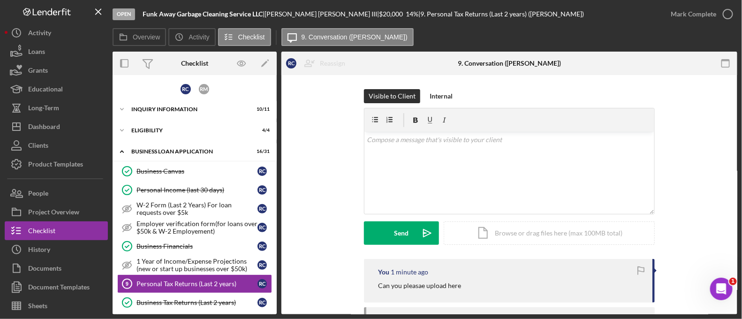
scroll to position [87, 0]
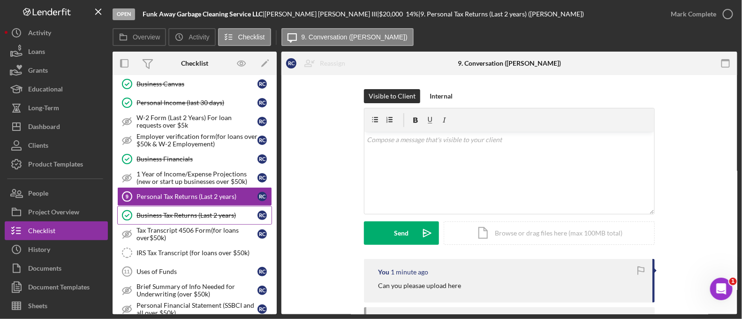
click at [151, 214] on div "Business Tax Returns (Last 2 years)" at bounding box center [197, 216] width 121 height 8
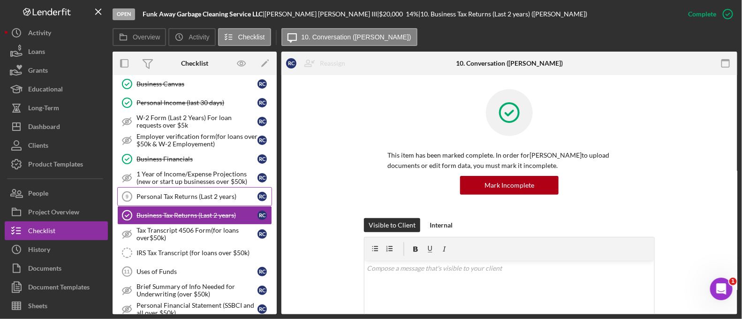
click at [140, 193] on div "Personal Tax Returns (Last 2 years)" at bounding box center [197, 197] width 121 height 8
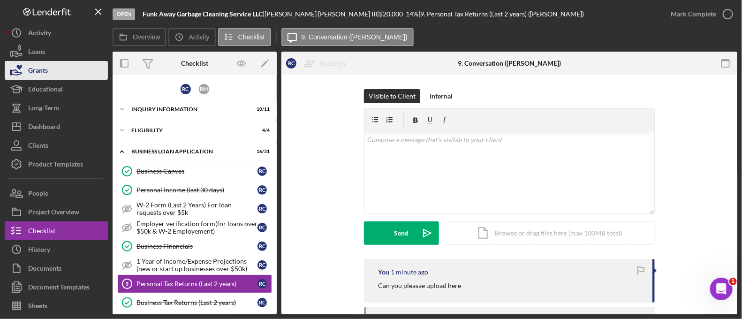
scroll to position [87, 0]
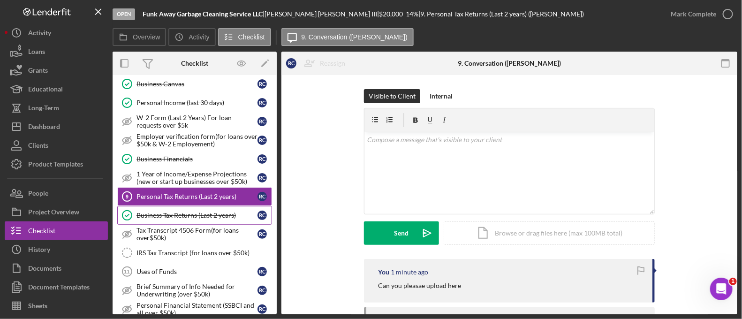
click at [169, 212] on div "Business Tax Returns (Last 2 years)" at bounding box center [197, 216] width 121 height 8
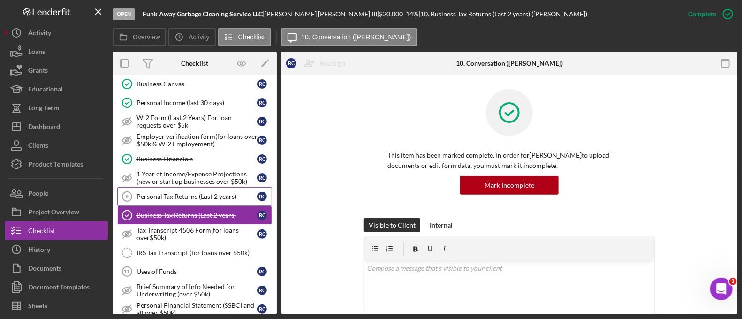
click at [159, 194] on div "Personal Tax Returns (Last 2 years)" at bounding box center [197, 197] width 121 height 8
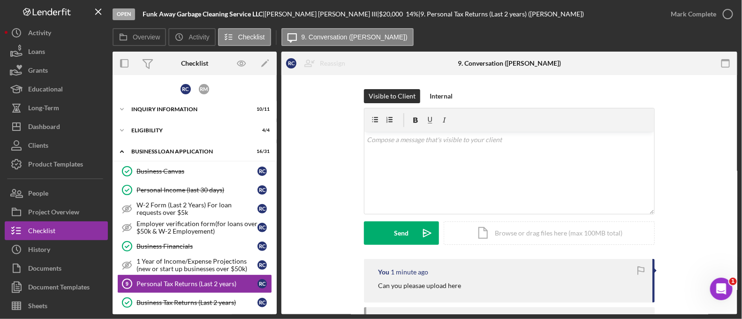
scroll to position [87, 0]
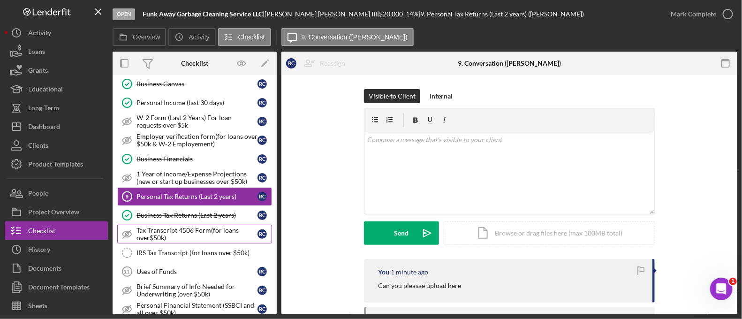
click at [197, 225] on link "Tax Transcript 4506 Form(for loans over$50k) Tax Transcript 4506 Form(for loans…" at bounding box center [194, 234] width 155 height 19
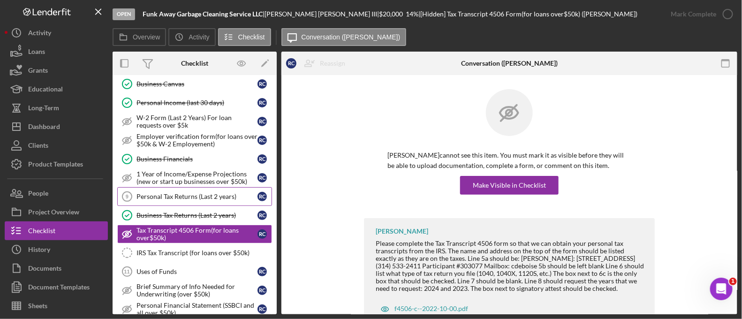
click at [175, 198] on div "Personal Tax Returns (Last 2 years)" at bounding box center [197, 197] width 121 height 8
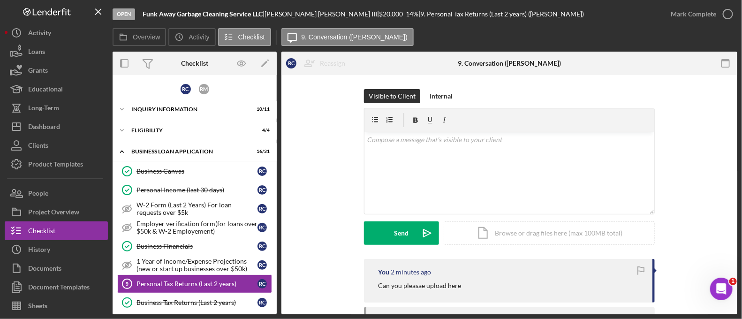
scroll to position [87, 0]
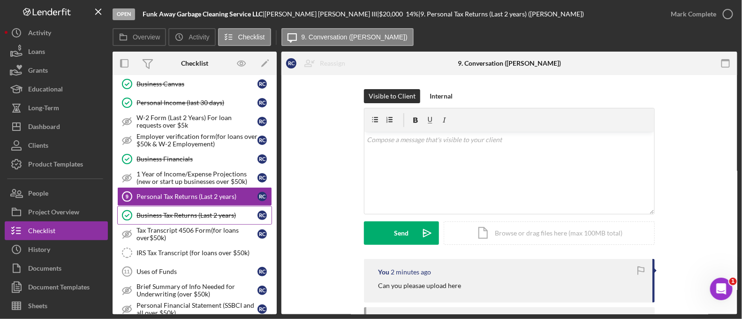
click at [175, 213] on div "Business Tax Returns (Last 2 years)" at bounding box center [197, 216] width 121 height 8
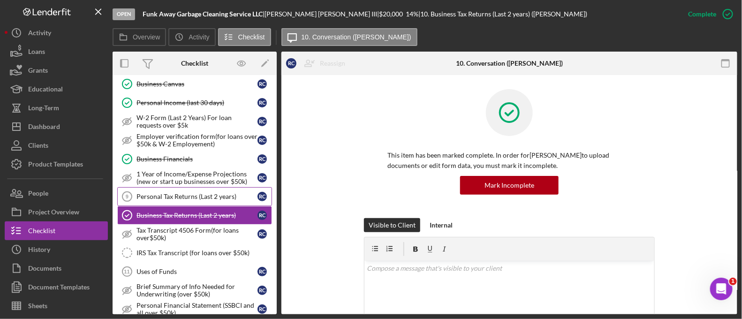
click at [154, 187] on link "Personal Tax Returns (Last 2 years) 9 Personal Tax Returns (Last 2 years) R C" at bounding box center [194, 196] width 155 height 19
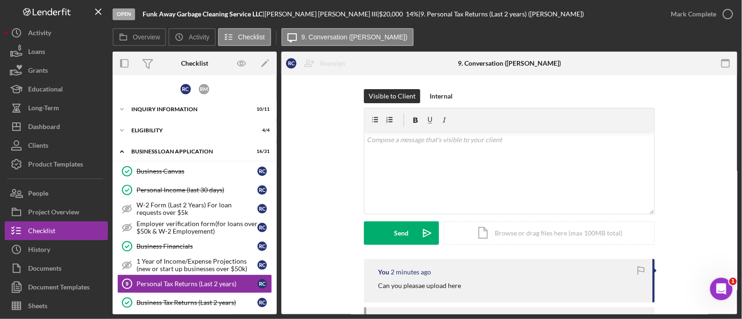
scroll to position [87, 0]
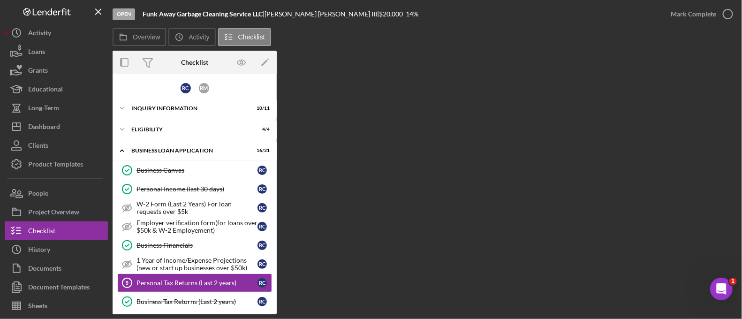
scroll to position [87, 0]
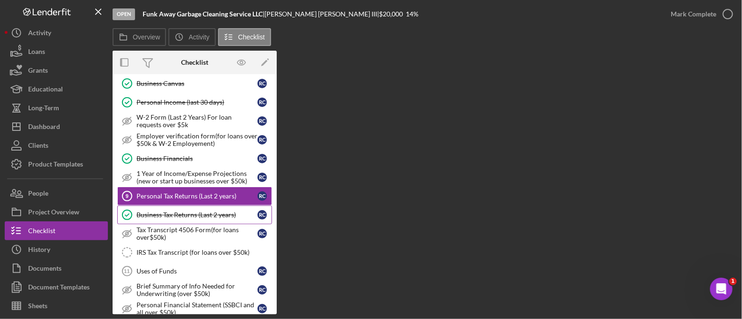
click at [186, 215] on div "Business Tax Returns (Last 2 years)" at bounding box center [197, 215] width 121 height 8
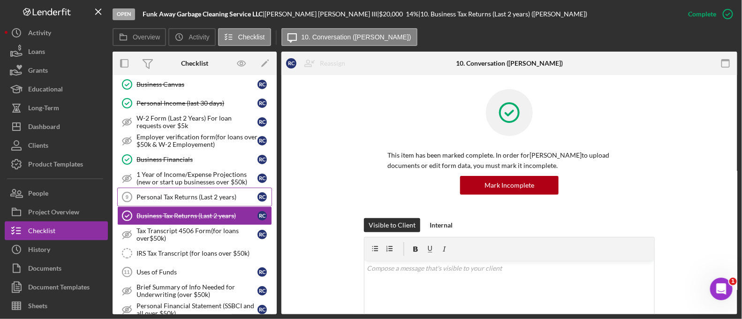
click at [171, 199] on link "Personal Tax Returns (Last 2 years) 9 Personal Tax Returns (Last 2 years) R C" at bounding box center [194, 197] width 155 height 19
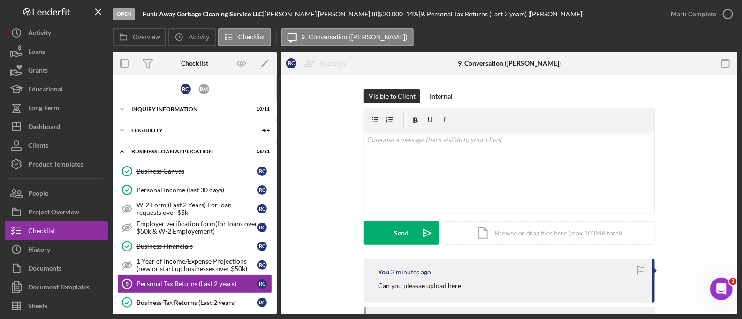
scroll to position [87, 0]
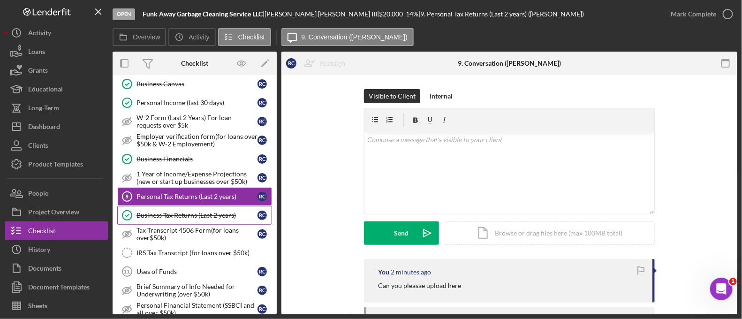
click at [155, 217] on link "Business Tax Returns (Last 2 years) Business Tax Returns (Last 2 years) R C" at bounding box center [194, 215] width 155 height 19
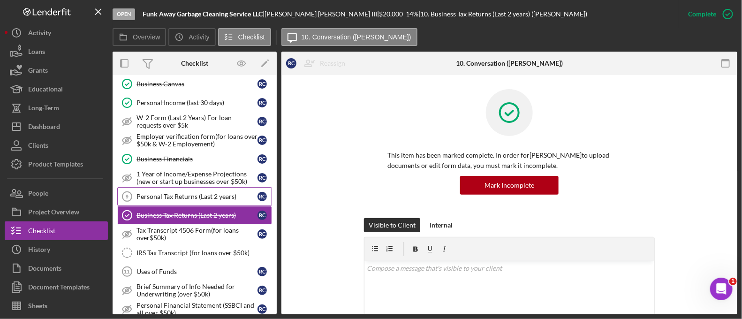
click at [147, 197] on div "Personal Tax Returns (Last 2 years)" at bounding box center [197, 197] width 121 height 8
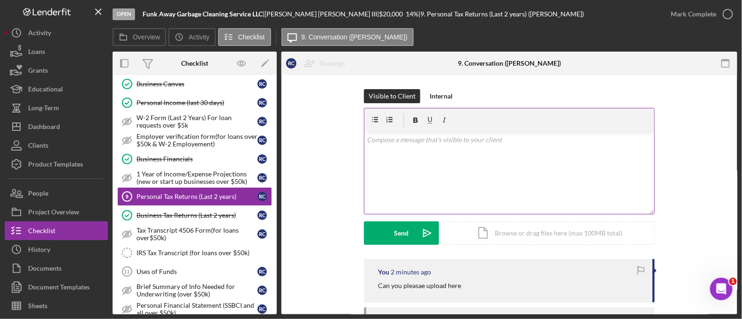
scroll to position [84, 0]
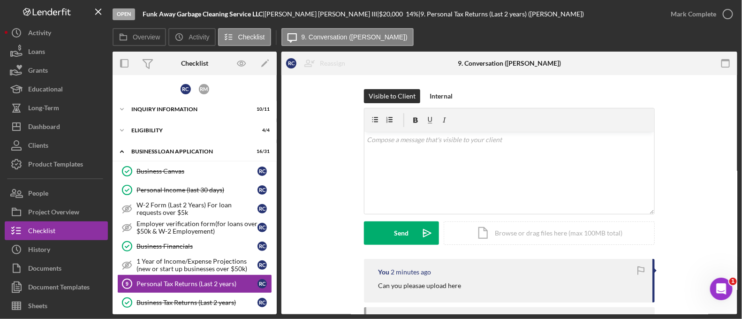
scroll to position [87, 0]
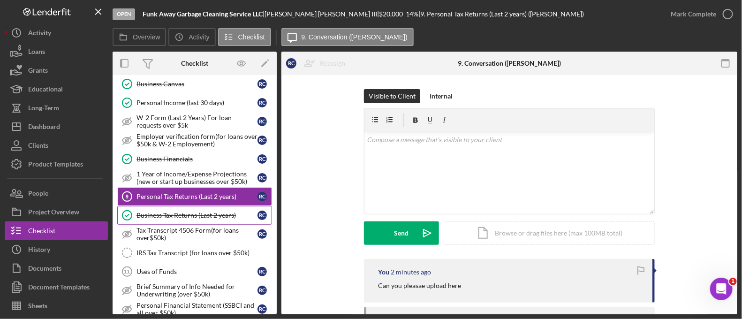
click at [183, 217] on link "Business Tax Returns (Last 2 years) Business Tax Returns (Last 2 years) R C" at bounding box center [194, 215] width 155 height 19
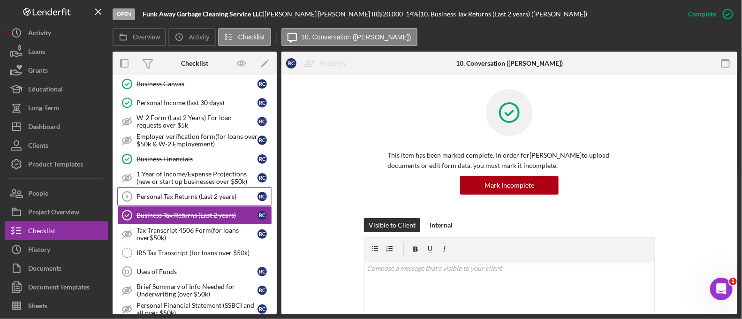
click at [153, 187] on link "Personal Tax Returns (Last 2 years) 9 Personal Tax Returns (Last 2 years) R C" at bounding box center [194, 196] width 155 height 19
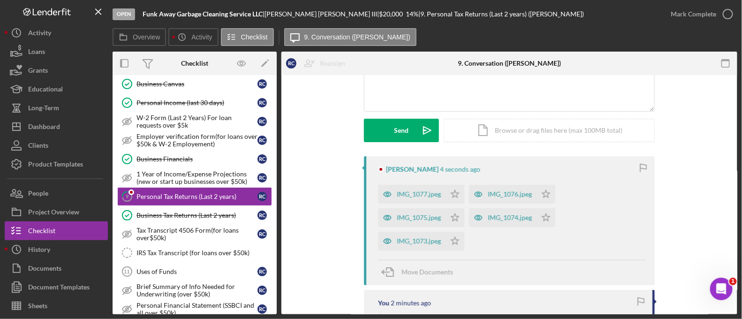
scroll to position [120, 0]
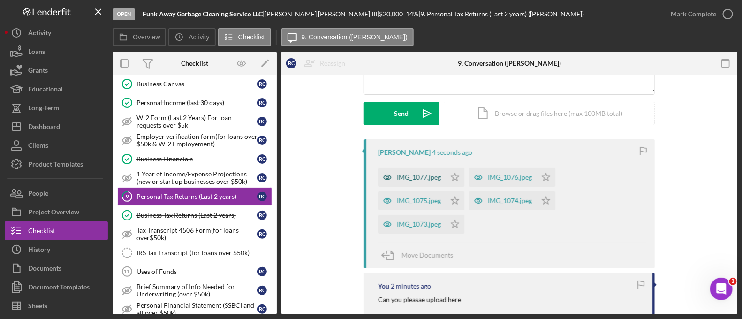
click at [427, 174] on div "IMG_1077.jpeg" at bounding box center [419, 178] width 44 height 8
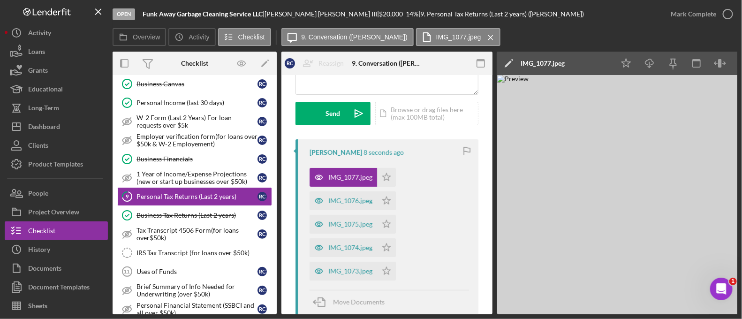
scroll to position [0, 41]
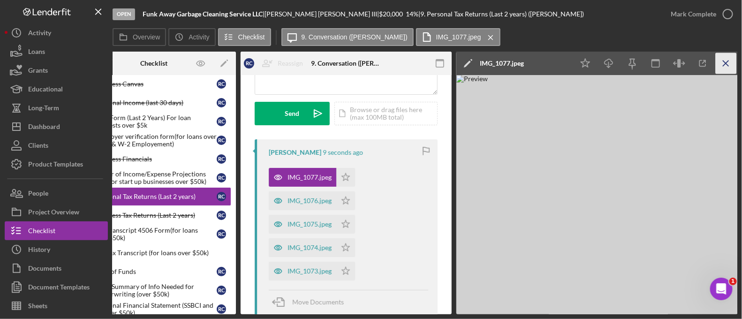
click at [730, 63] on icon "Icon/Menu Close" at bounding box center [726, 63] width 21 height 21
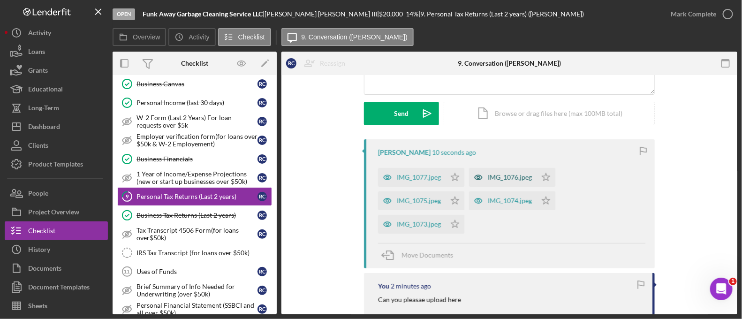
click at [488, 174] on div "IMG_1076.jpeg" at bounding box center [510, 178] width 44 height 8
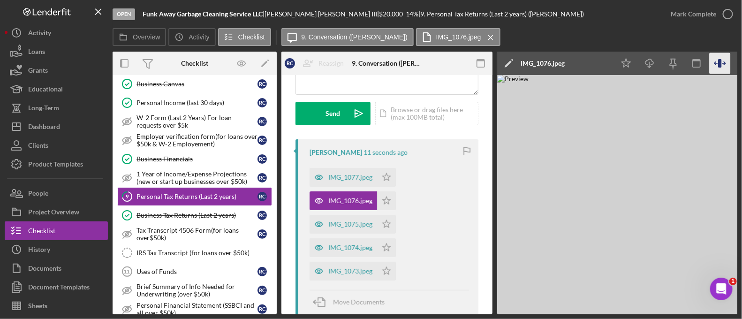
click at [721, 62] on icon "button" at bounding box center [719, 63] width 3 height 8
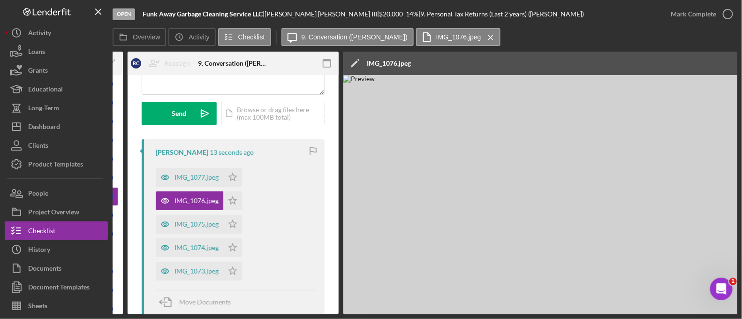
scroll to position [0, 322]
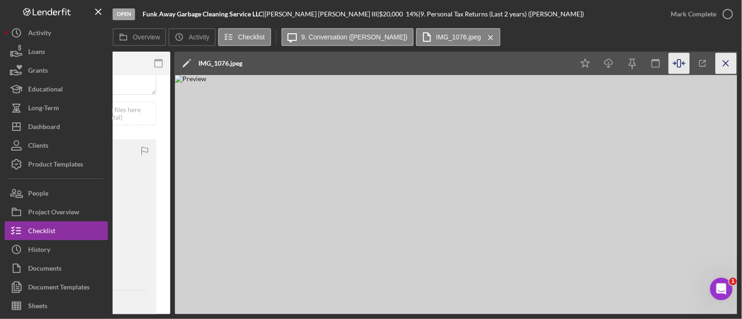
click at [723, 63] on icon "Icon/Menu Close" at bounding box center [726, 63] width 21 height 21
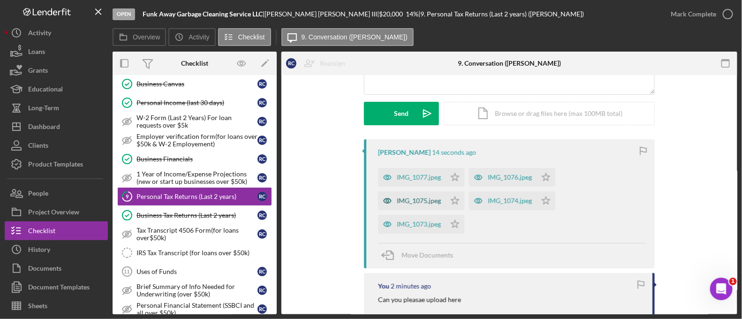
click at [415, 195] on div "IMG_1075.jpeg" at bounding box center [412, 200] width 68 height 19
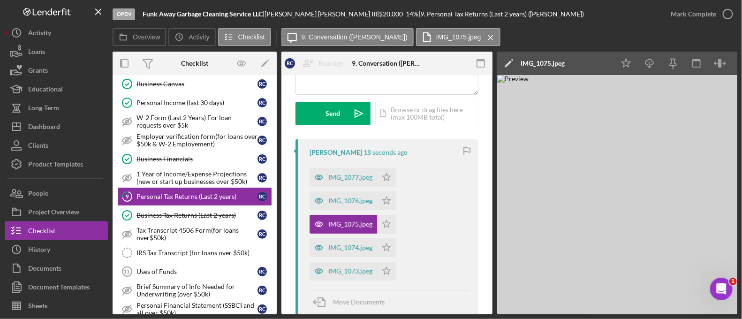
scroll to position [0, 41]
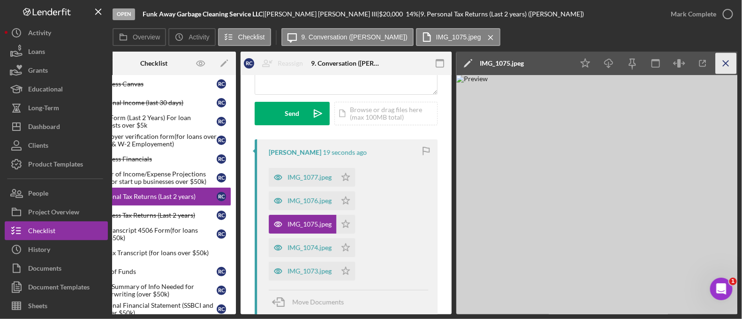
click at [724, 66] on icon "Icon/Menu Close" at bounding box center [726, 63] width 21 height 21
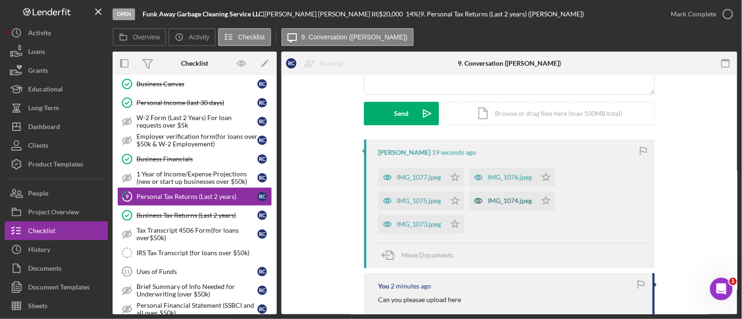
click at [490, 196] on div "IMG_1074.jpeg" at bounding box center [503, 200] width 68 height 19
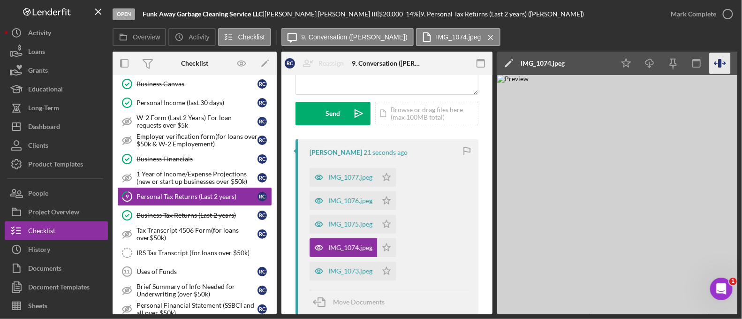
scroll to position [0, 41]
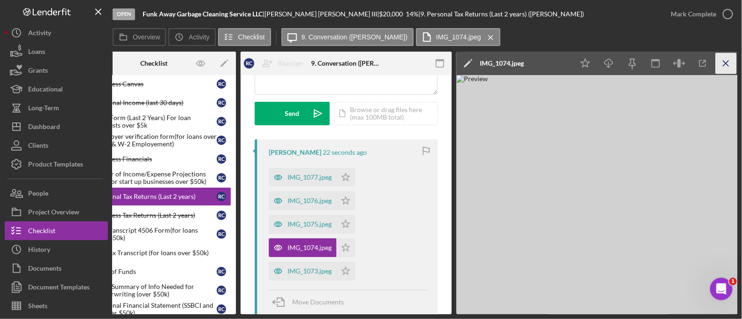
click at [727, 70] on icon "Icon/Menu Close" at bounding box center [726, 63] width 21 height 21
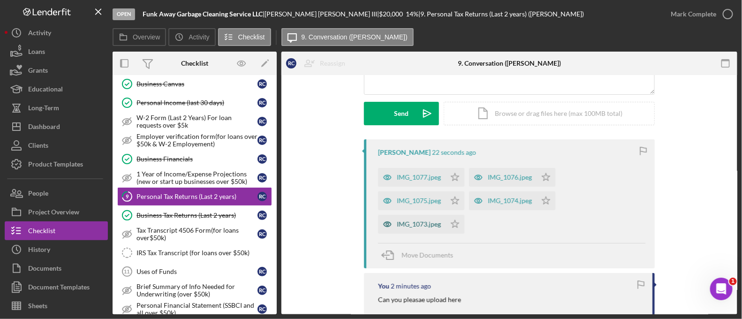
click at [413, 228] on div "IMG_1073.jpeg" at bounding box center [412, 224] width 68 height 19
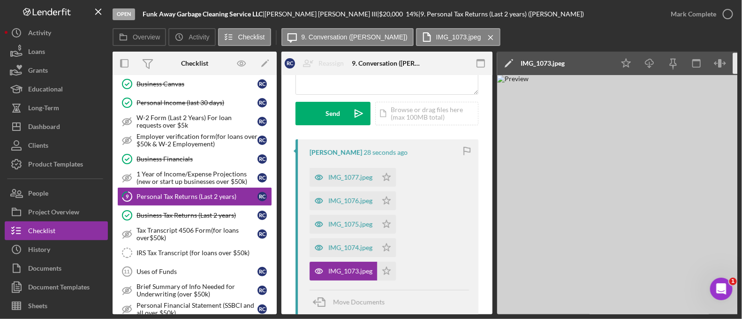
scroll to position [0, 41]
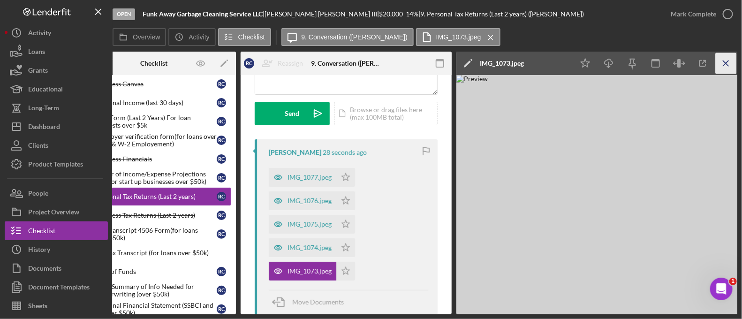
click at [727, 65] on line "button" at bounding box center [725, 63] width 5 height 5
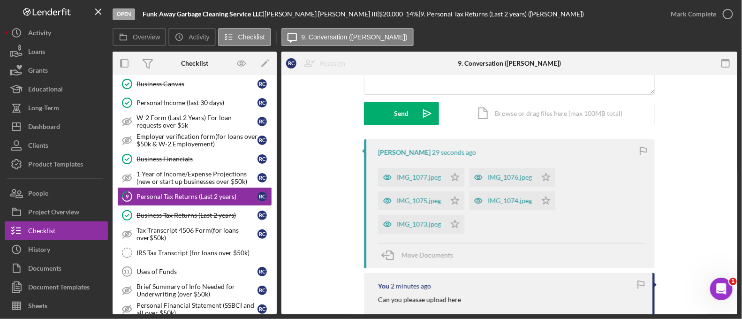
scroll to position [0, 0]
click at [444, 183] on div "IMG_1077.jpeg" at bounding box center [412, 177] width 68 height 19
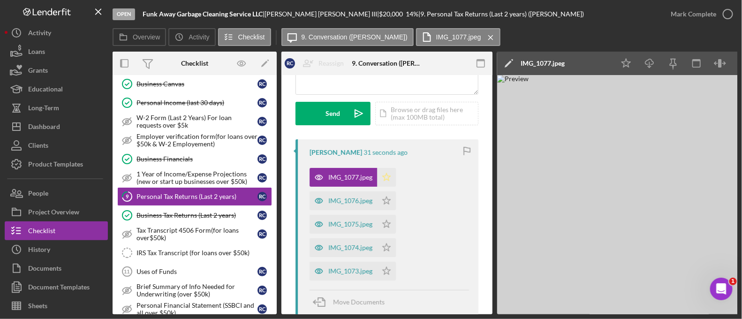
click at [389, 179] on icon "Icon/Star" at bounding box center [386, 177] width 19 height 19
click at [384, 200] on polygon "button" at bounding box center [387, 201] width 8 height 8
click at [386, 223] on icon "Icon/Star" at bounding box center [386, 224] width 19 height 19
click at [389, 246] on polygon "button" at bounding box center [387, 247] width 8 height 8
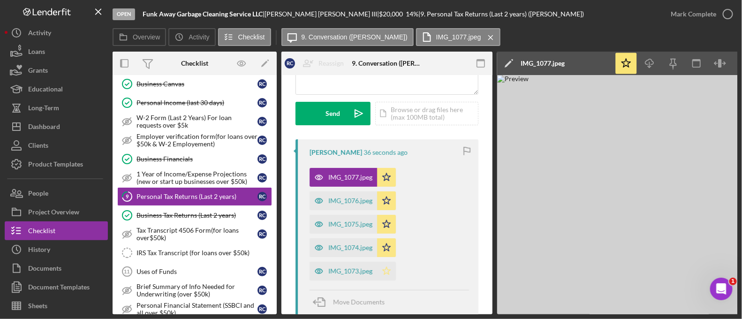
click at [391, 270] on icon "Icon/Star" at bounding box center [386, 271] width 19 height 19
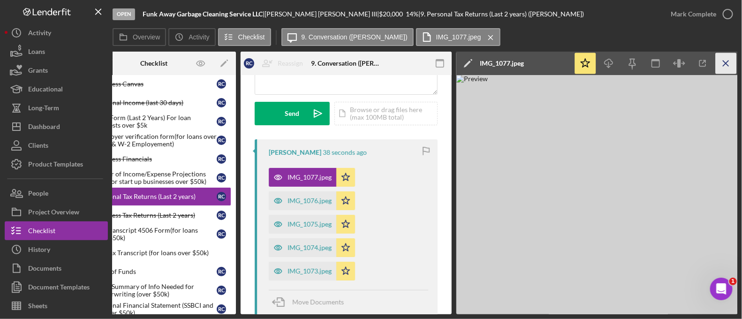
click at [722, 67] on icon "Icon/Menu Close" at bounding box center [726, 63] width 21 height 21
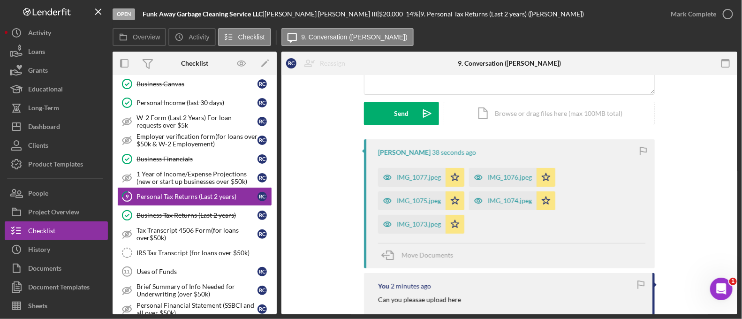
scroll to position [0, 0]
click at [692, 21] on div "Mark Complete" at bounding box center [694, 14] width 46 height 19
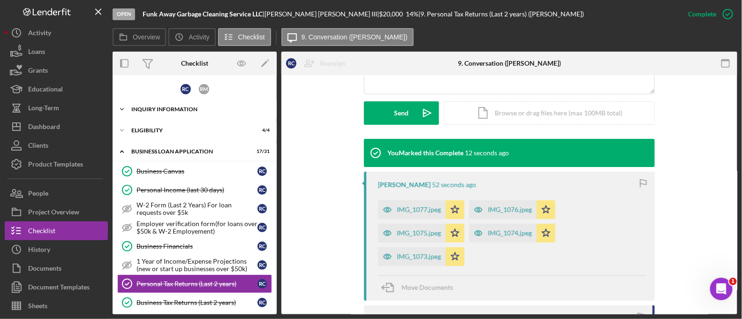
click at [172, 114] on div "Icon/Expander INQUIRY INFORMATION 10 / 11" at bounding box center [195, 109] width 164 height 19
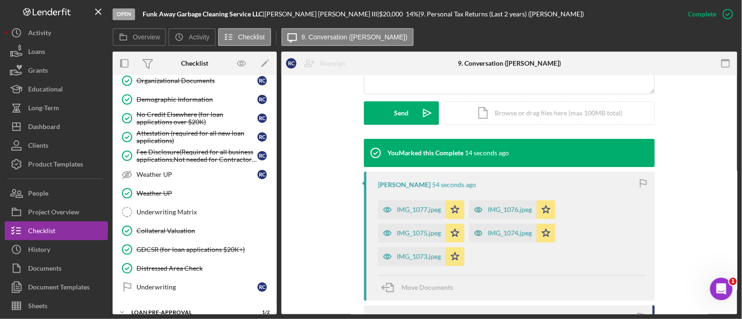
scroll to position [706, 0]
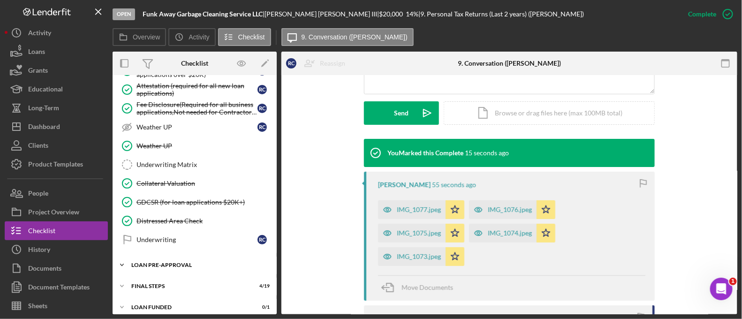
click at [211, 256] on div "Icon/Expander LOAN PRE-APPROVAL 1 / 2" at bounding box center [195, 265] width 164 height 19
click at [203, 230] on link "Underwriting Underwriting R C" at bounding box center [194, 239] width 155 height 19
